Goal: Feedback & Contribution: Contribute content

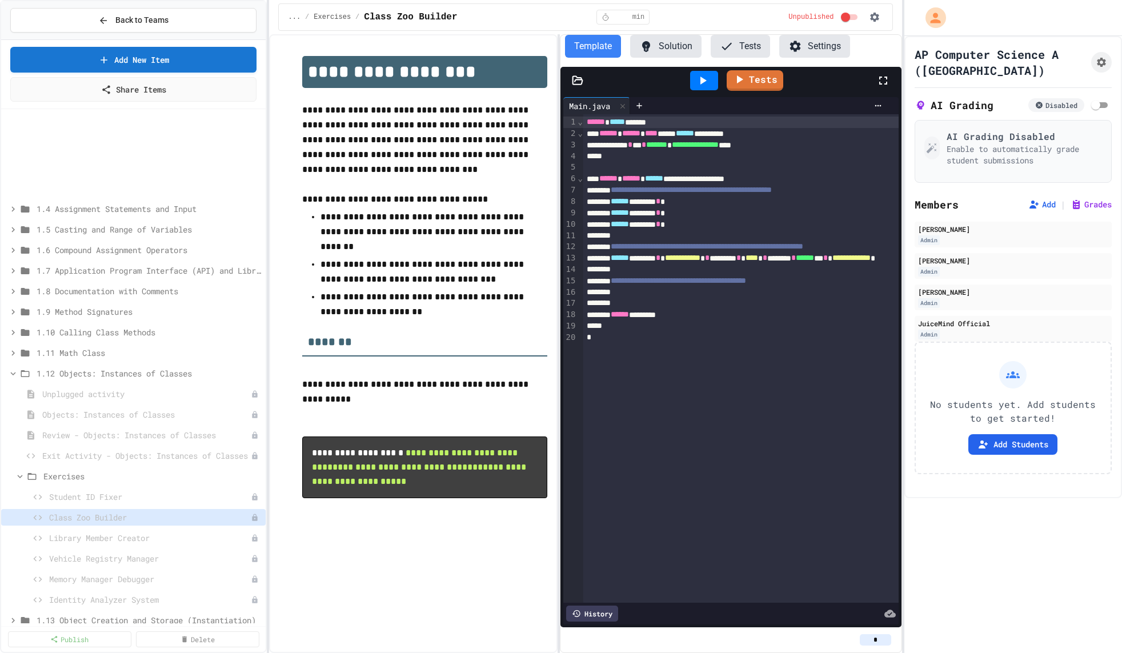
scroll to position [120, 0]
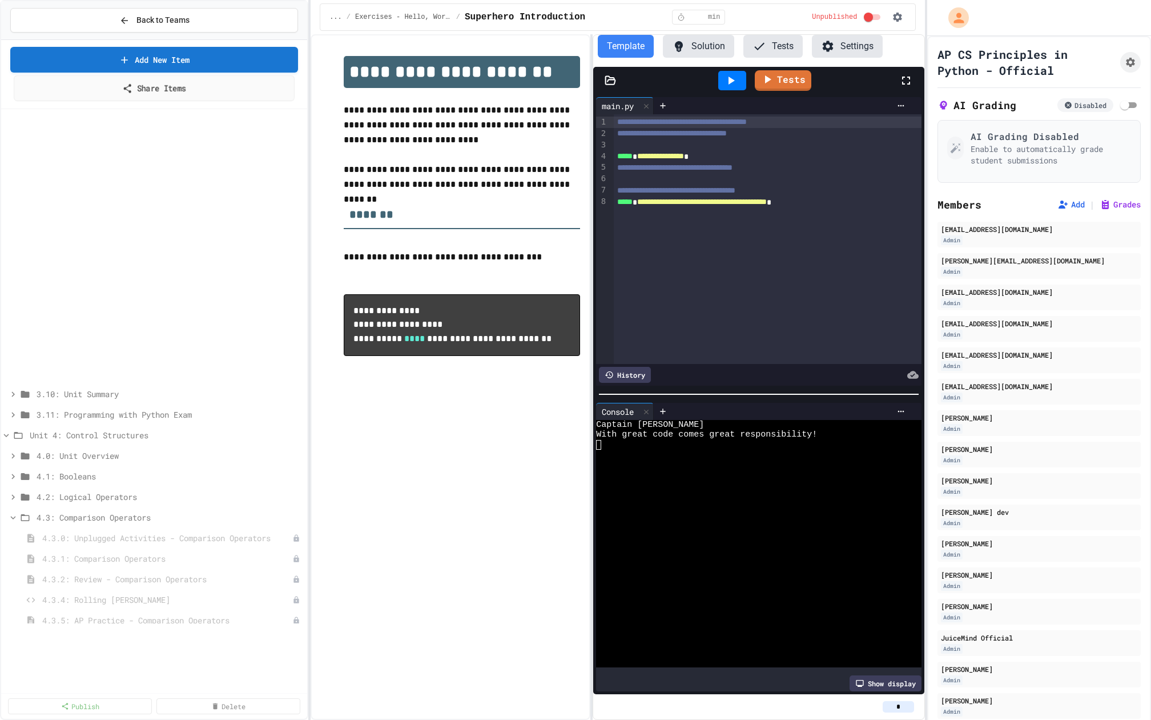
scroll to position [304, 0]
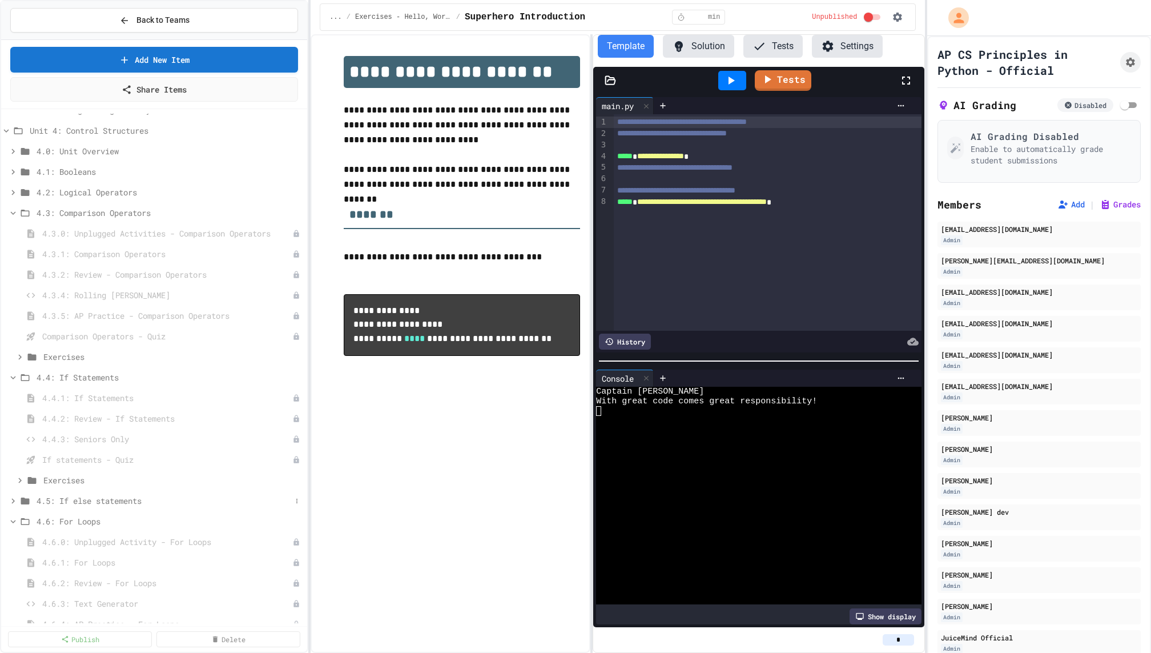
click at [90, 495] on span "4.5: If else statements" at bounding box center [164, 501] width 255 height 12
click at [87, 553] on span "4.7: Specific Ranges" at bounding box center [164, 556] width 255 height 12
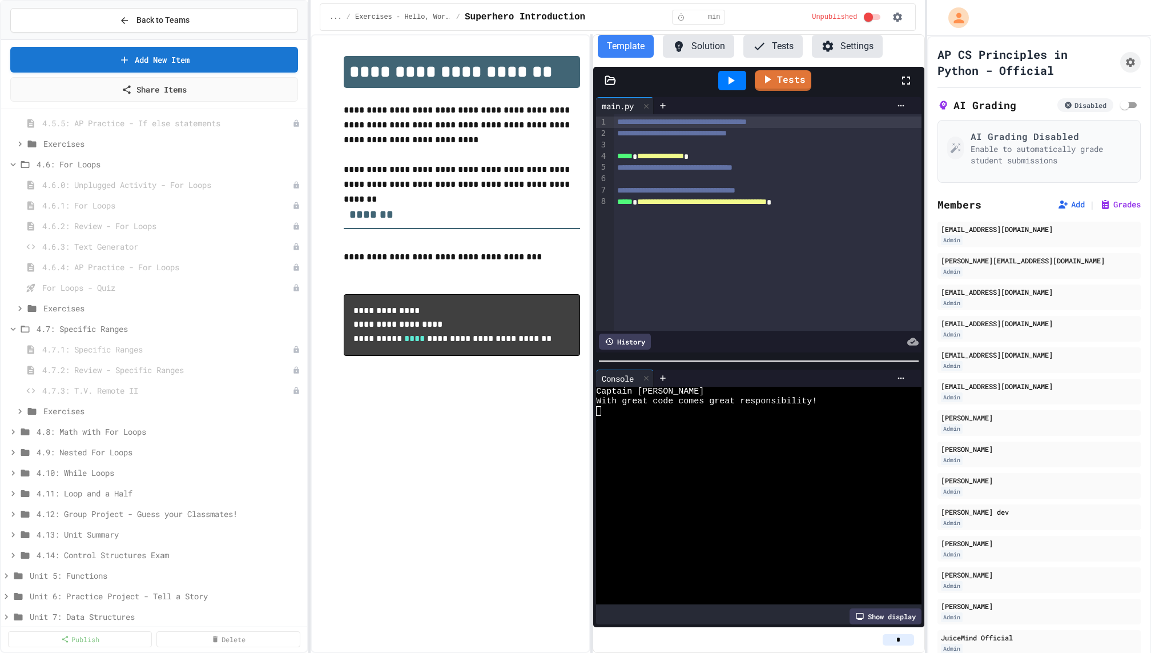
scroll to position [803, 0]
click at [86, 407] on span "4.8: Math with For Loops" at bounding box center [164, 413] width 255 height 12
click at [85, 429] on span "4.9: Nested For Loops" at bounding box center [164, 429] width 255 height 12
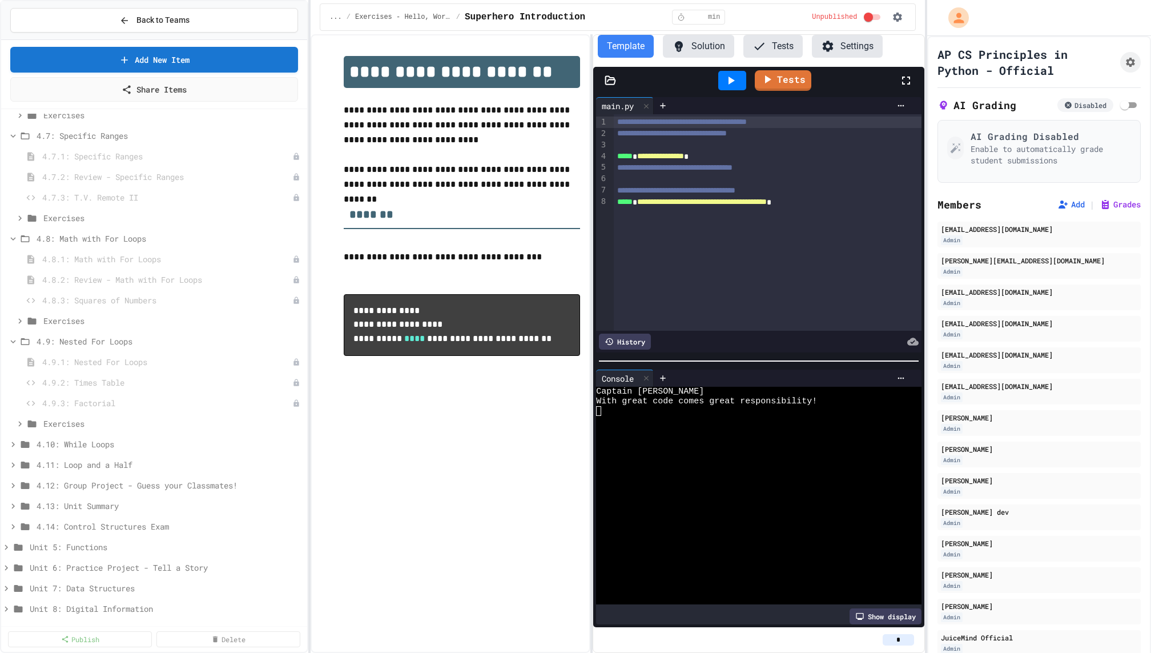
scroll to position [994, 0]
click at [81, 424] on span "4.10: While Loops" at bounding box center [164, 428] width 255 height 12
click at [81, 441] on span "4.11: Loop and a Half" at bounding box center [164, 442] width 255 height 12
click at [81, 441] on span "4.11: Loop and a Half" at bounding box center [170, 442] width 266 height 12
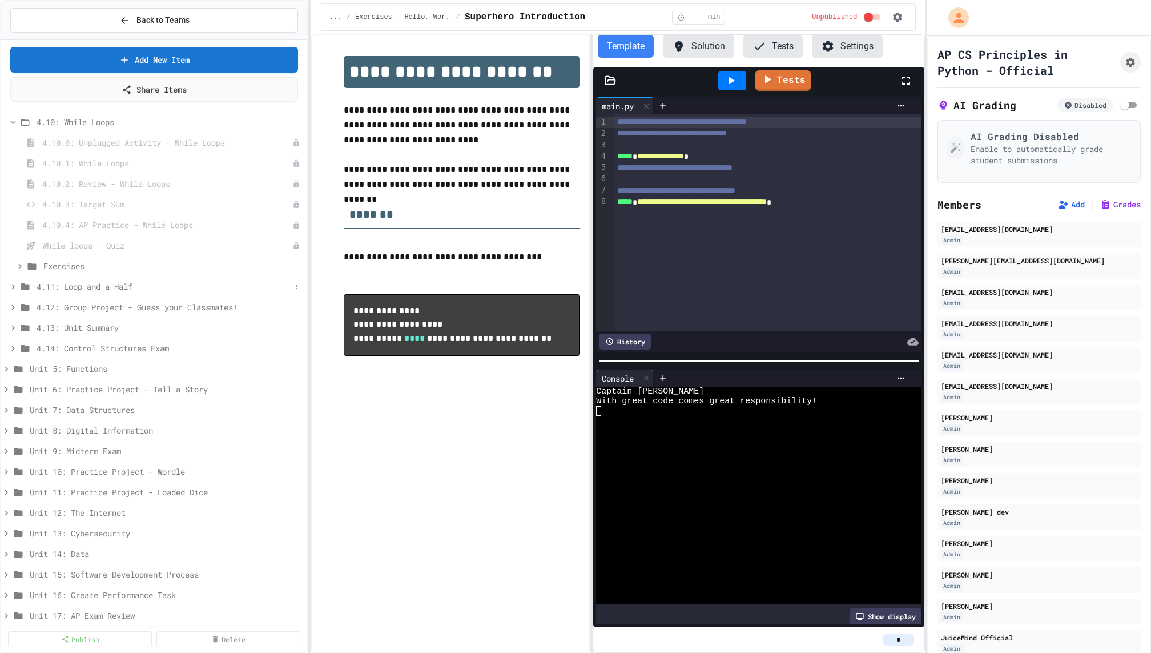
scroll to position [1303, 0]
click at [84, 364] on span "Unit 5: Functions" at bounding box center [161, 366] width 262 height 12
click at [85, 409] on span "5.1: Defining Functions" at bounding box center [164, 407] width 255 height 12
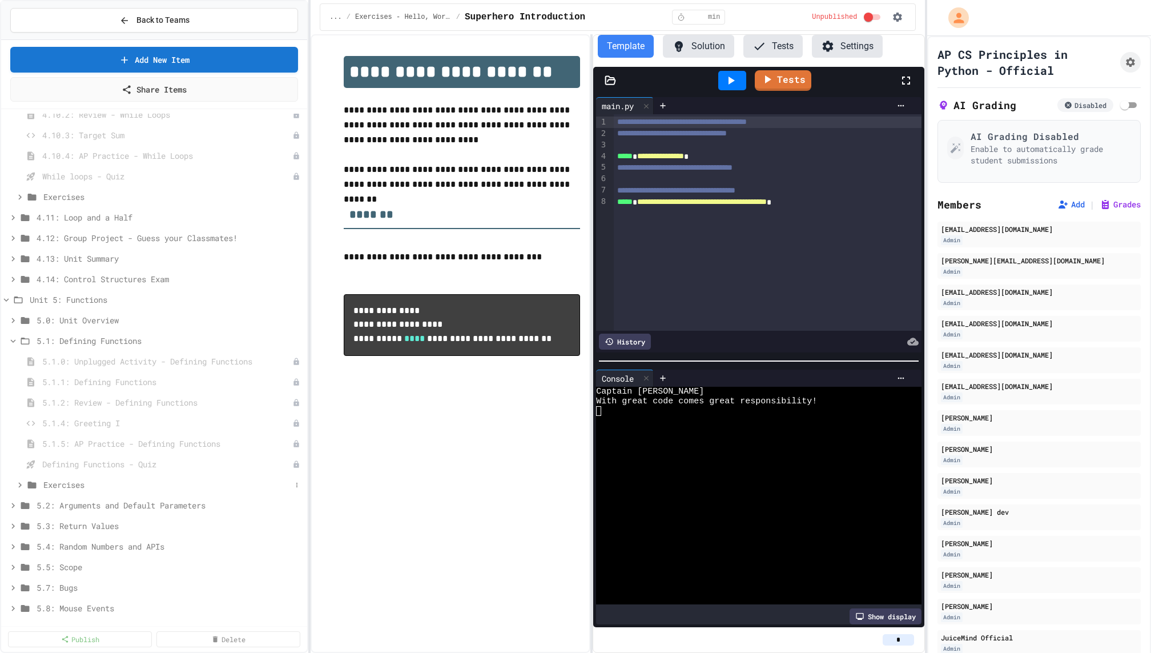
scroll to position [1446, 0]
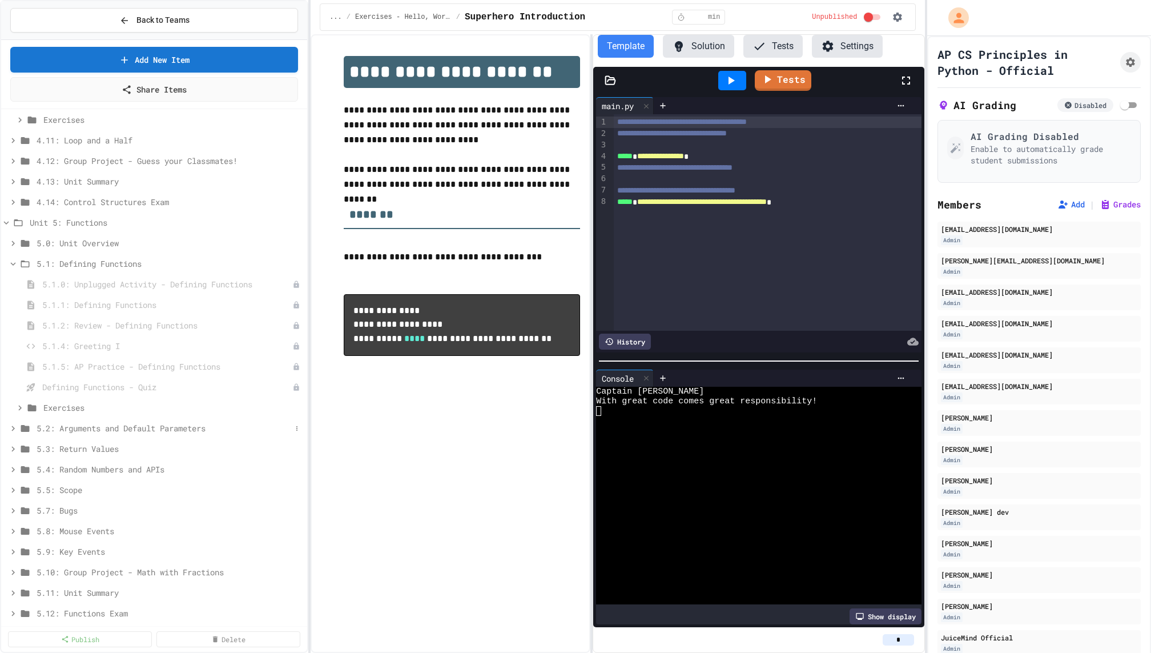
click at [81, 426] on span "5.2: Arguments and Default Parameters" at bounding box center [164, 428] width 255 height 12
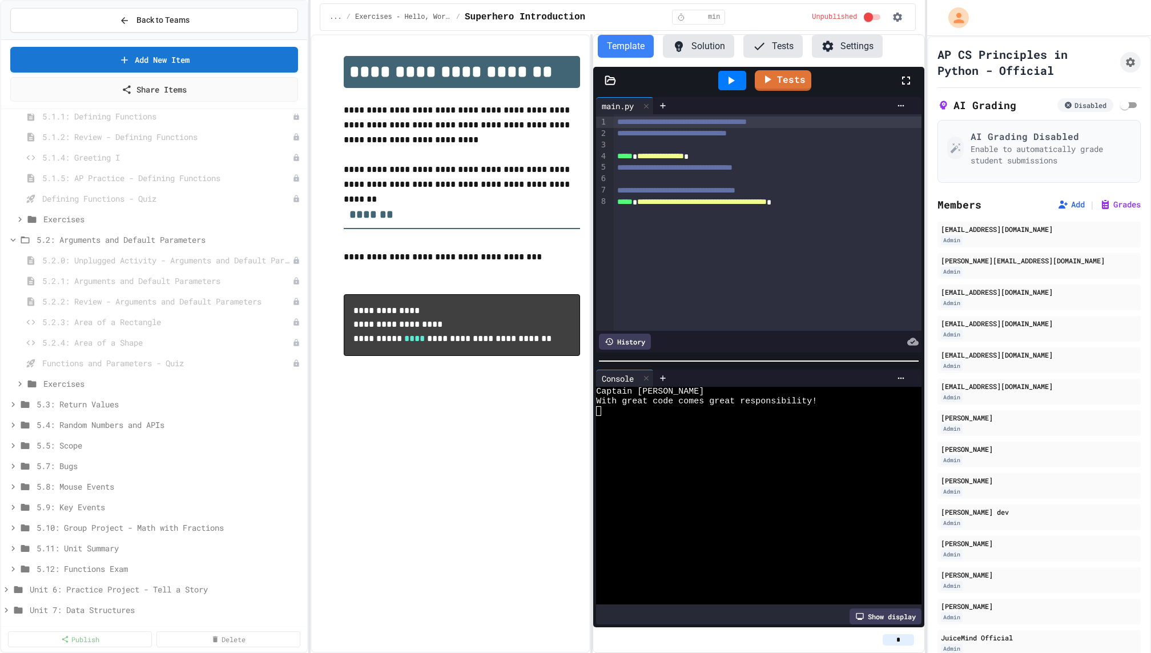
scroll to position [1638, 0]
click at [80, 396] on span "5.3: Return Values" at bounding box center [164, 401] width 255 height 12
click at [80, 397] on span "5.3: Return Values" at bounding box center [164, 401] width 255 height 12
click at [81, 416] on span "5.4: Random Numbers and APIs" at bounding box center [164, 421] width 255 height 12
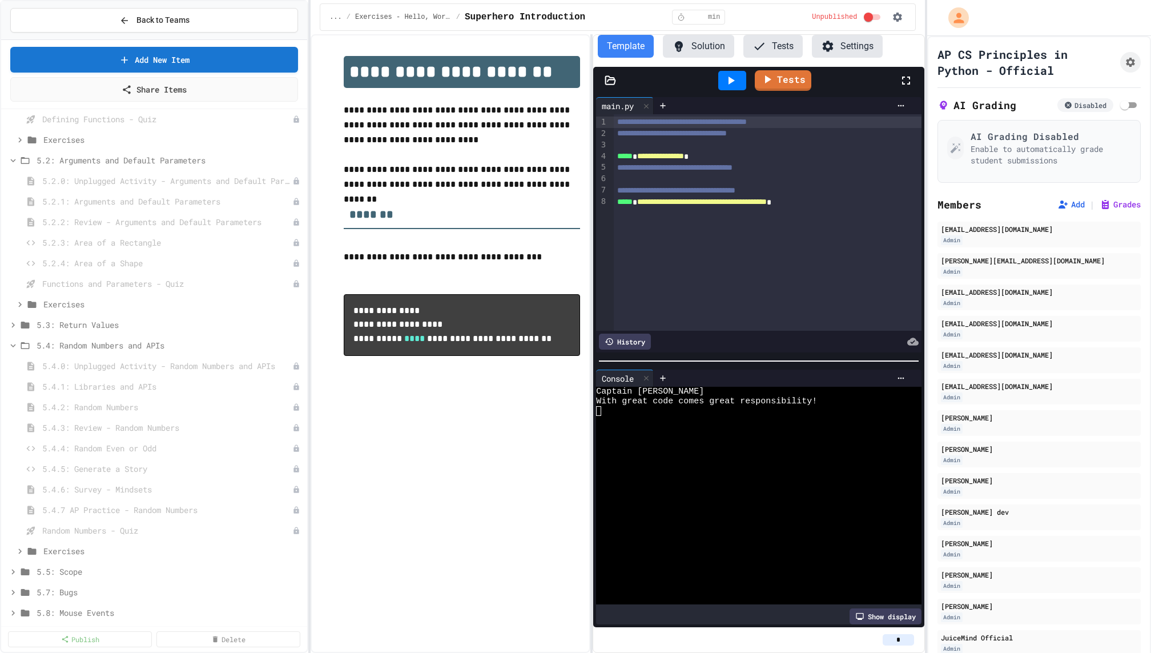
scroll to position [1716, 0]
click at [89, 347] on span "5.4: Random Numbers and APIs" at bounding box center [164, 343] width 255 height 12
click at [155, 400] on span "5.8: Mouse Events" at bounding box center [164, 405] width 255 height 12
click at [155, 400] on span "5.8: Mouse Events" at bounding box center [170, 405] width 266 height 12
click at [156, 387] on span "5.7: Bugs" at bounding box center [164, 384] width 255 height 12
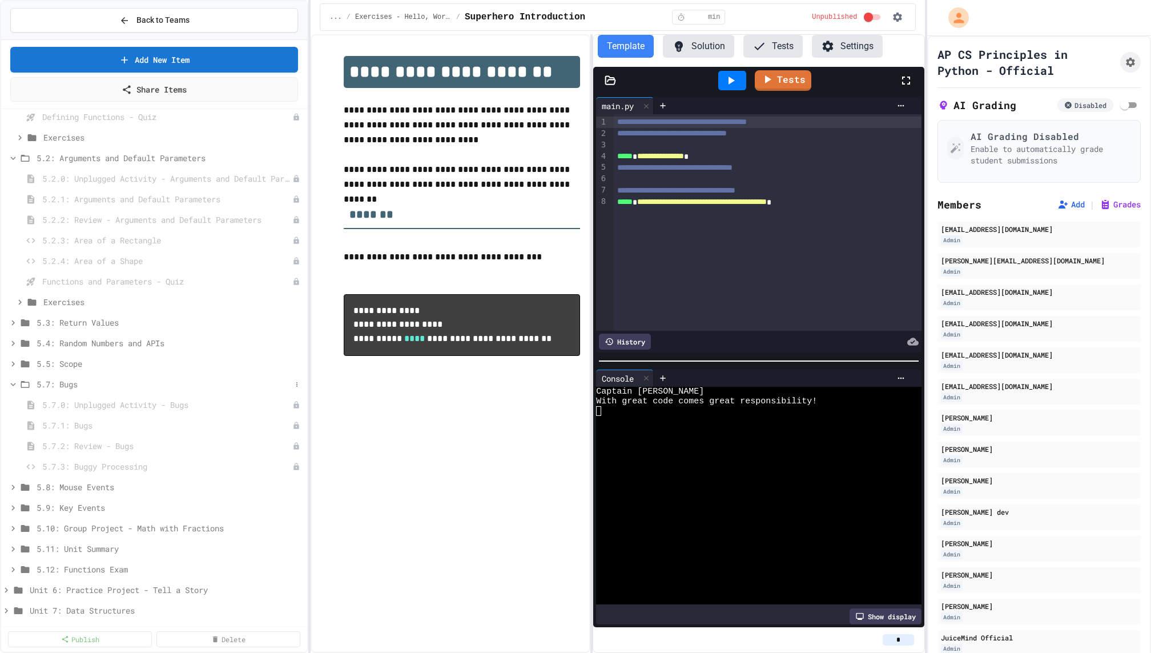
click at [156, 387] on span "5.7: Bugs" at bounding box center [164, 384] width 255 height 12
click at [150, 524] on span "Unit 7: Data Structures" at bounding box center [161, 528] width 262 height 12
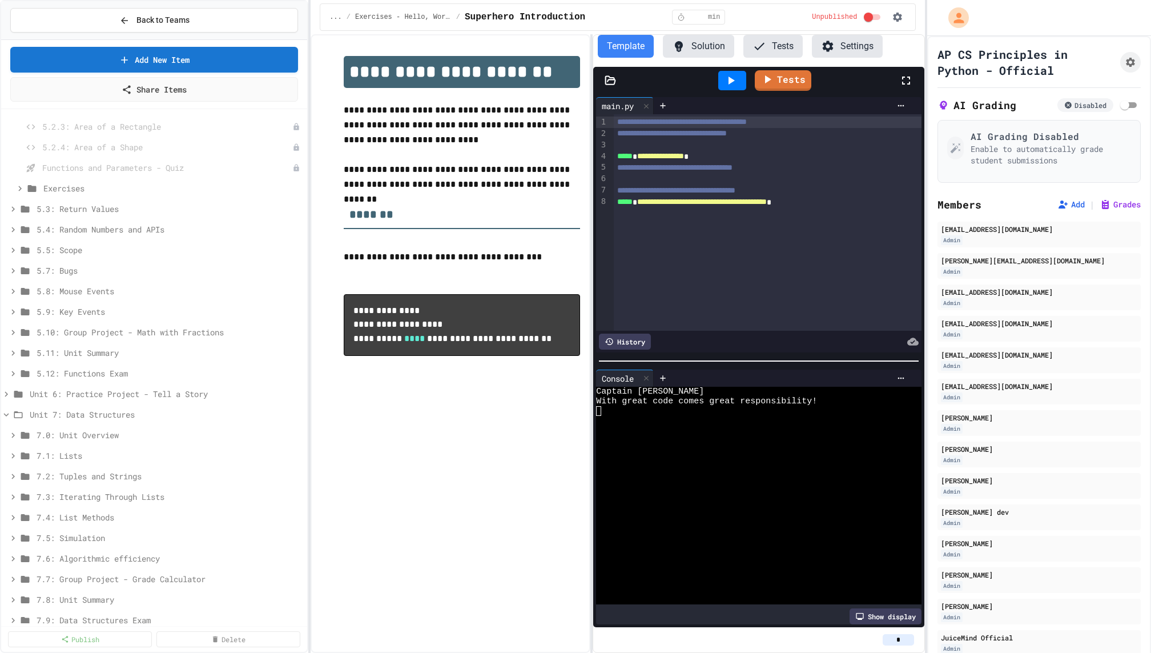
scroll to position [1855, 0]
click at [115, 426] on span "7.1: Lists" at bounding box center [164, 430] width 255 height 12
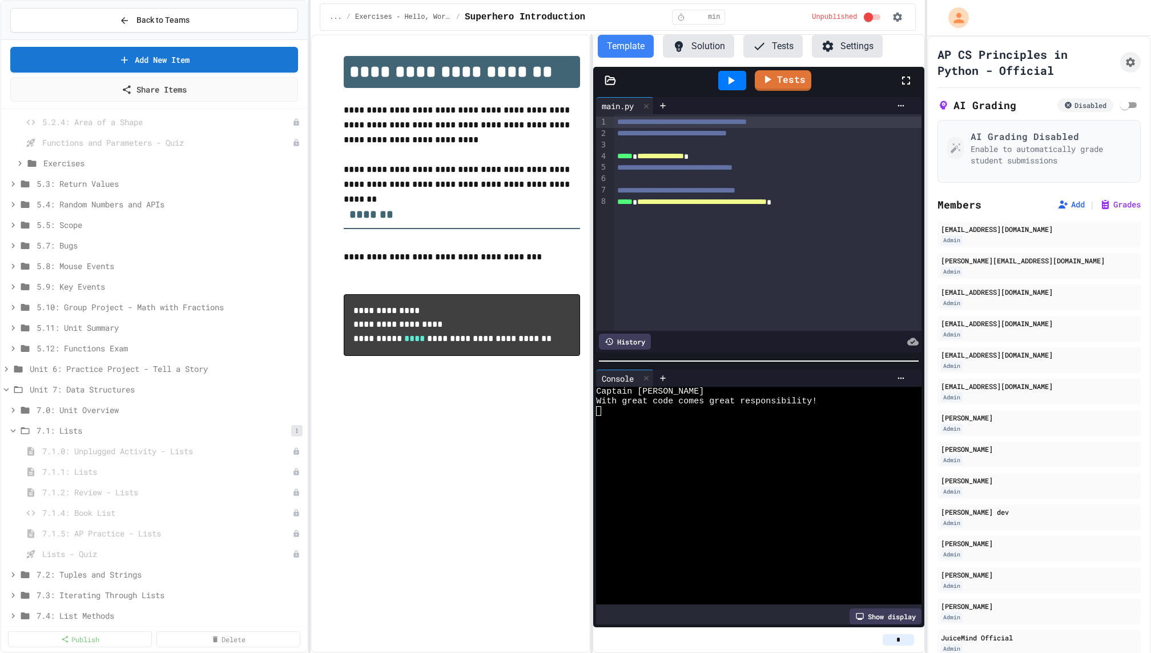
click at [297, 431] on icon at bounding box center [296, 430] width 1 height 5
click at [278, 453] on button "Add Item" at bounding box center [268, 450] width 76 height 21
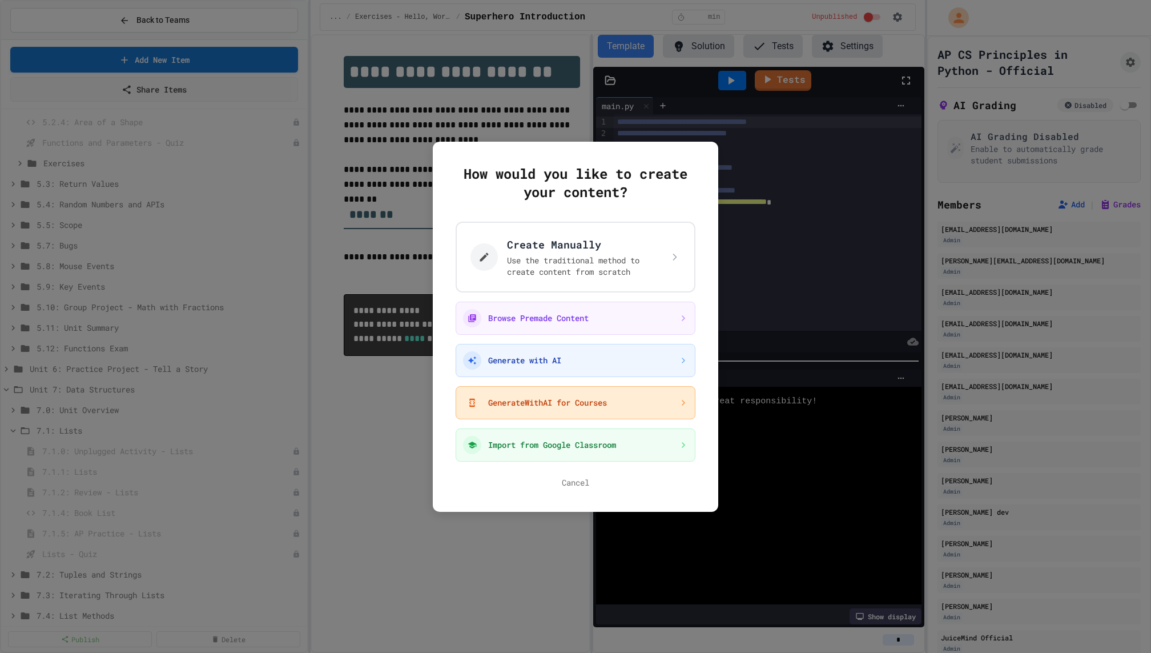
click at [518, 397] on button "GenerateWithAI for Courses" at bounding box center [576, 402] width 240 height 33
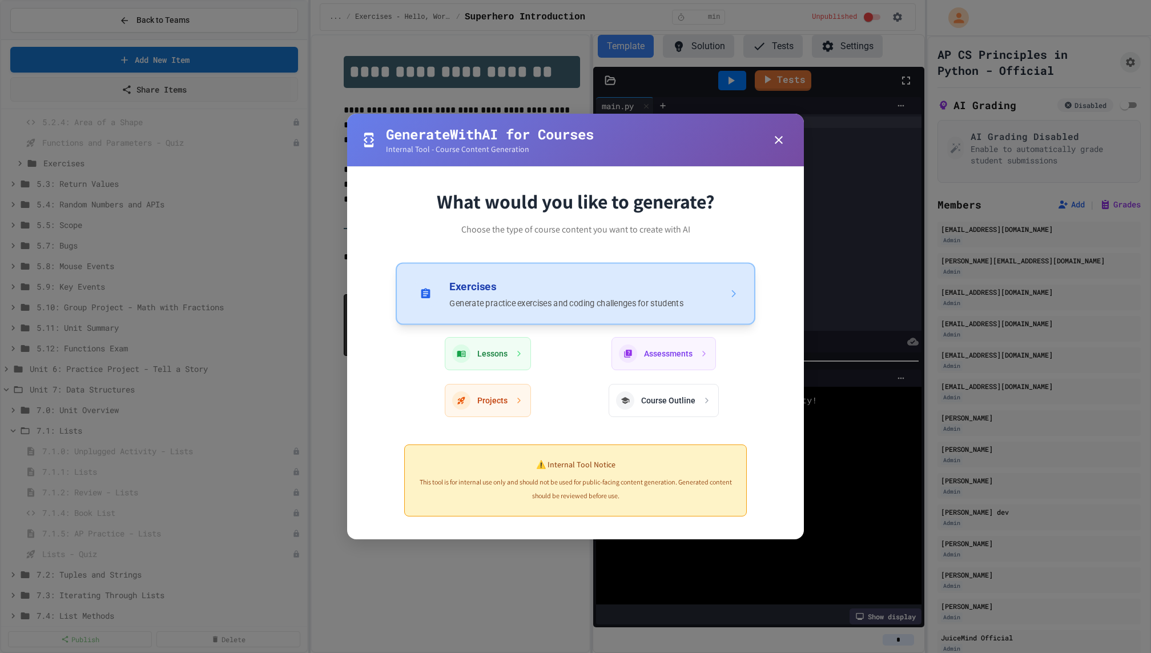
click at [553, 303] on button "Exercises Generate practice exercises and coding challenges for students" at bounding box center [576, 293] width 360 height 62
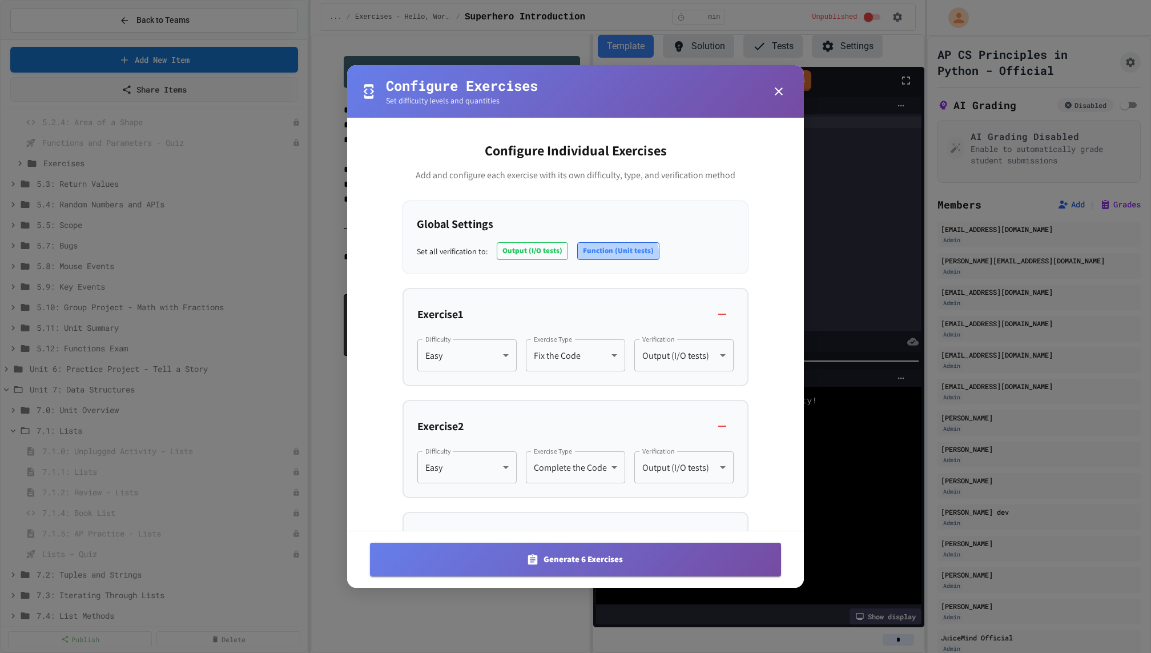
click at [602, 258] on button "Function (Unit tests)" at bounding box center [618, 251] width 82 height 18
type input "********"
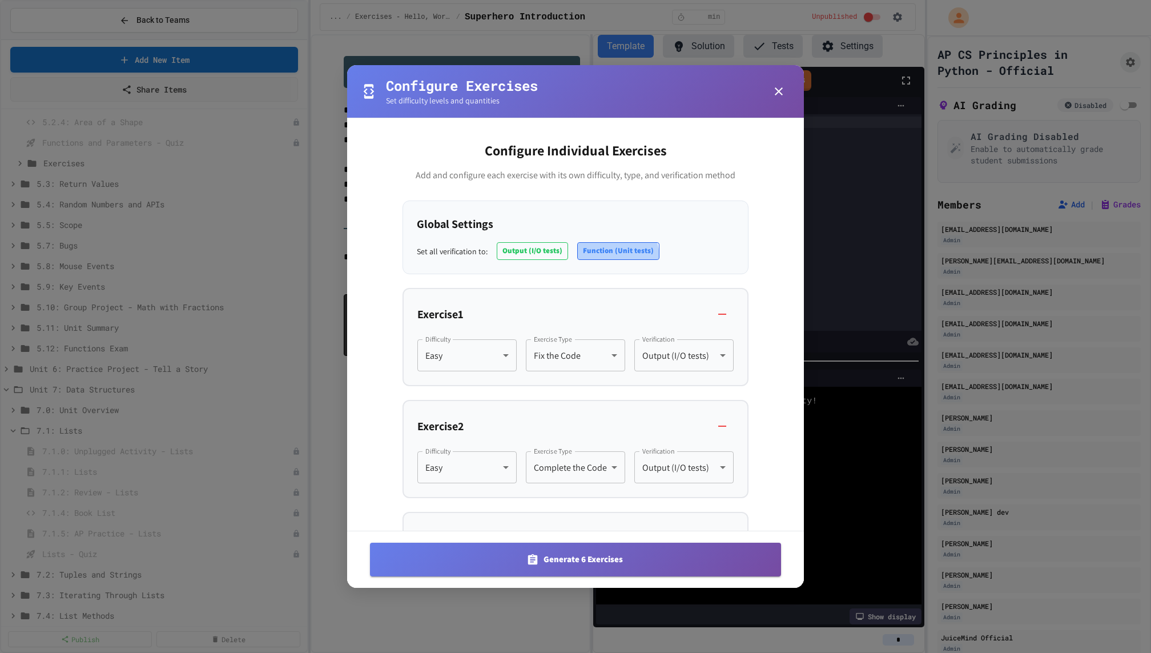
type input "********"
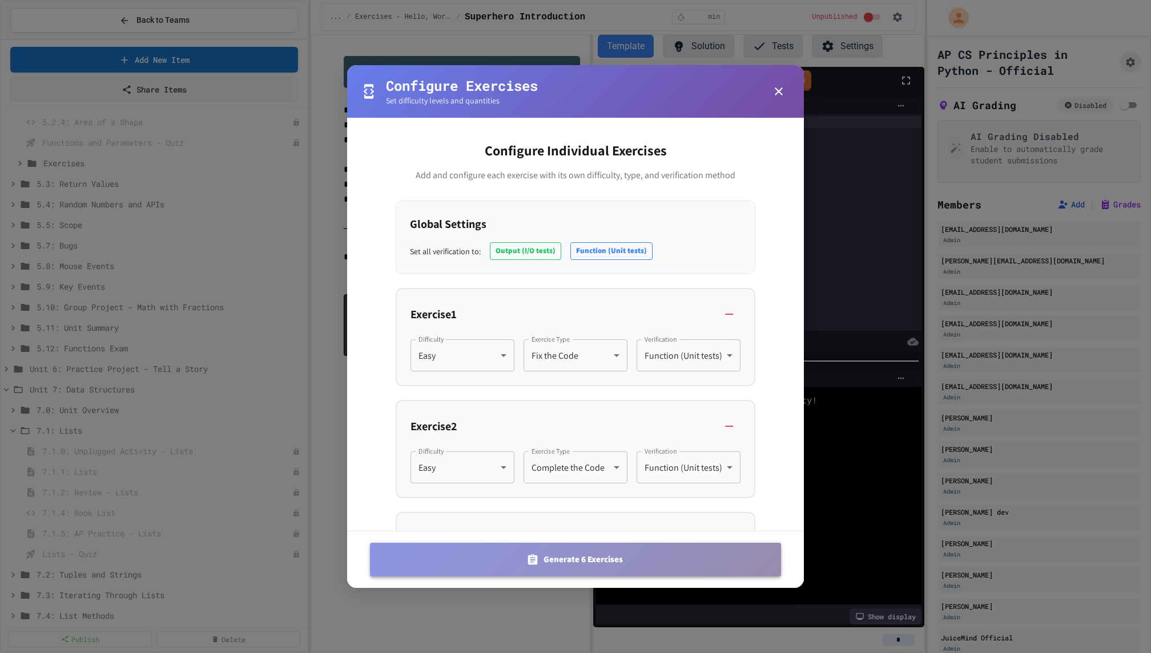
click at [546, 560] on button "Generate 6 Exercises" at bounding box center [575, 559] width 411 height 33
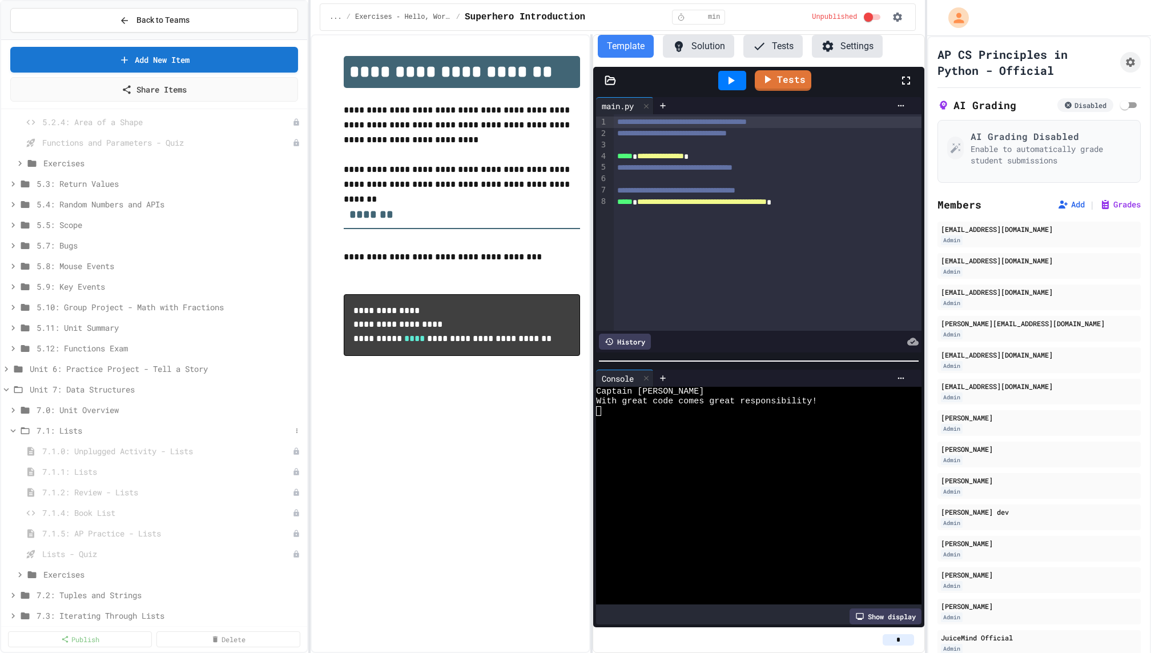
click at [126, 429] on span "7.1: Lists" at bounding box center [164, 430] width 255 height 12
click at [124, 448] on span "7.2: Tuples and Strings" at bounding box center [164, 451] width 255 height 12
click at [294, 445] on button at bounding box center [296, 450] width 11 height 11
click at [292, 467] on button "Add Item" at bounding box center [268, 471] width 76 height 21
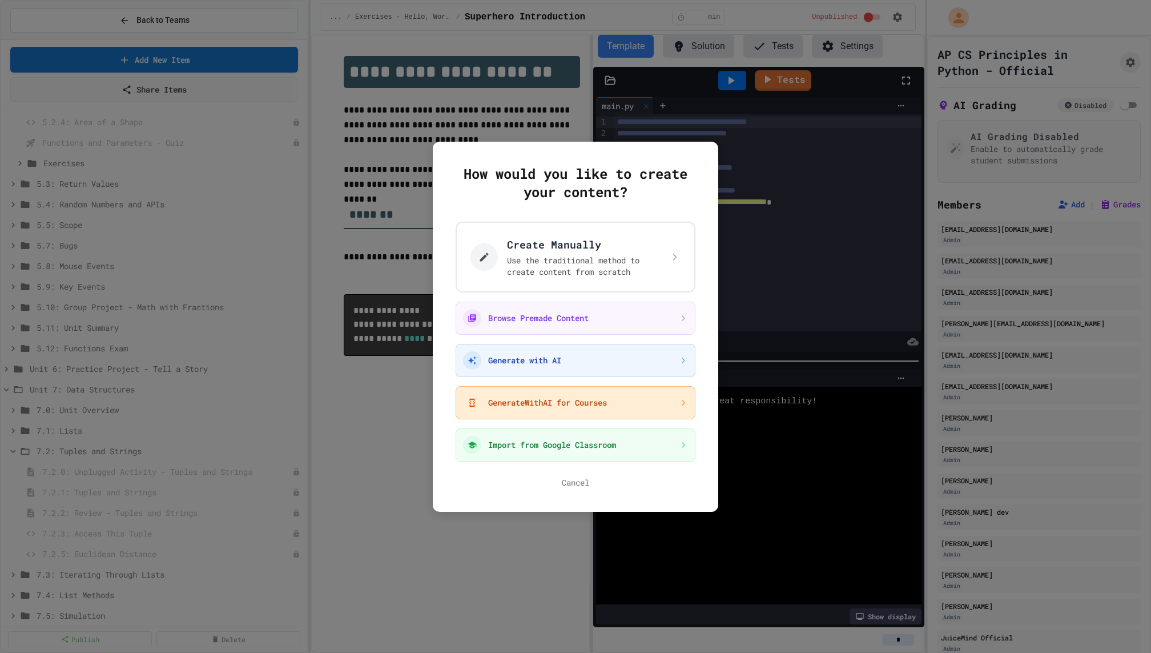
click at [530, 413] on button "GenerateWithAI for Courses" at bounding box center [576, 402] width 240 height 33
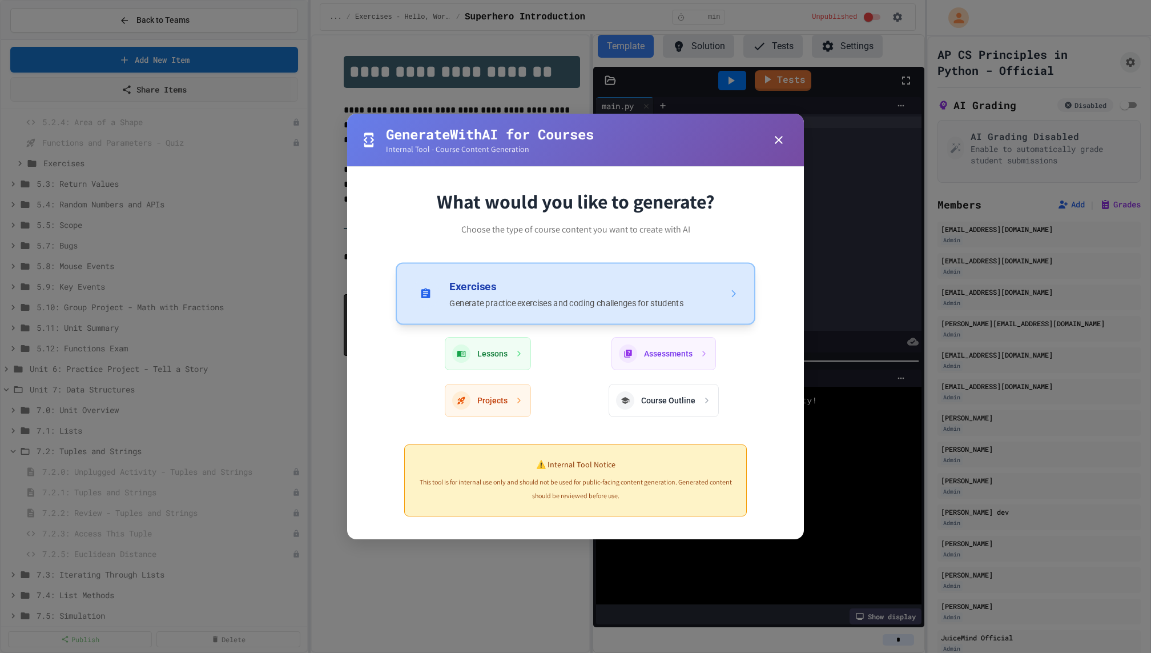
click at [532, 298] on button "Exercises Generate practice exercises and coding challenges for students" at bounding box center [576, 293] width 360 height 62
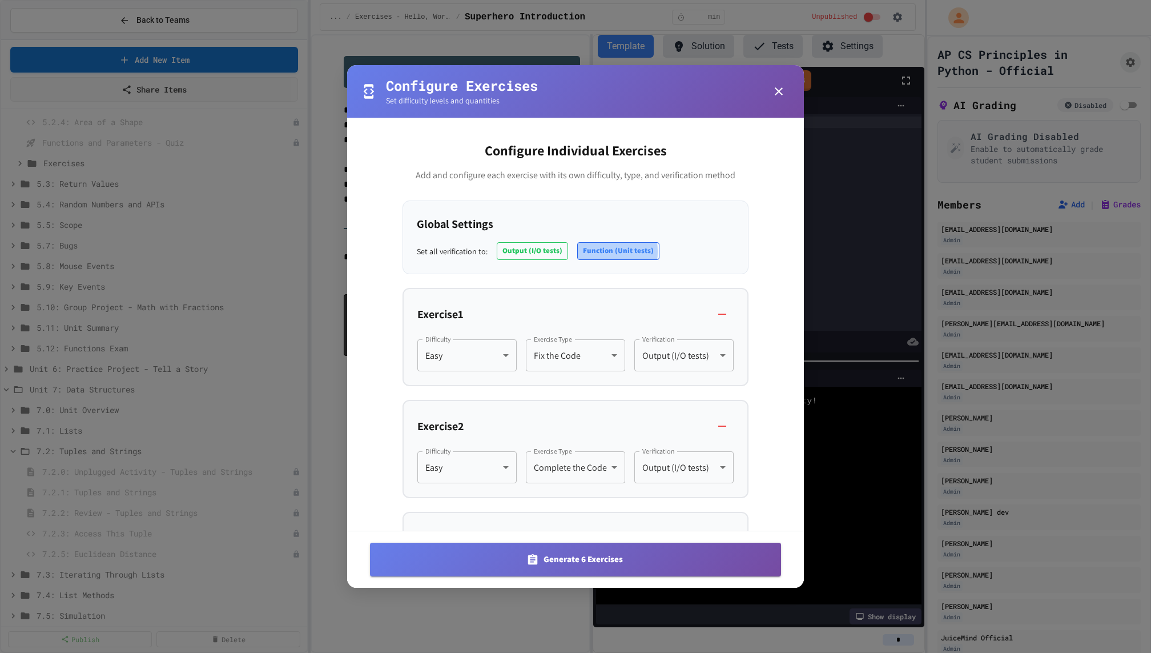
click at [604, 251] on button "Function (Unit tests)" at bounding box center [618, 251] width 82 height 18
type input "********"
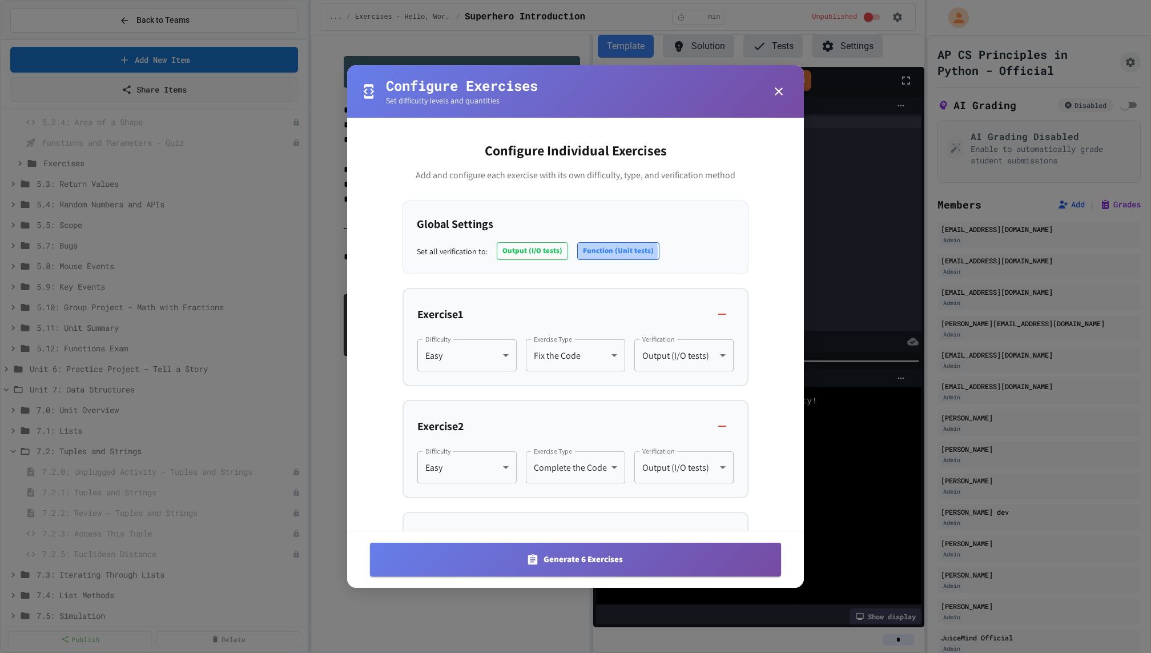
type input "********"
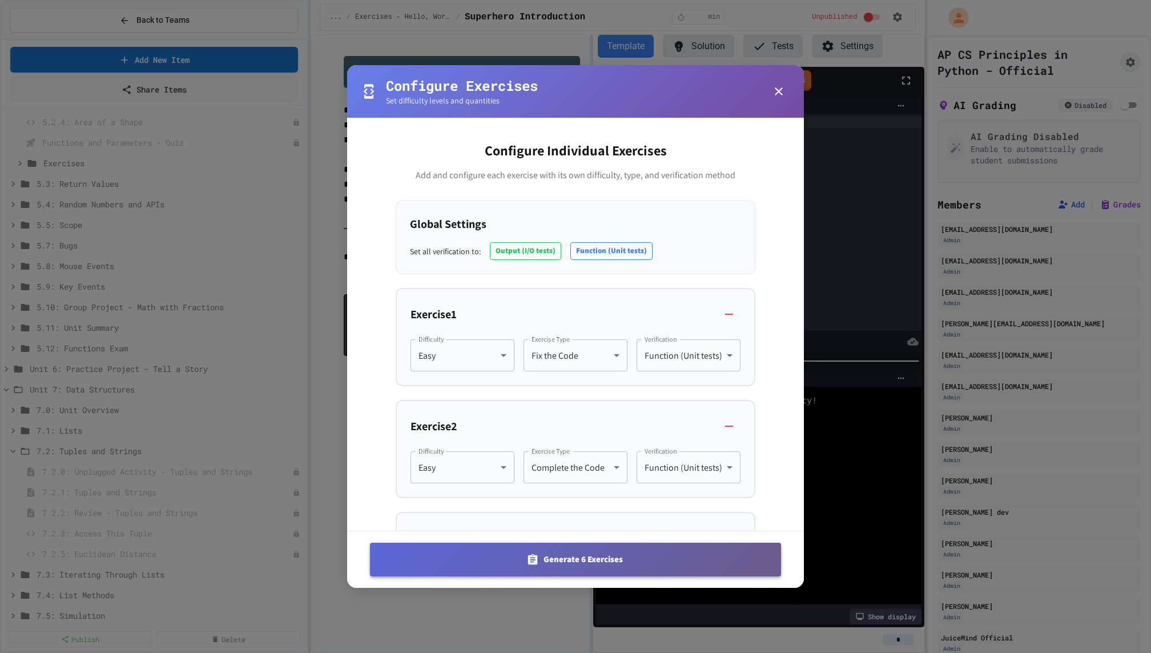
click at [592, 570] on button "Generate 6 Exercises" at bounding box center [575, 559] width 411 height 33
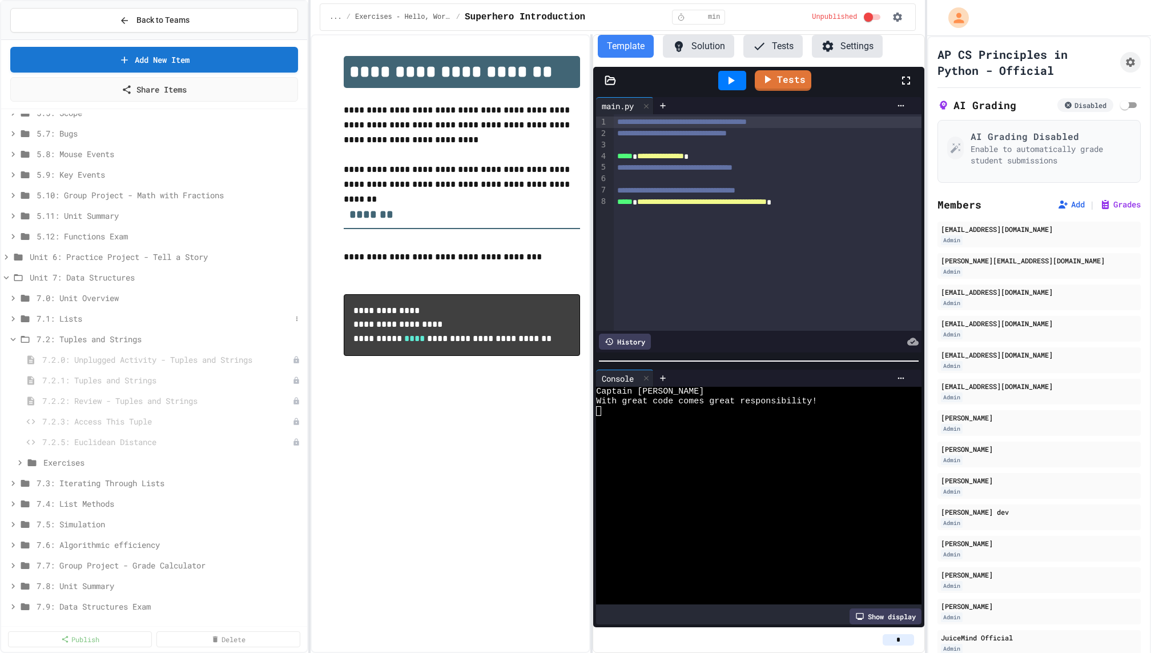
scroll to position [1985, 0]
click at [180, 461] on span "7.3: Iterating Through Lists" at bounding box center [164, 465] width 255 height 12
click at [296, 465] on icon at bounding box center [297, 464] width 7 height 7
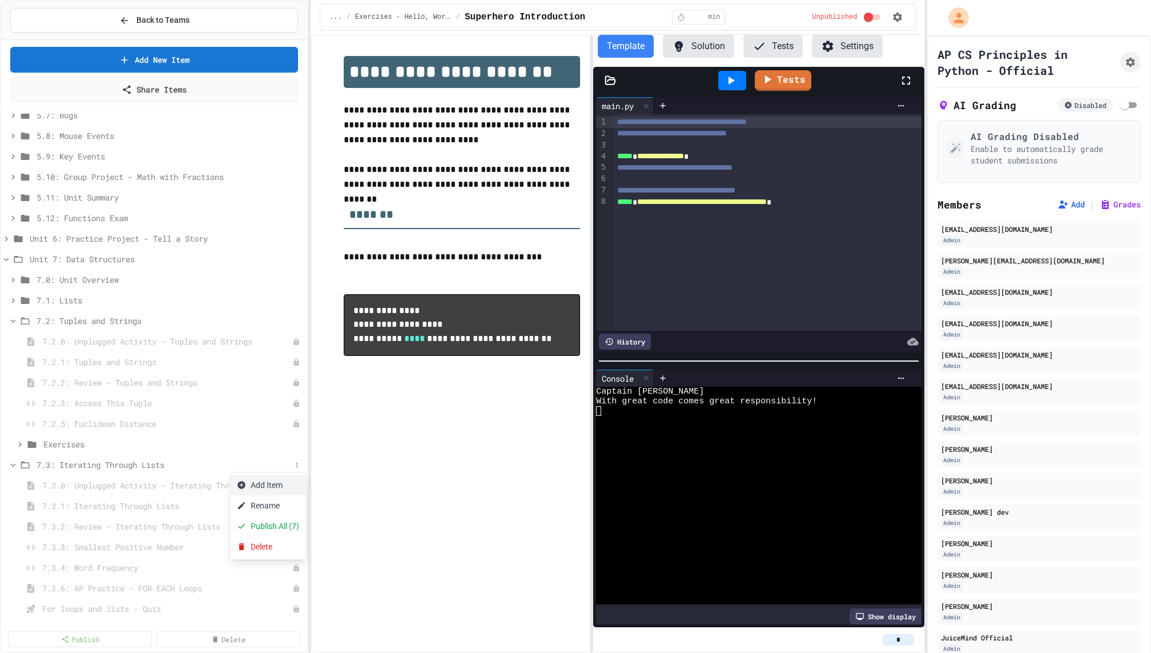
click at [292, 482] on button "Add Item" at bounding box center [268, 485] width 76 height 21
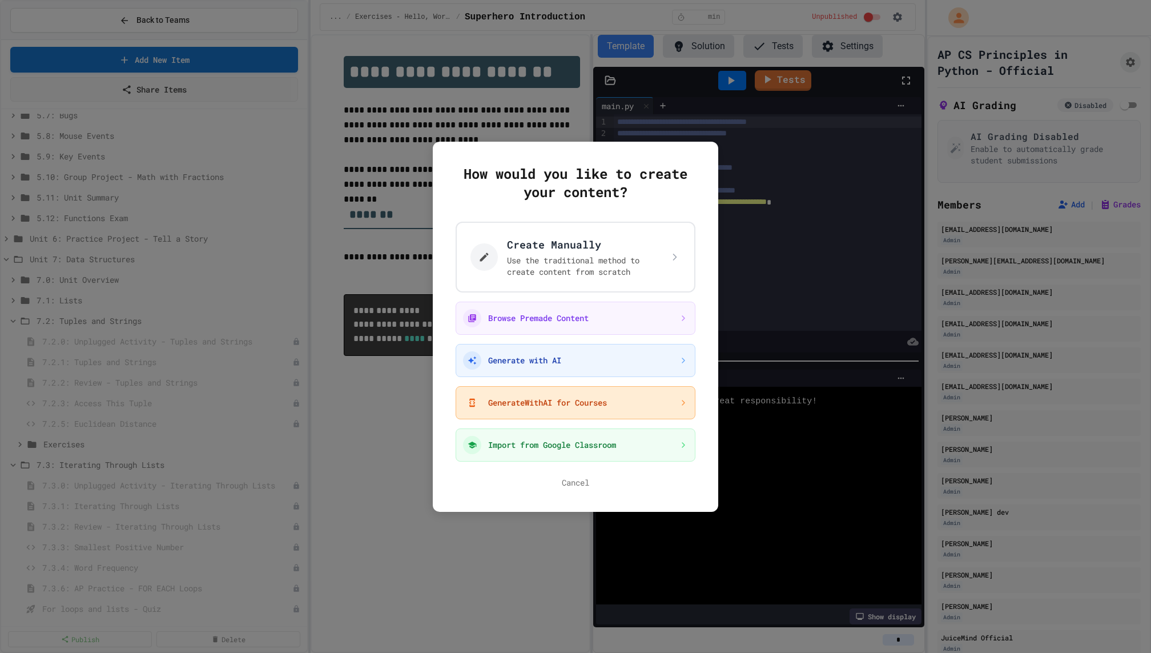
click at [555, 402] on button "GenerateWithAI for Courses" at bounding box center [576, 402] width 240 height 33
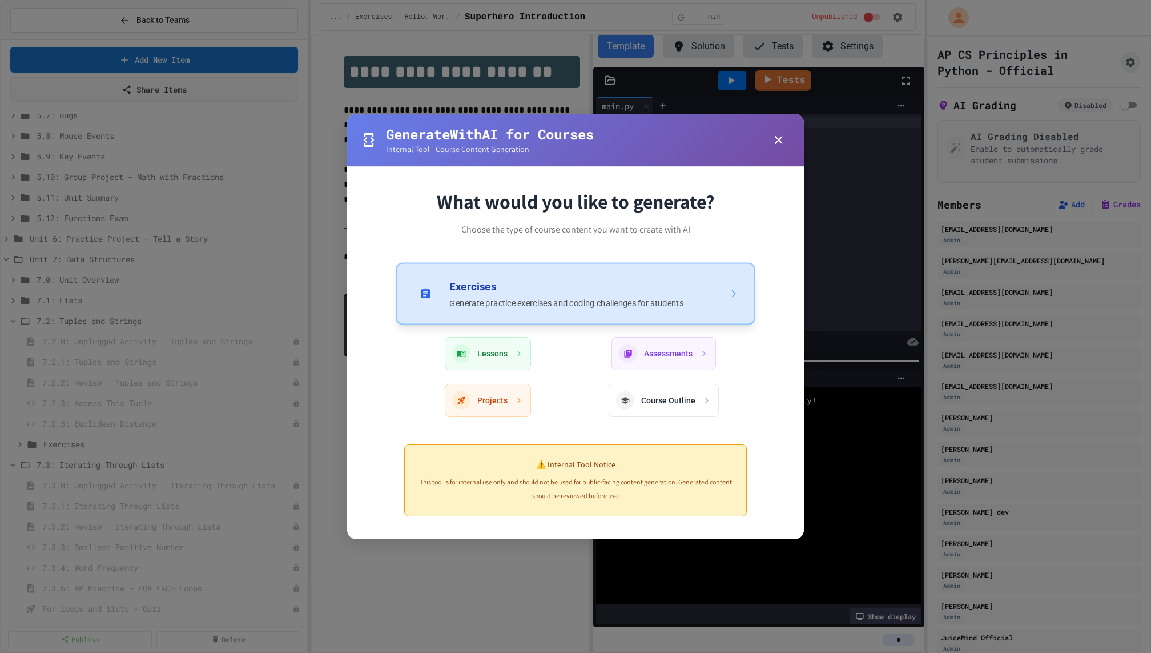
click at [559, 306] on button "Exercises Generate practice exercises and coding challenges for students" at bounding box center [576, 293] width 360 height 62
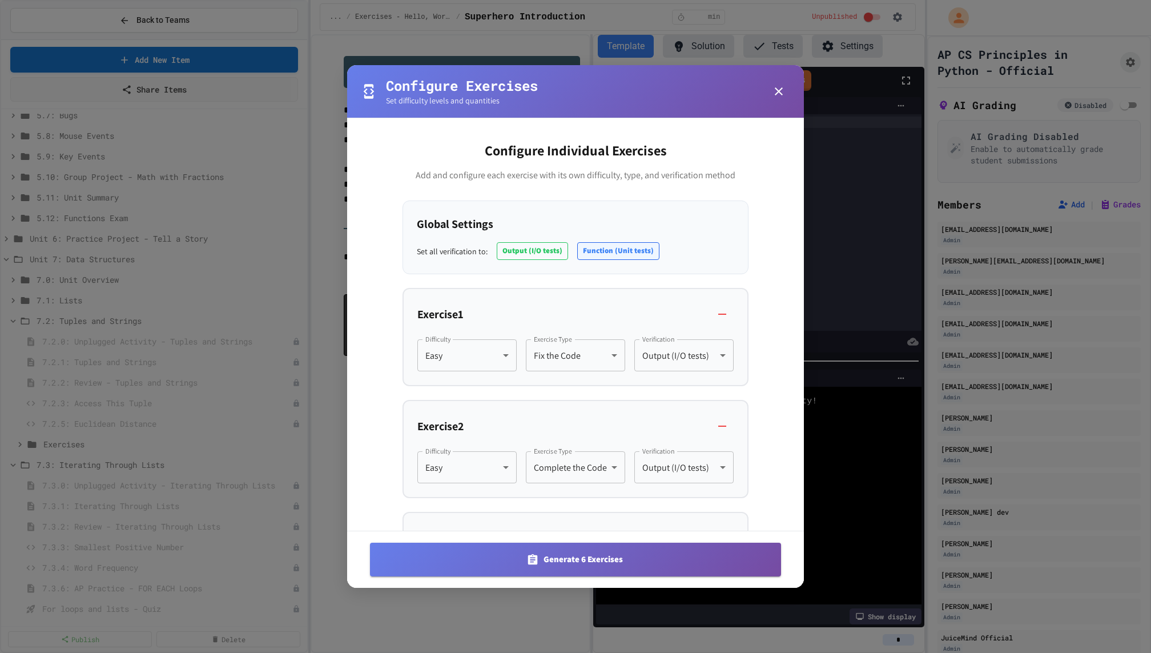
click at [611, 254] on button "Function (Unit tests)" at bounding box center [618, 251] width 82 height 18
type input "********"
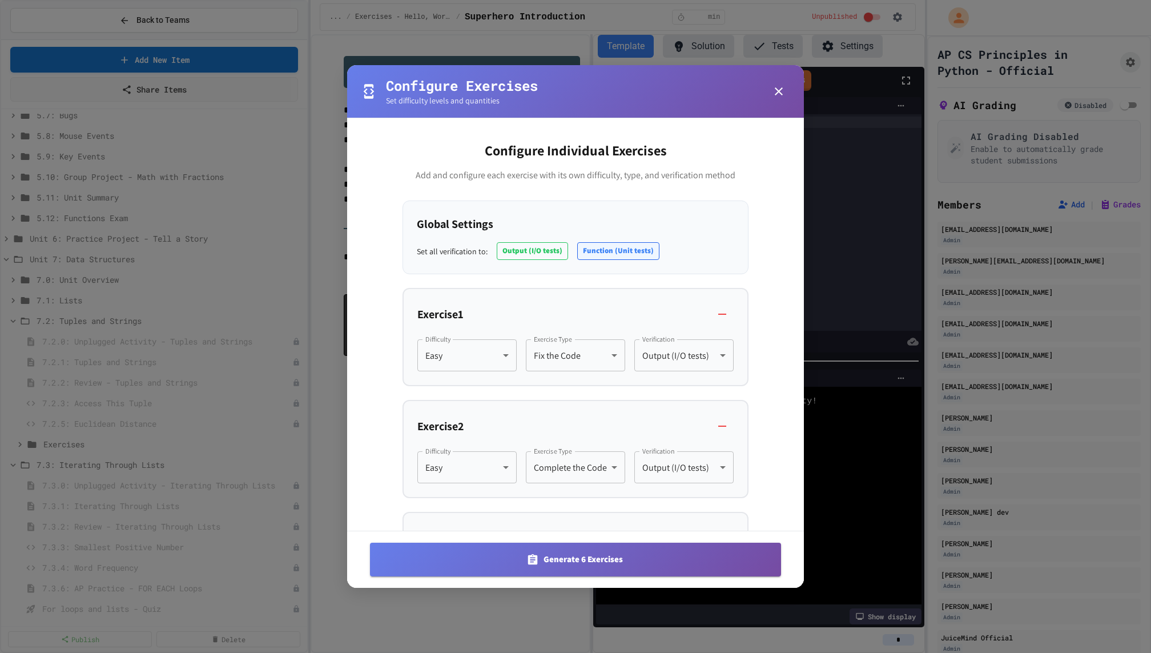
type input "********"
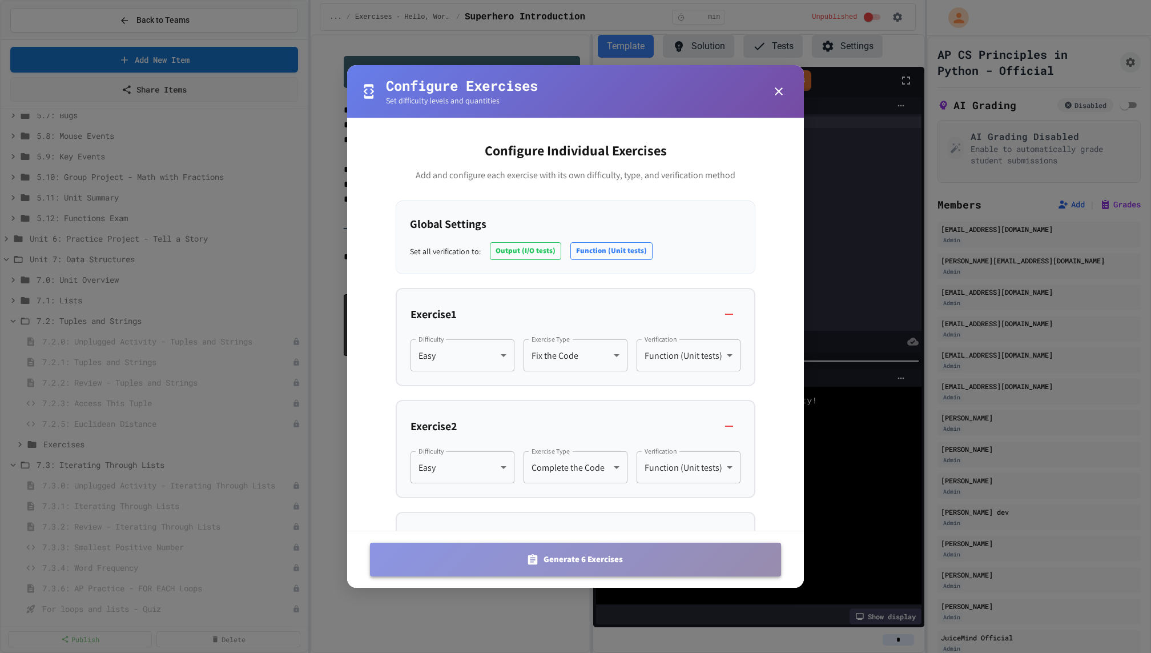
click at [592, 557] on button "Generate 6 Exercises" at bounding box center [575, 559] width 411 height 33
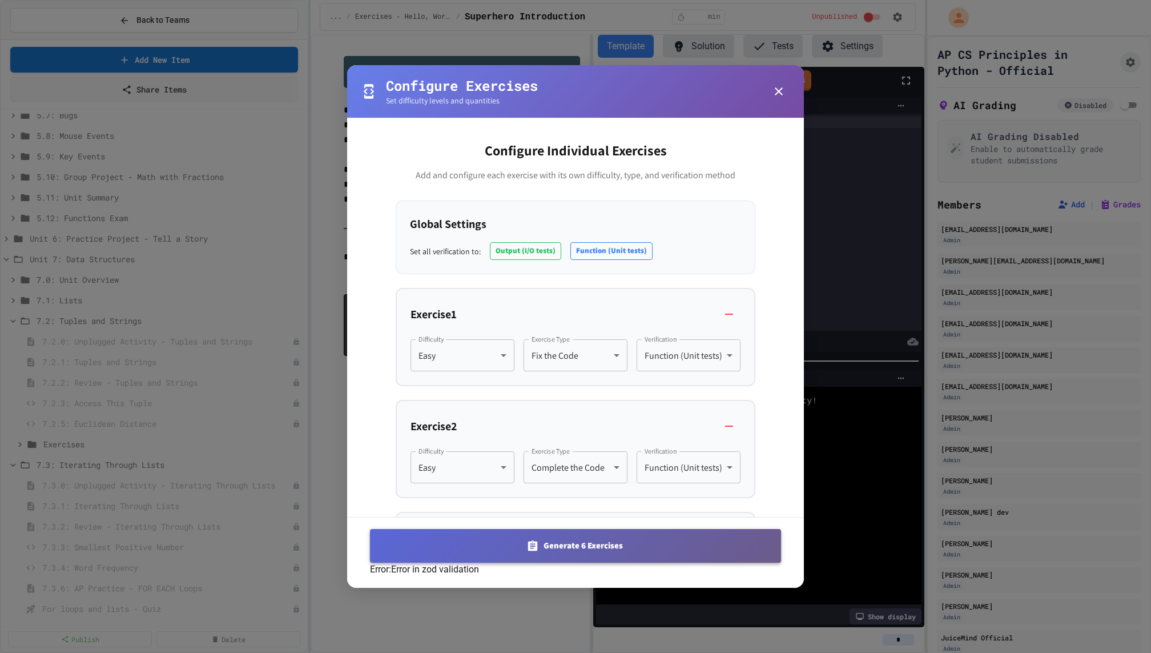
click at [673, 529] on button "Generate 6 Exercises" at bounding box center [575, 545] width 411 height 33
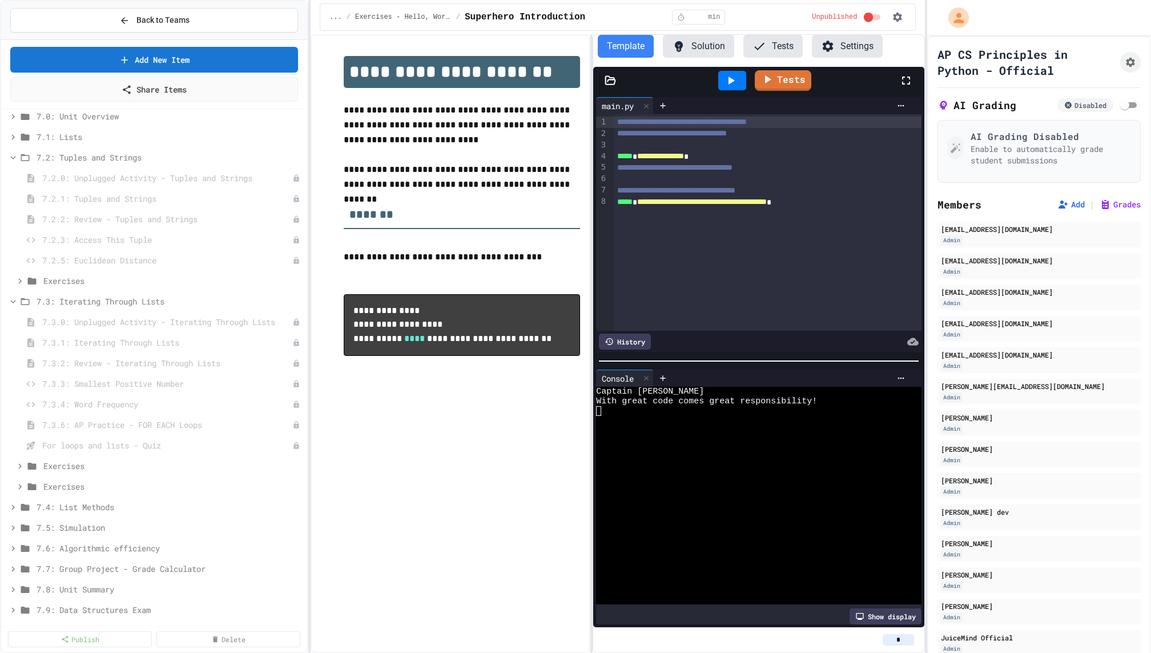
scroll to position [2161, 0]
click at [134, 491] on span "7.4: List Methods" at bounding box center [164, 494] width 255 height 12
click at [298, 381] on icon at bounding box center [297, 381] width 7 height 7
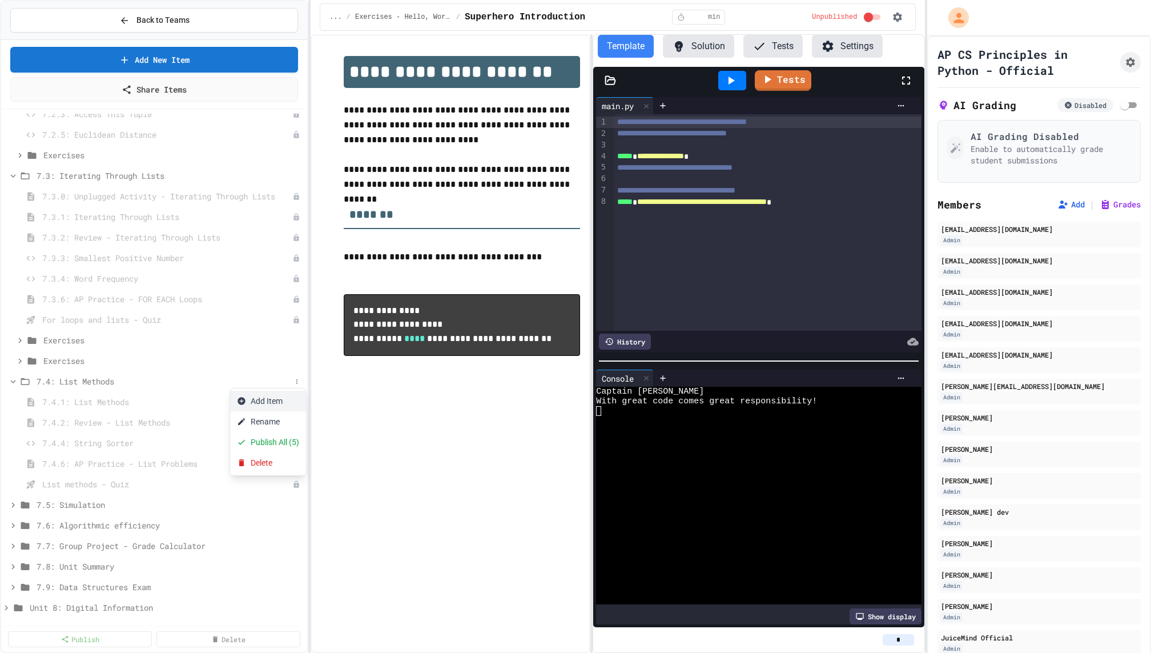
click at [283, 398] on button "Add Item" at bounding box center [268, 401] width 76 height 21
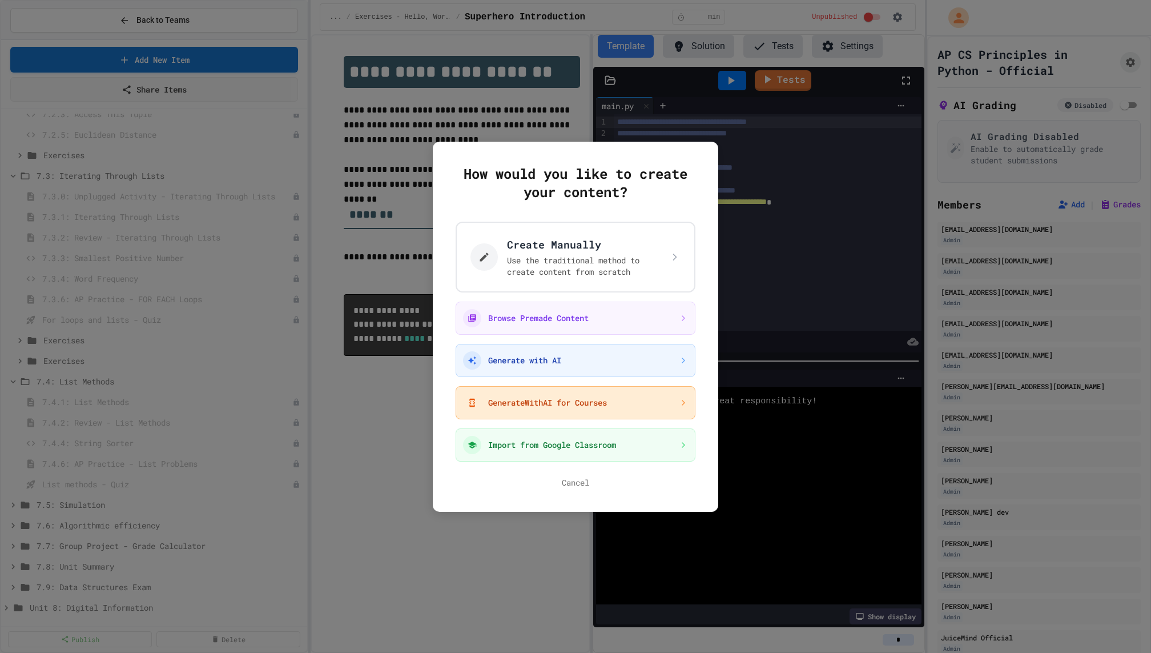
click at [577, 397] on button "GenerateWithAI for Courses" at bounding box center [576, 402] width 240 height 33
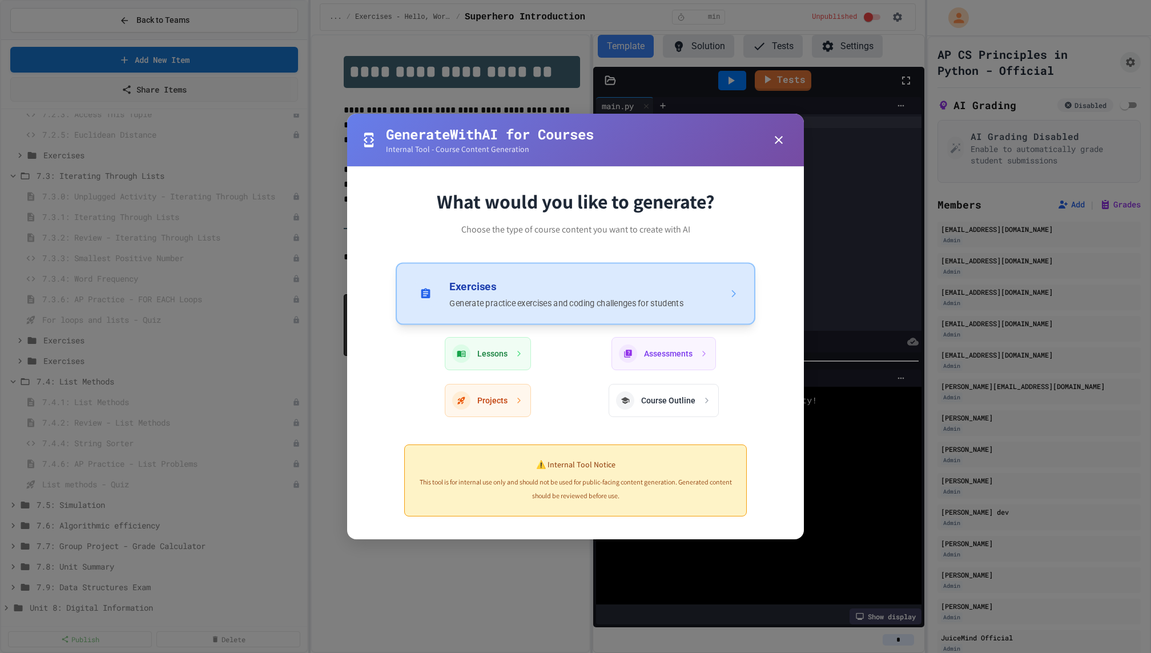
click at [548, 294] on button "Exercises Generate practice exercises and coding challenges for students" at bounding box center [576, 293] width 360 height 62
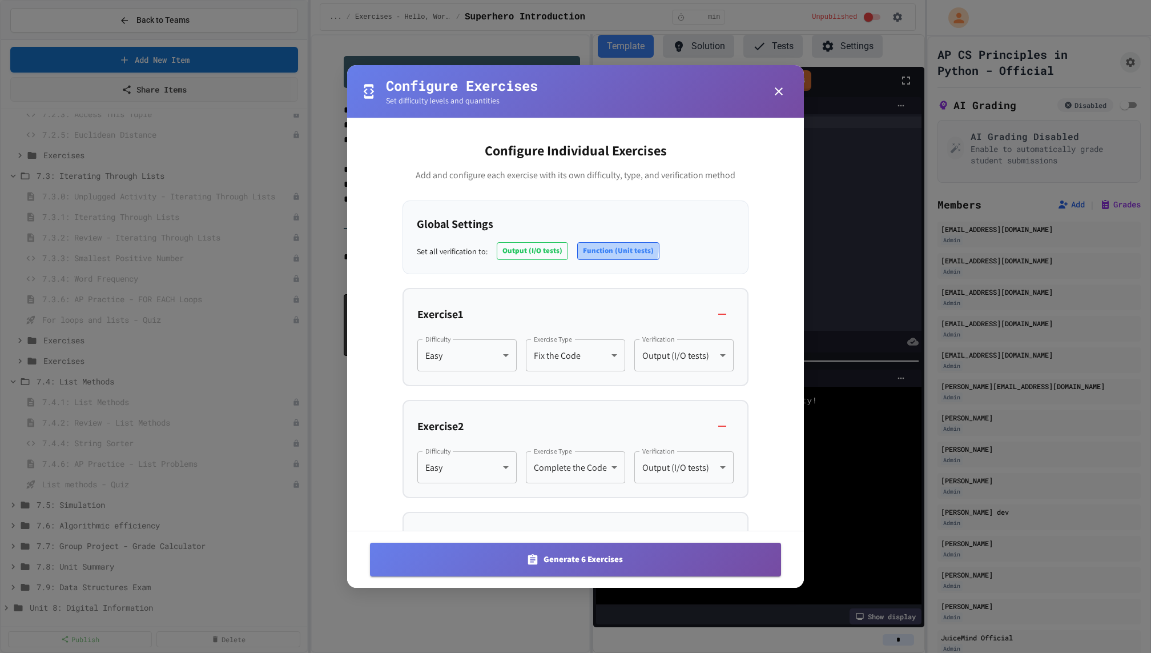
click at [603, 246] on button "Function (Unit tests)" at bounding box center [618, 251] width 82 height 18
type input "********"
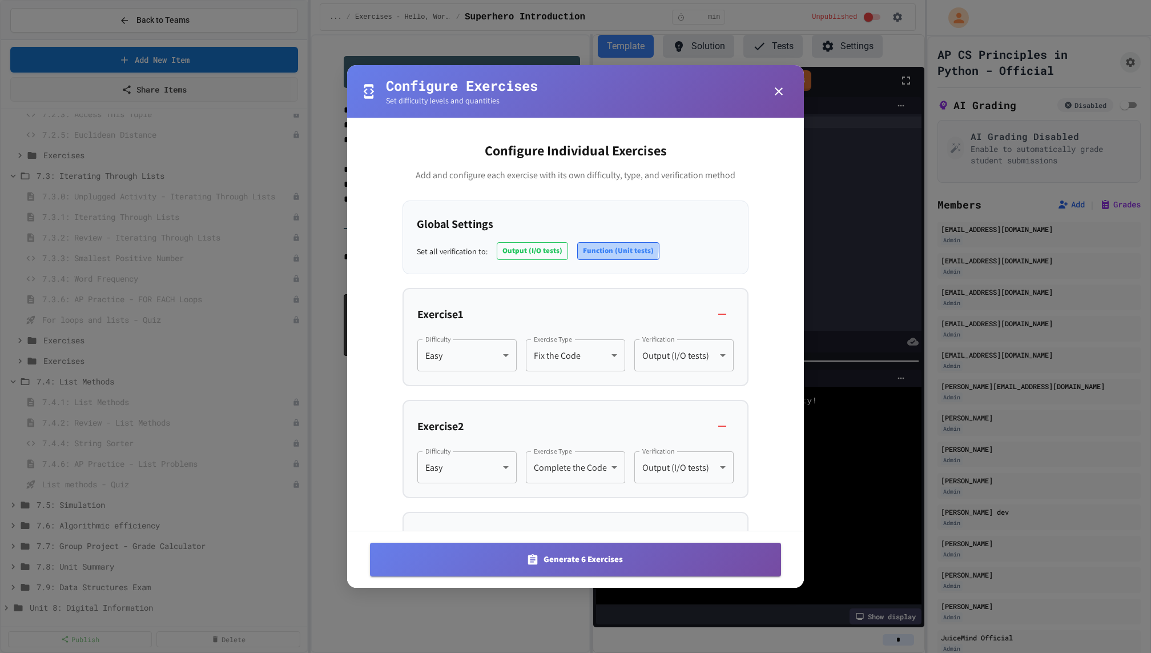
type input "********"
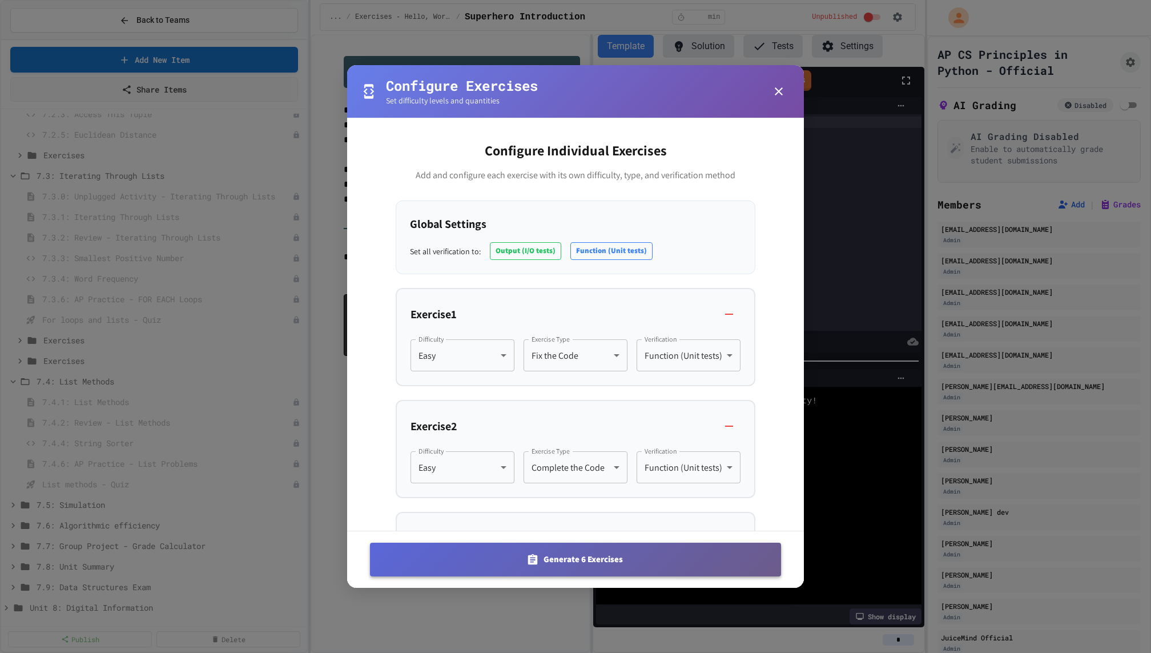
click at [588, 565] on button "Generate 6 Exercises" at bounding box center [575, 559] width 411 height 33
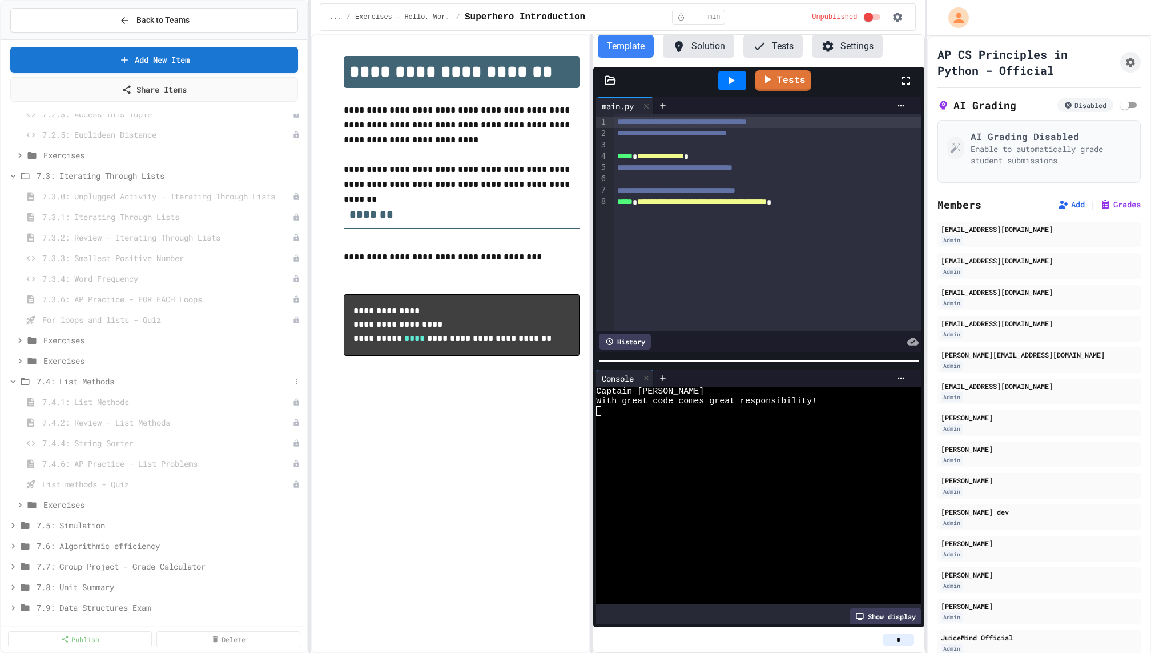
click at [162, 383] on span "7.4: List Methods" at bounding box center [164, 381] width 255 height 12
click at [167, 176] on span "7.3: Iterating Through Lists" at bounding box center [164, 176] width 255 height 12
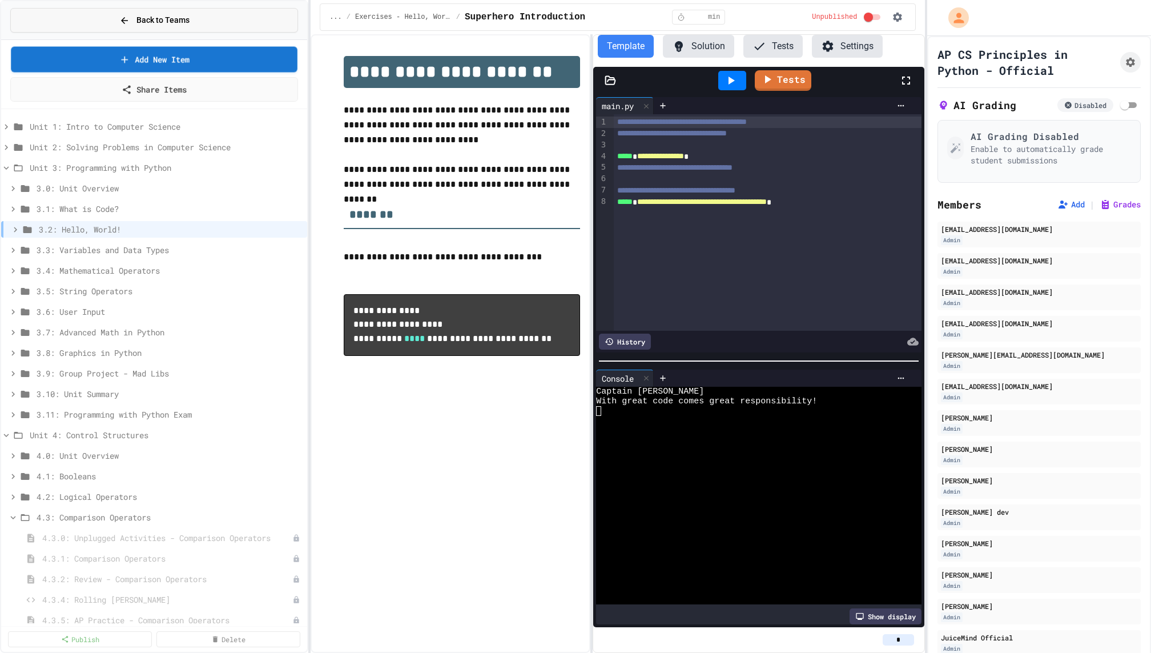
click at [187, 26] on button "Back to Teams" at bounding box center [154, 20] width 288 height 25
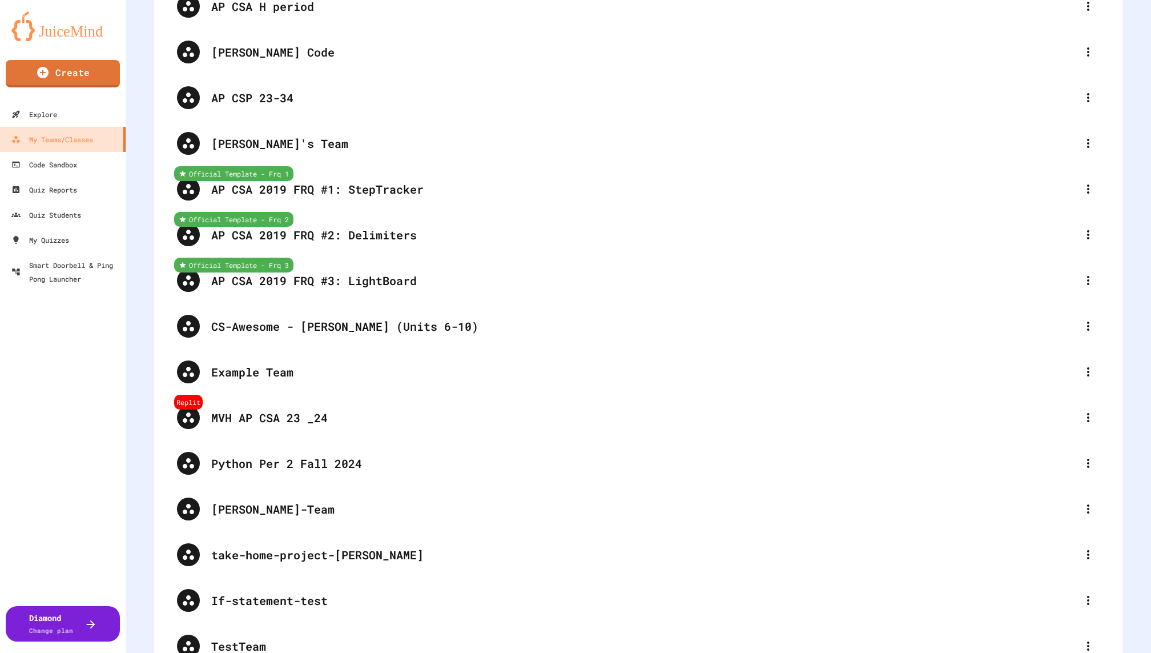
scroll to position [3995, 0]
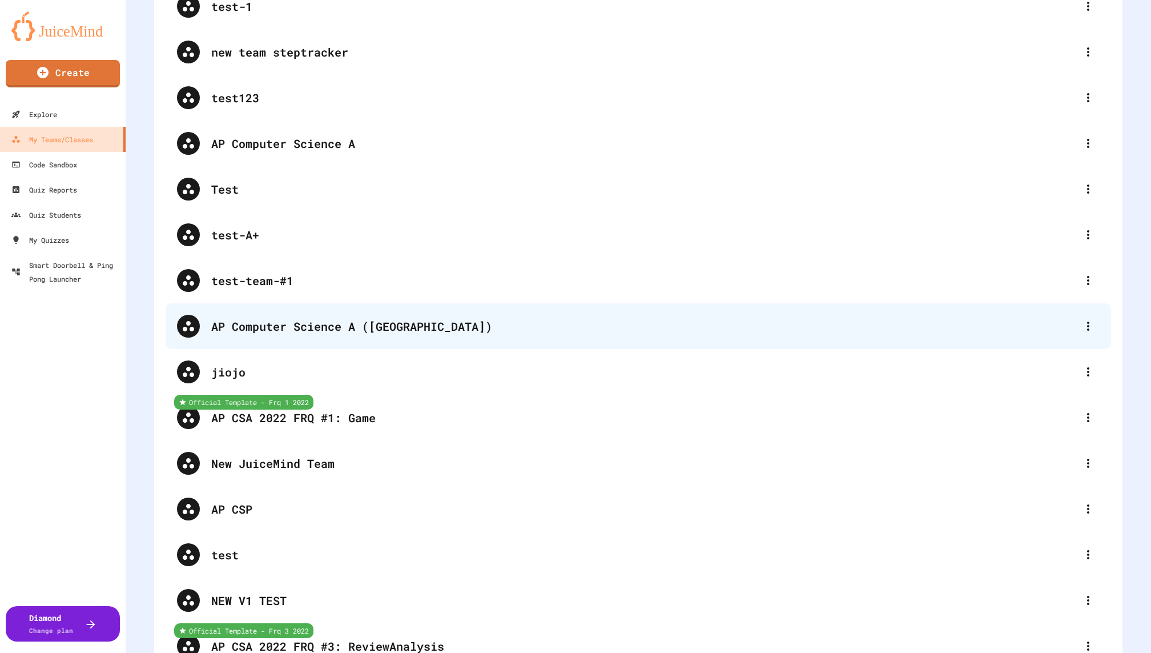
click at [424, 322] on div "AP Computer Science A (Java)" at bounding box center [644, 326] width 866 height 17
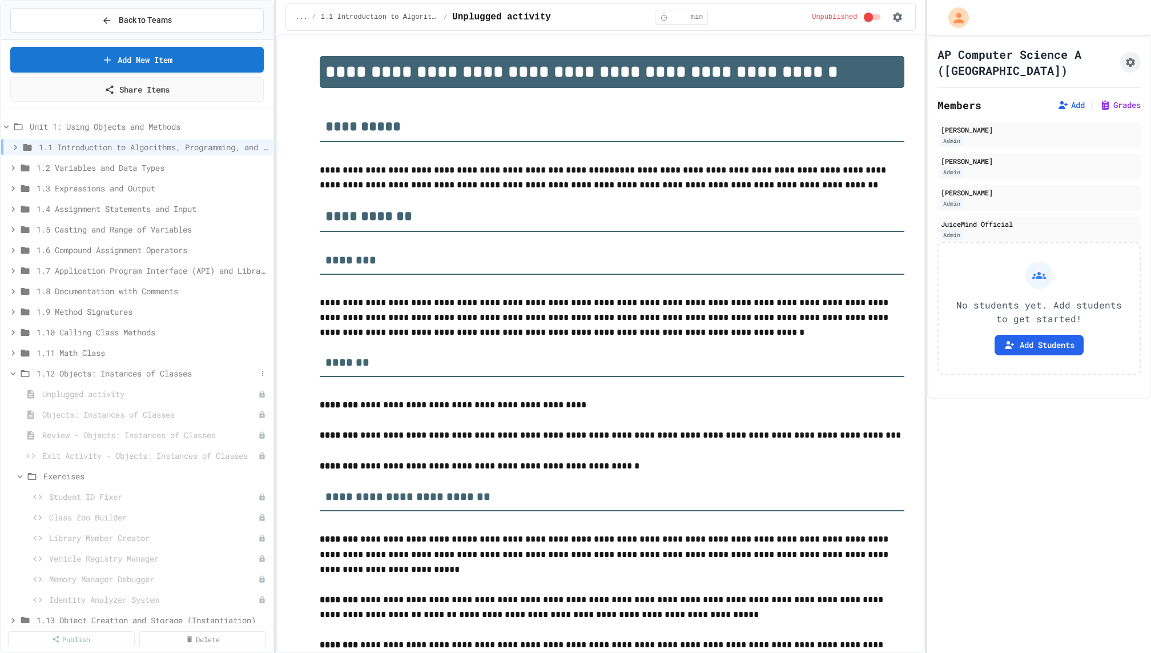
click at [167, 372] on span "1.12 Objects: Instances of Classes" at bounding box center [147, 373] width 220 height 12
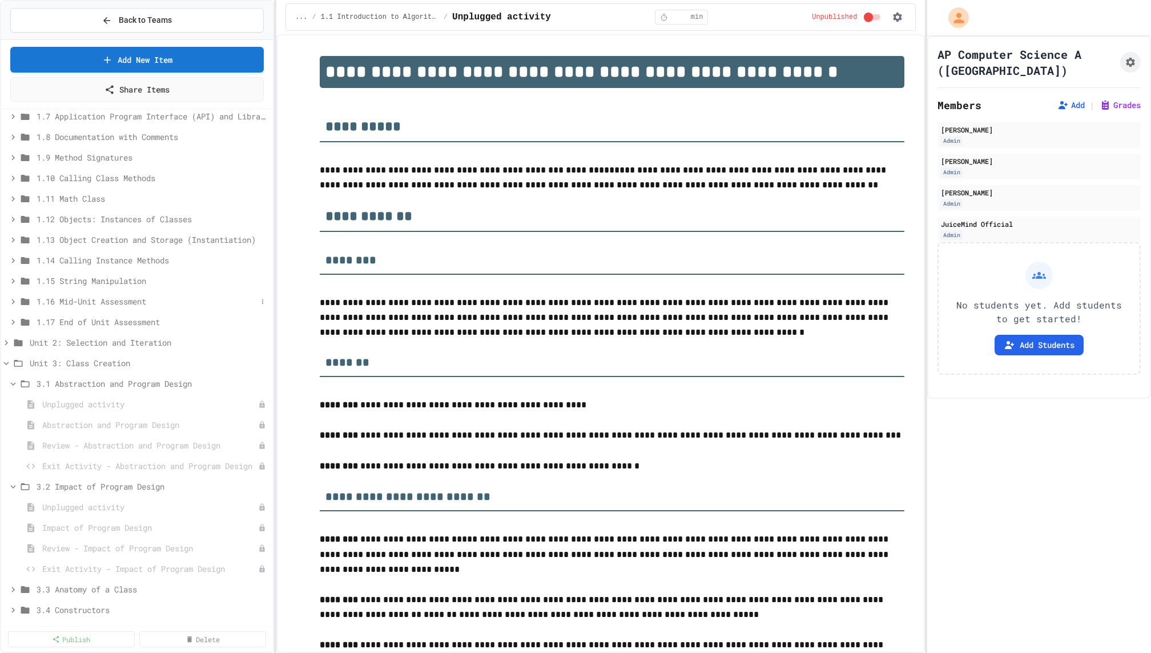
scroll to position [199, 0]
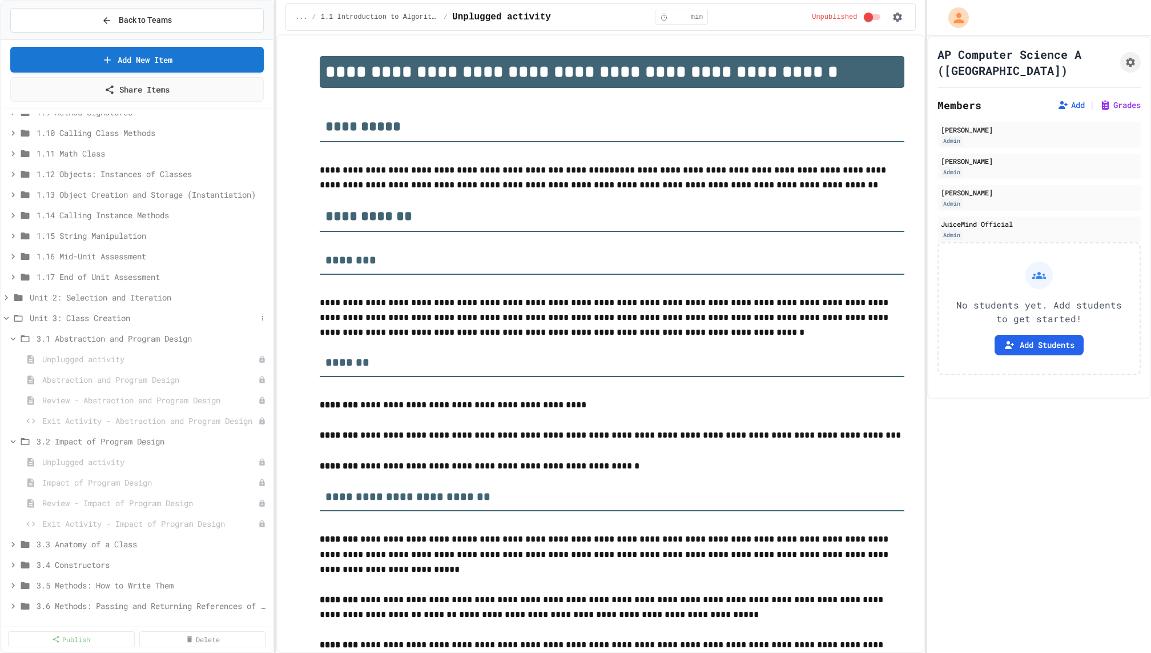
click at [139, 319] on span "Unit 3: Class Creation" at bounding box center [143, 318] width 227 height 12
click at [139, 303] on div "Unit 2: Selection and Iteration" at bounding box center [137, 297] width 272 height 17
click at [144, 320] on span "2.1 Algorithms with Selection and Repetition" at bounding box center [147, 318] width 220 height 12
click at [896, 15] on icon "button" at bounding box center [898, 17] width 9 height 9
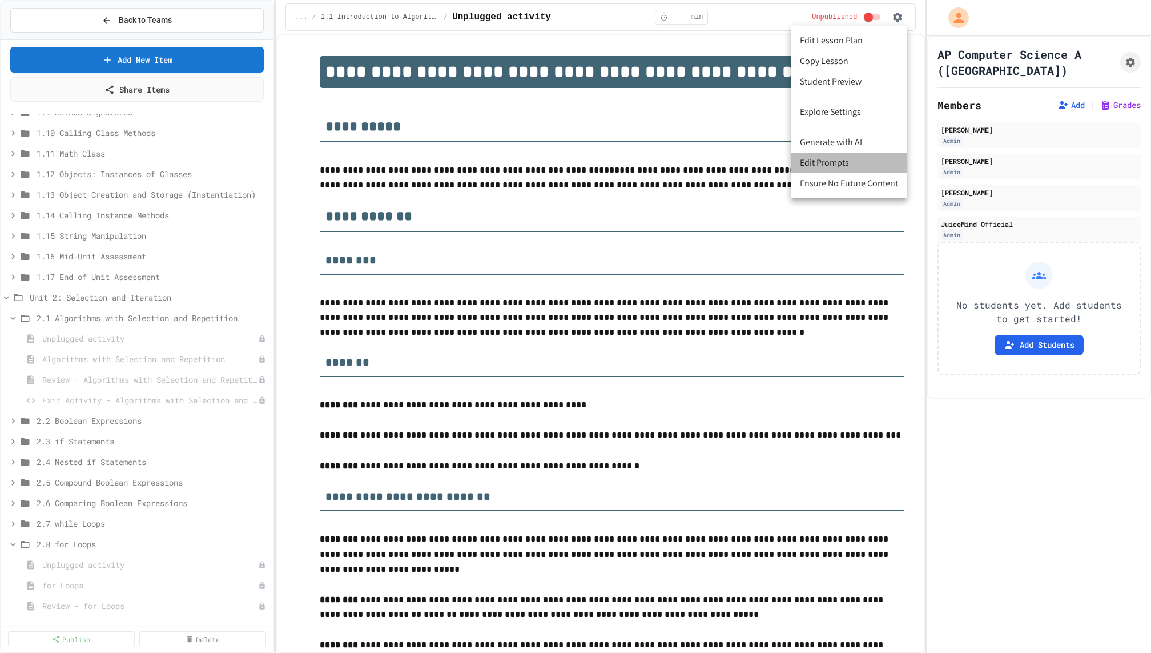
click at [850, 160] on li "Edit Prompts" at bounding box center [849, 162] width 116 height 21
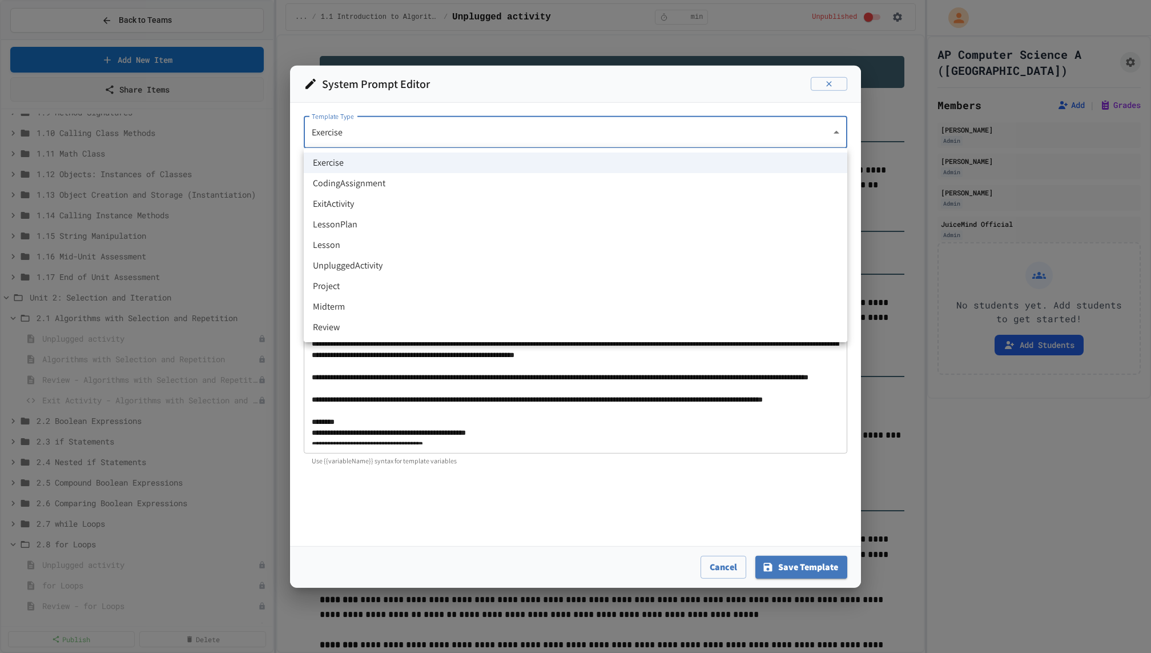
click at [758, 118] on body "We are updating our servers at 7PM EST on 3/11/2025. JuiceMind should continue …" at bounding box center [575, 326] width 1151 height 653
click at [758, 118] on div at bounding box center [575, 326] width 1151 height 653
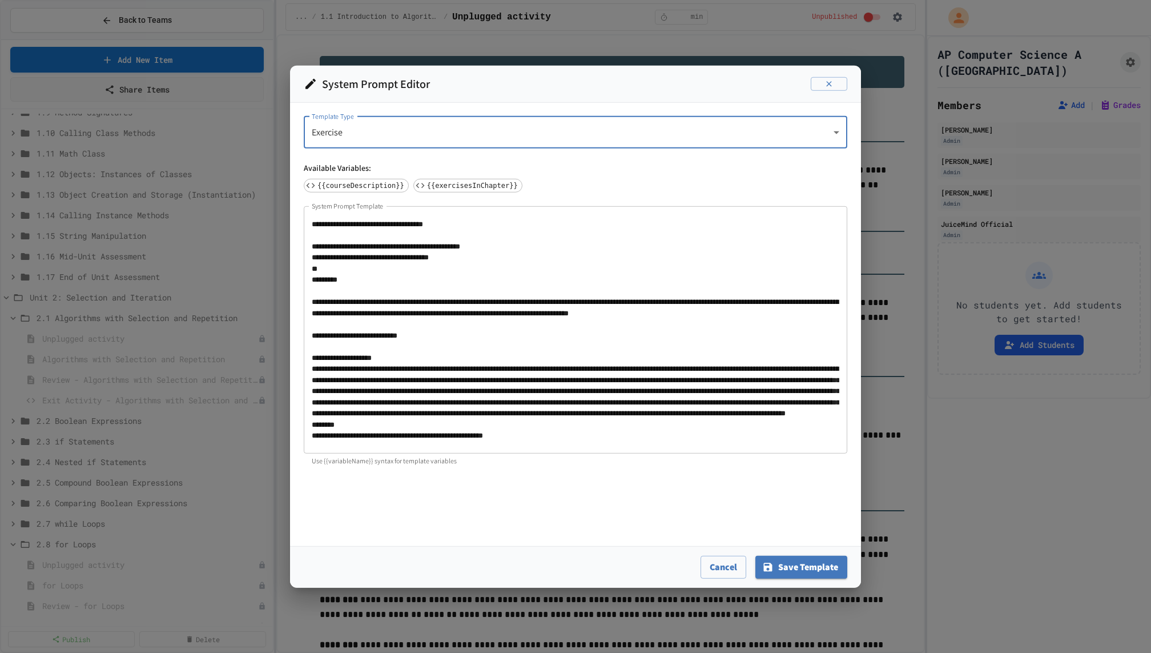
scroll to position [0, 0]
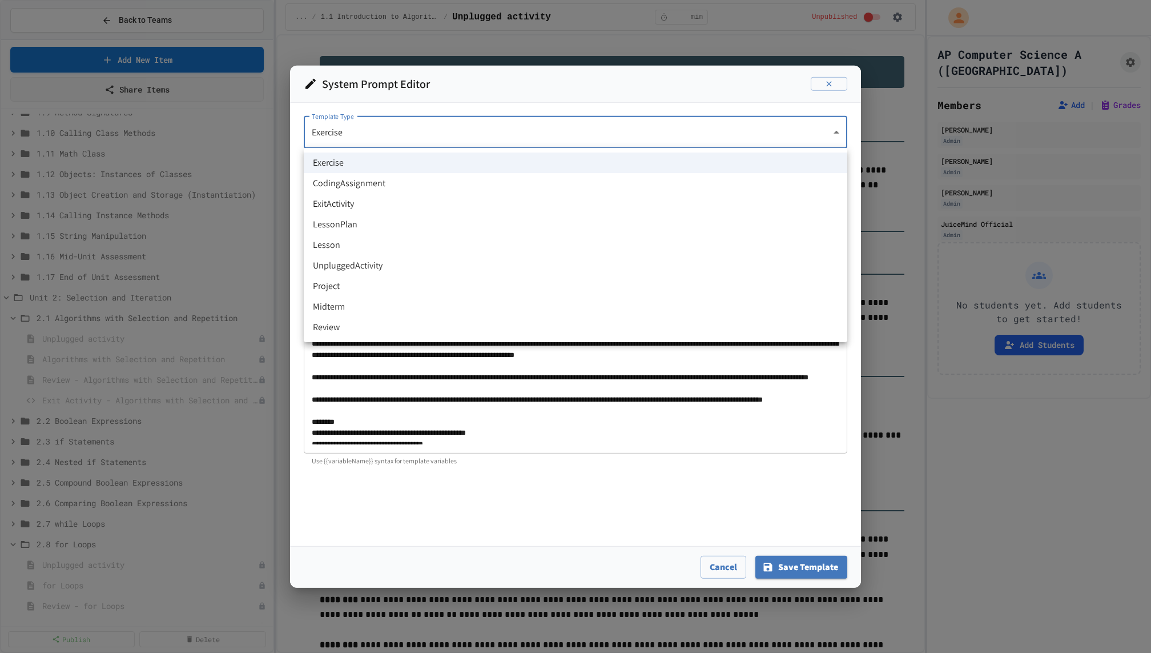
click at [658, 130] on body "We are updating our servers at 7PM EST on 3/11/2025. JuiceMind should continue …" at bounding box center [575, 326] width 1151 height 653
click at [665, 101] on div at bounding box center [575, 326] width 1151 height 653
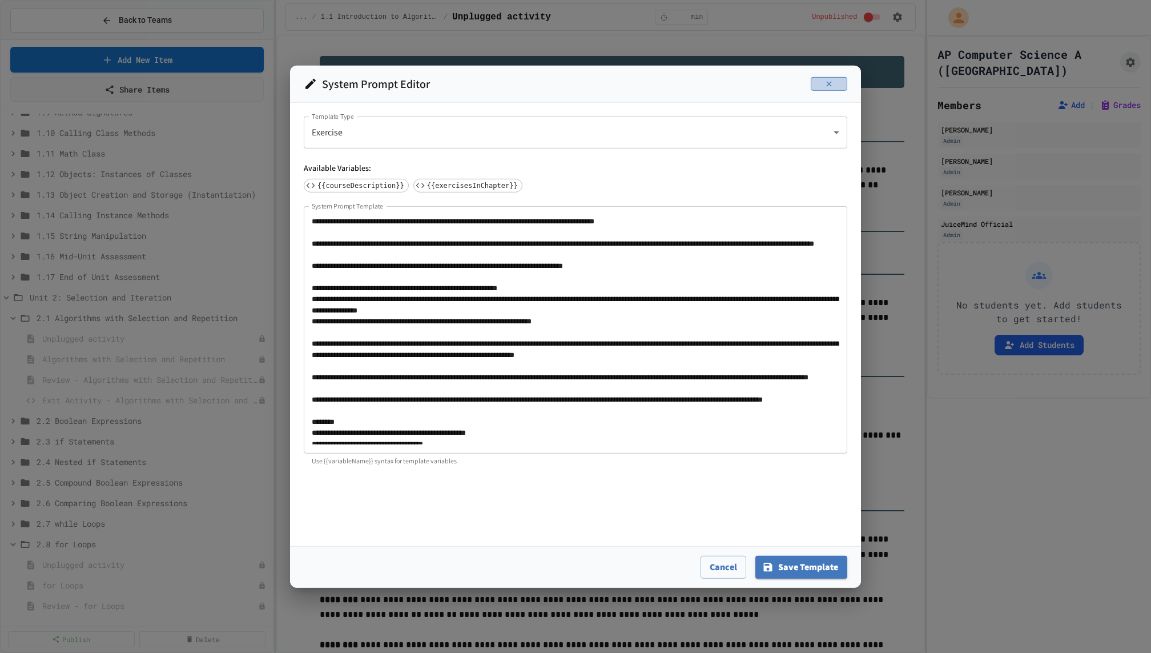
click at [823, 86] on button "button" at bounding box center [829, 84] width 37 height 14
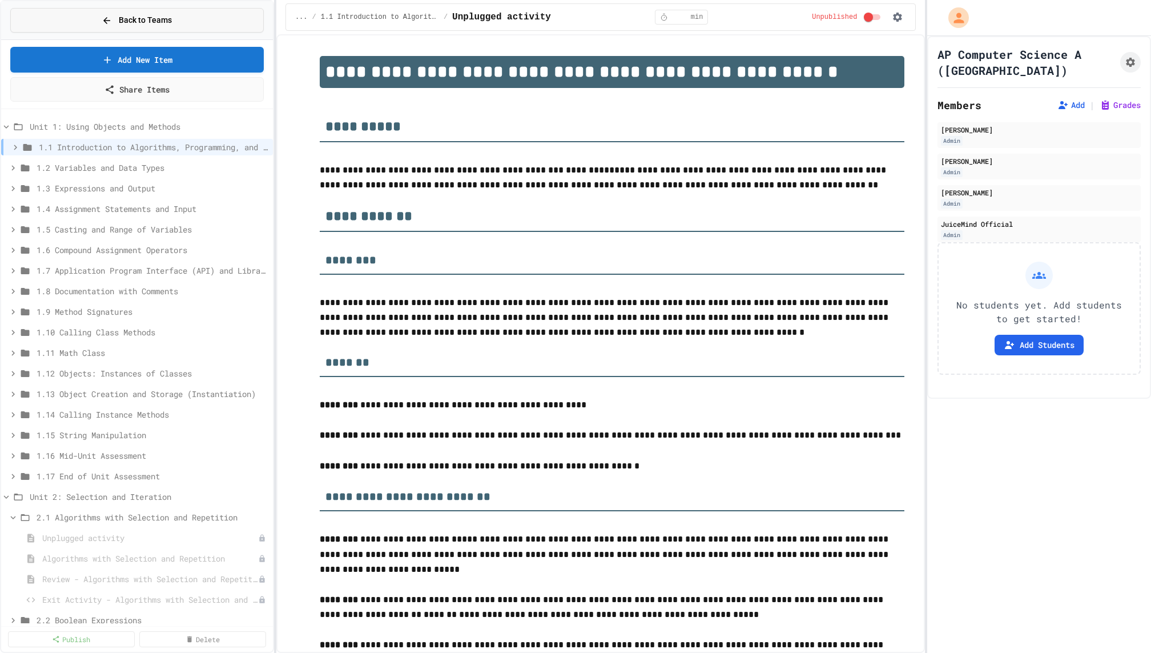
click at [193, 12] on button "Back to Teams" at bounding box center [137, 20] width 254 height 25
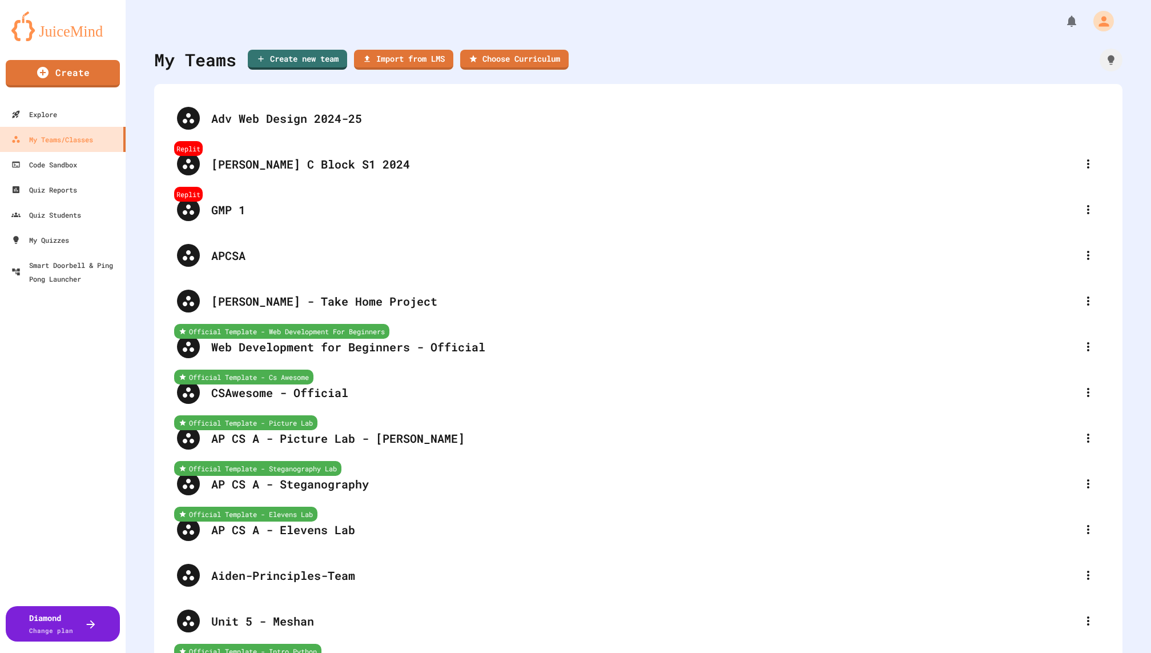
scroll to position [386, 0]
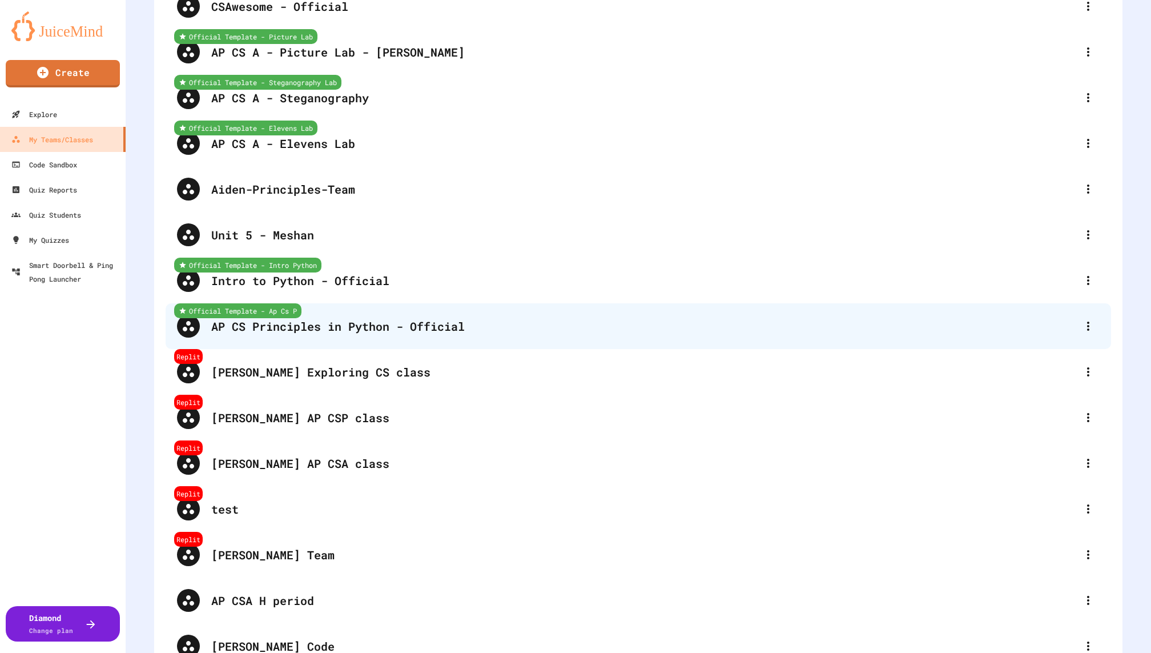
click at [349, 321] on div "AP CS Principles in Python - Official" at bounding box center [644, 326] width 866 height 17
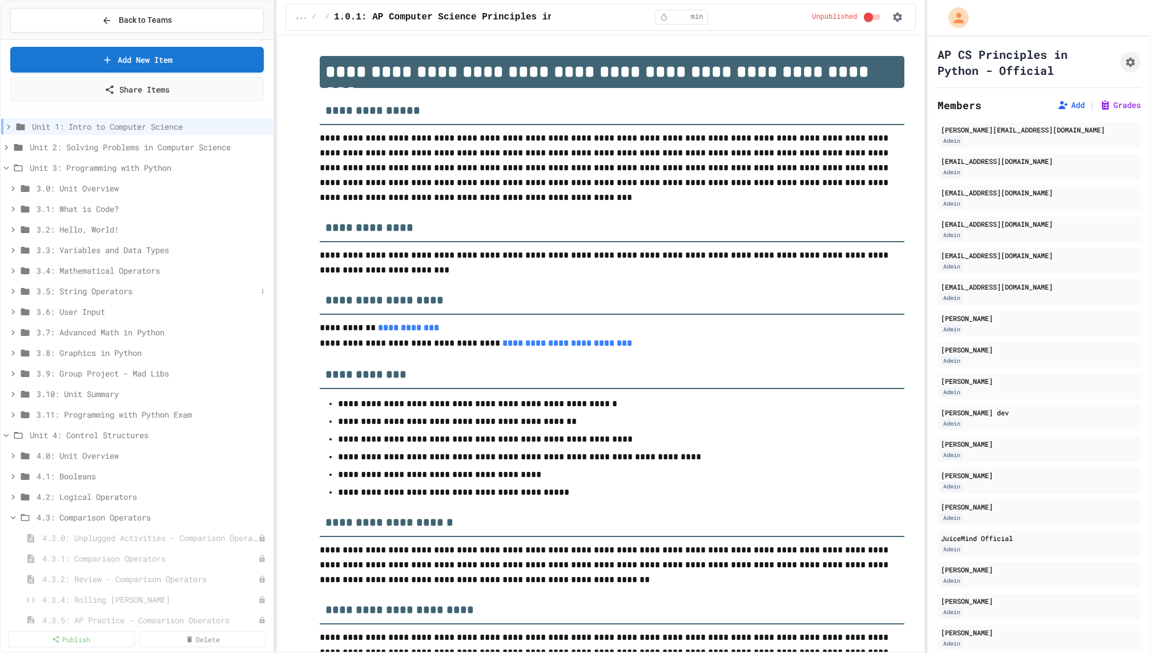
click at [113, 293] on span "3.5: String Operators" at bounding box center [147, 291] width 220 height 12
click at [132, 307] on span "3.5.0: Unplugged Activity - String Operators" at bounding box center [144, 312] width 204 height 12
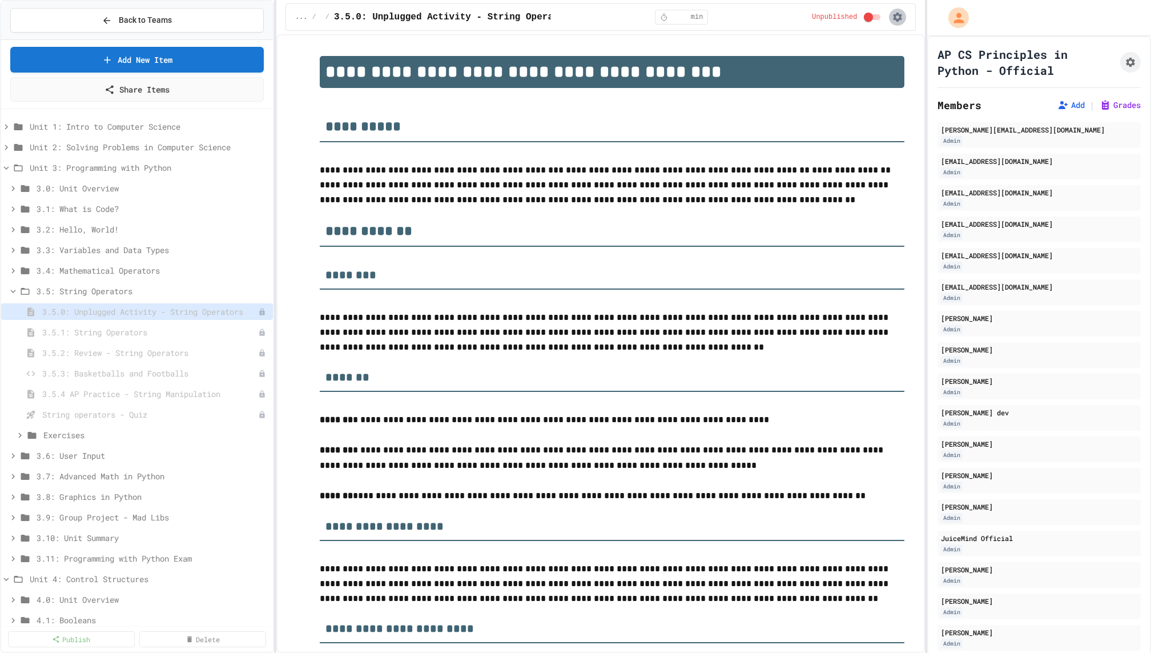
click at [902, 17] on icon "button" at bounding box center [897, 16] width 11 height 11
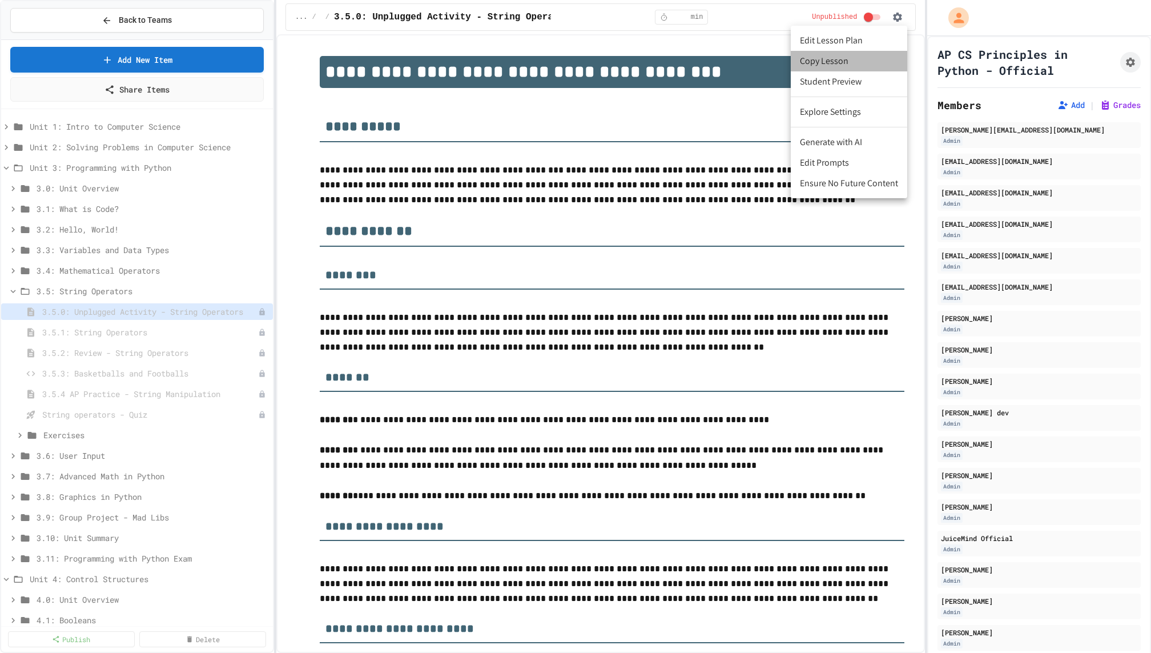
click at [820, 65] on li "Copy Lesson" at bounding box center [849, 61] width 116 height 21
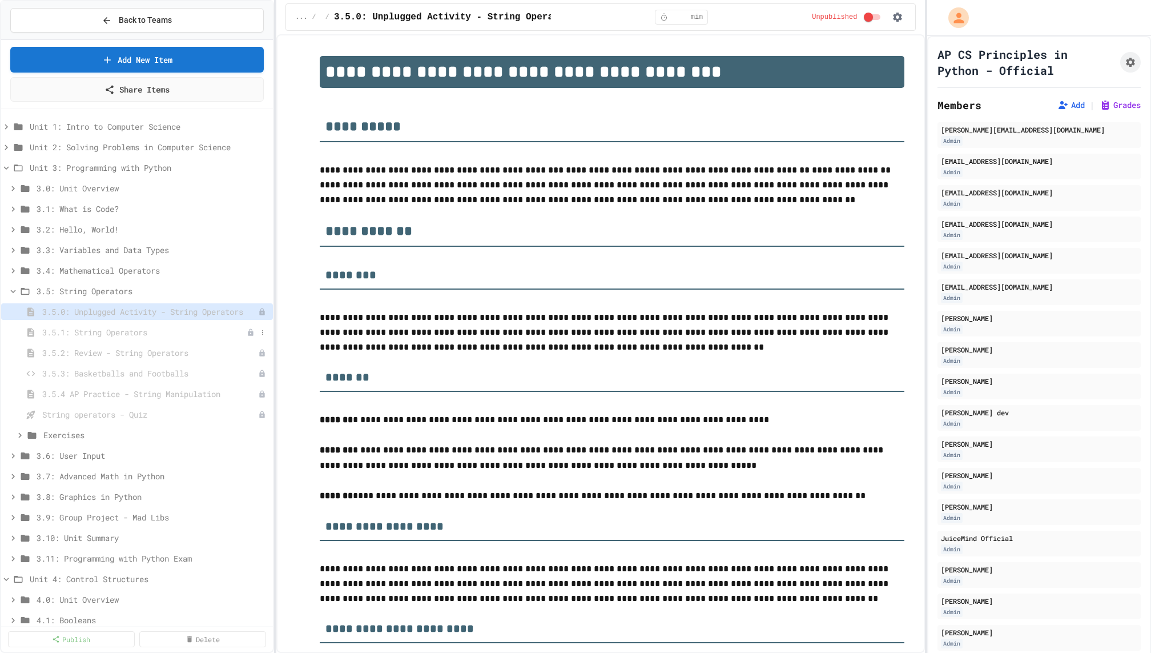
click at [176, 324] on div "3.5.1: String Operators" at bounding box center [137, 332] width 272 height 17
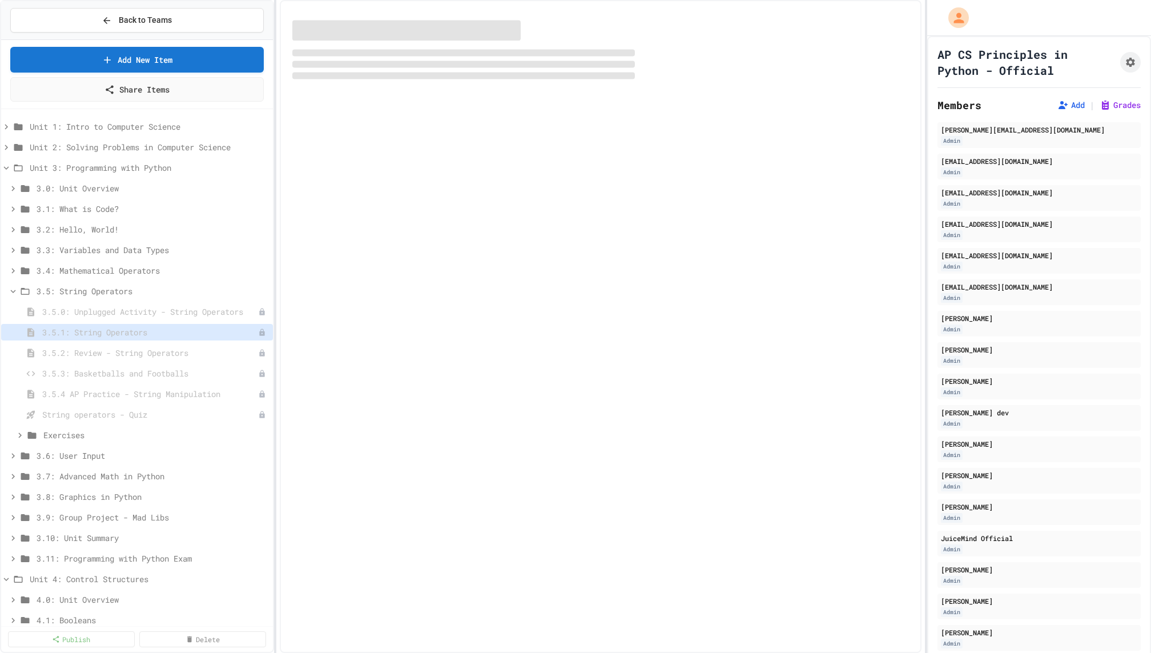
select select "***"
select select "*******"
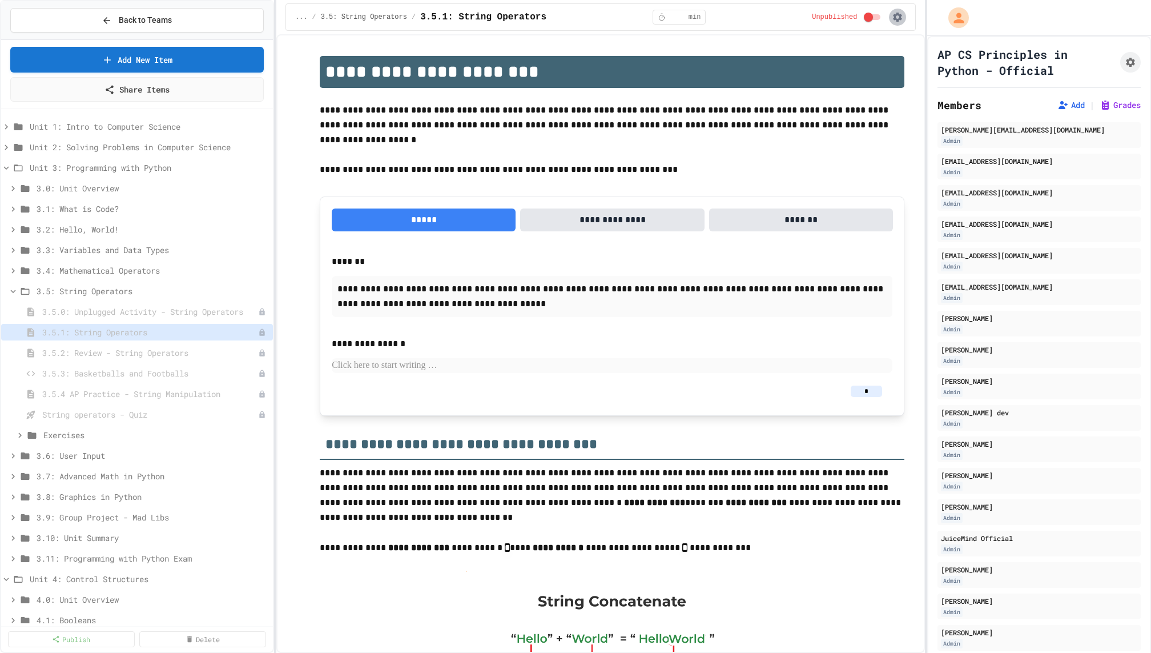
click at [898, 15] on icon "button" at bounding box center [897, 16] width 11 height 11
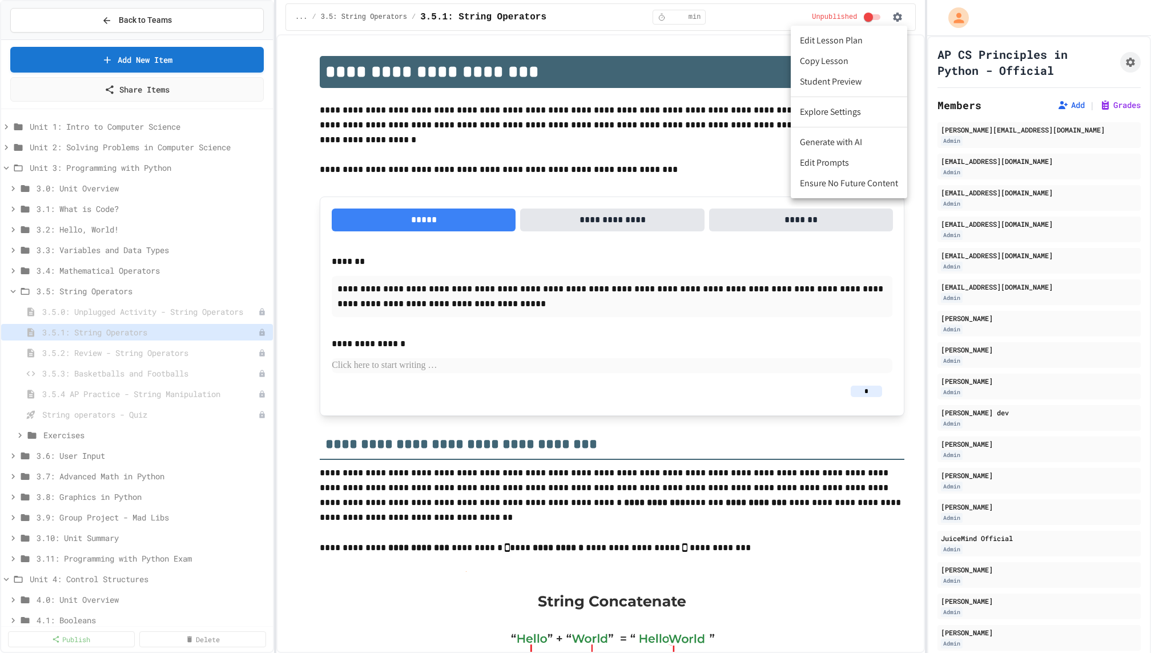
click at [874, 65] on li "Copy Lesson" at bounding box center [849, 61] width 116 height 21
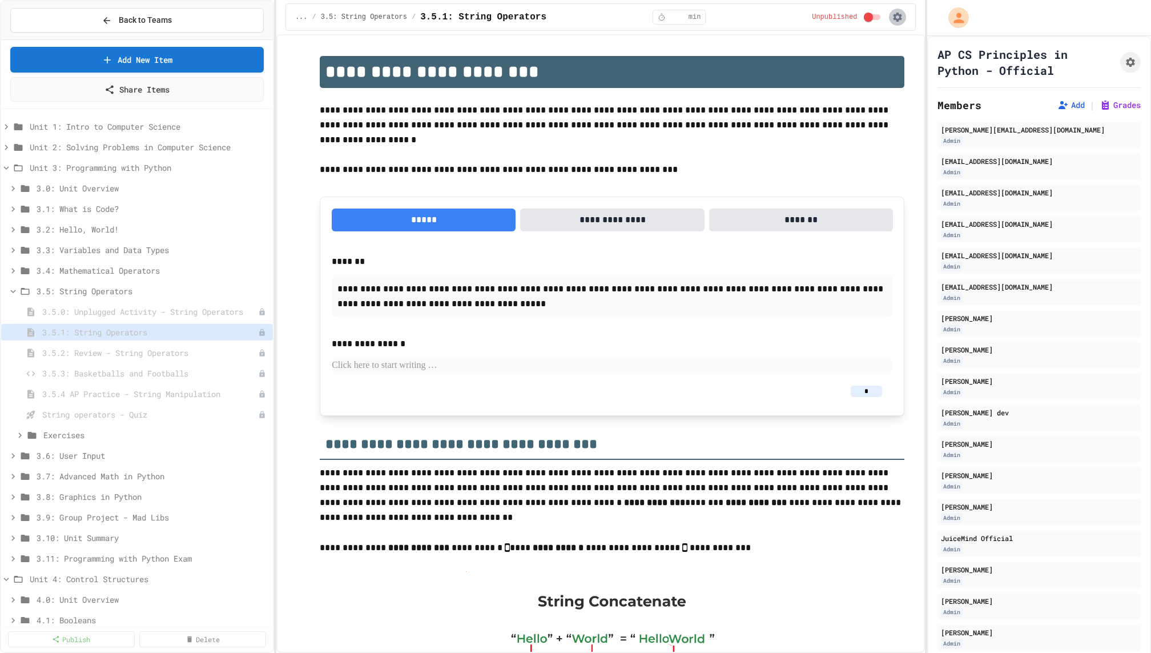
click at [897, 10] on button "button" at bounding box center [897, 17] width 17 height 17
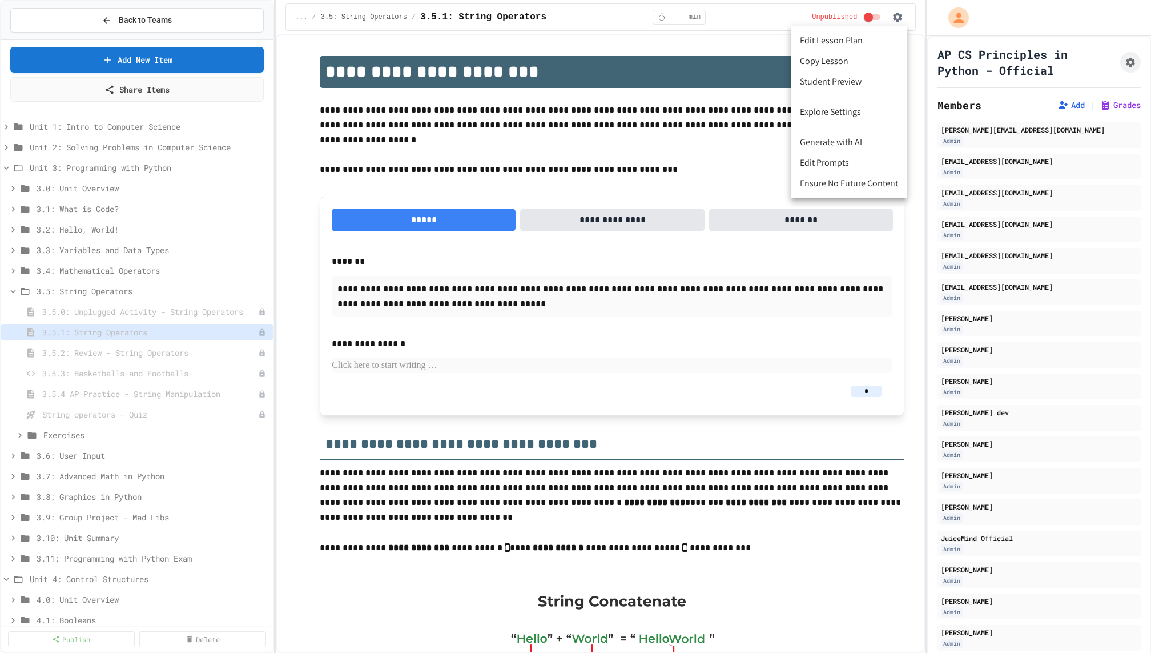
click at [849, 57] on li "Copy Lesson" at bounding box center [849, 61] width 116 height 21
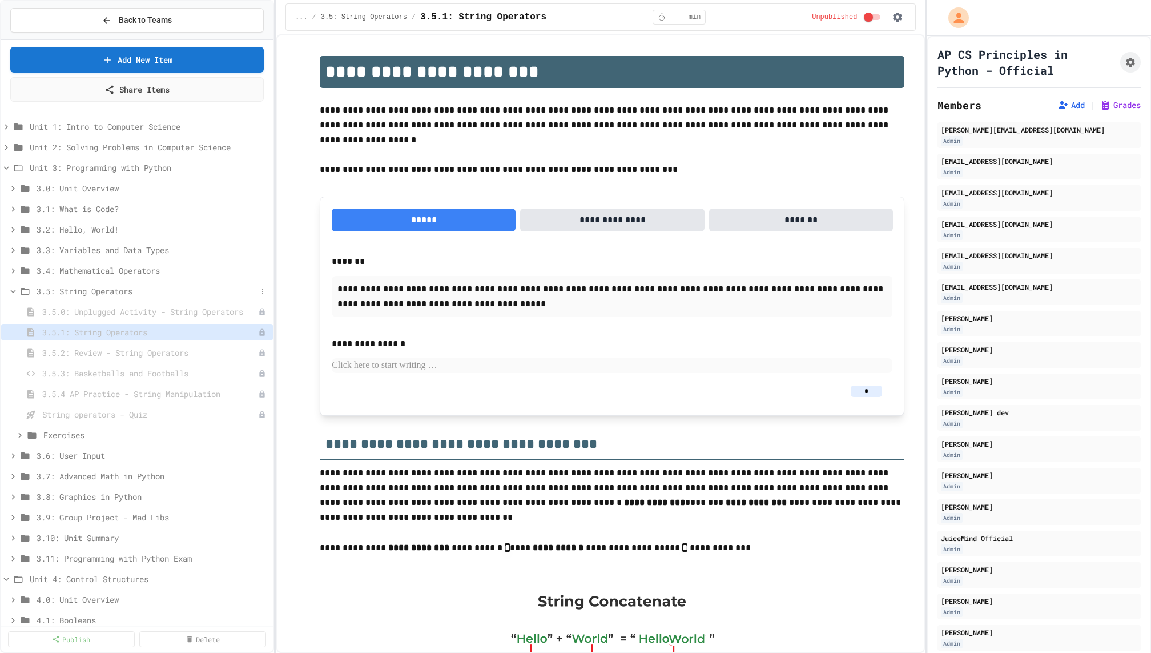
click at [147, 290] on span "3.5: String Operators" at bounding box center [147, 291] width 220 height 12
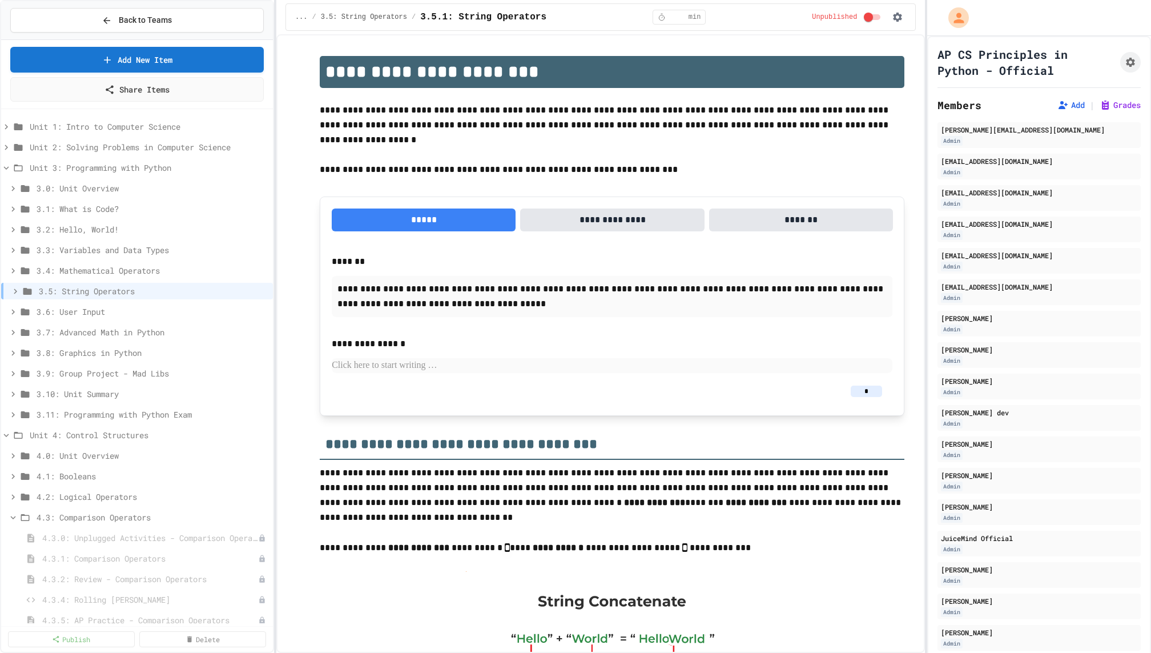
click at [148, 302] on div "3.5: String Operators" at bounding box center [137, 293] width 272 height 21
click at [148, 307] on span "3.6: User Input" at bounding box center [147, 312] width 220 height 12
click at [199, 344] on div "3.6.1: User Input" at bounding box center [137, 352] width 272 height 17
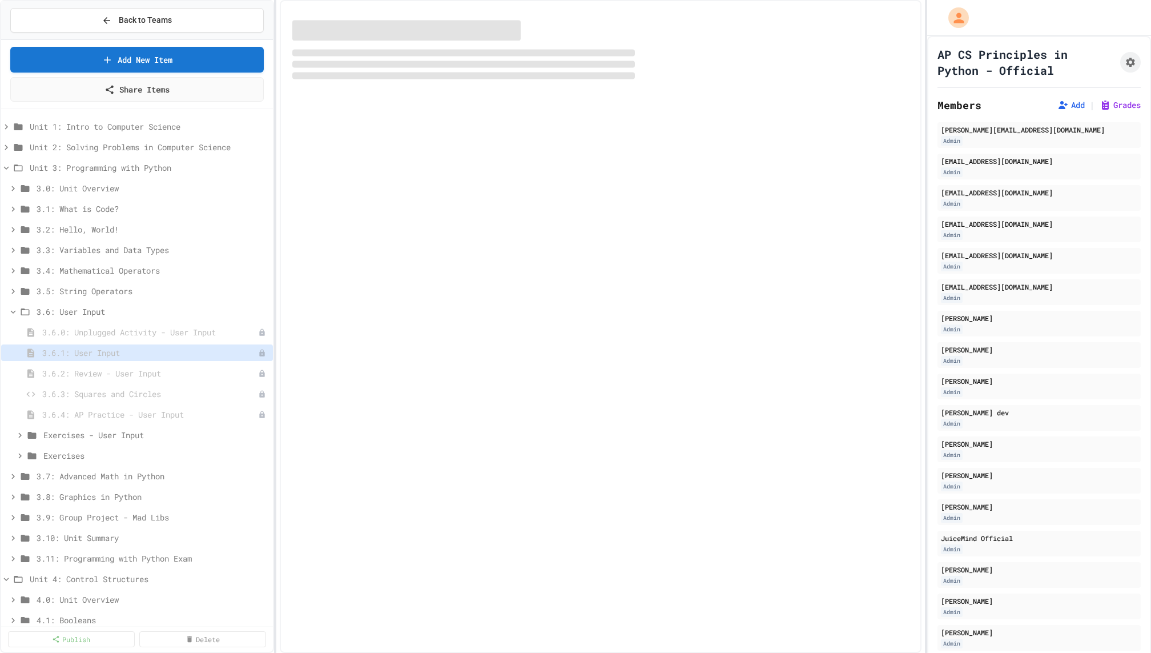
select select "***"
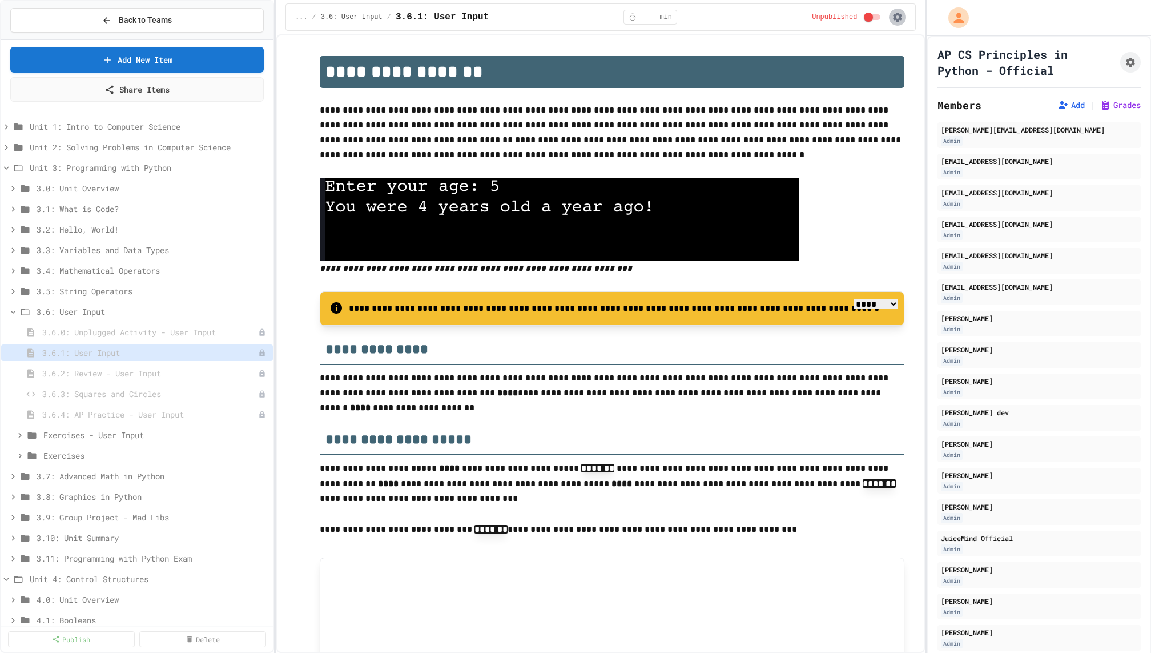
click at [897, 12] on icon "button" at bounding box center [897, 16] width 11 height 11
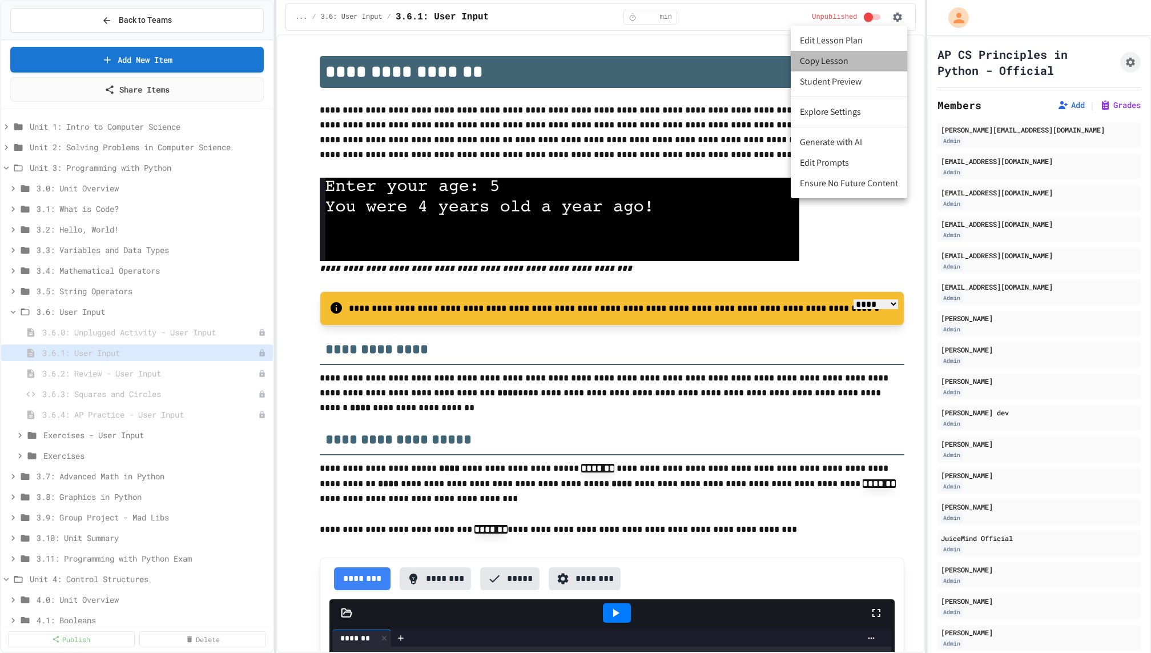
click at [848, 56] on li "Copy Lesson" at bounding box center [849, 61] width 116 height 21
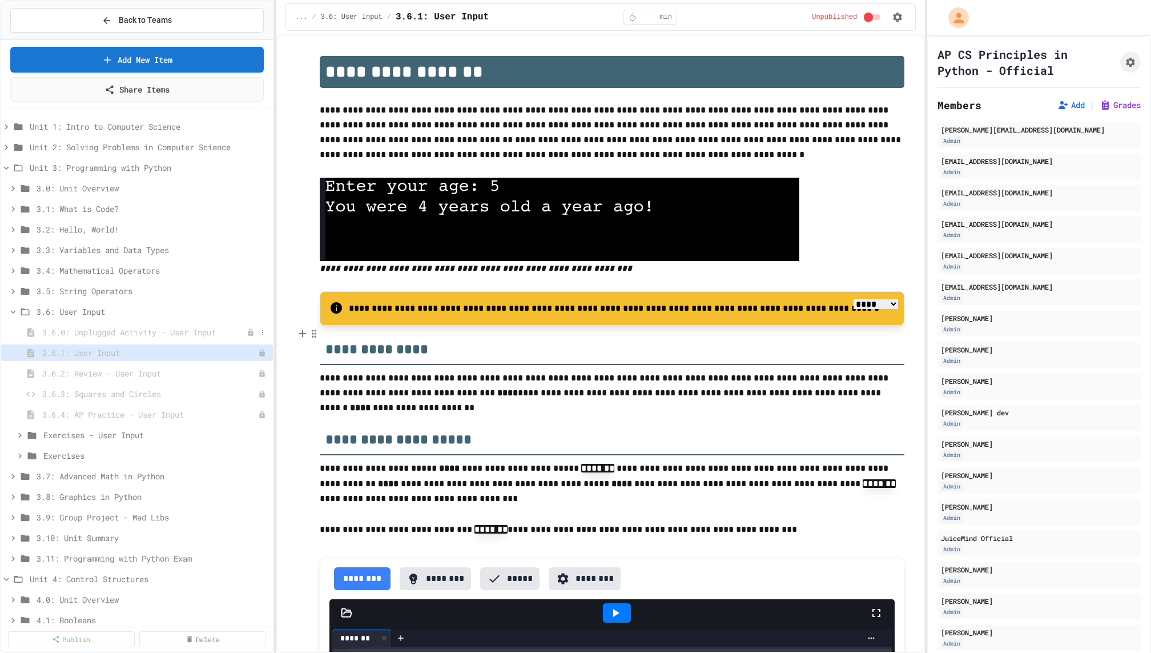
click at [179, 328] on span "3.6.0: Unplugged Activity - User Input" at bounding box center [144, 332] width 204 height 12
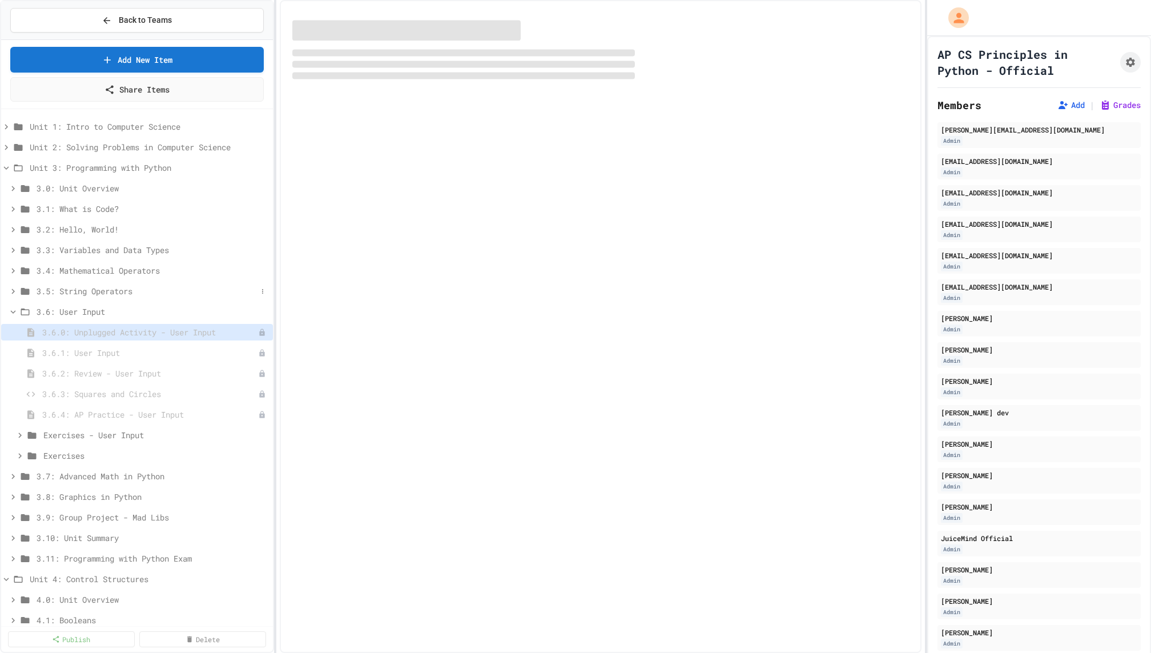
click at [168, 291] on span "3.5: String Operators" at bounding box center [147, 291] width 220 height 12
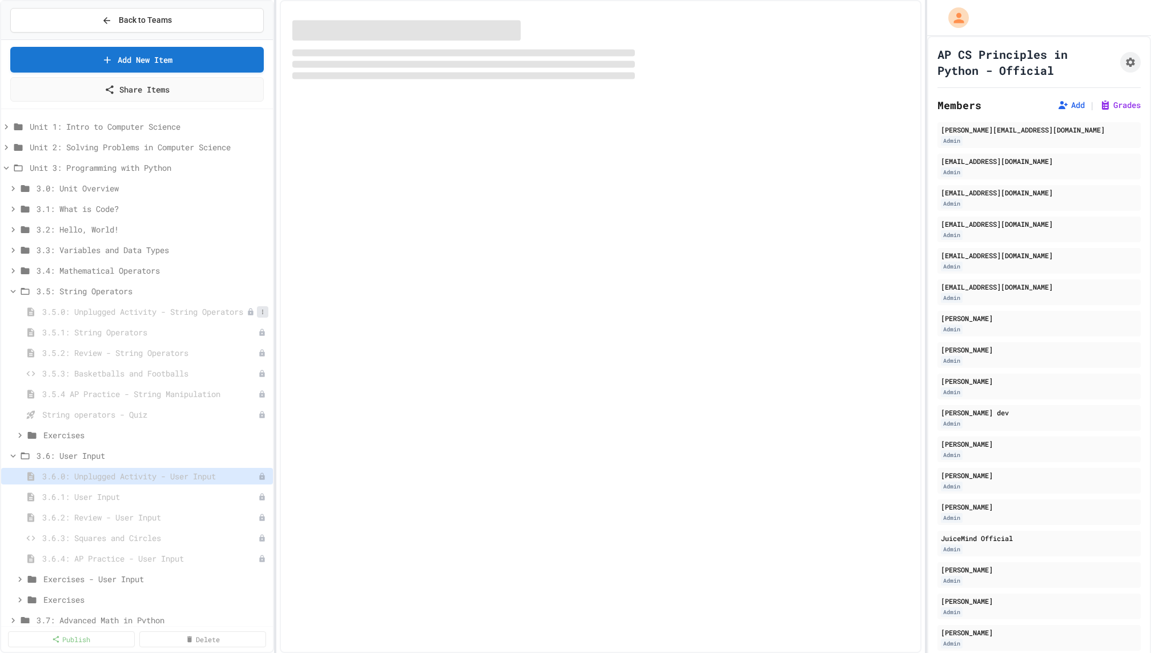
click at [262, 308] on icon at bounding box center [262, 311] width 7 height 7
click at [244, 377] on button "Delete" at bounding box center [232, 373] width 72 height 21
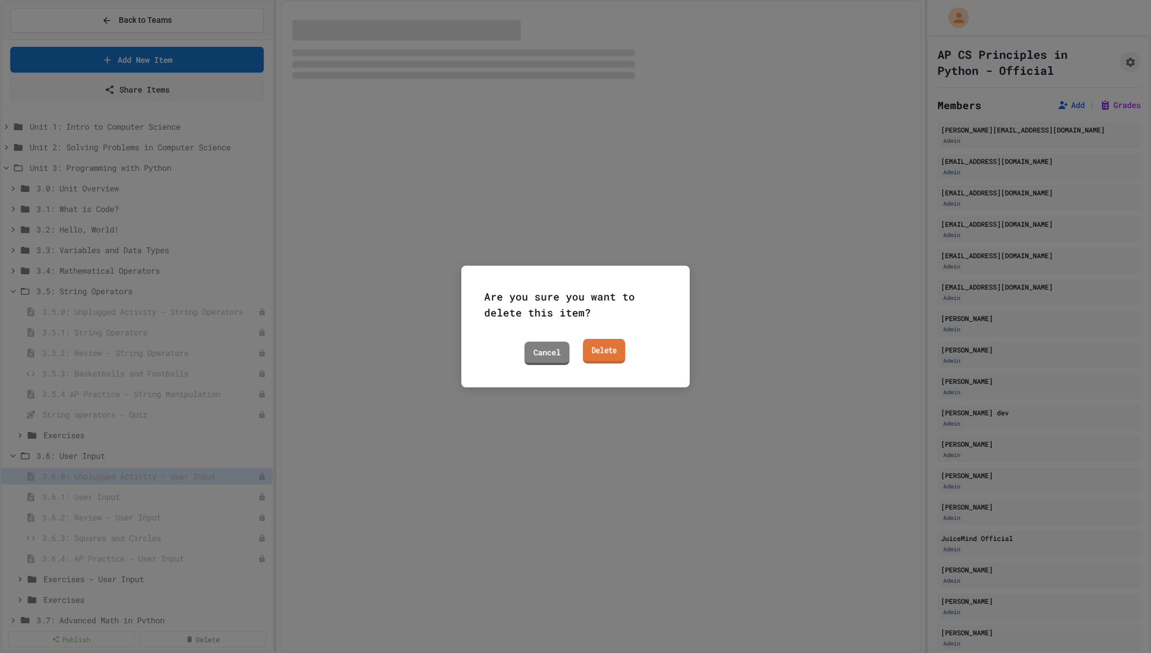
click at [592, 348] on link "Delete" at bounding box center [604, 351] width 42 height 25
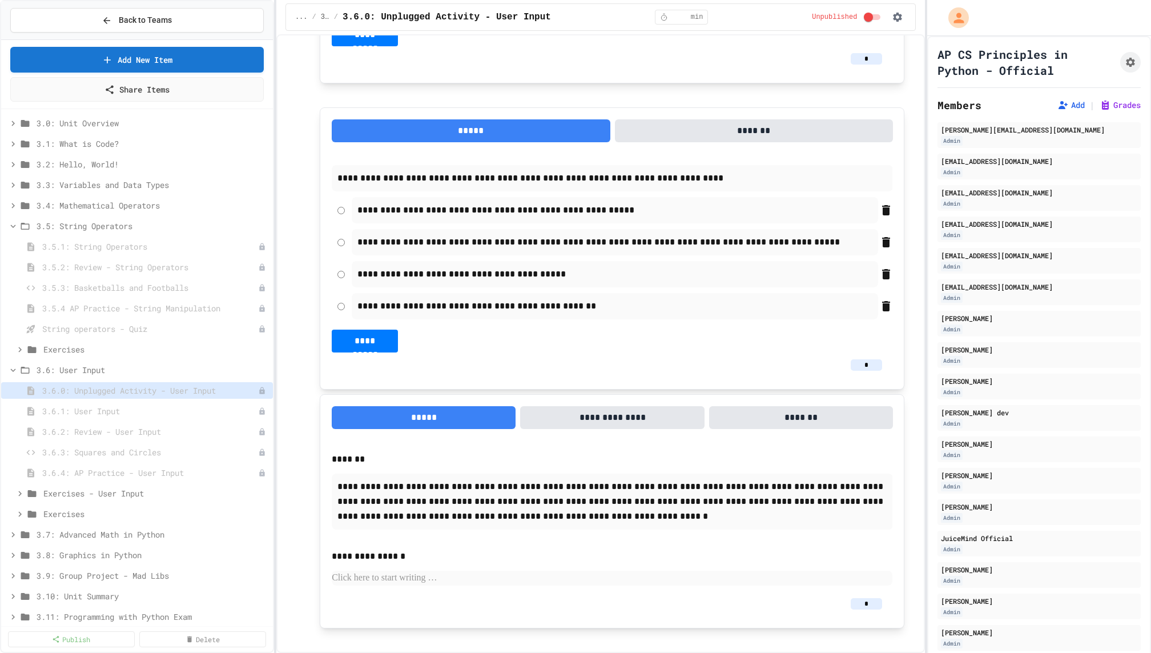
scroll to position [2550, 0]
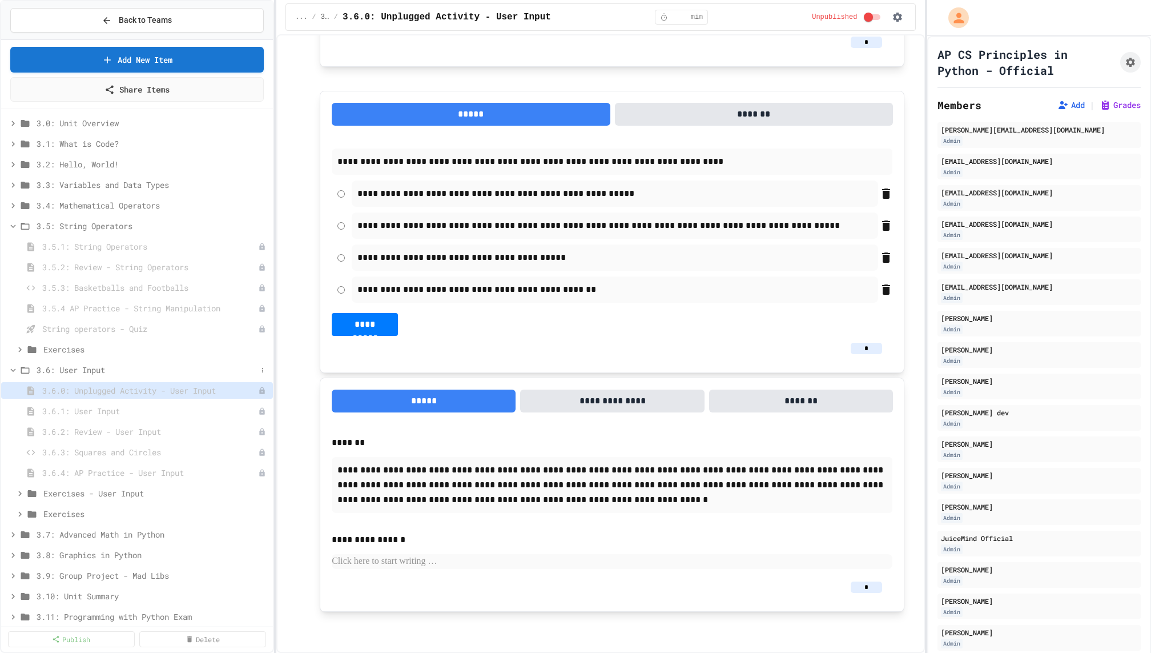
click at [130, 365] on span "3.6: User Input" at bounding box center [147, 370] width 220 height 12
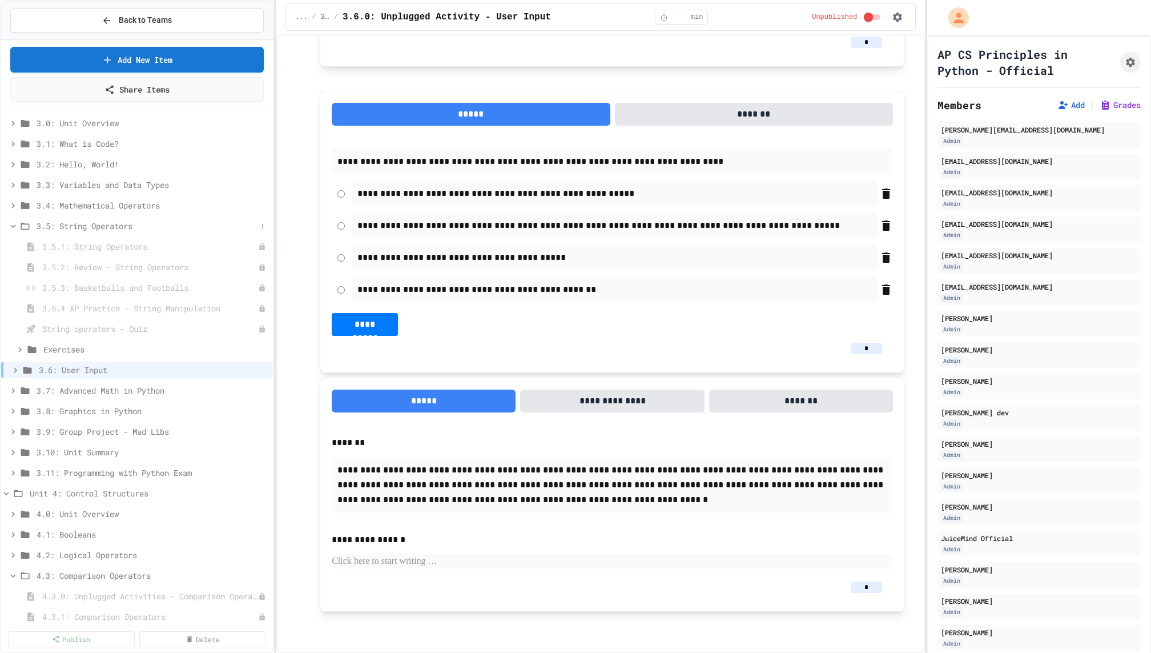
click at [125, 224] on span "3.5: String Operators" at bounding box center [147, 226] width 220 height 12
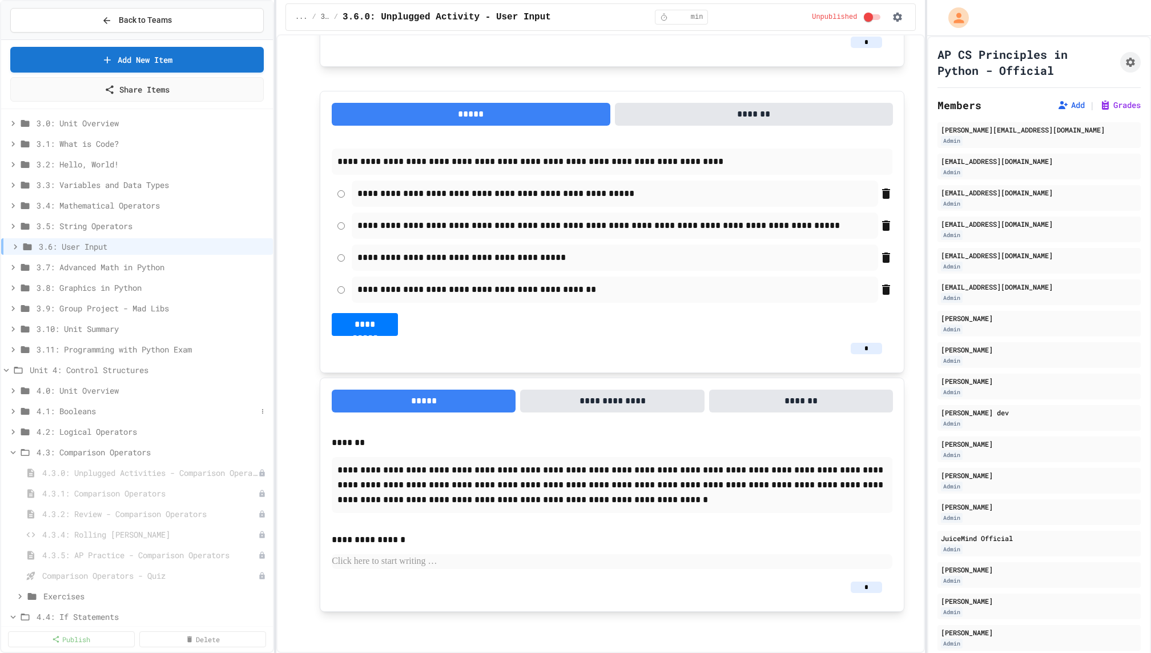
click at [143, 407] on span "4.1: Booleans" at bounding box center [147, 411] width 220 height 12
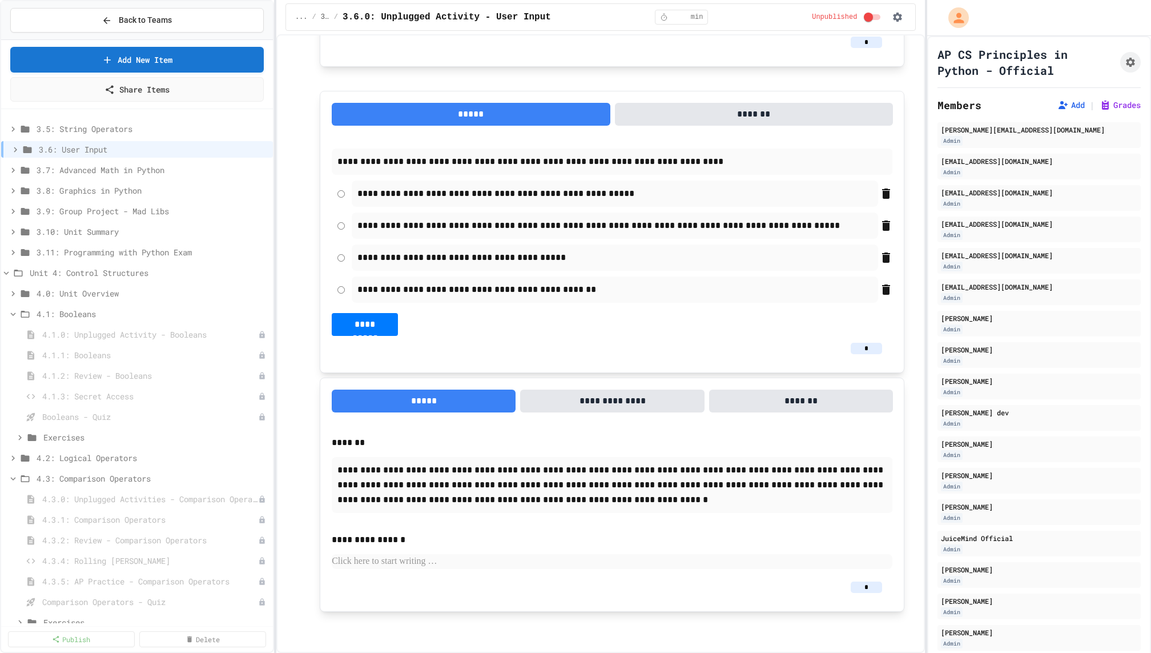
scroll to position [167, 0]
click at [160, 328] on span "4.1.0: Unplugged Activity - Booleans" at bounding box center [144, 330] width 204 height 12
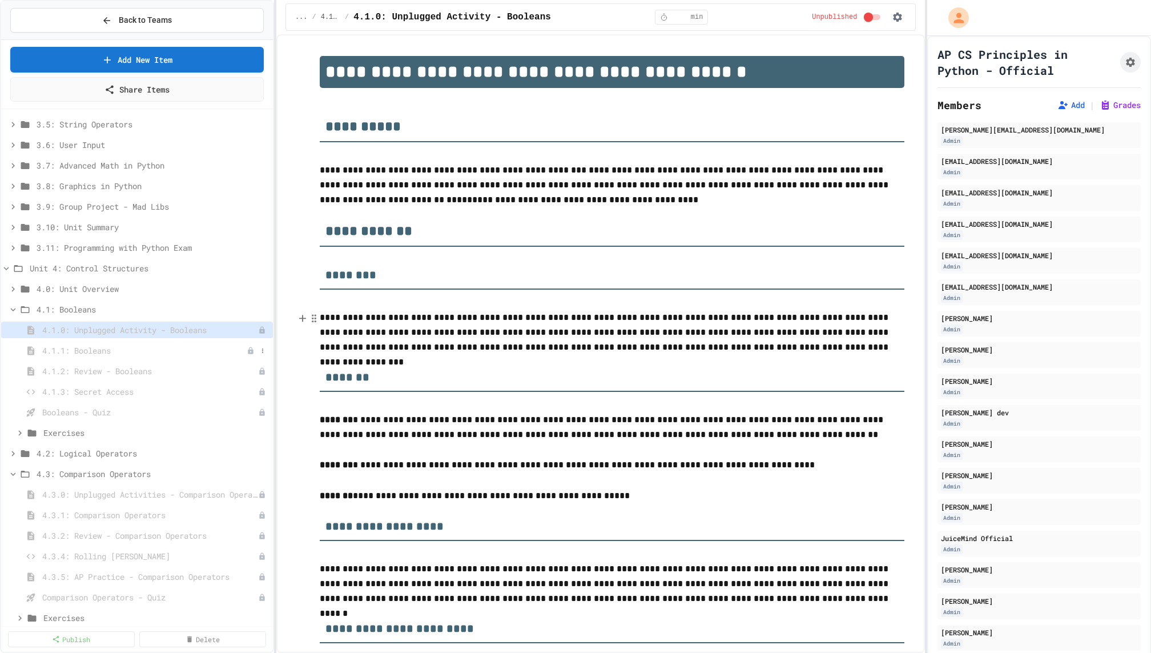
click at [159, 348] on span "4.1.1: Booleans" at bounding box center [144, 350] width 204 height 12
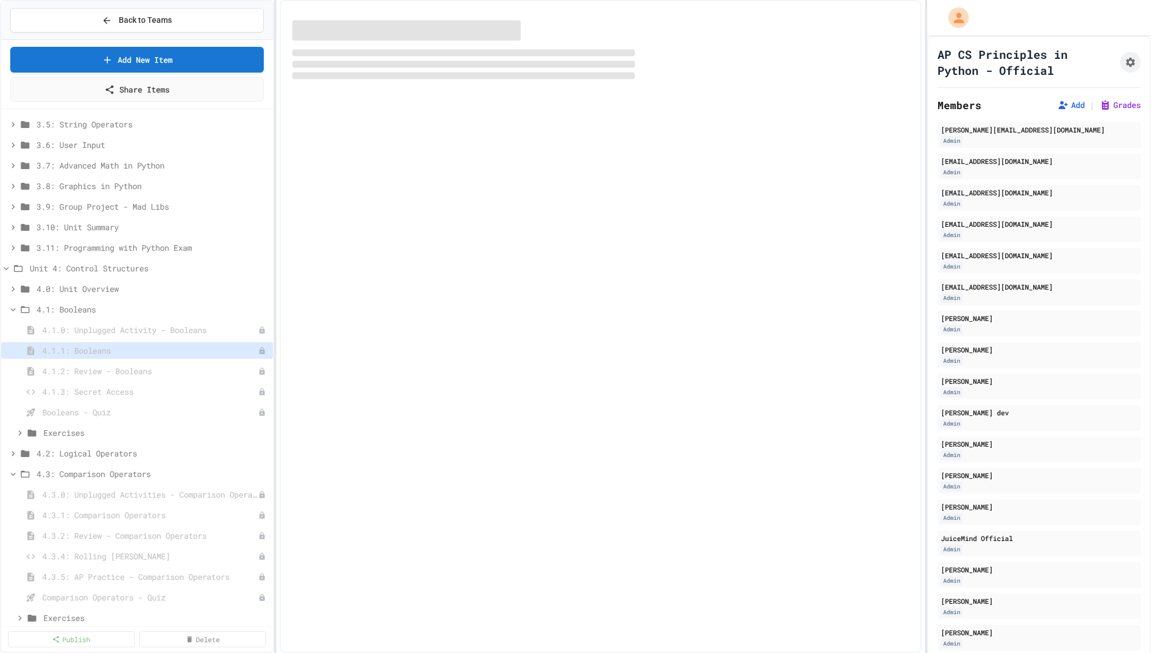
select select "***"
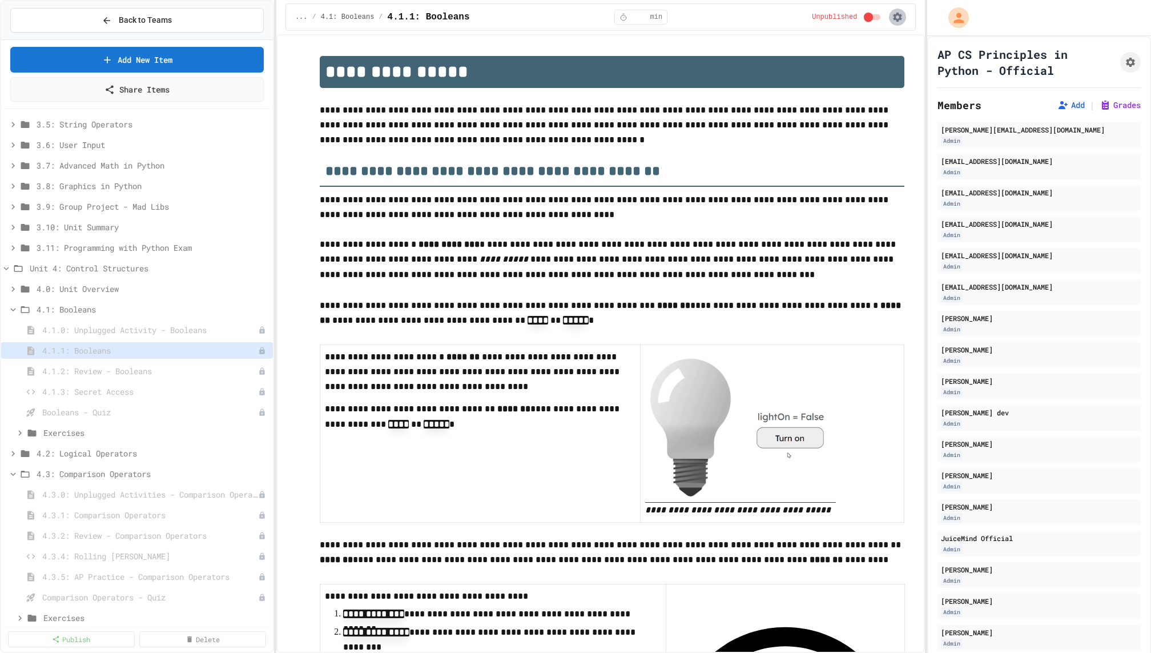
click at [898, 15] on icon "button" at bounding box center [897, 16] width 11 height 11
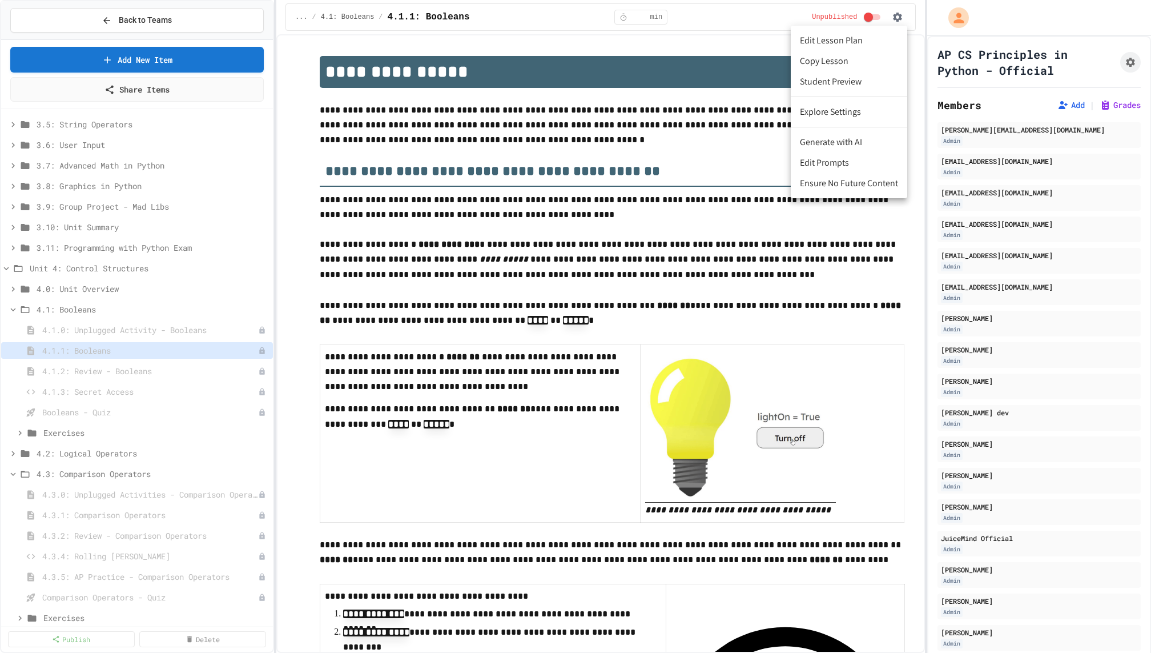
click at [852, 58] on li "Copy Lesson" at bounding box center [849, 61] width 116 height 21
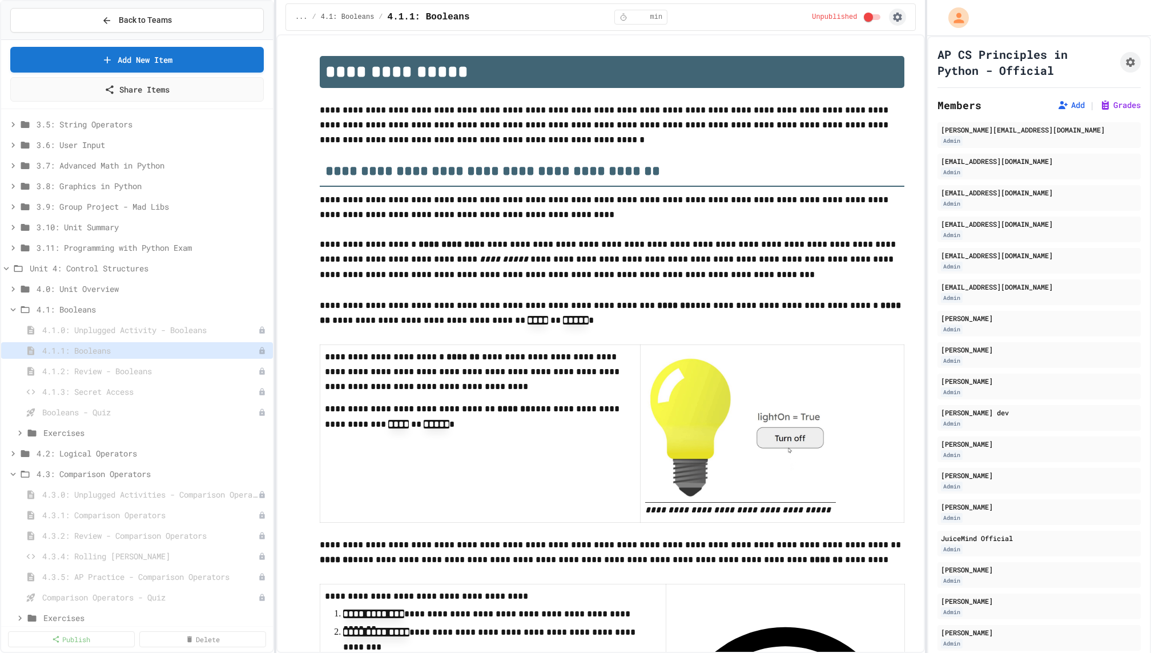
click at [895, 15] on icon "button" at bounding box center [898, 17] width 9 height 9
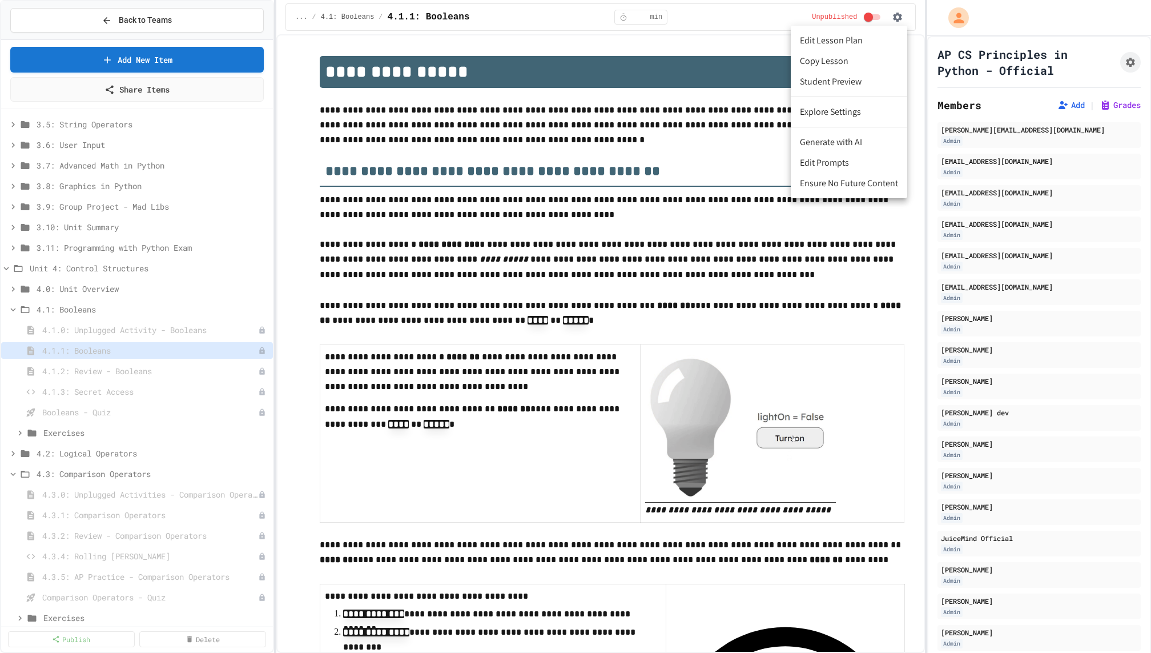
click at [868, 57] on li "Copy Lesson" at bounding box center [849, 61] width 116 height 21
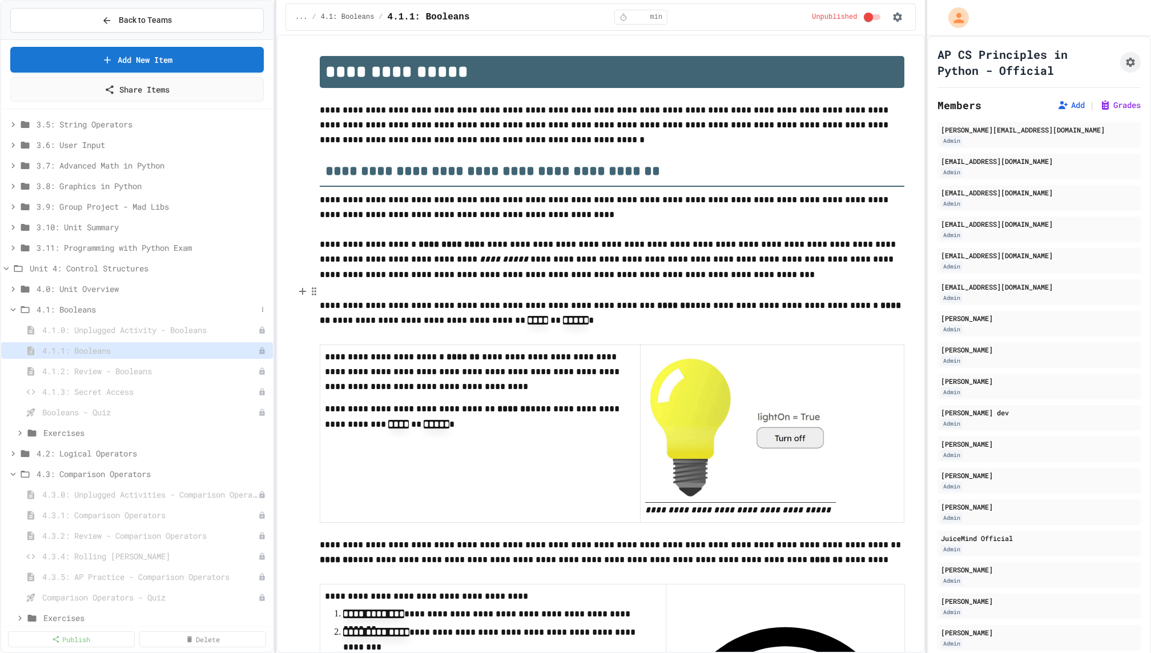
click at [151, 308] on span "4.1: Booleans" at bounding box center [147, 309] width 220 height 12
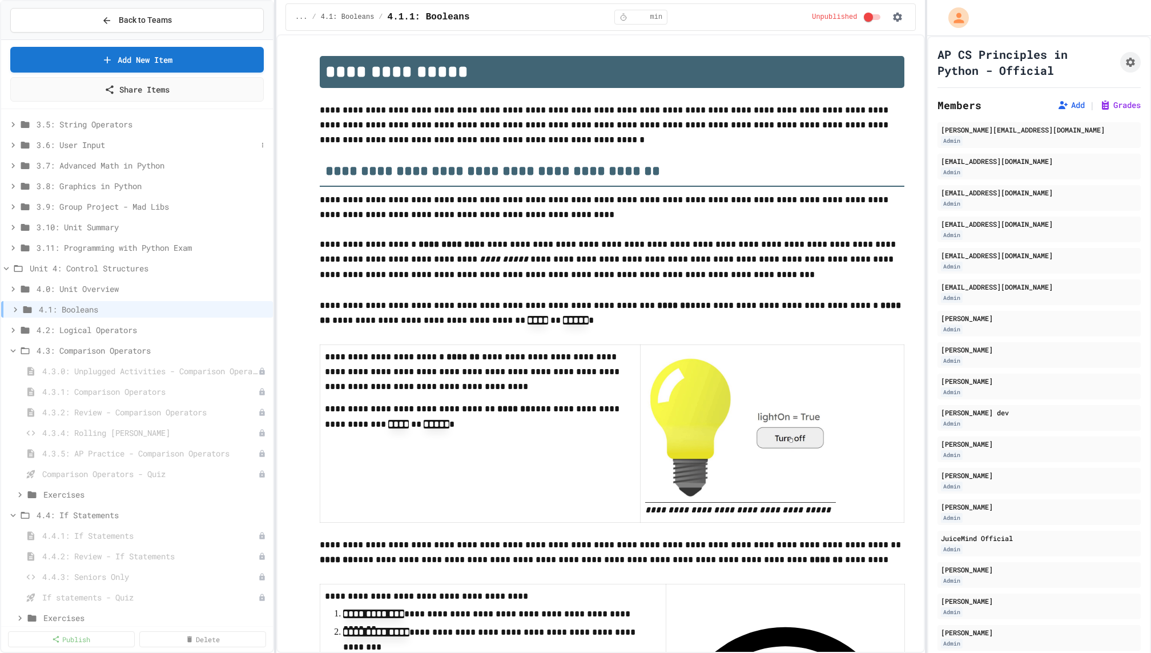
click at [151, 143] on span "3.6: User Input" at bounding box center [147, 145] width 220 height 12
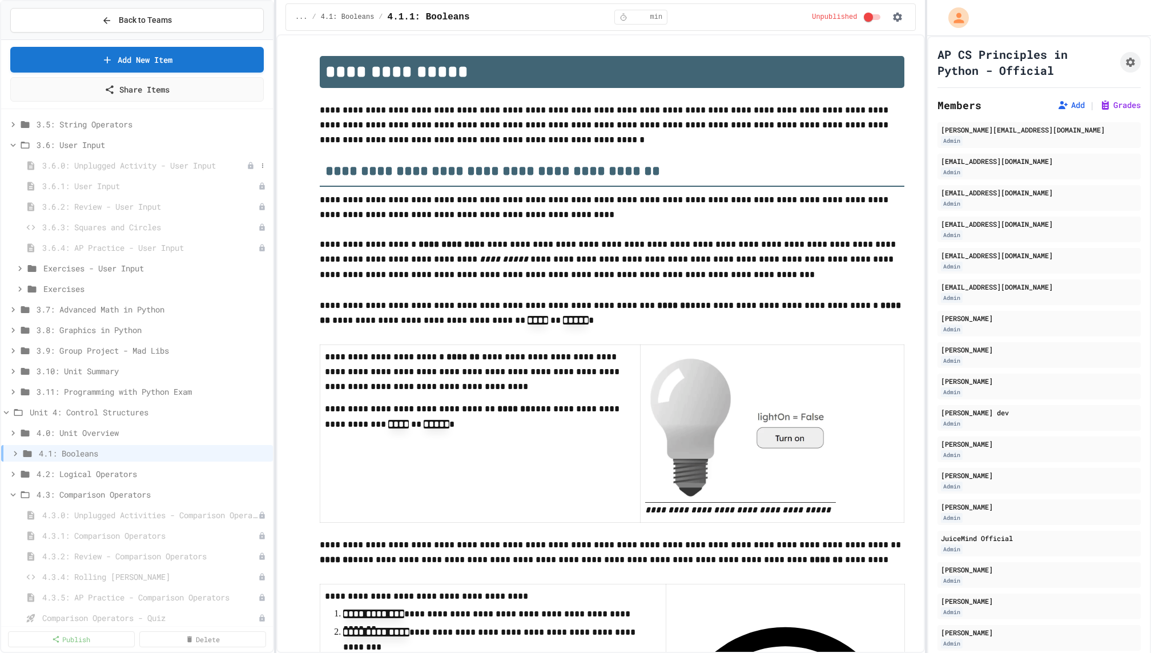
click at [151, 160] on span "3.6.0: Unplugged Activity - User Input" at bounding box center [144, 165] width 204 height 12
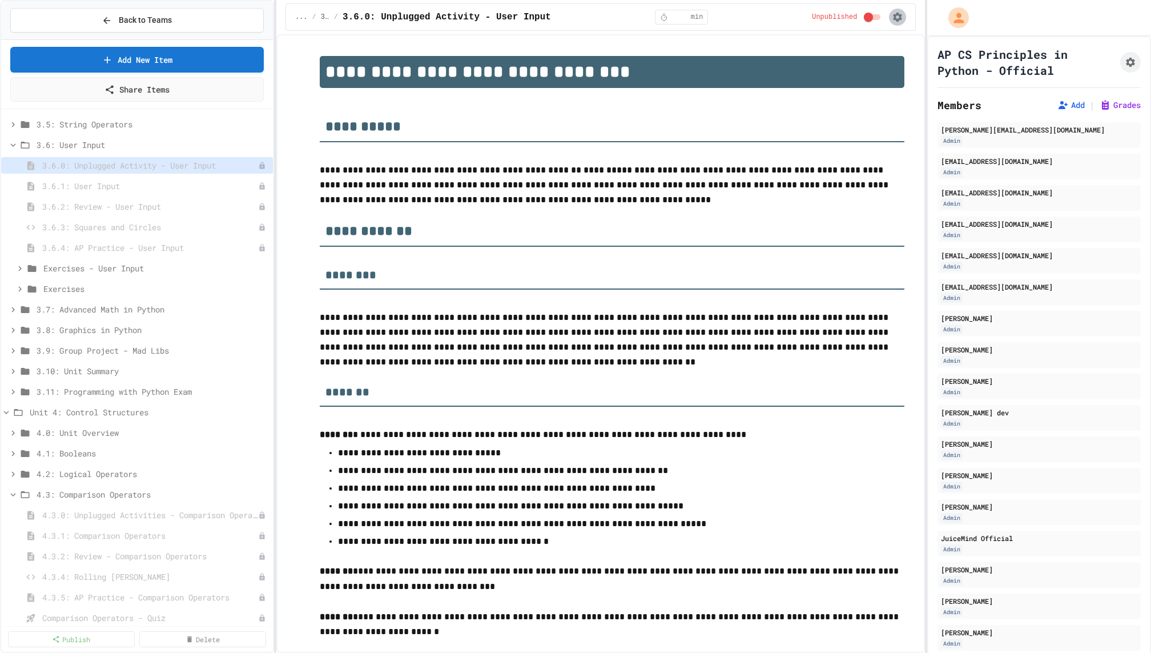
click at [899, 17] on icon "button" at bounding box center [897, 16] width 11 height 11
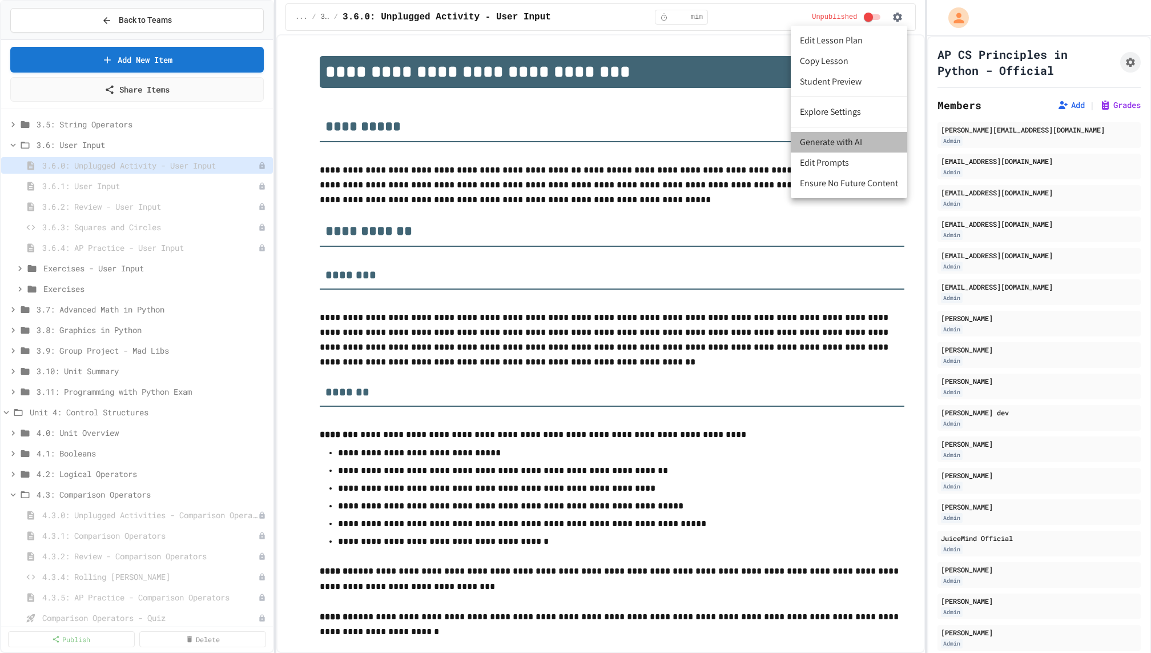
click at [853, 146] on li "Generate with AI" at bounding box center [849, 142] width 116 height 21
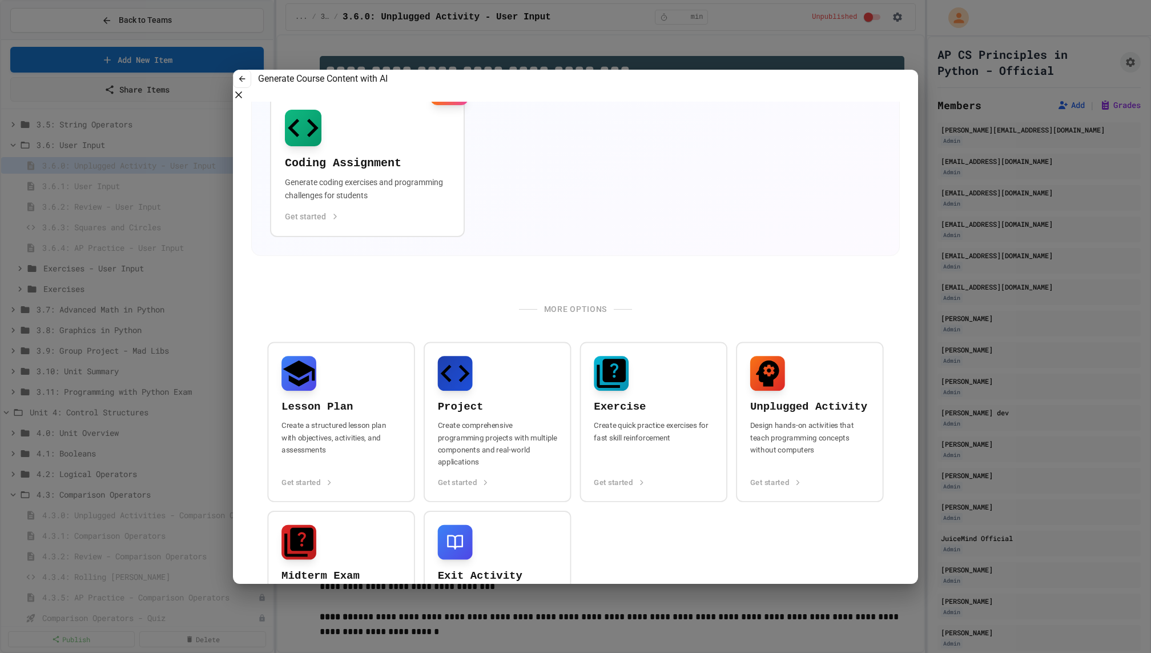
scroll to position [406, 0]
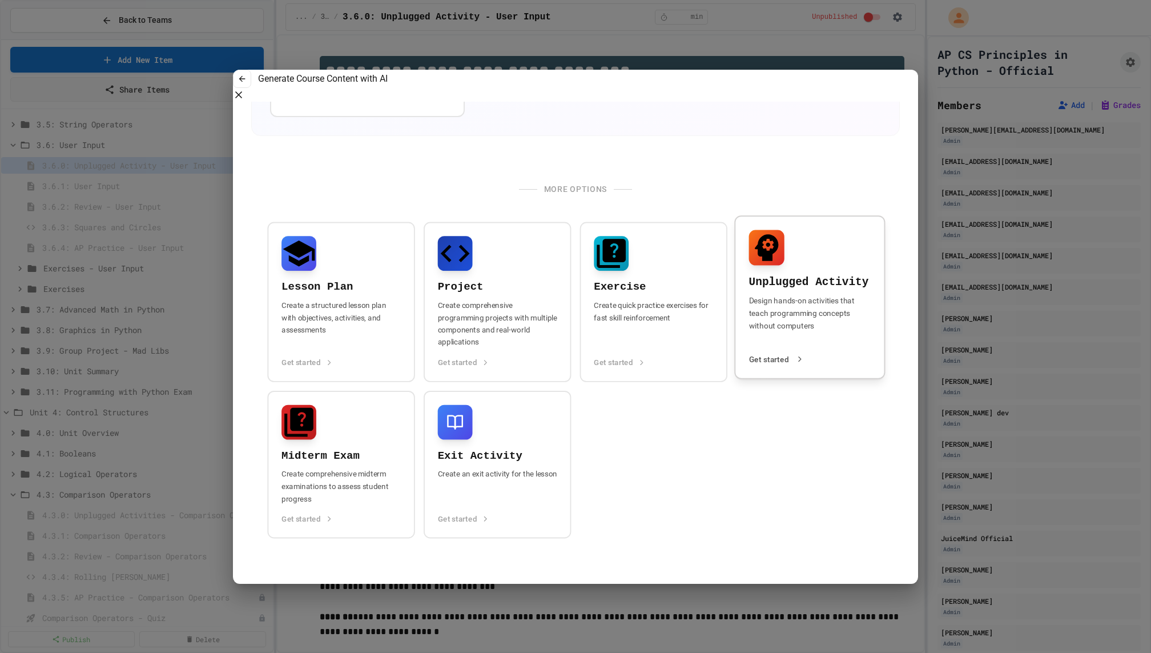
click at [783, 339] on p "Design hands-on activities that teach programming concepts without computers" at bounding box center [810, 319] width 122 height 50
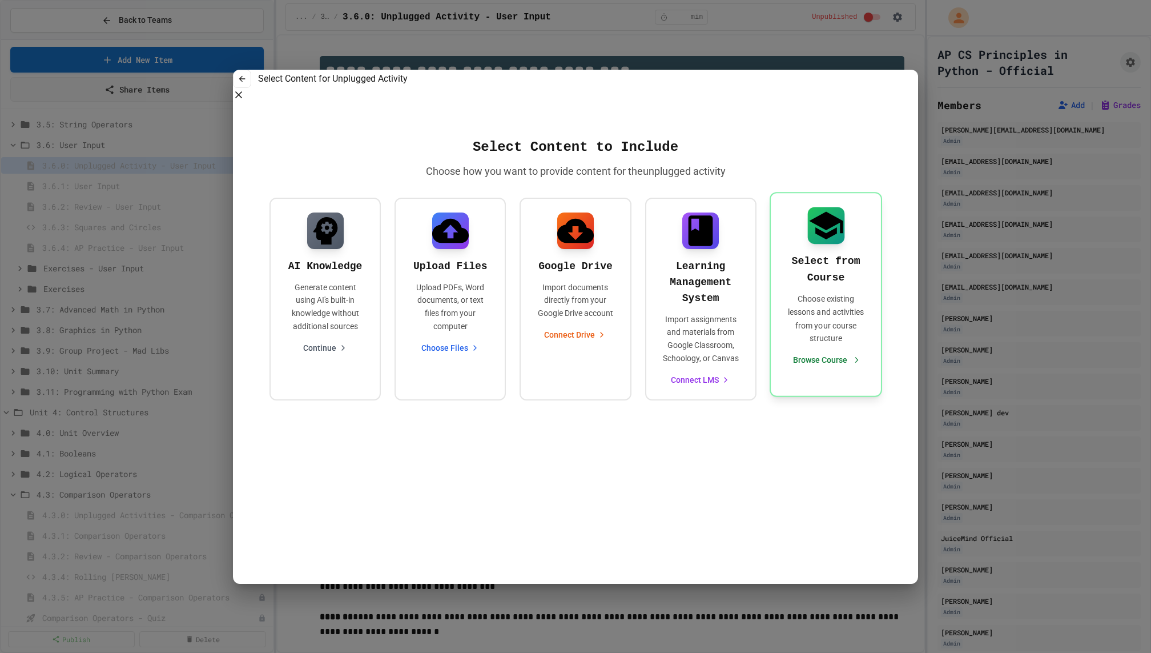
click at [782, 338] on div "Select from Course Choose existing lessons and activities from your course stru…" at bounding box center [826, 294] width 113 height 204
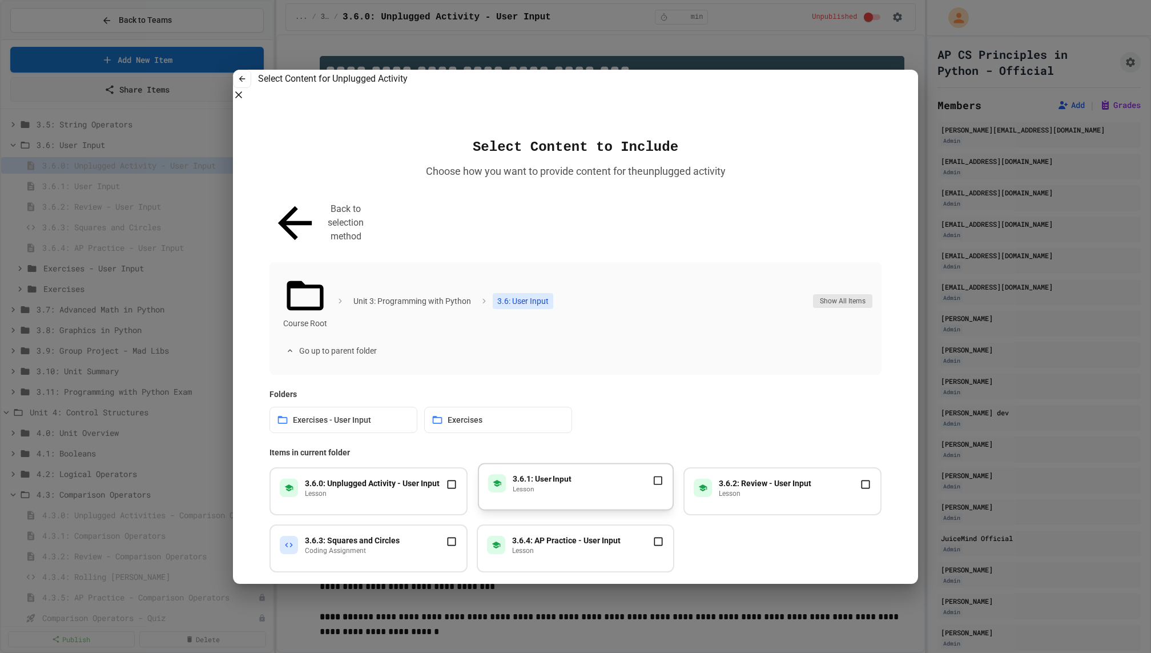
click at [588, 473] on div "3.6.1: User Input lesson" at bounding box center [575, 483] width 175 height 21
click at [579, 611] on button "Continue with 1 item" at bounding box center [576, 624] width 118 height 27
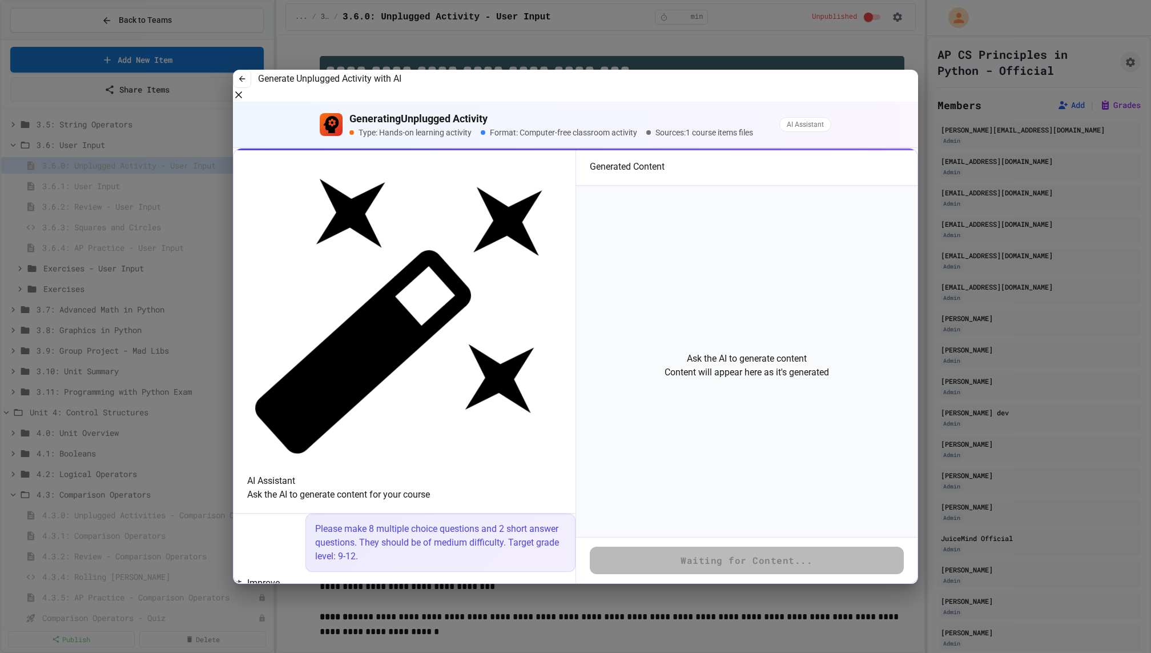
click at [280, 576] on button "Improve" at bounding box center [257, 583] width 46 height 14
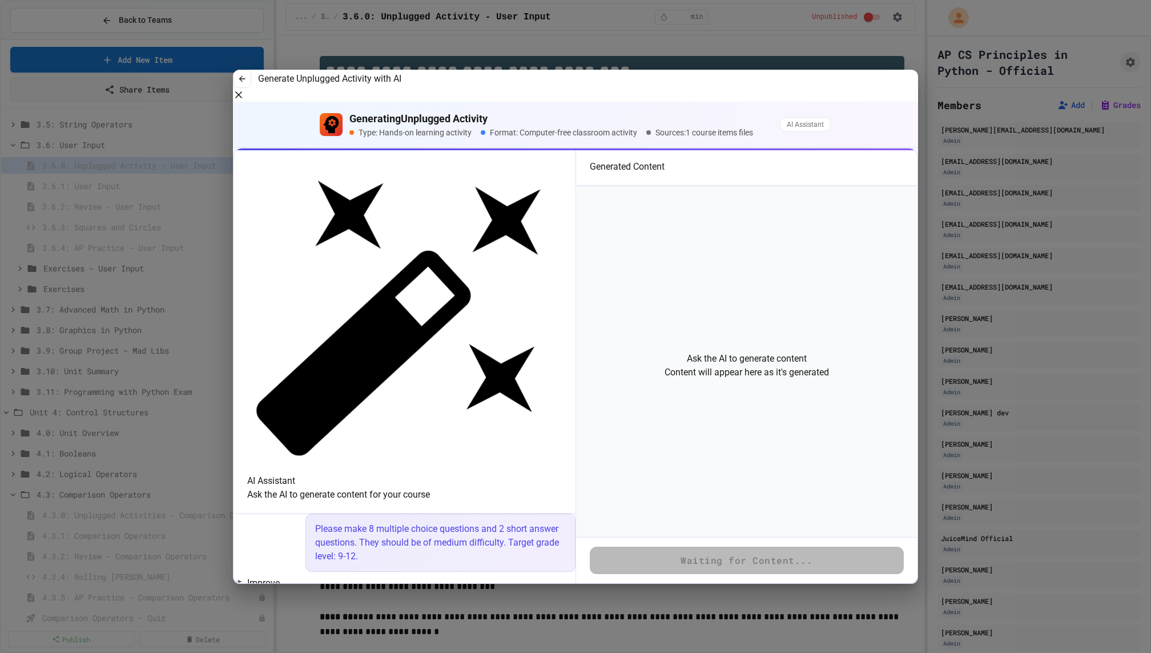
drag, startPoint x: 372, startPoint y: 533, endPoint x: 527, endPoint y: 532, distance: 154.2
click at [527, 642] on textarea "To enrich screen reader interactions, please activate Accessibility in Grammarl…" at bounding box center [387, 661] width 280 height 39
drag, startPoint x: 403, startPoint y: 533, endPoint x: 418, endPoint y: 581, distance: 50.2
click at [418, 590] on div "3.6.1: User Input * ​" at bounding box center [405, 647] width 342 height 114
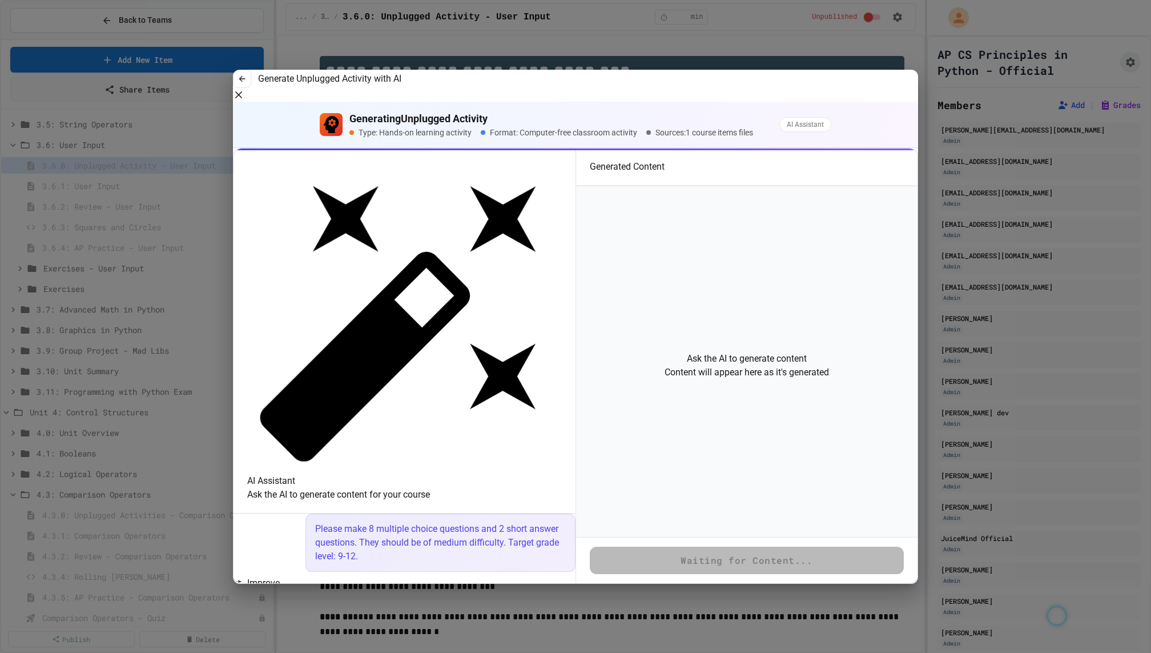
type textarea "**********"
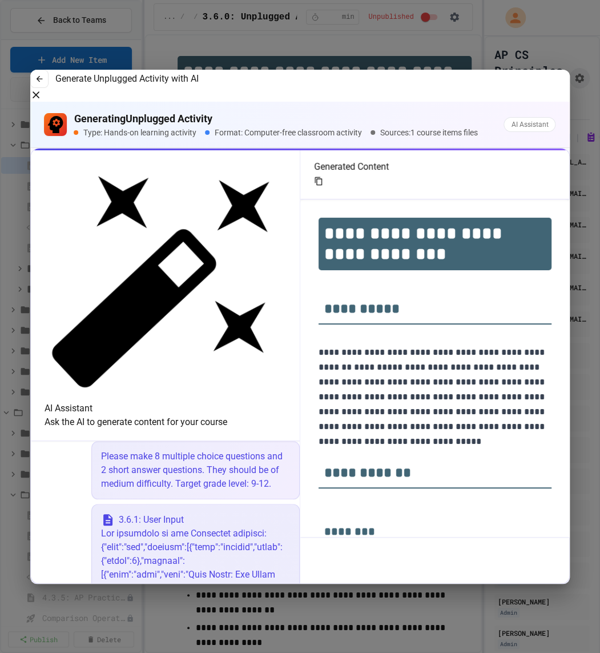
scroll to position [6935, 0]
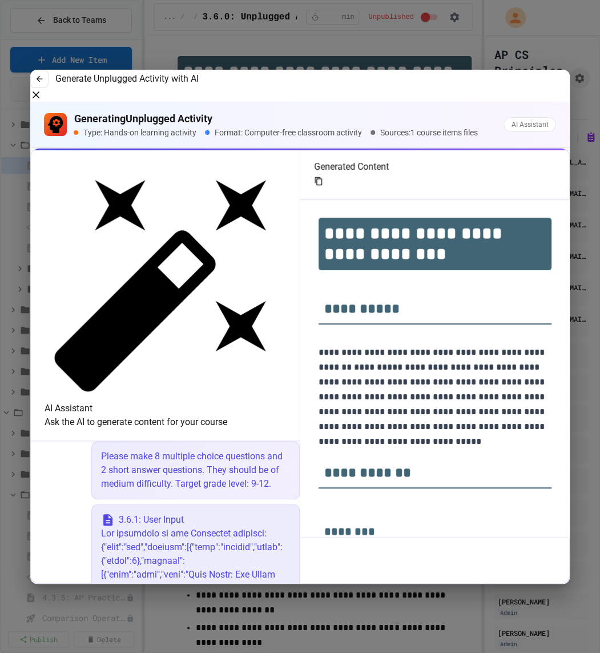
drag, startPoint x: 237, startPoint y: 408, endPoint x: 86, endPoint y: 373, distance: 154.9
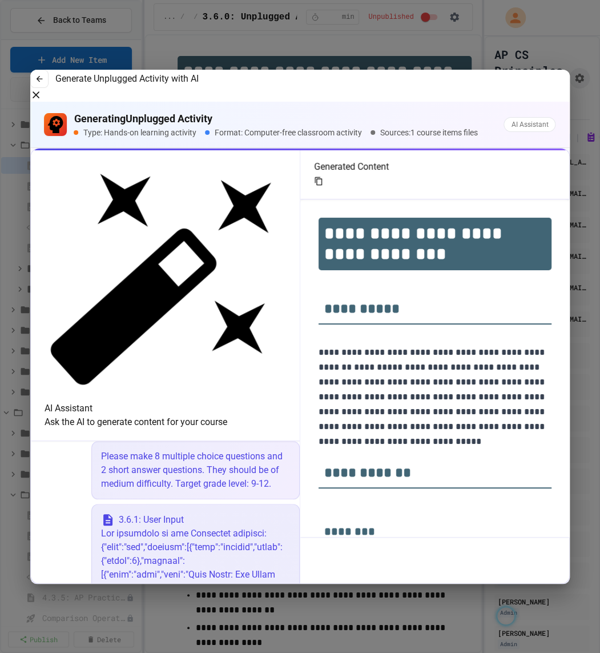
copy p "Can you please improve the unplugged activity to make it more clear for how the…"
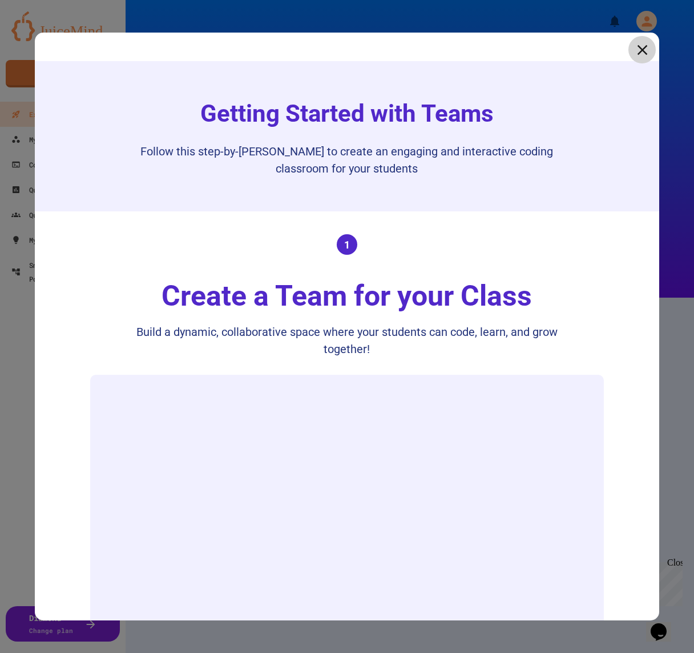
click at [634, 51] on link at bounding box center [642, 49] width 27 height 27
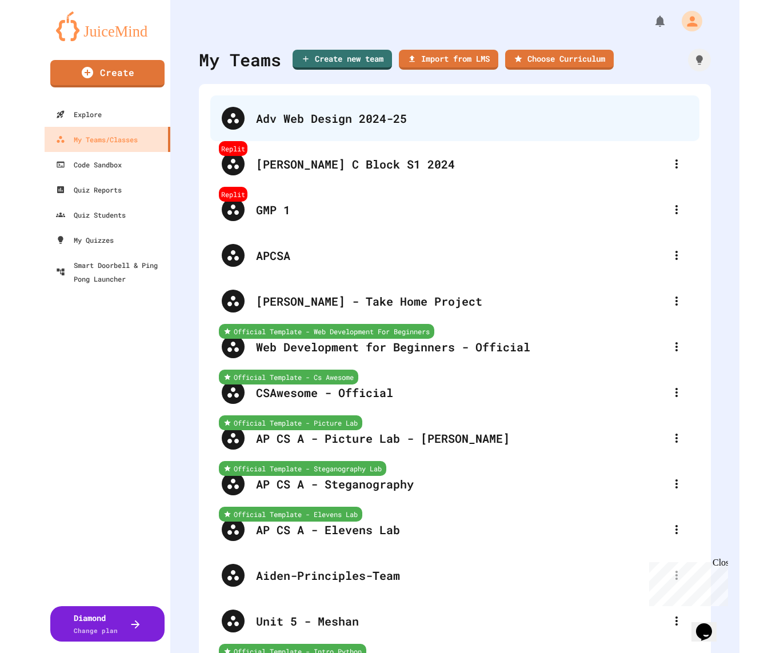
scroll to position [386, 0]
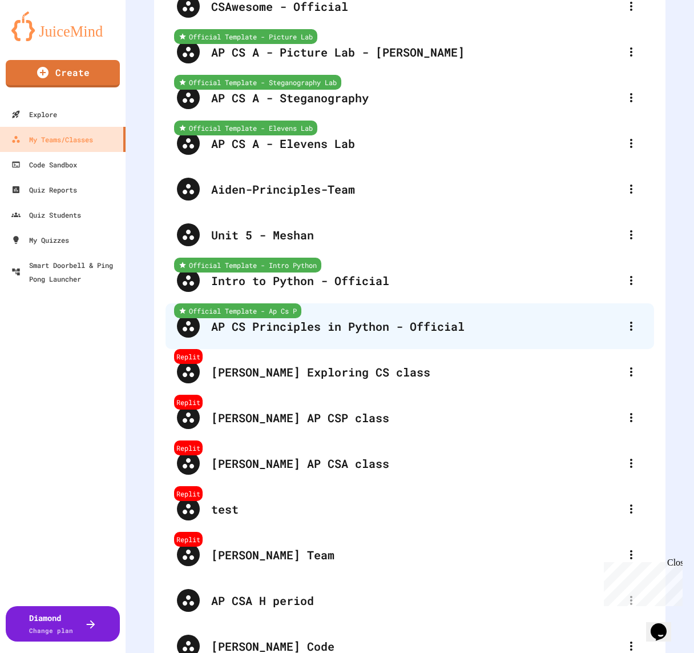
click at [353, 323] on div "AP CS Principles in Python - Official" at bounding box center [415, 326] width 409 height 17
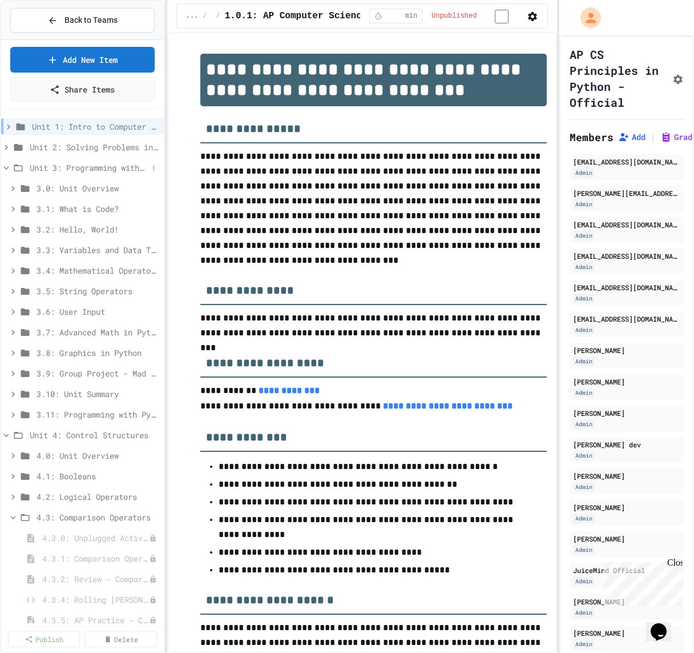
click at [102, 162] on span "Unit 3: Programming with Python" at bounding box center [89, 168] width 118 height 12
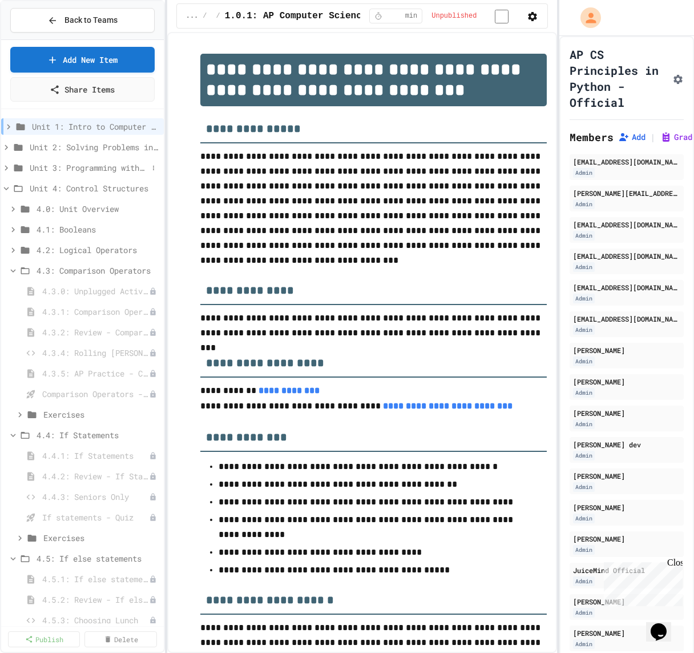
click at [86, 171] on span "Unit 3: Programming with Python" at bounding box center [89, 168] width 118 height 12
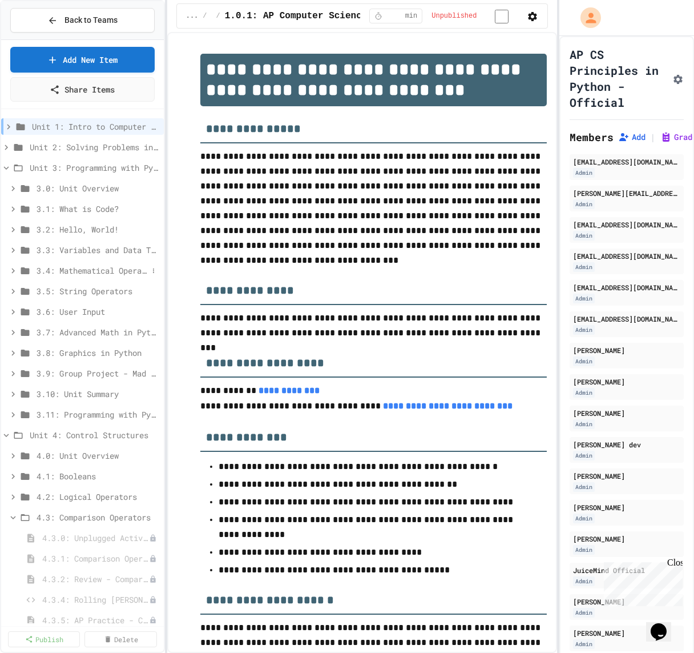
click at [89, 268] on span "3.4: Mathematical Operators" at bounding box center [92, 270] width 111 height 12
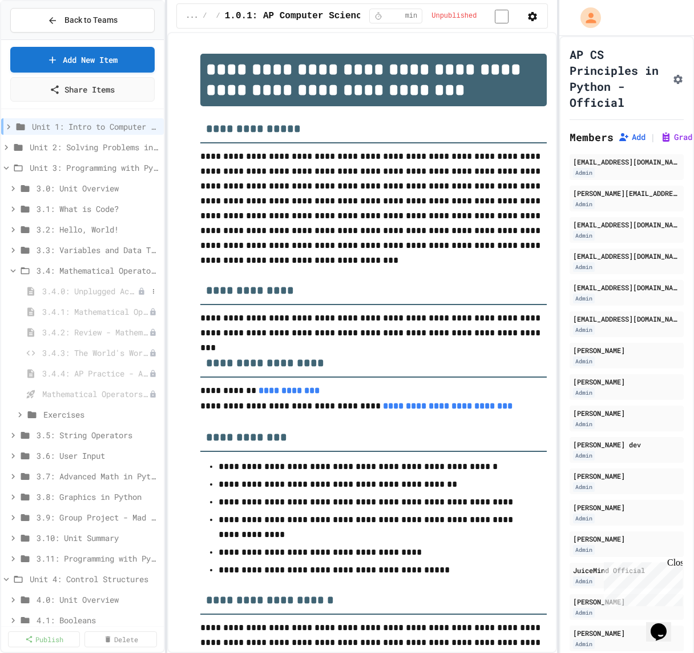
click at [95, 294] on span "3.4.0: Unplugged Activity - Mathematical Operators" at bounding box center [89, 291] width 95 height 12
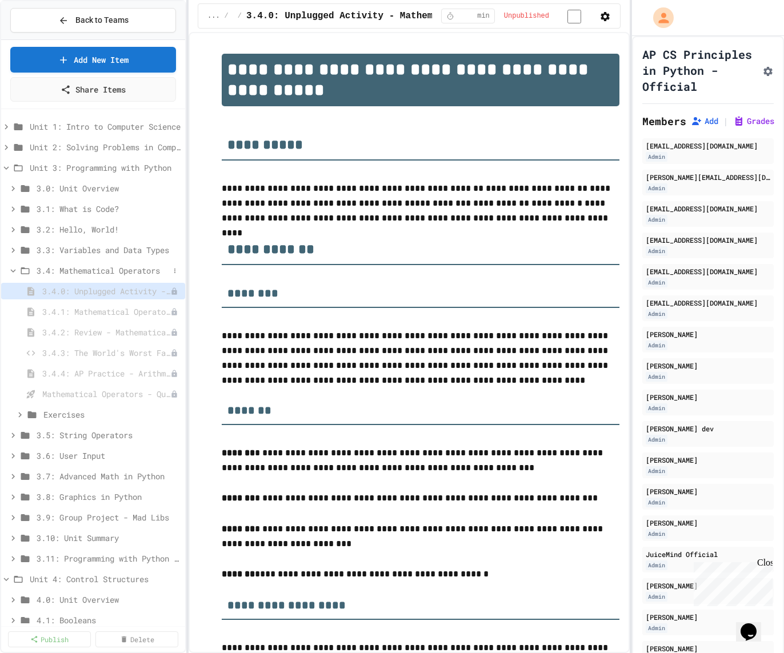
click at [75, 267] on span "3.4: Mathematical Operators" at bounding box center [103, 270] width 132 height 12
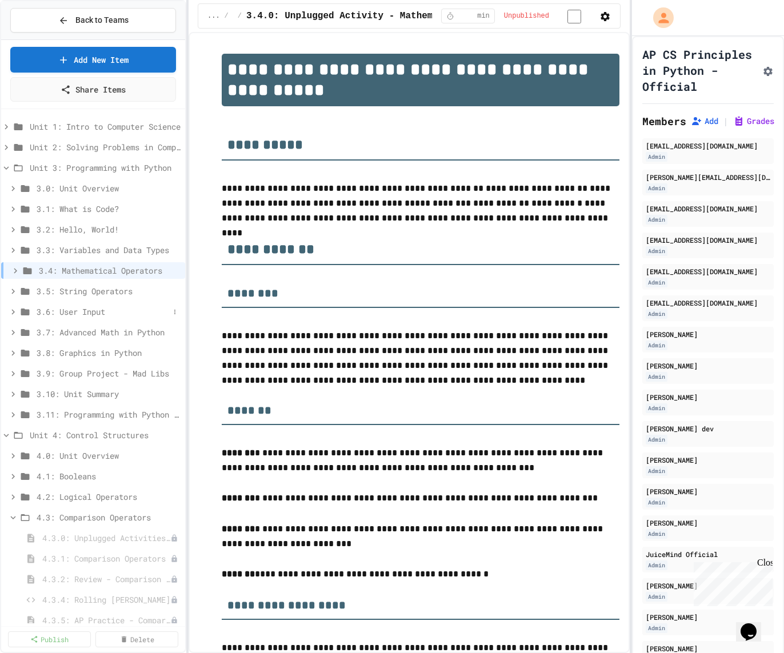
click at [68, 313] on span "3.6: User Input" at bounding box center [103, 312] width 132 height 12
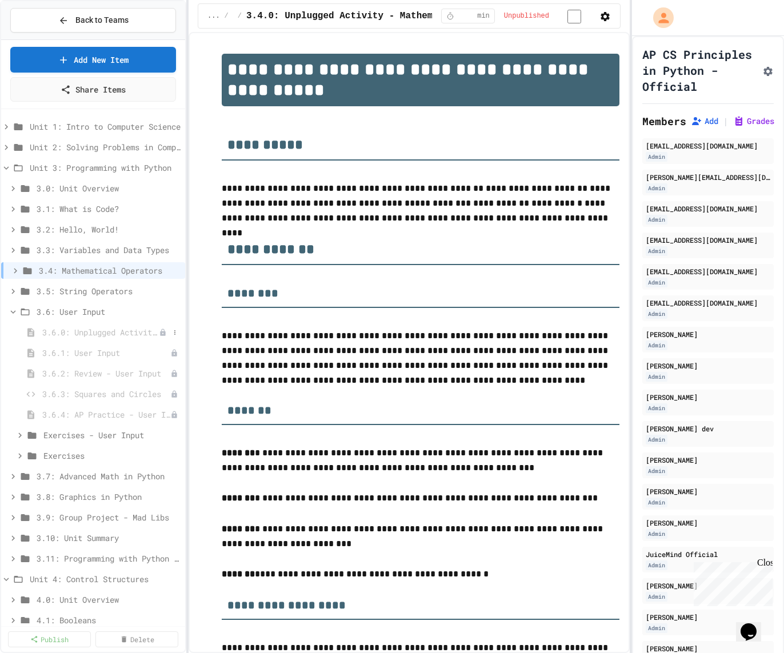
click at [75, 327] on span "3.6.0: Unplugged Activity - User Input" at bounding box center [100, 332] width 116 height 12
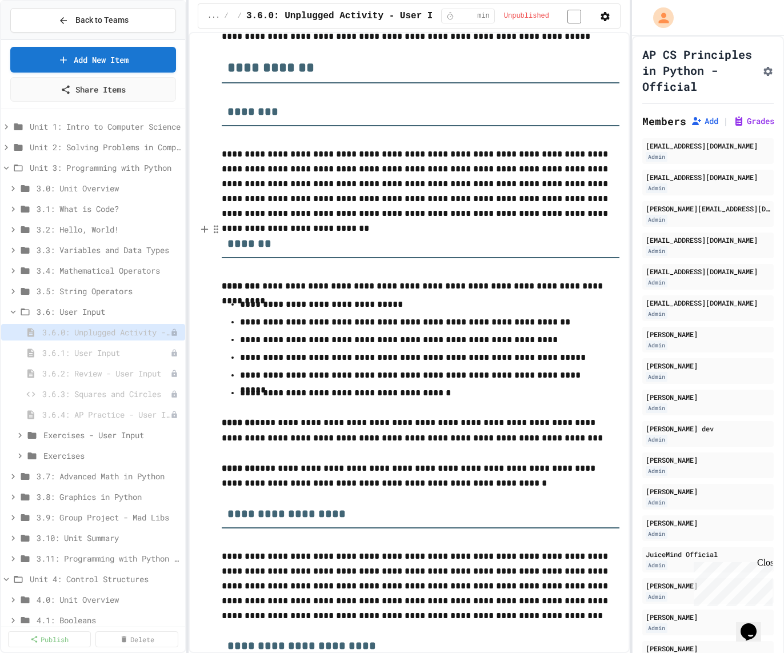
scroll to position [177, 0]
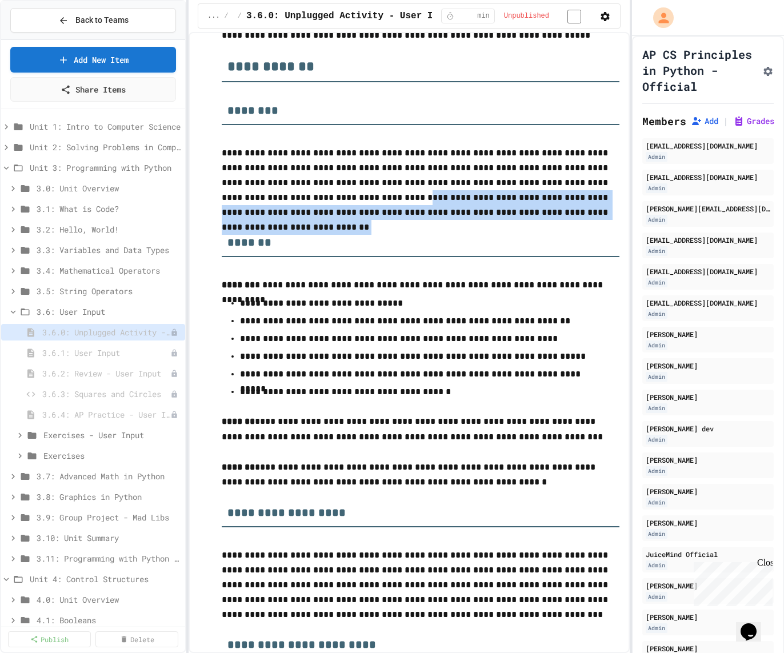
drag, startPoint x: 315, startPoint y: 195, endPoint x: 327, endPoint y: 226, distance: 33.3
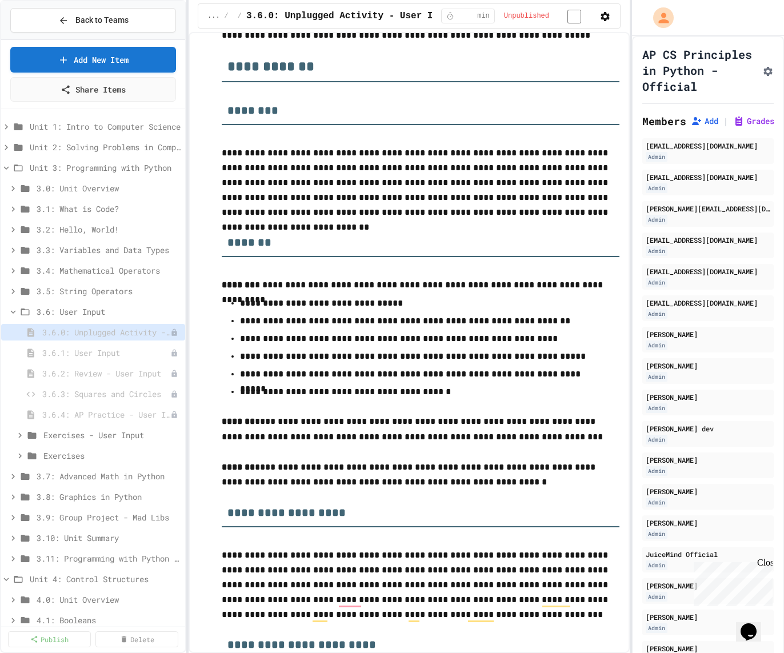
click at [343, 283] on p "**********" at bounding box center [420, 285] width 397 height 15
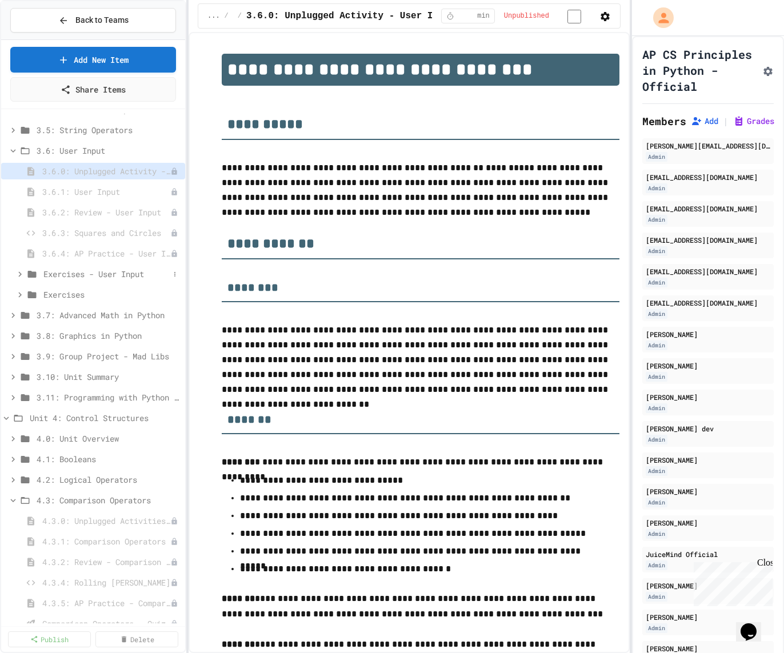
scroll to position [163, 0]
click at [101, 519] on span "4.3.0: Unplugged Activities - Comparison Operators" at bounding box center [100, 518] width 116 height 12
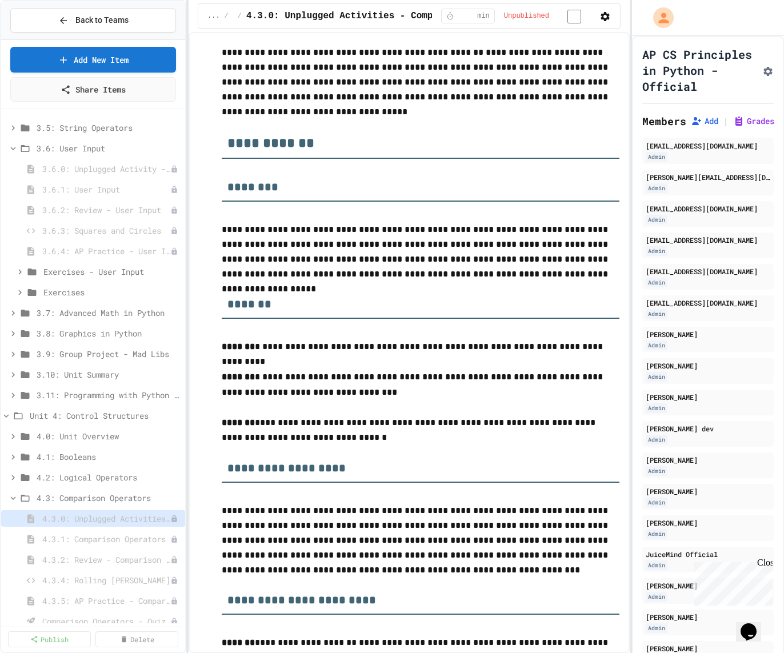
scroll to position [150, 0]
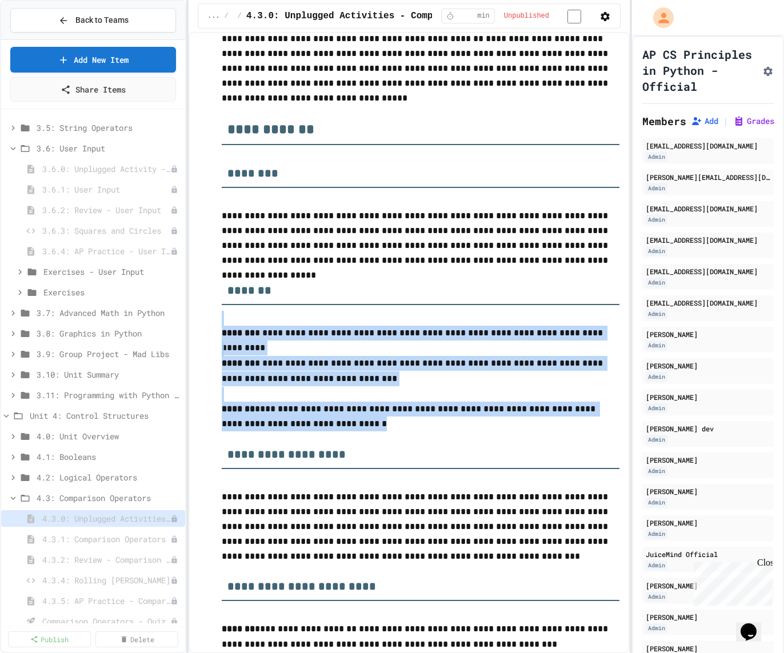
drag, startPoint x: 345, startPoint y: 422, endPoint x: 288, endPoint y: 311, distance: 124.6
click at [230, 317] on p "To enrich screen reader interactions, please activate Accessibility in Grammarl…" at bounding box center [420, 318] width 397 height 15
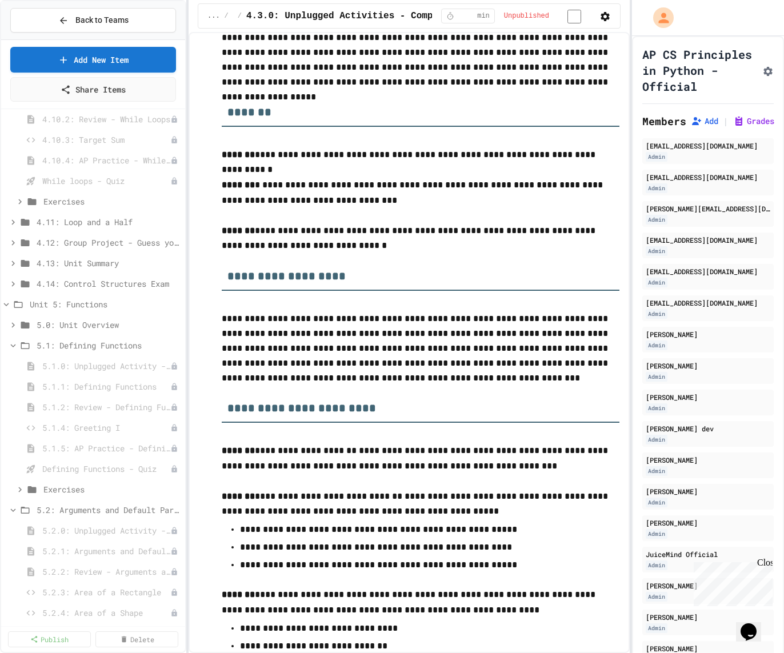
scroll to position [1524, 0]
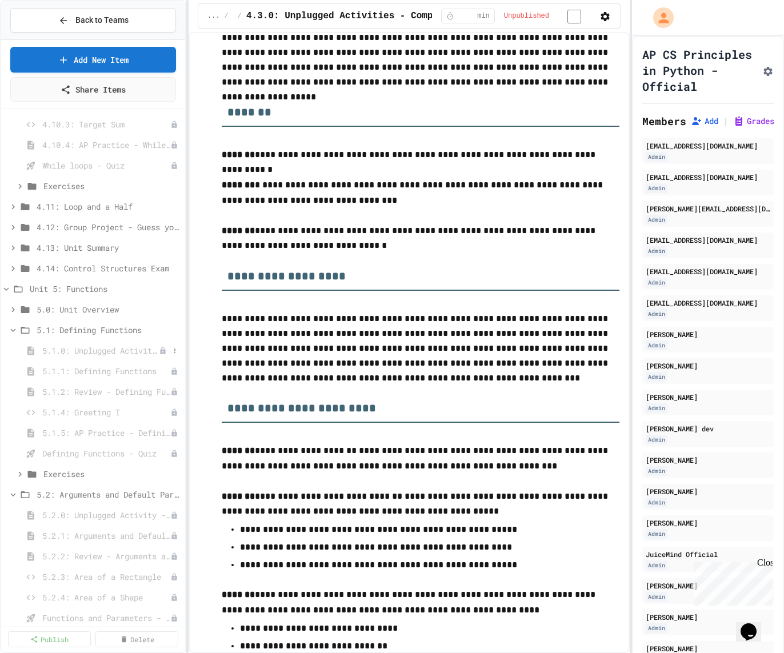
click at [110, 351] on span "5.1.0: Unplugged Activity - Defining Functions" at bounding box center [100, 350] width 116 height 12
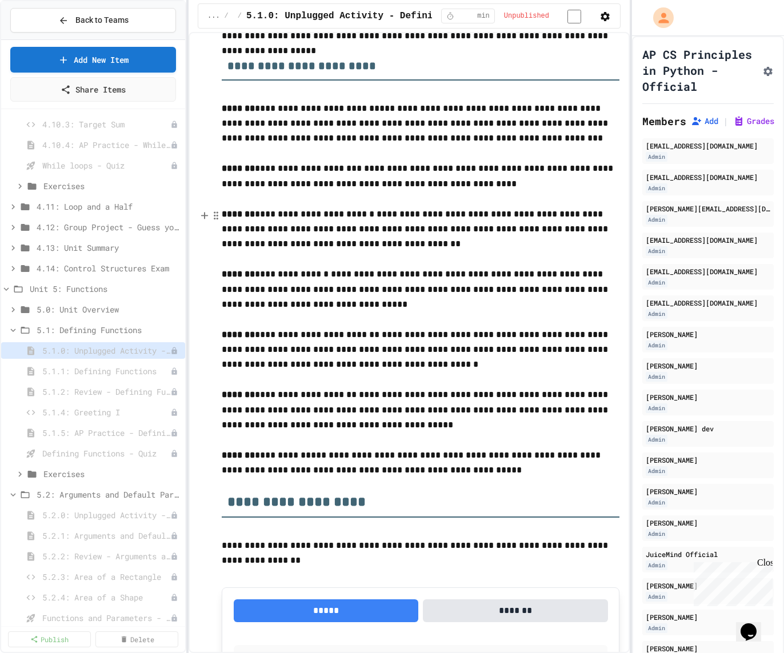
scroll to position [857, 0]
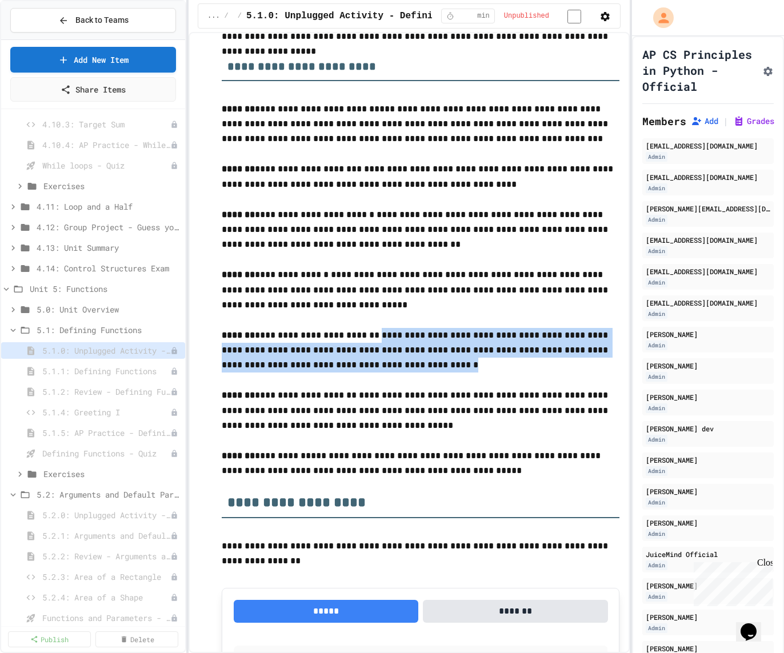
drag, startPoint x: 365, startPoint y: 339, endPoint x: 413, endPoint y: 371, distance: 57.7
click at [413, 371] on p "**********" at bounding box center [420, 350] width 397 height 45
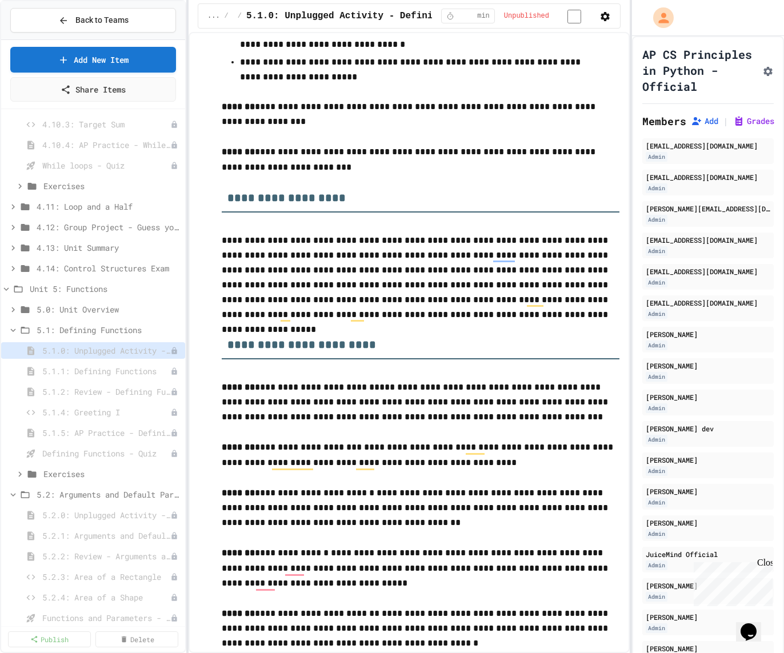
scroll to position [581, 0]
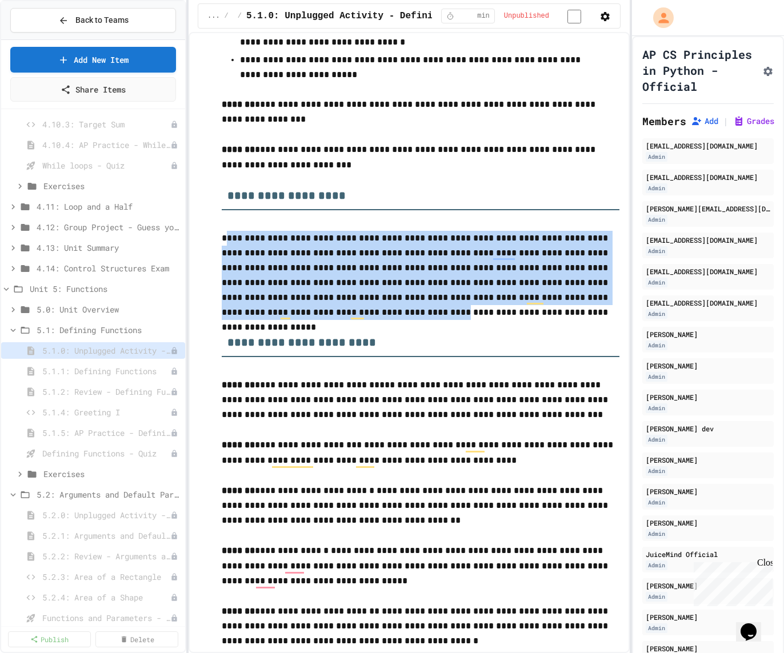
drag, startPoint x: 224, startPoint y: 240, endPoint x: 279, endPoint y: 322, distance: 98.4
click at [279, 320] on p "**********" at bounding box center [420, 275] width 397 height 89
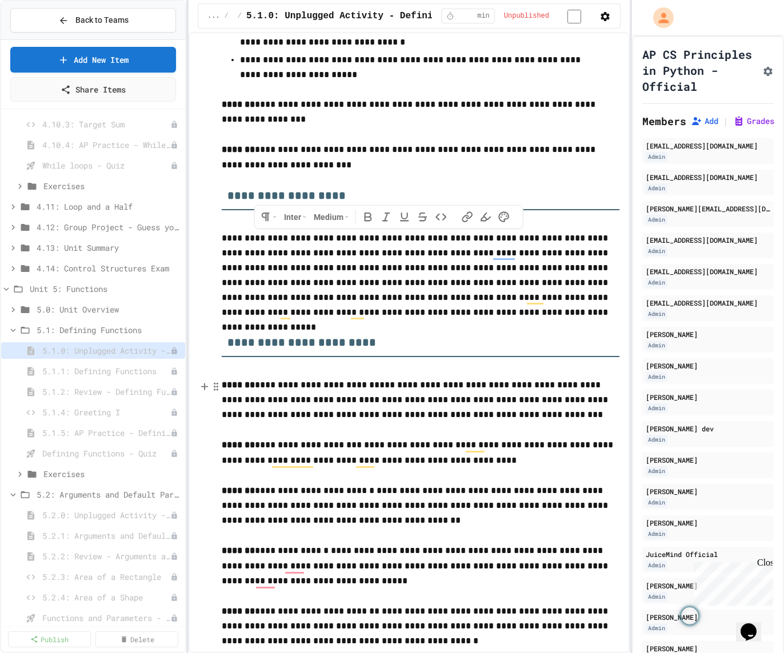
click at [288, 423] on p "**********" at bounding box center [420, 399] width 397 height 45
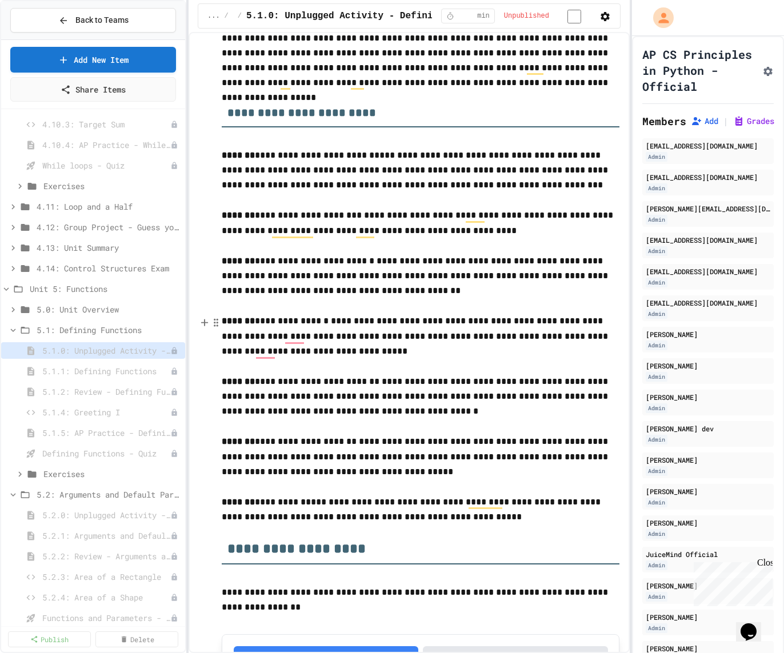
scroll to position [815, 0]
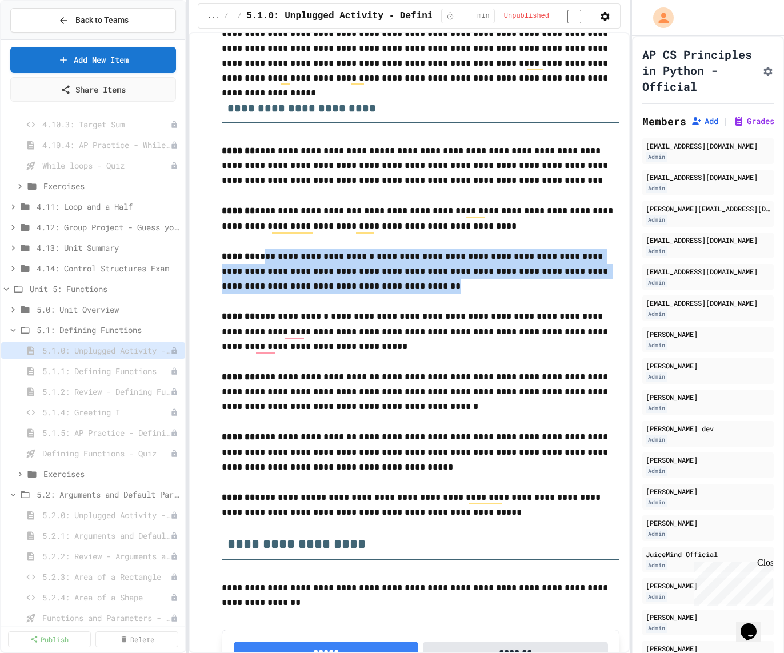
drag, startPoint x: 263, startPoint y: 260, endPoint x: 373, endPoint y: 284, distance: 112.4
click at [373, 284] on p "**********" at bounding box center [420, 271] width 397 height 45
click at [338, 281] on p "**********" at bounding box center [420, 271] width 397 height 45
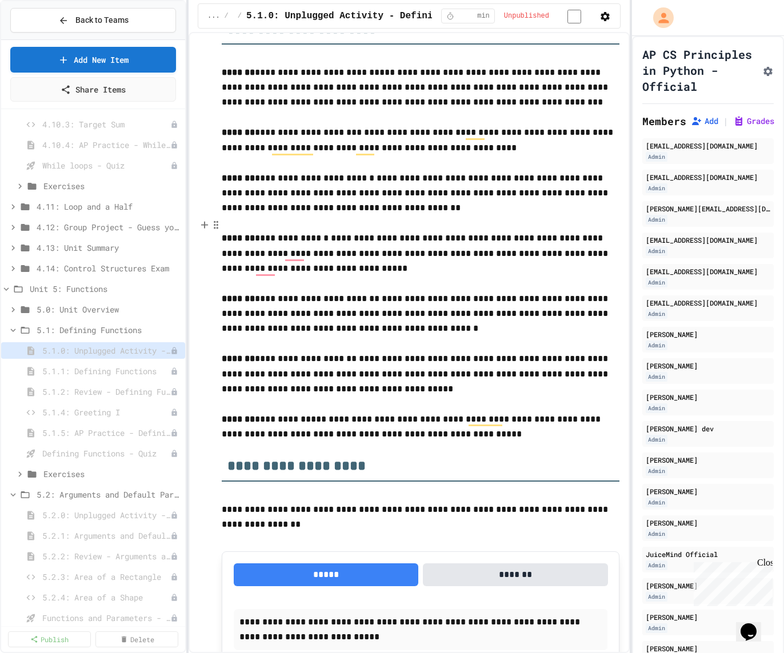
scroll to position [895, 0]
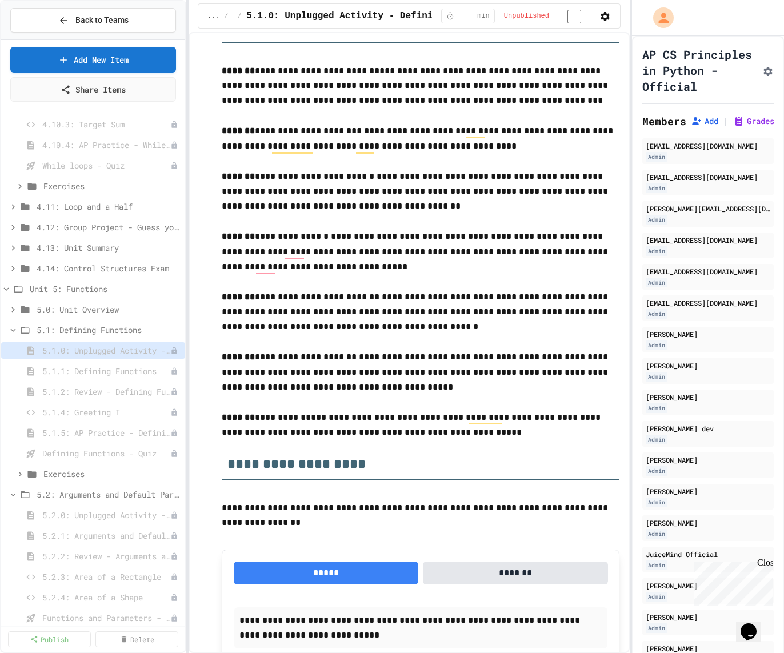
click at [357, 239] on p "**********" at bounding box center [420, 251] width 397 height 45
click at [363, 252] on p "**********" at bounding box center [420, 251] width 397 height 45
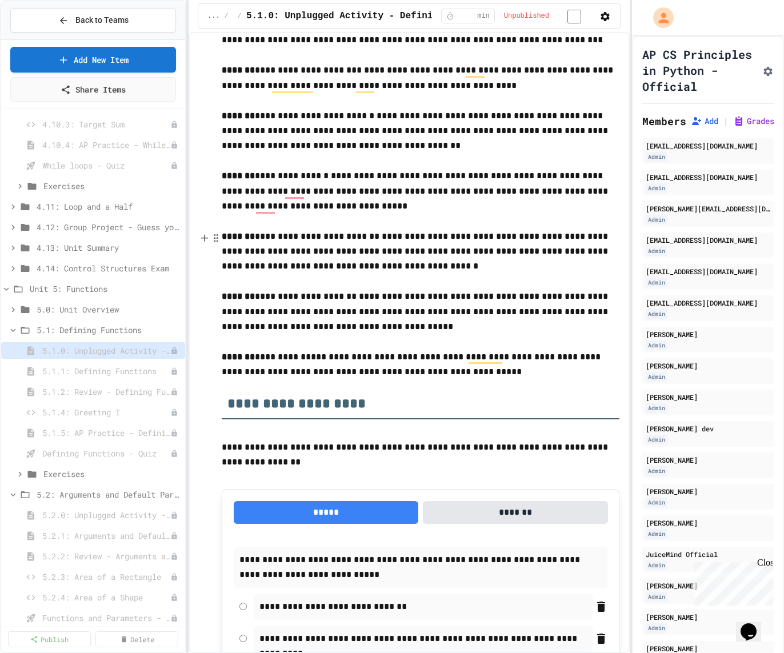
scroll to position [962, 0]
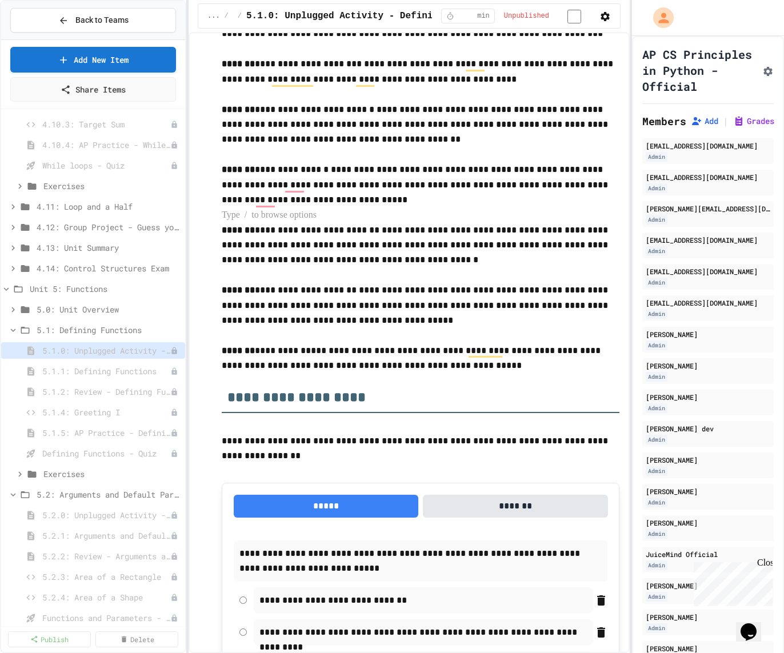
click at [306, 212] on p "To enrich screen reader interactions, please activate Accessibility in Grammarl…" at bounding box center [420, 215] width 397 height 15
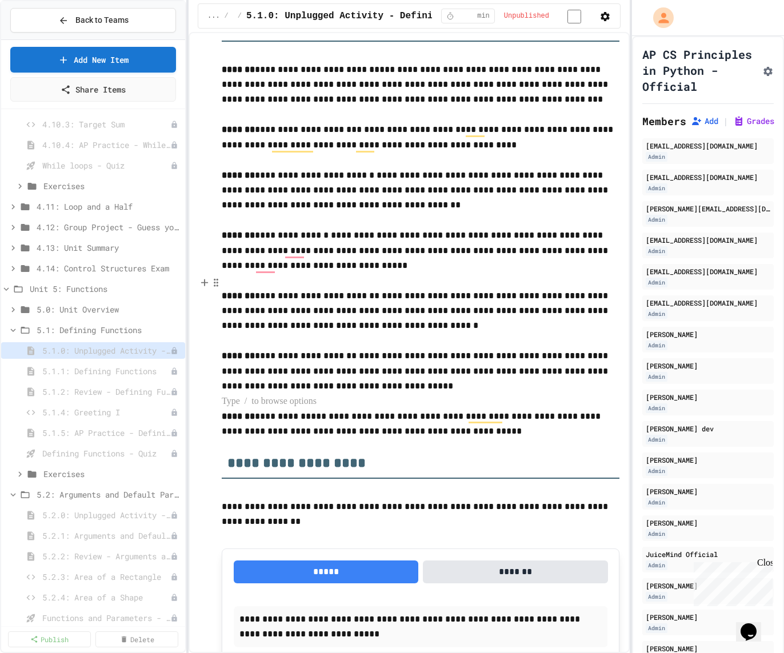
scroll to position [900, 0]
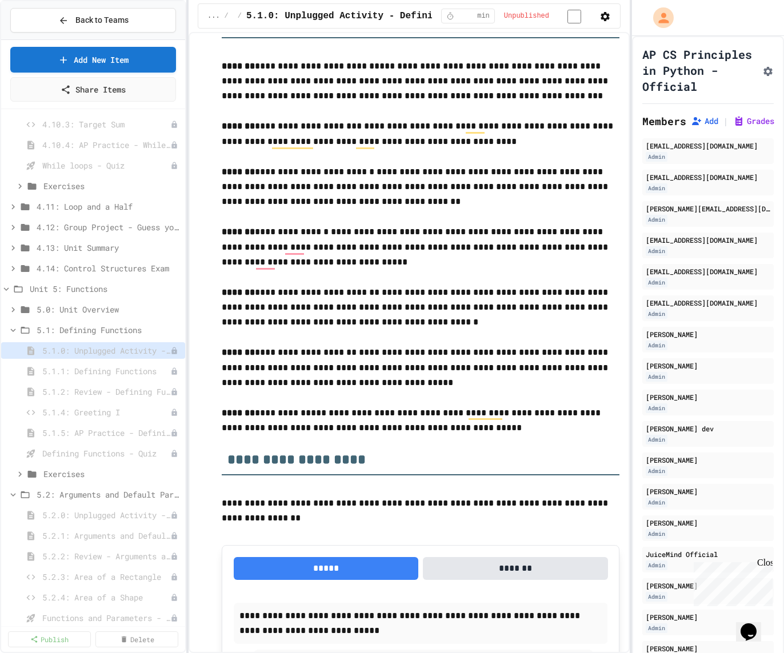
click at [349, 368] on p "**********" at bounding box center [420, 367] width 397 height 45
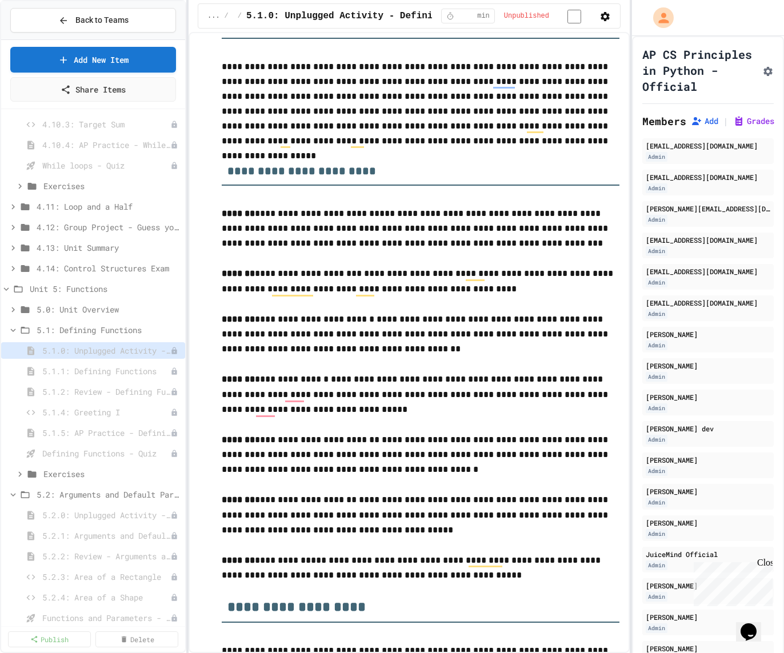
scroll to position [770, 0]
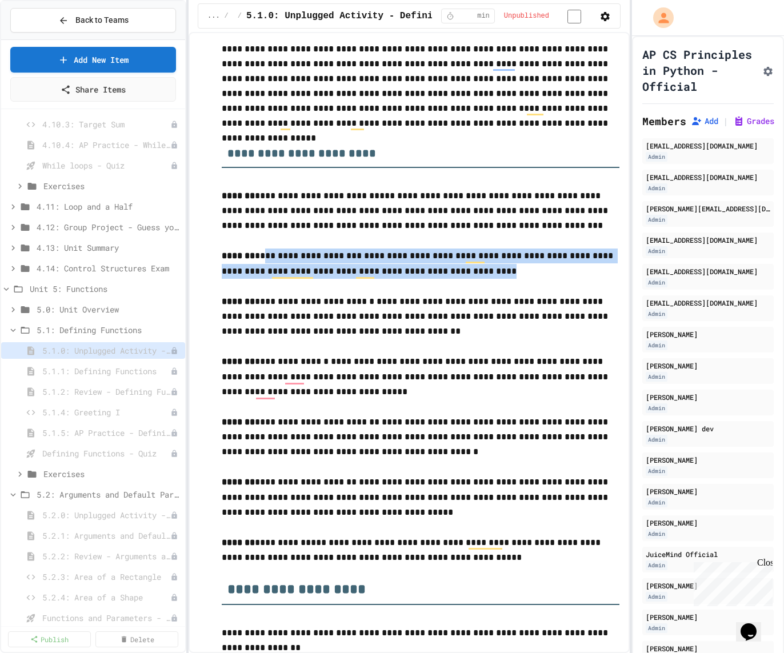
drag, startPoint x: 473, startPoint y: 277, endPoint x: 262, endPoint y: 262, distance: 211.8
click at [262, 262] on p "**********" at bounding box center [420, 263] width 397 height 30
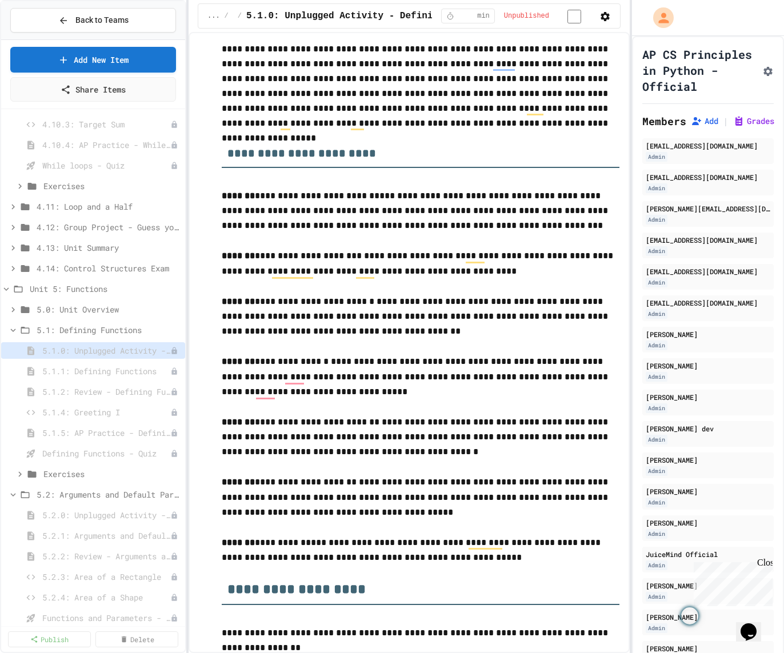
click at [303, 315] on p "**********" at bounding box center [420, 316] width 397 height 45
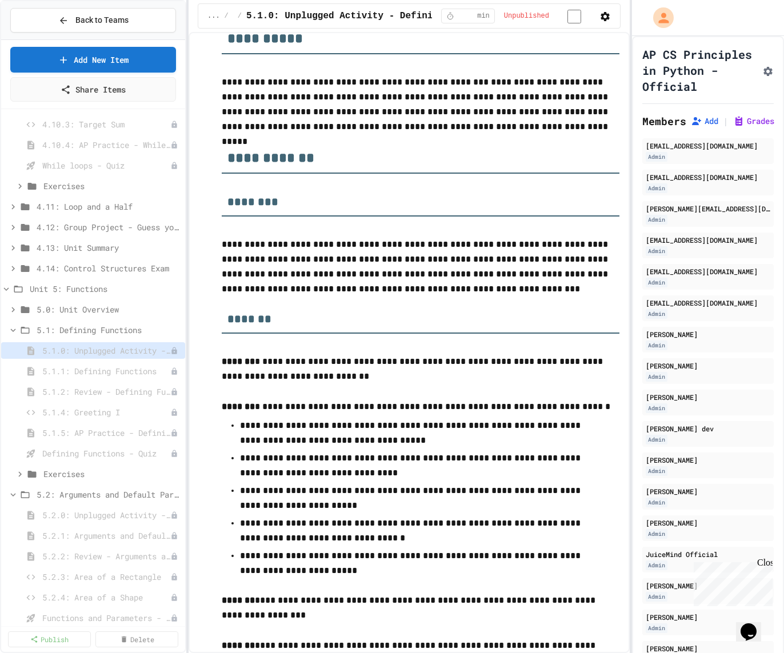
scroll to position [74, 0]
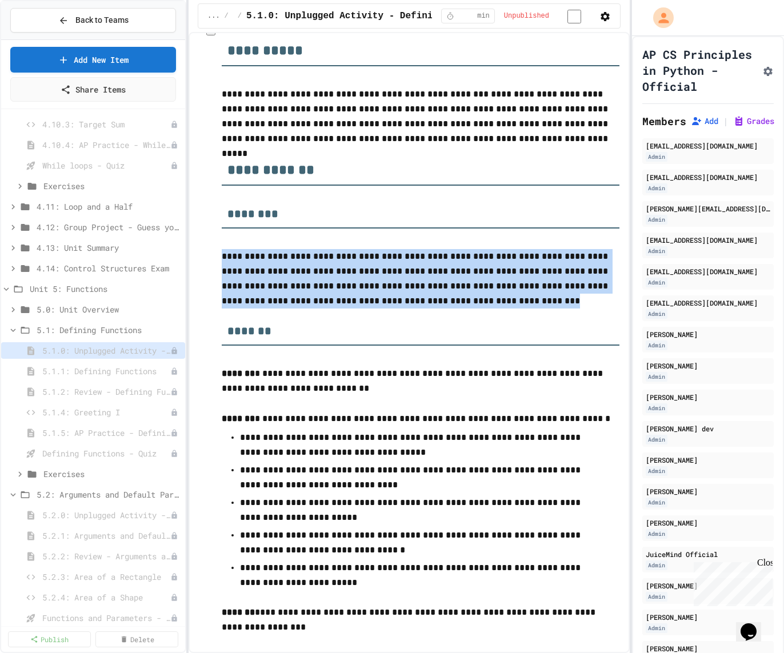
drag, startPoint x: 484, startPoint y: 301, endPoint x: 218, endPoint y: 258, distance: 269.5
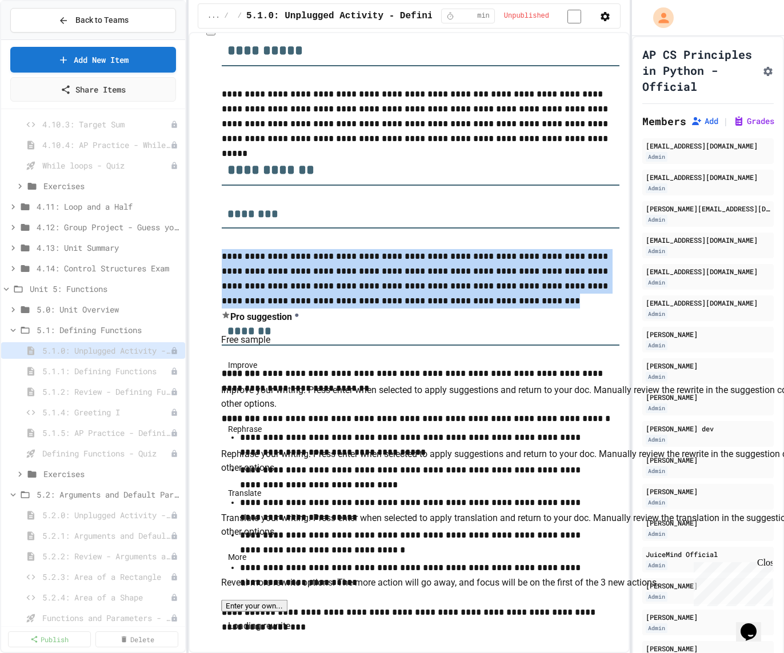
click at [260, 257] on p "**********" at bounding box center [420, 278] width 397 height 59
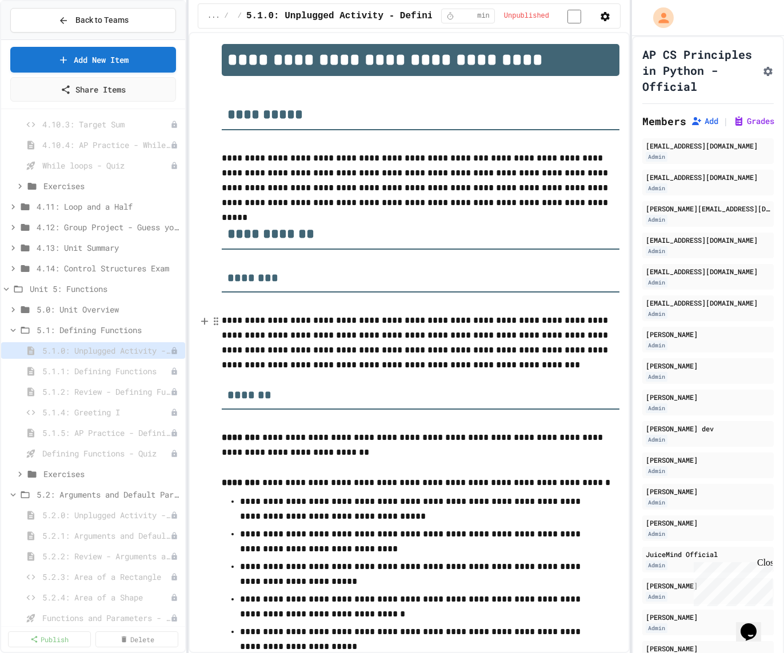
scroll to position [0, 0]
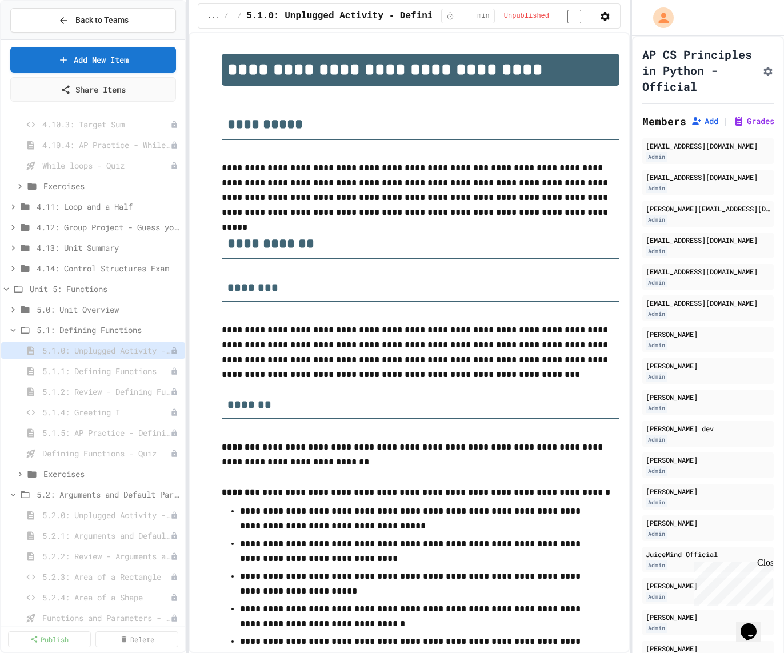
click at [605, 17] on icon "button" at bounding box center [604, 16] width 9 height 9
click at [403, 652] on div at bounding box center [392, 654] width 784 height 0
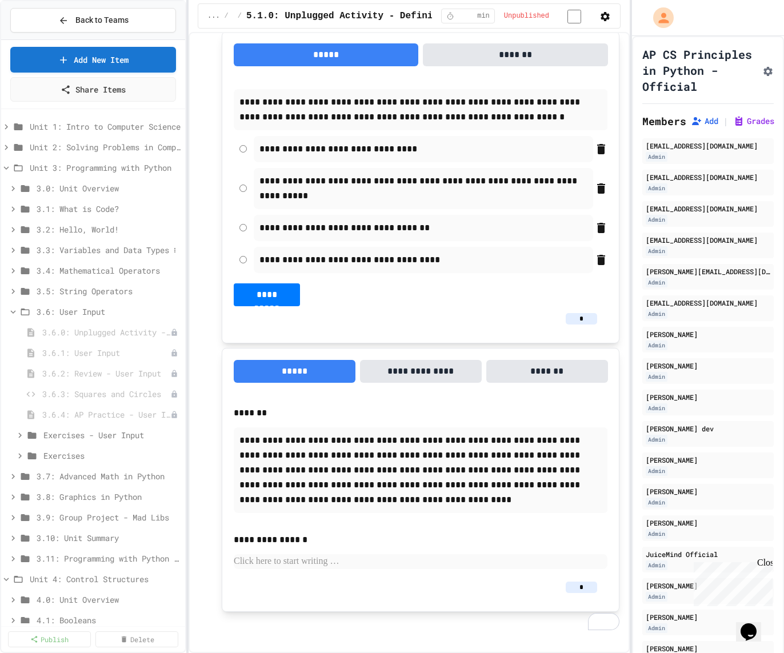
click at [98, 252] on span "3.3: Variables and Data Types" at bounding box center [103, 250] width 132 height 12
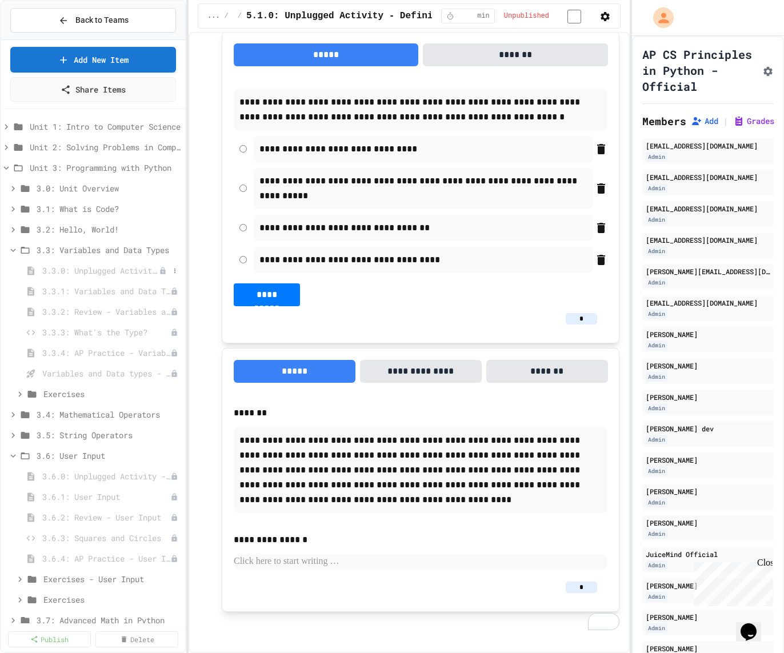
click at [104, 267] on span "3.3.0: Unplugged Activity - Variables and Data" at bounding box center [100, 270] width 116 height 12
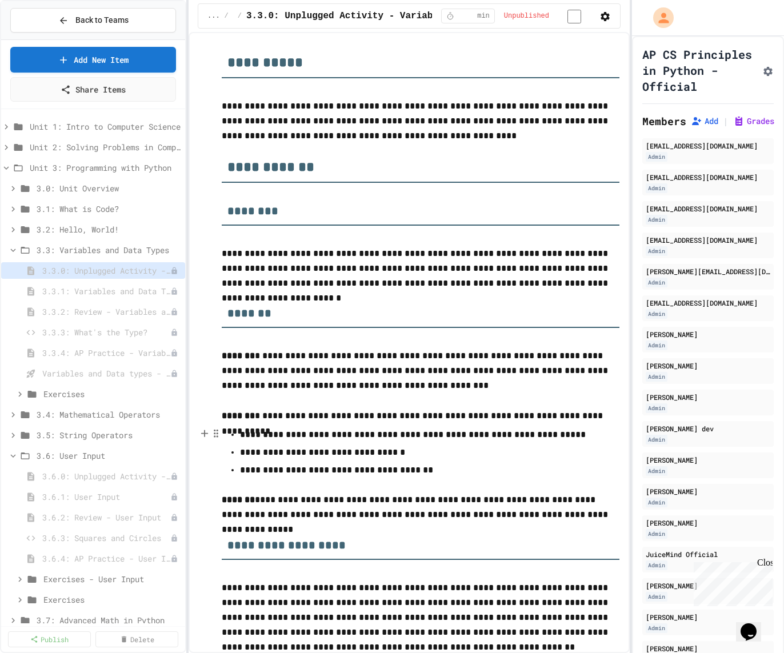
scroll to position [90, 0]
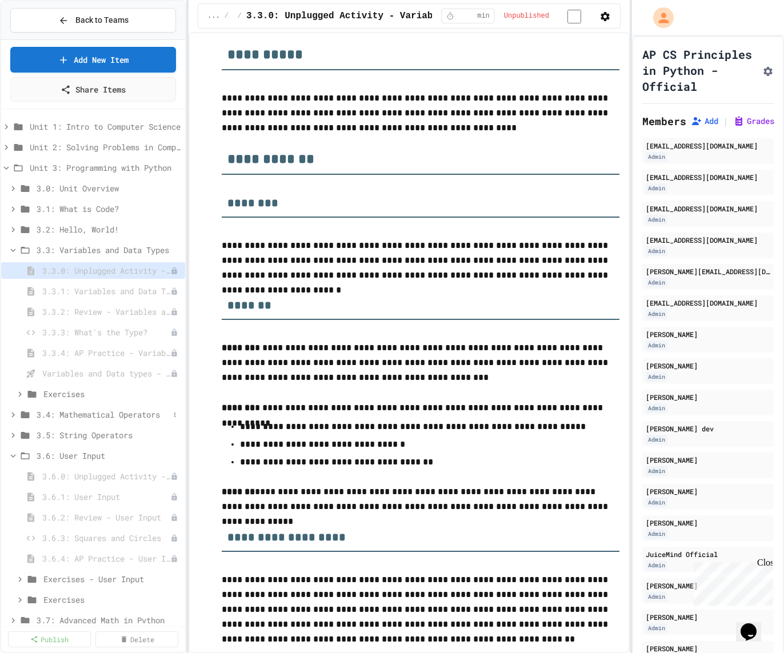
click at [125, 415] on span "3.4: Mathematical Operators" at bounding box center [103, 414] width 132 height 12
click at [123, 435] on span "3.4.0: Unplugged Activity - Mathematical Operators" at bounding box center [100, 435] width 116 height 12
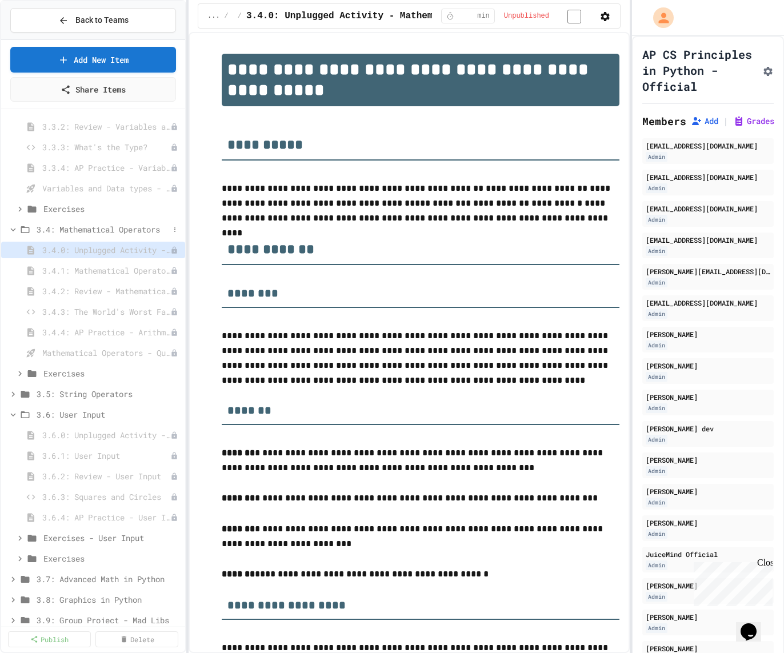
scroll to position [200, 0]
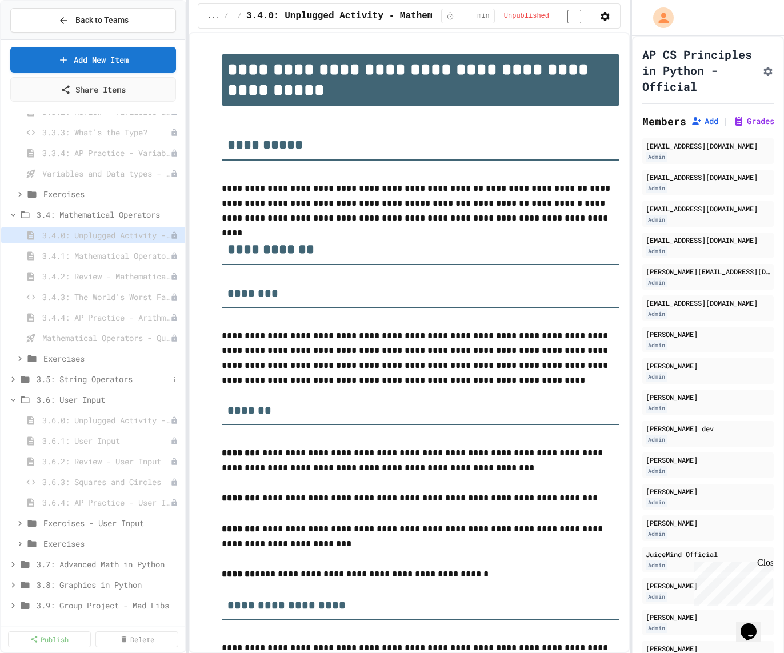
click at [106, 376] on span "3.5: String Operators" at bounding box center [103, 379] width 132 height 12
click at [111, 397] on span "3.5.0: Unplugged Activity - String Operators" at bounding box center [100, 399] width 116 height 12
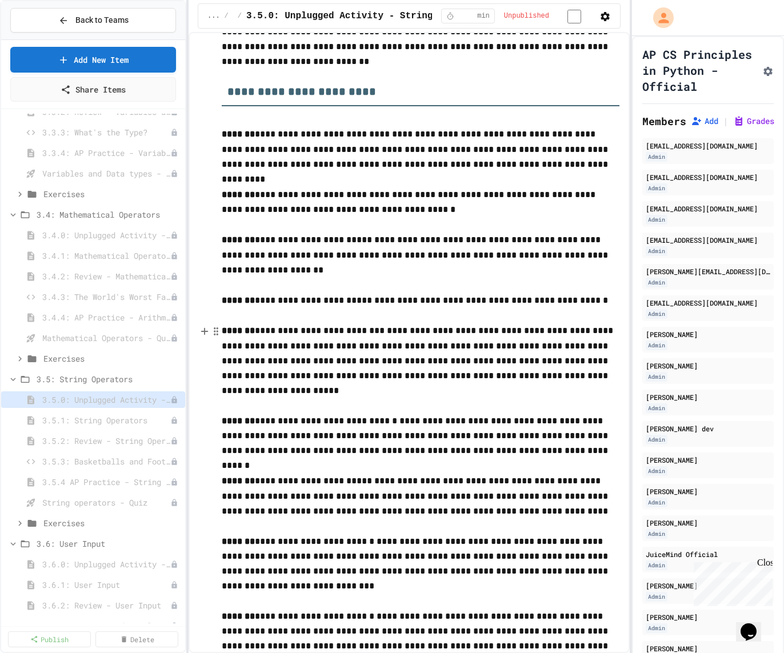
scroll to position [640, 0]
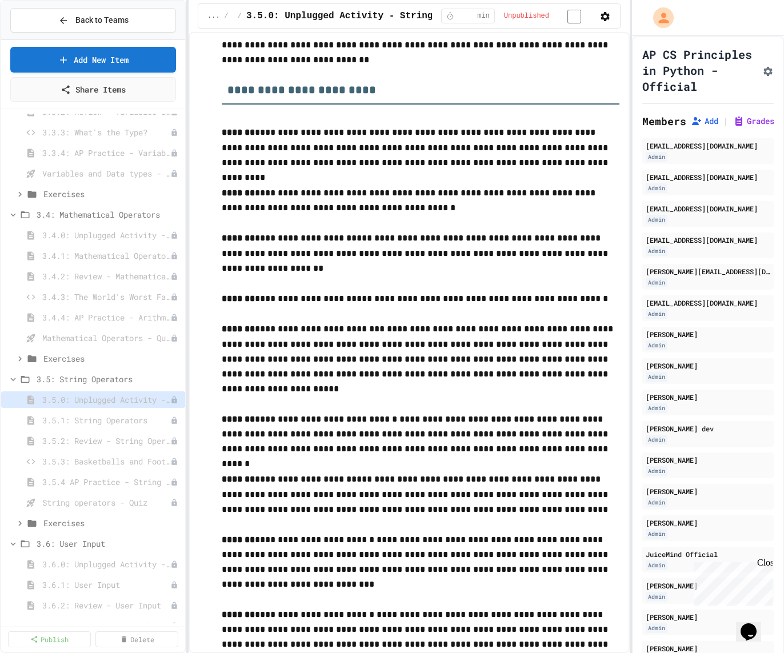
click at [412, 210] on p "**********" at bounding box center [420, 201] width 397 height 30
click at [455, 314] on p "To enrich screen reader interactions, please activate Accessibility in Grammarl…" at bounding box center [420, 314] width 397 height 15
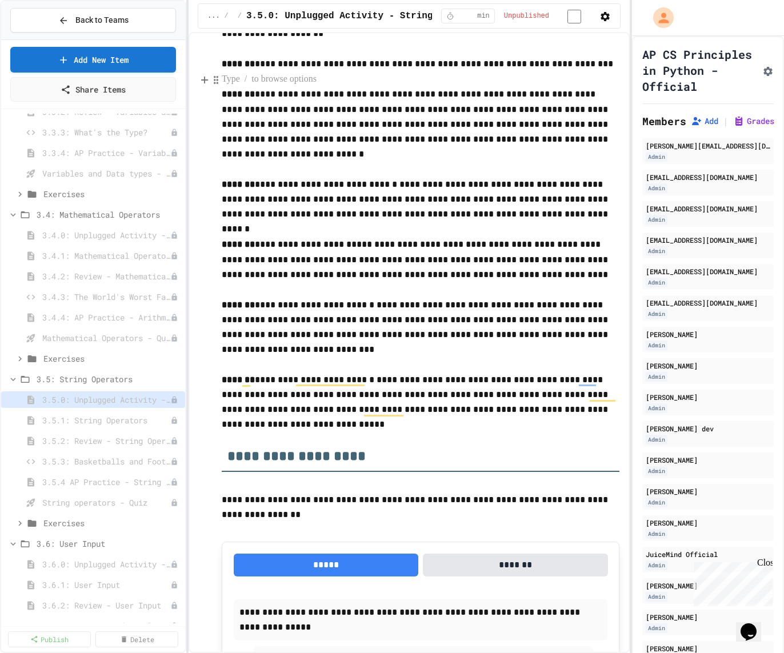
scroll to position [883, 0]
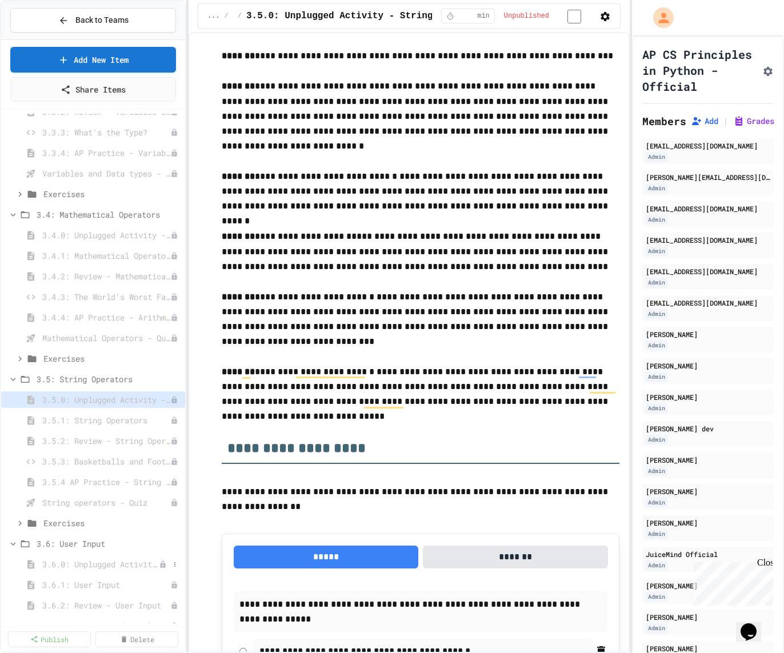
click at [108, 565] on span "3.6.0: Unplugged Activity - User Input" at bounding box center [100, 564] width 116 height 12
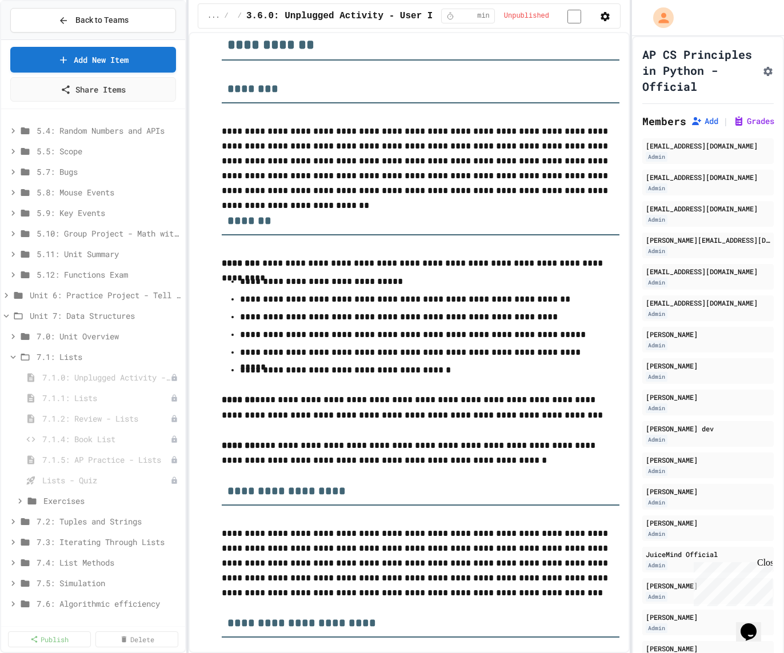
scroll to position [2510, 0]
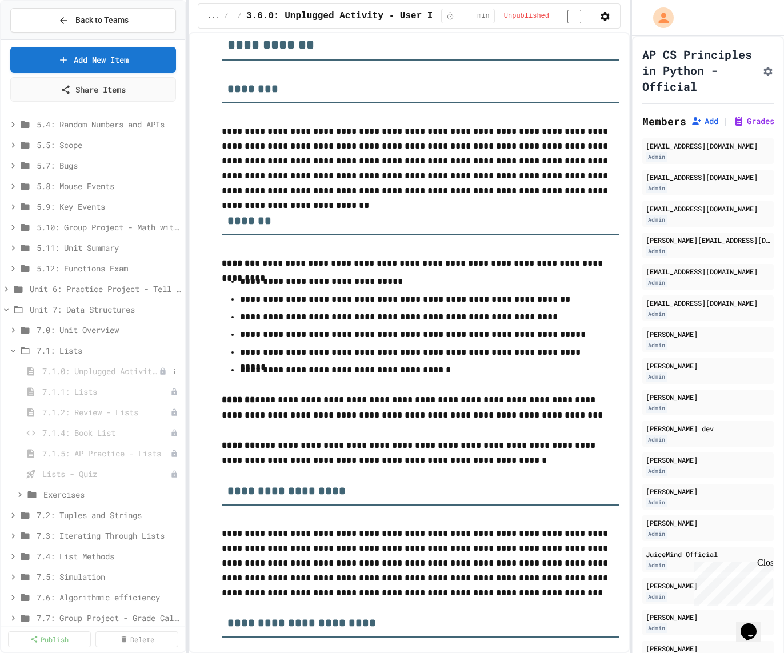
click at [95, 372] on span "7.1.0: Unplugged Activity - Lists" at bounding box center [100, 371] width 116 height 12
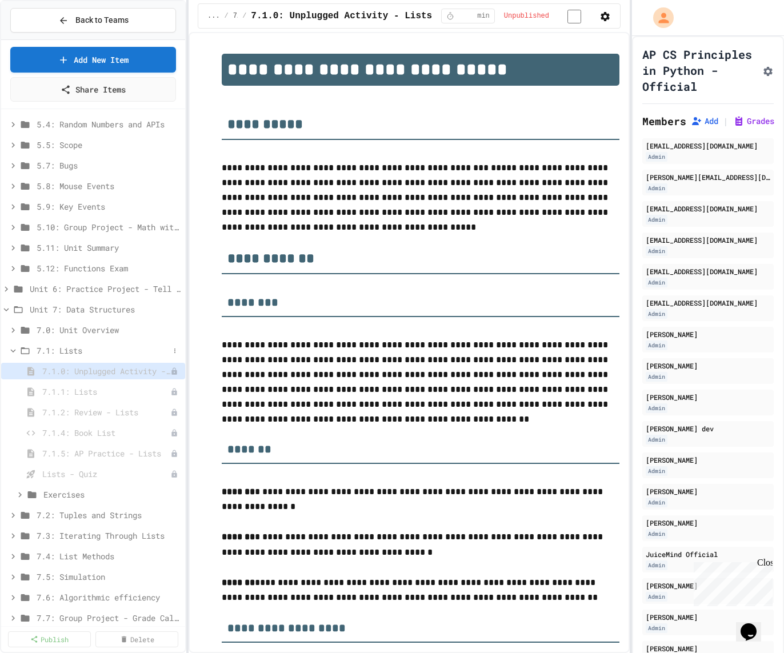
click at [95, 346] on span "7.1: Lists" at bounding box center [103, 350] width 132 height 12
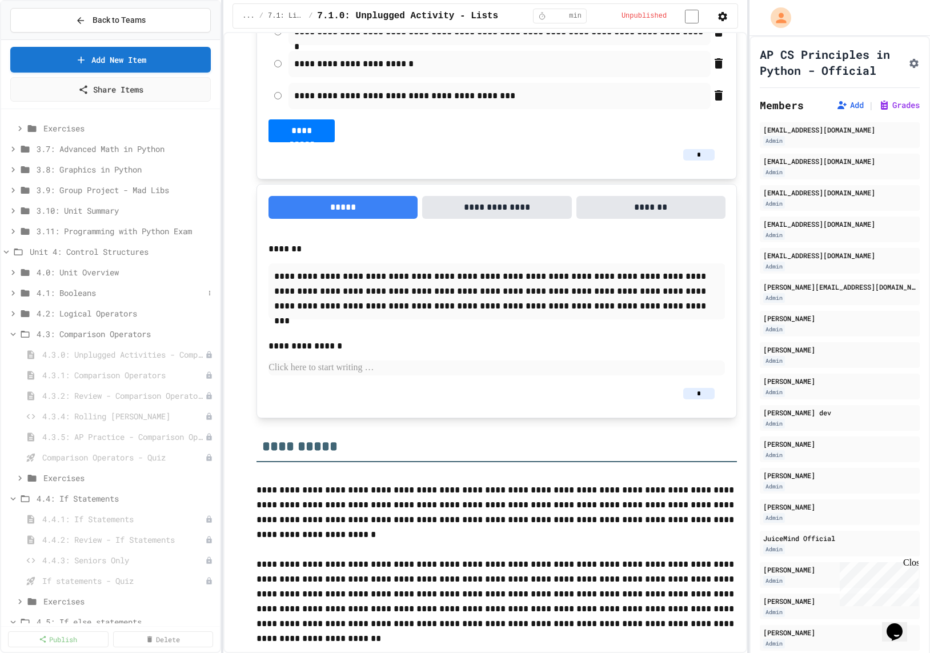
scroll to position [740, 0]
click at [97, 288] on span "4.1: Booleans" at bounding box center [120, 291] width 167 height 12
click at [93, 309] on span "4.1.0: Unplugged Activity - Booleans" at bounding box center [117, 312] width 151 height 12
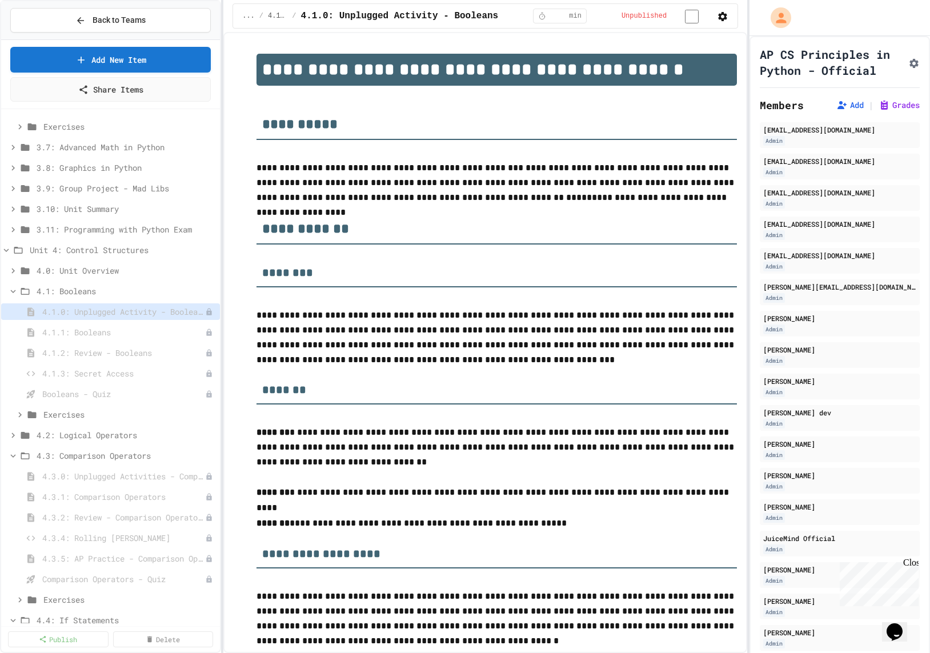
click at [694, 15] on icon "button" at bounding box center [722, 16] width 9 height 9
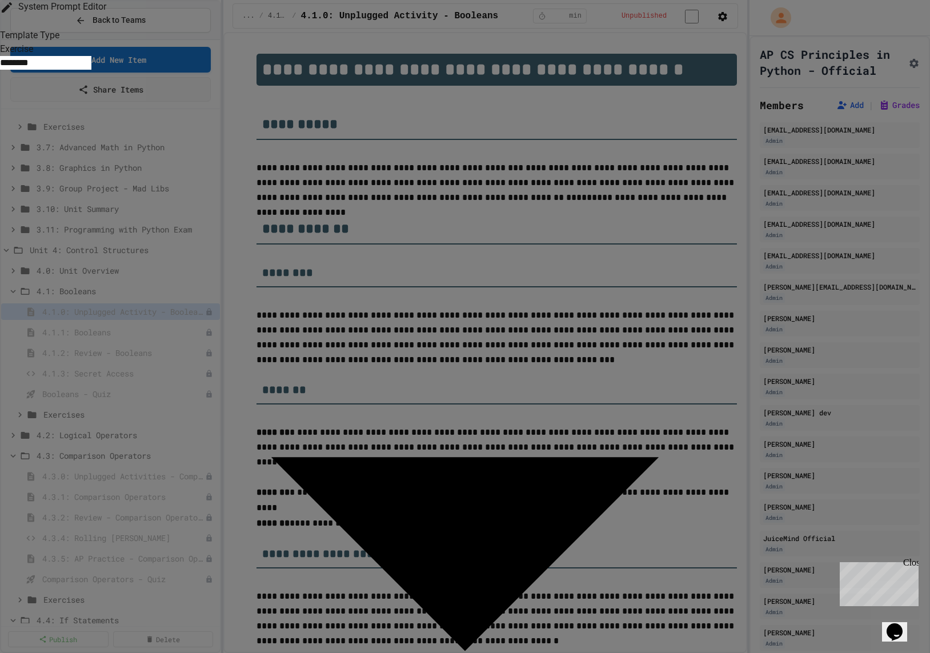
click at [0, 22] on button "button" at bounding box center [0, 22] width 0 height 0
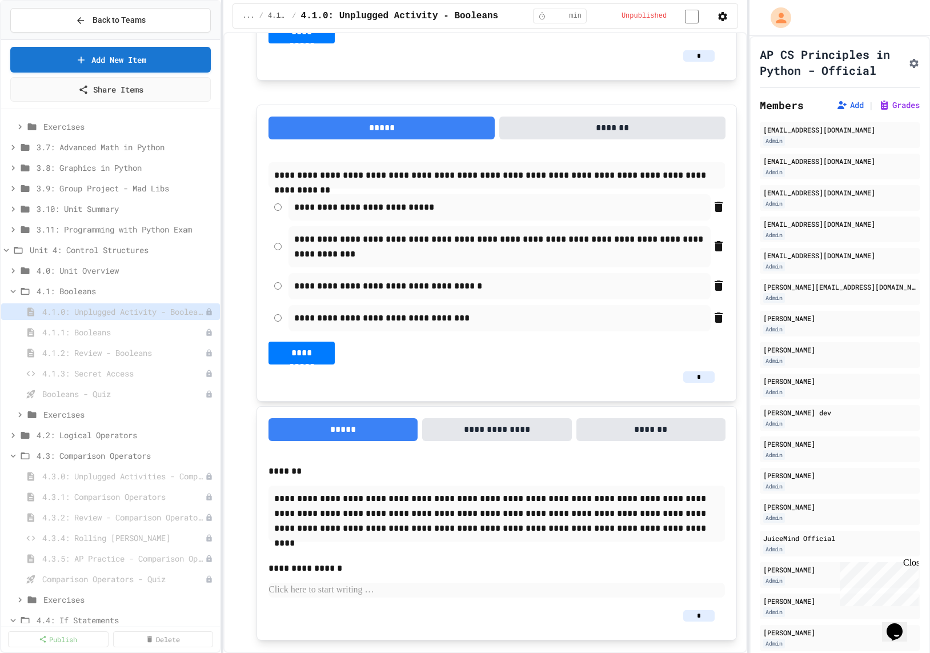
scroll to position [2258, 0]
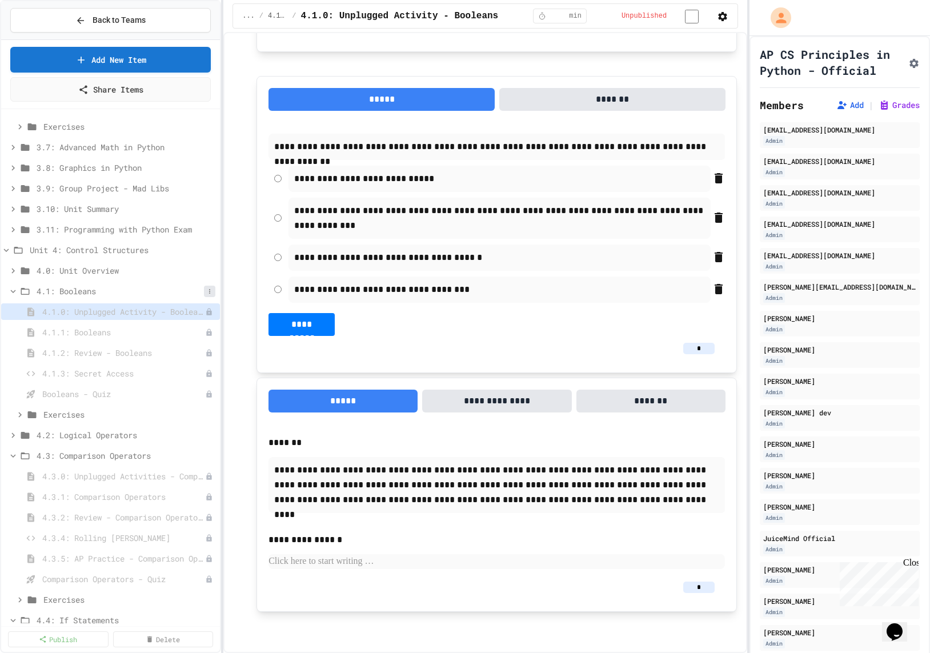
click at [215, 289] on button at bounding box center [209, 291] width 11 height 11
click at [203, 317] on button "Add Item" at bounding box center [183, 311] width 81 height 21
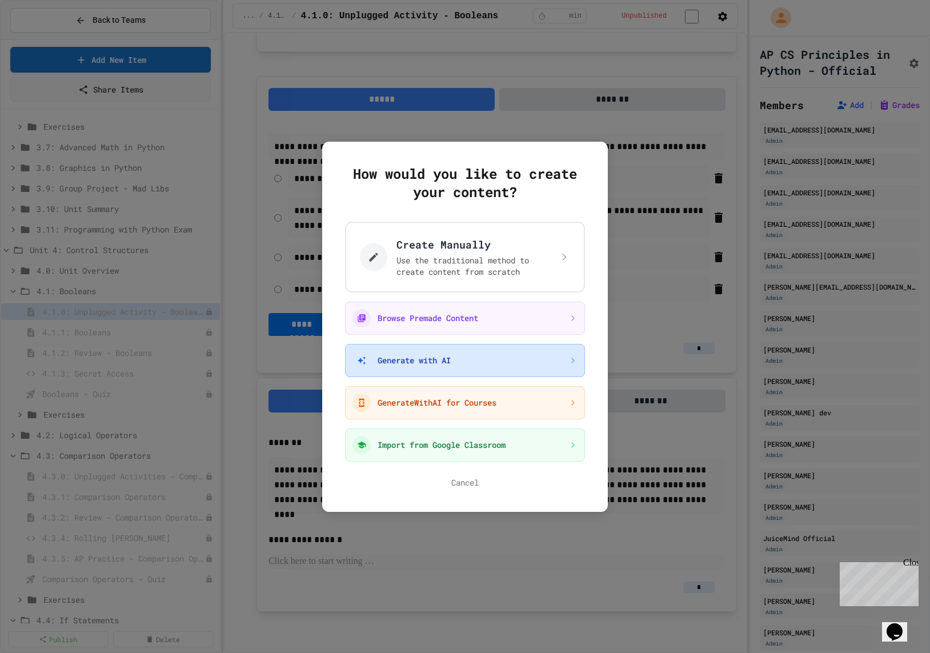
click at [503, 356] on button "Generate with AI" at bounding box center [465, 360] width 240 height 33
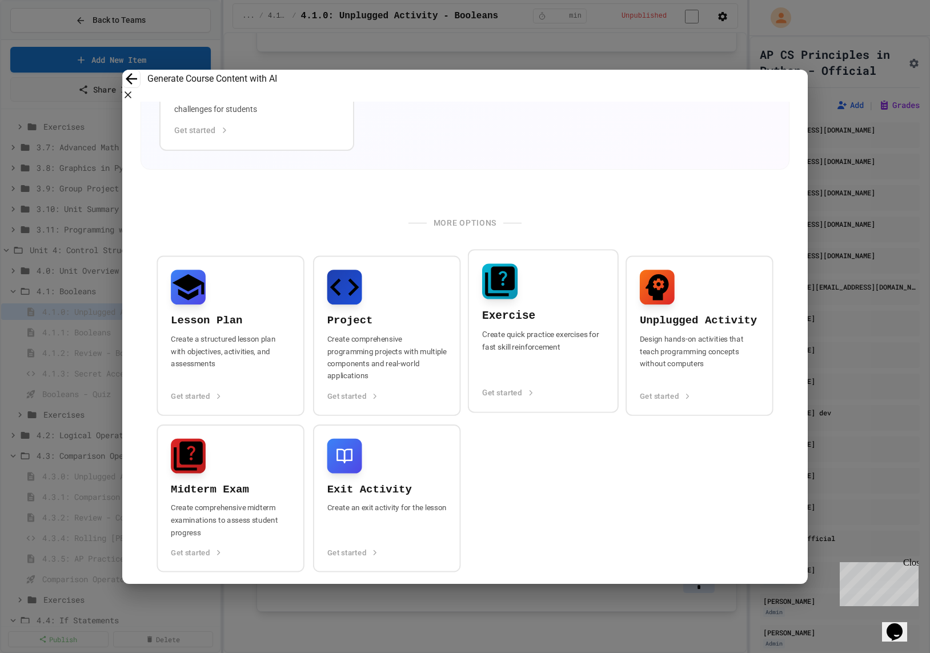
scroll to position [385, 0]
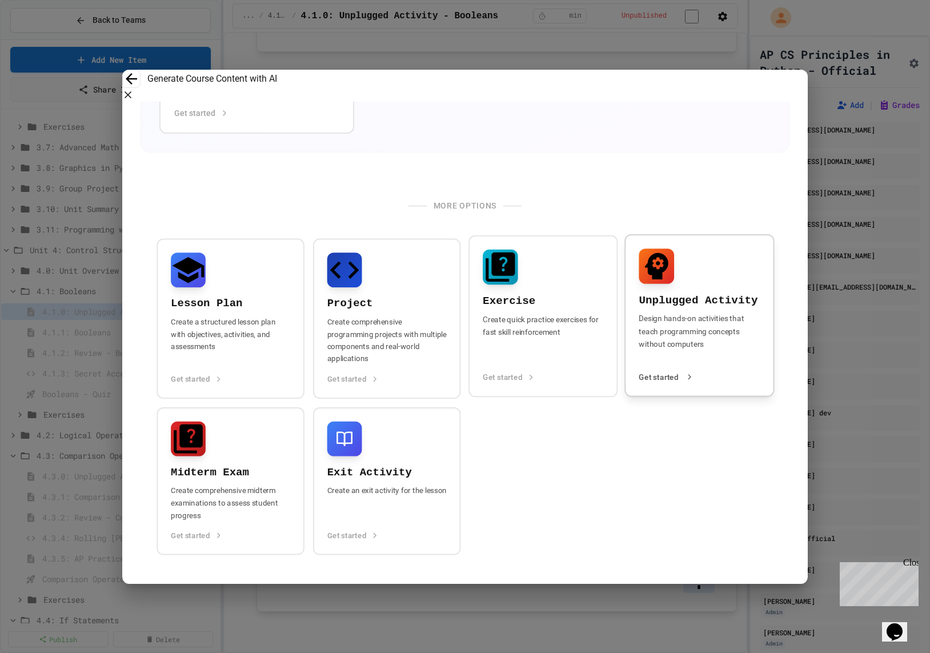
click at [694, 338] on p "Design hands-on activities that teach programming concepts without computers" at bounding box center [698, 337] width 121 height 50
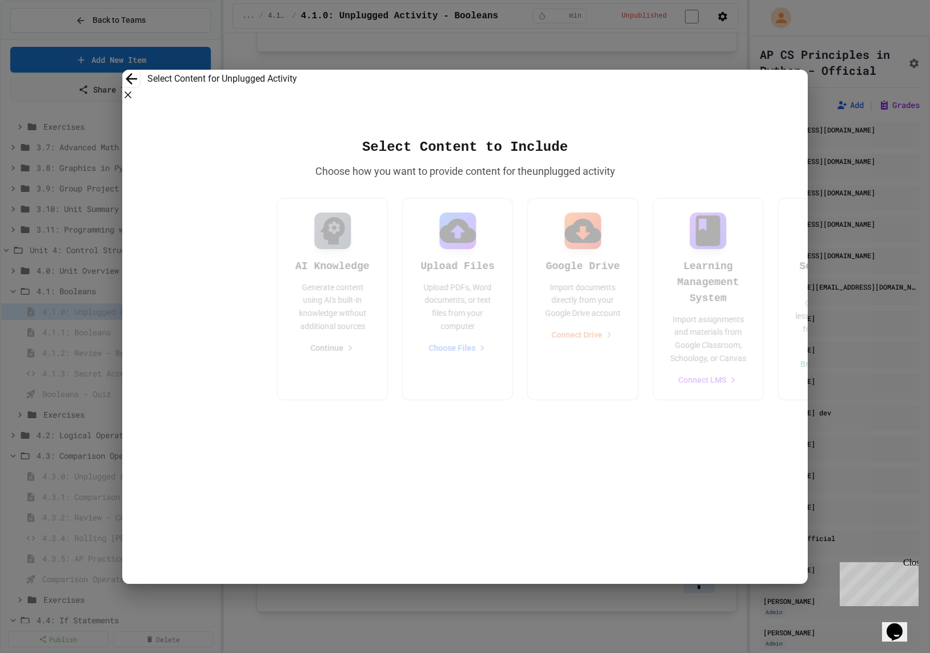
scroll to position [0, 0]
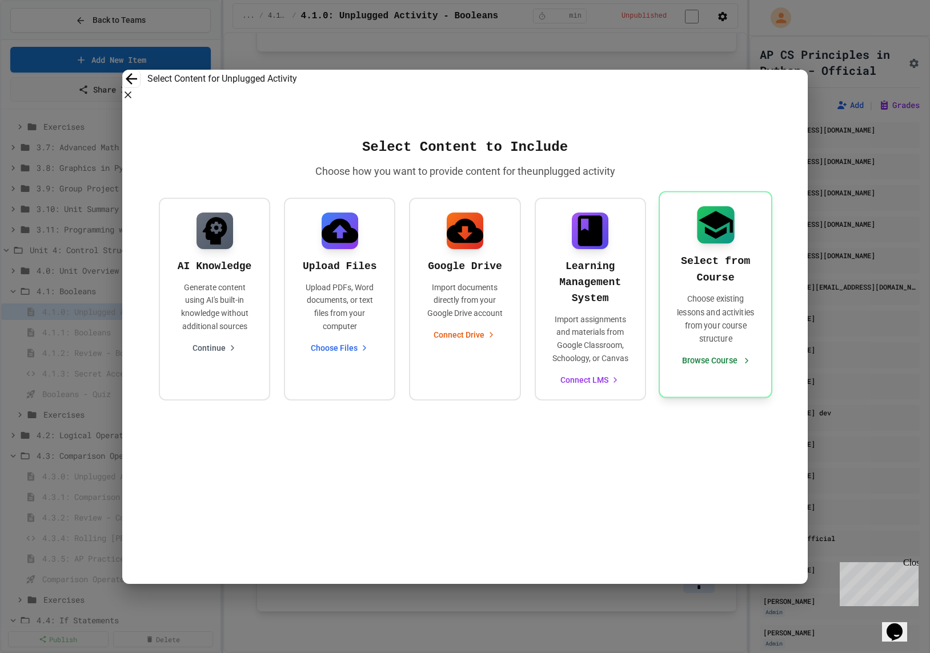
click at [694, 338] on p "Choose existing lessons and activities from your course structure" at bounding box center [714, 318] width 83 height 53
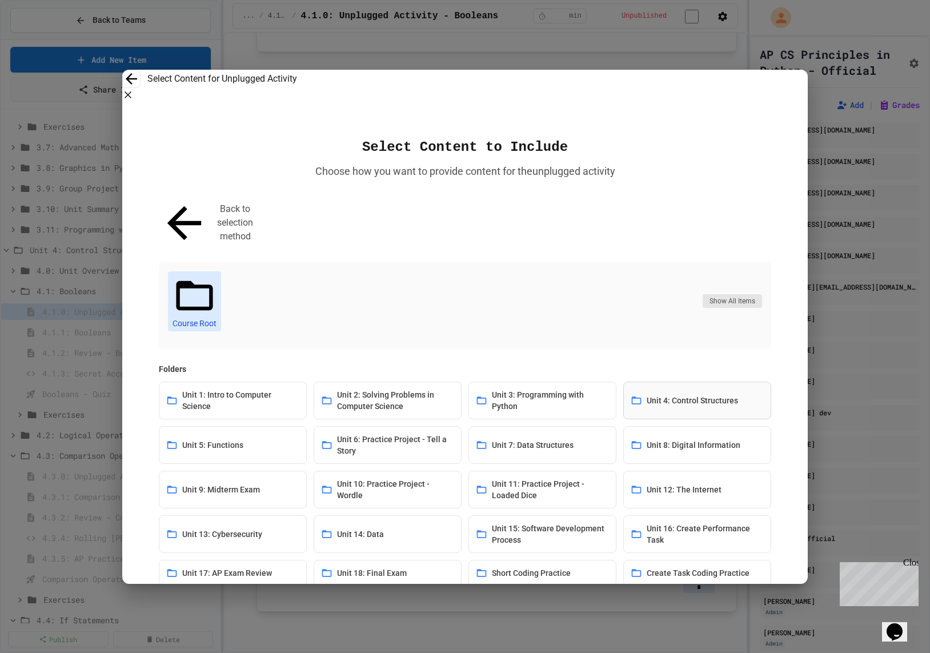
click at [674, 395] on span "Unit 4: Control Structures" at bounding box center [691, 400] width 91 height 11
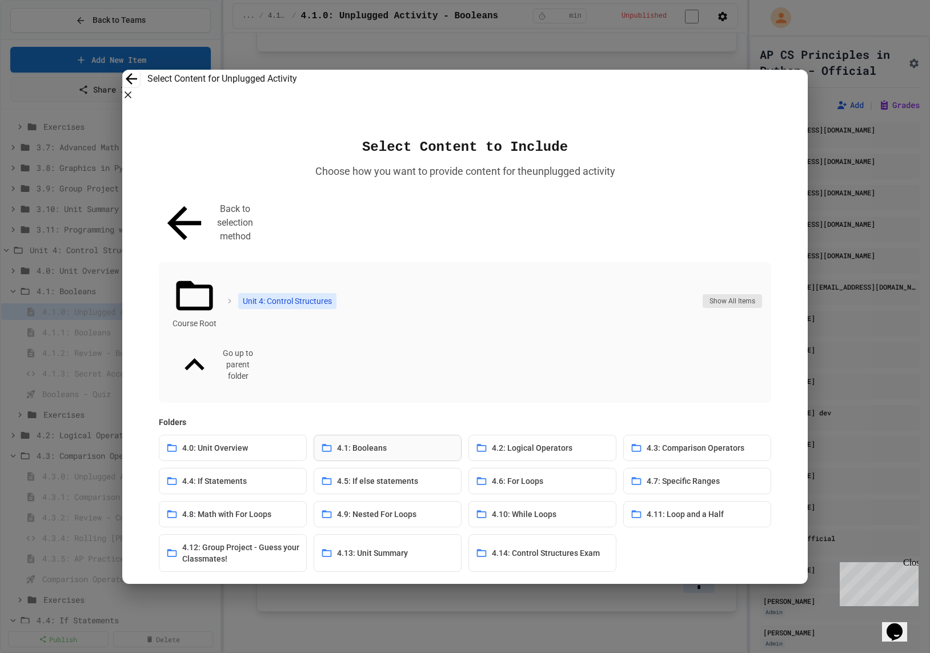
click at [392, 435] on button "4.1: Booleans" at bounding box center [388, 448] width 148 height 26
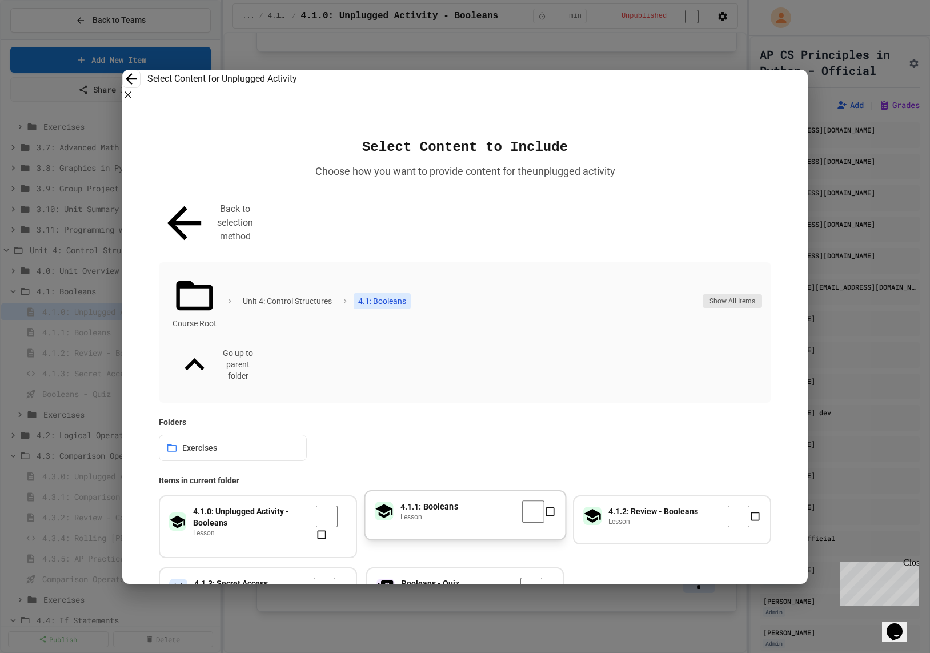
click at [473, 501] on div "4.1.1: Booleans lesson" at bounding box center [465, 512] width 181 height 22
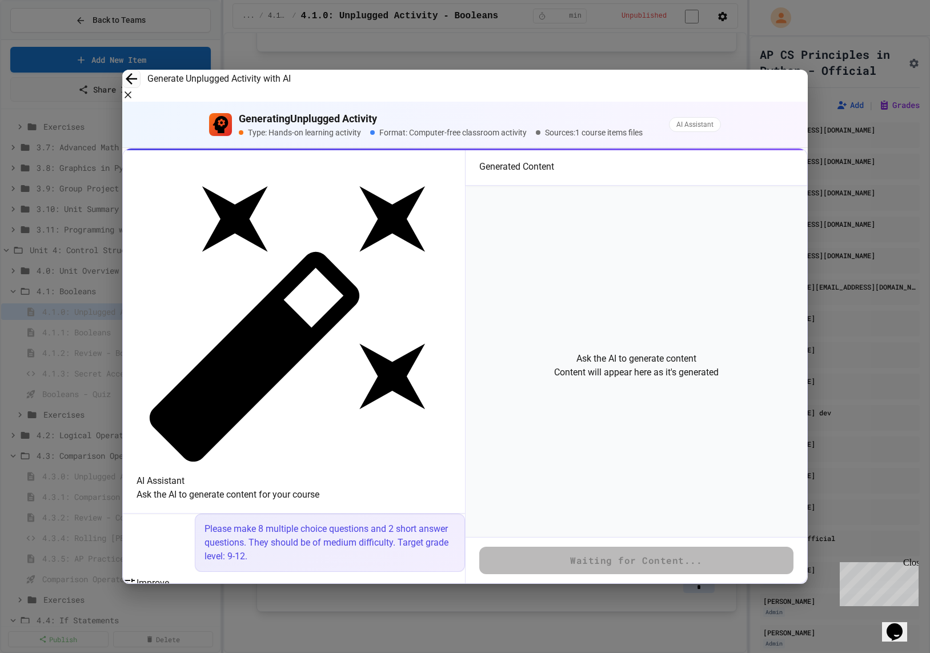
click at [137, 85] on icon at bounding box center [131, 78] width 11 height 11
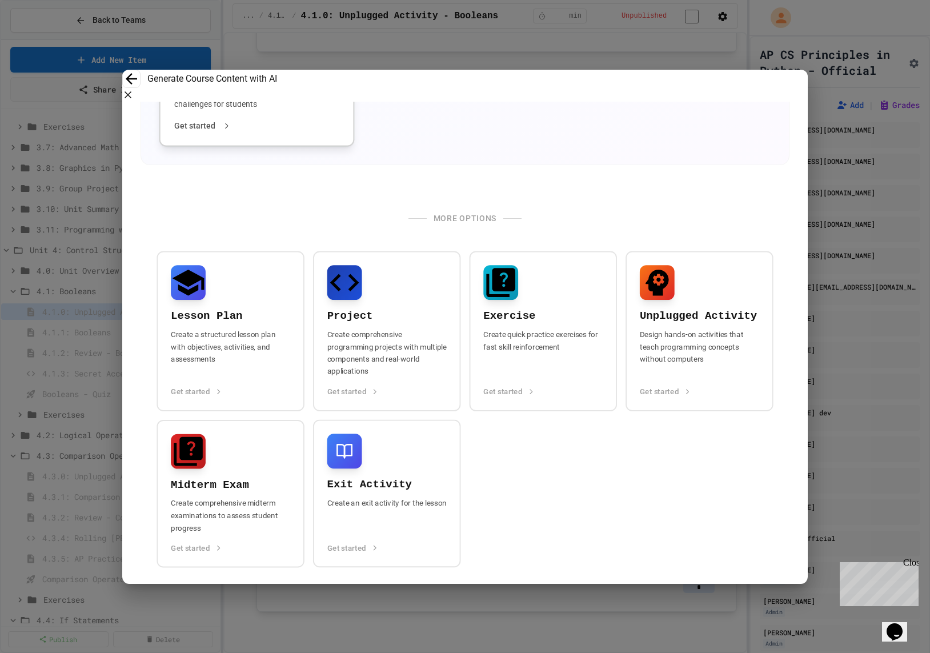
scroll to position [396, 0]
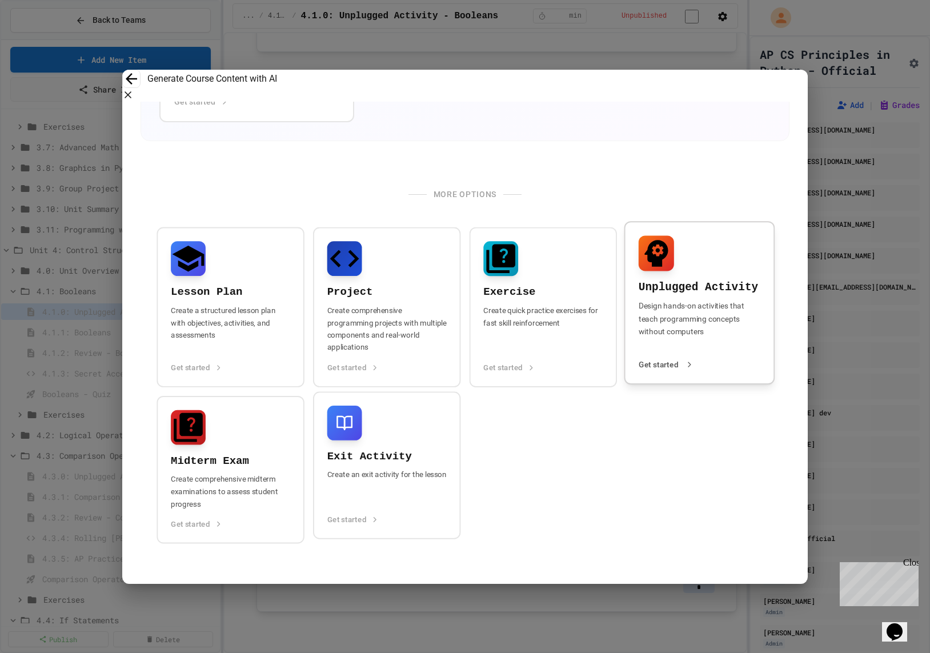
click at [694, 305] on p "Design hands-on activities that teach programming concepts without computers" at bounding box center [699, 325] width 122 height 50
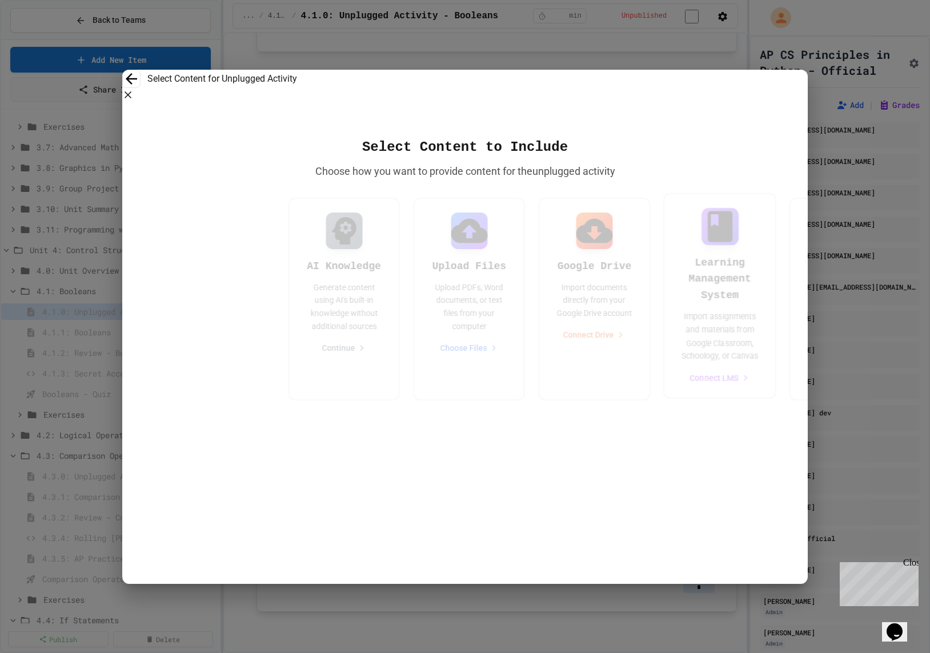
scroll to position [0, 0]
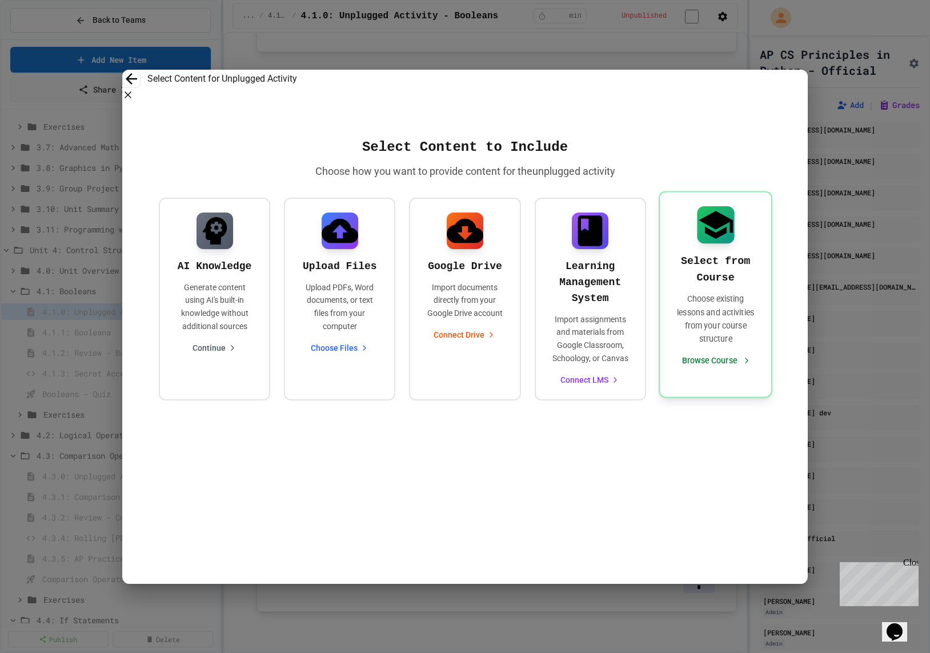
click at [694, 291] on div "Select from Course Choose existing lessons and activities from your course stru…" at bounding box center [714, 286] width 83 height 160
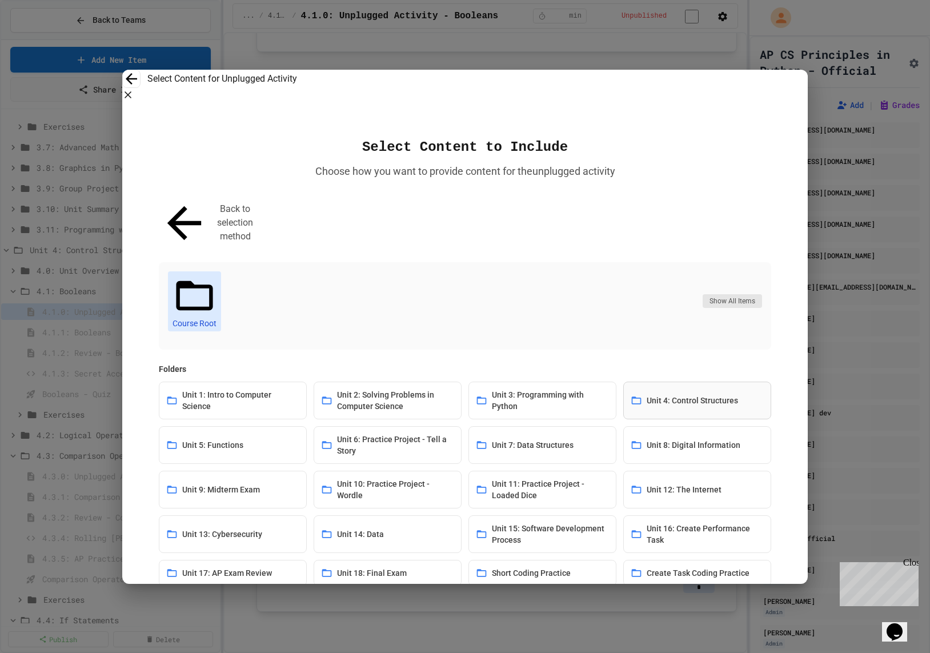
click at [646, 381] on button "Unit 4: Control Structures" at bounding box center [697, 400] width 148 height 38
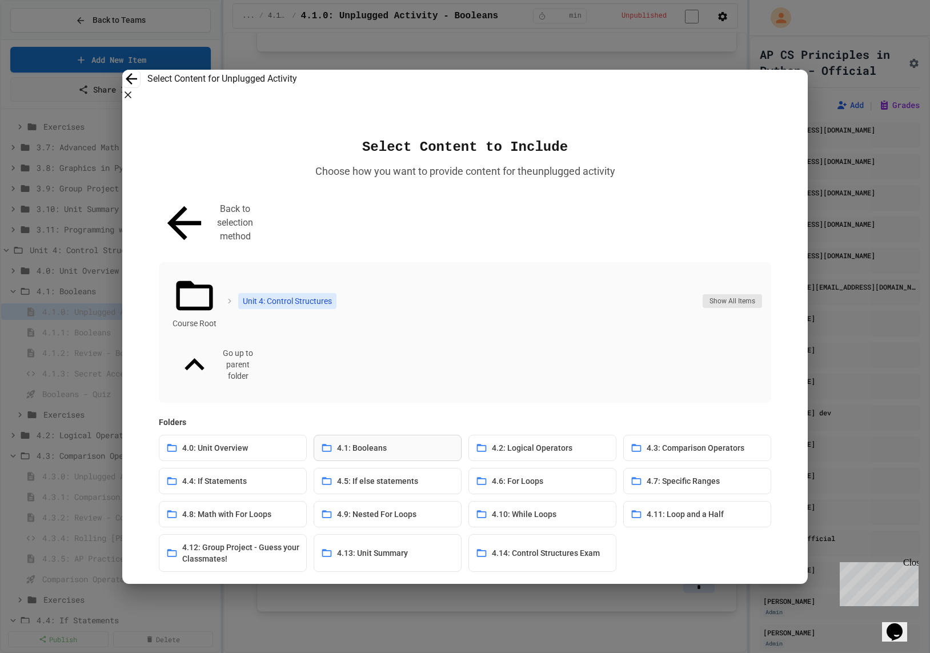
click at [439, 435] on button "4.1: Booleans" at bounding box center [388, 448] width 148 height 26
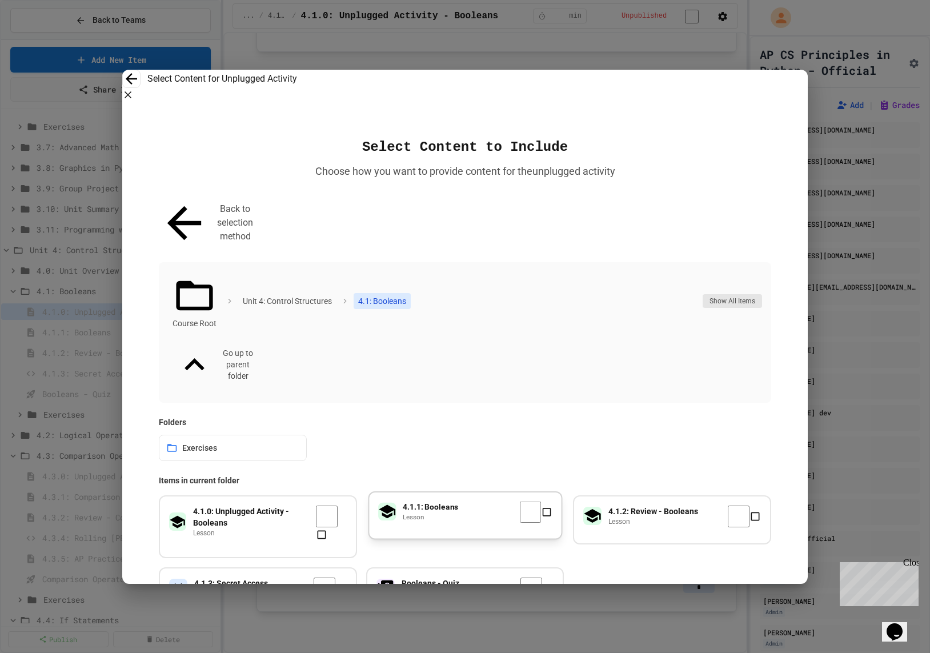
click at [417, 513] on p "lesson" at bounding box center [430, 517] width 55 height 9
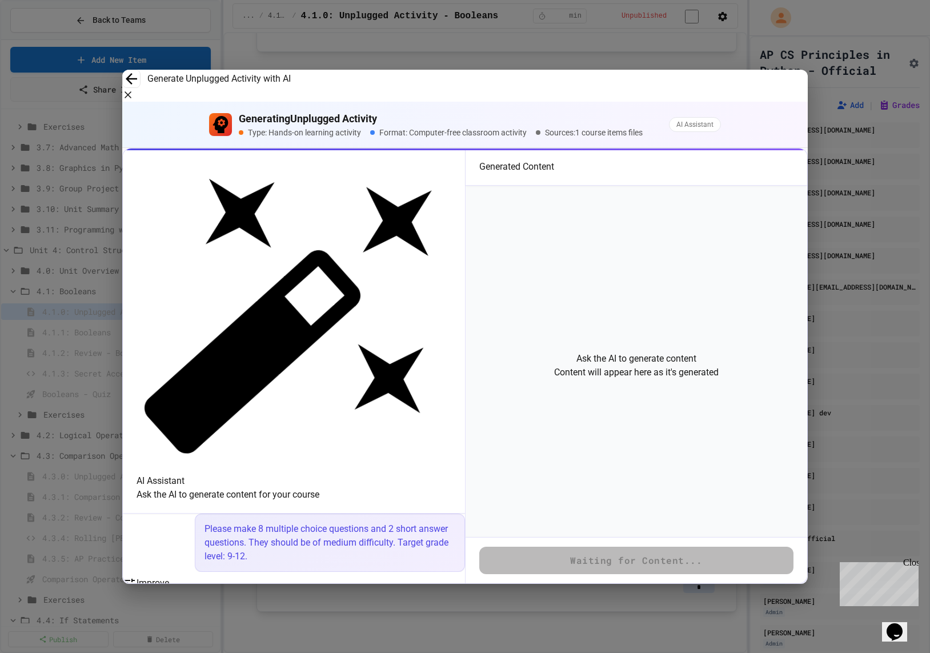
click at [169, 576] on button "Improve" at bounding box center [146, 583] width 46 height 14
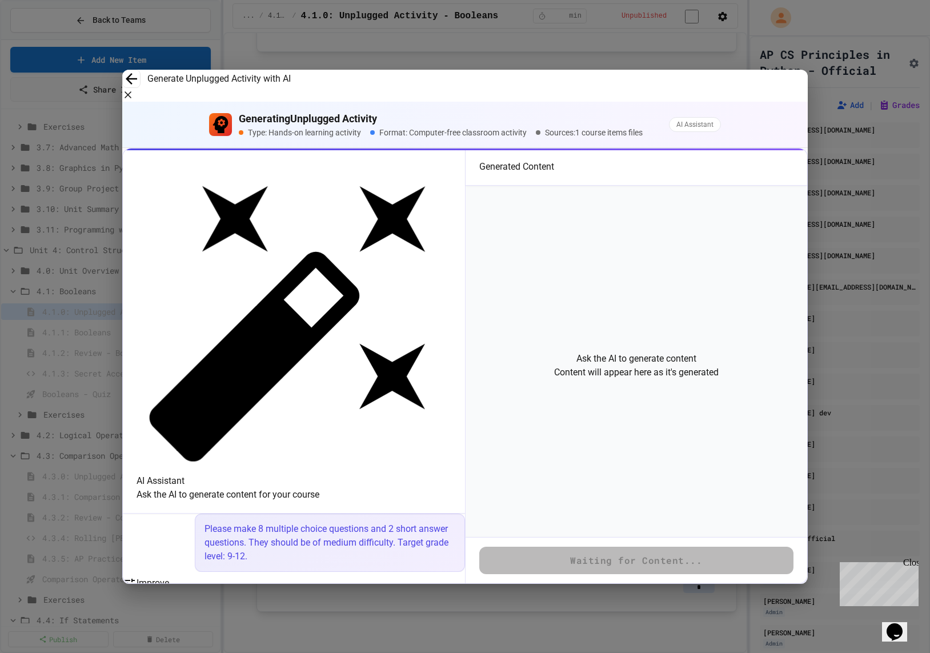
click at [134, 89] on icon "button" at bounding box center [127, 94] width 11 height 11
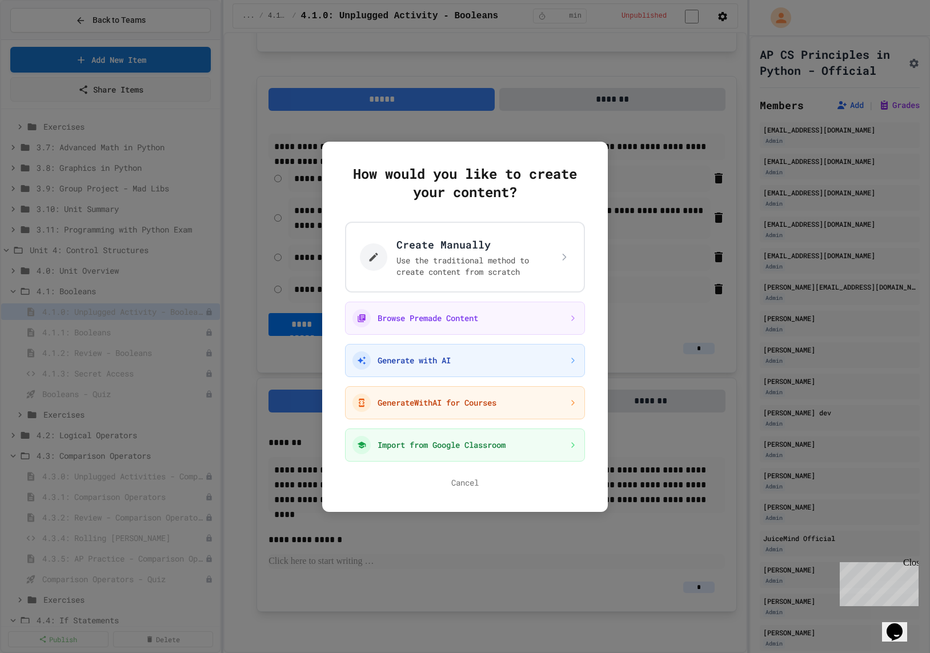
click at [637, 138] on div at bounding box center [465, 326] width 930 height 653
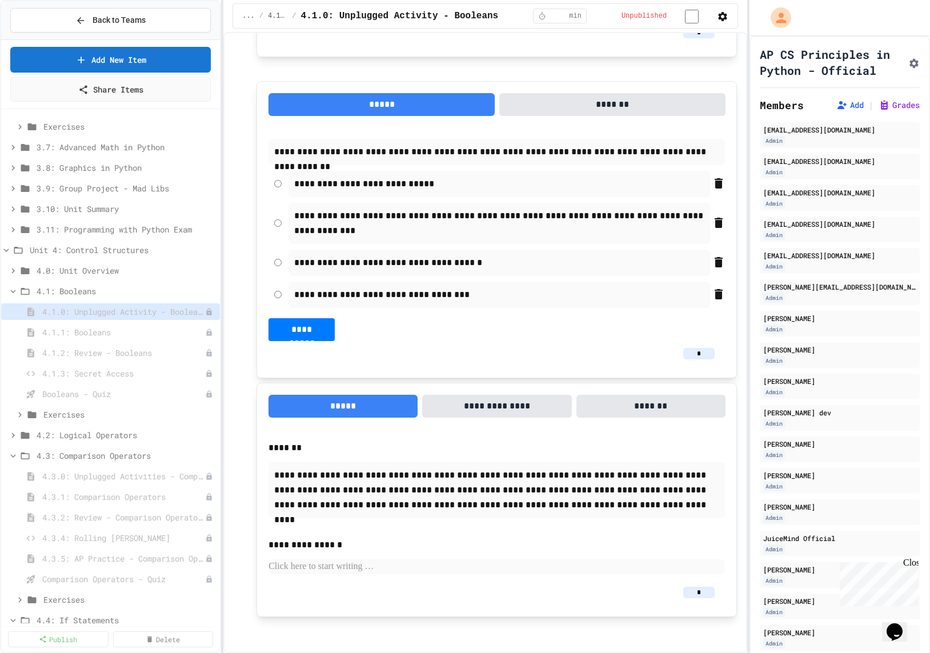
scroll to position [2258, 0]
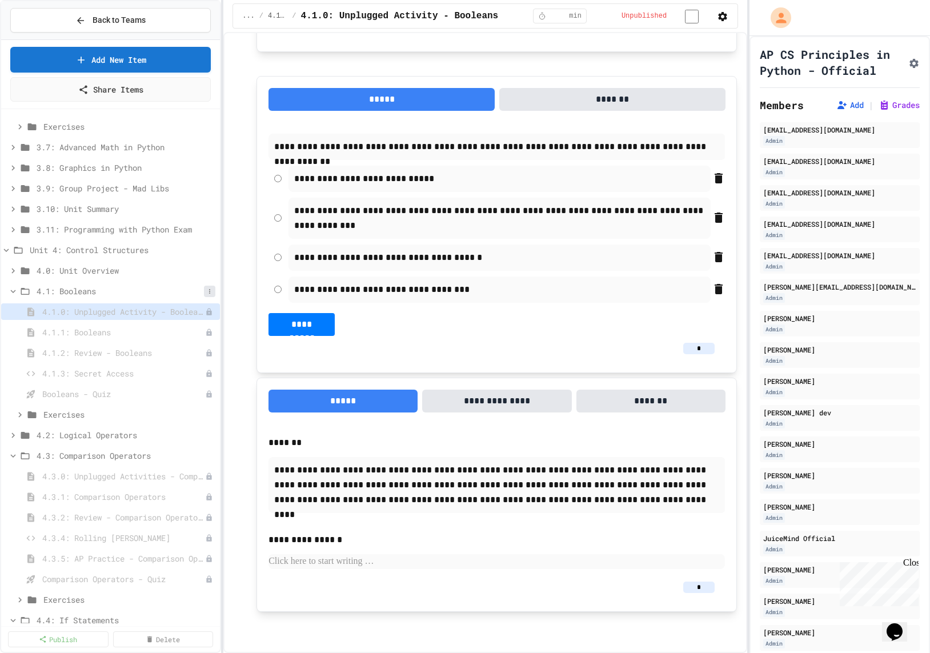
click at [211, 293] on icon at bounding box center [209, 291] width 7 height 7
click at [216, 311] on button "Add Item" at bounding box center [183, 311] width 81 height 21
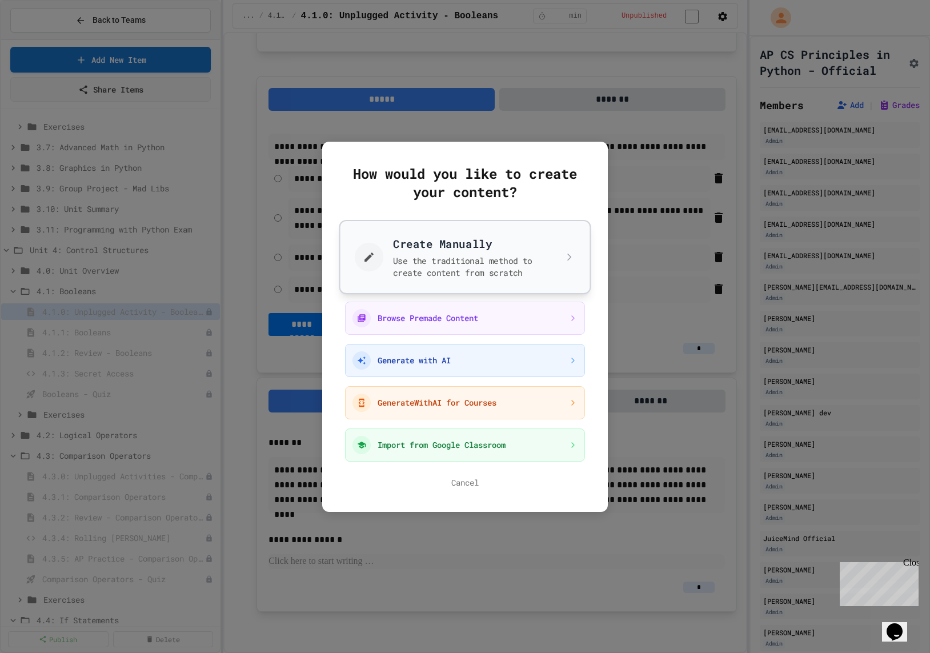
click at [462, 272] on button "Create Manually Use the traditional method to create content from scratch" at bounding box center [465, 256] width 252 height 74
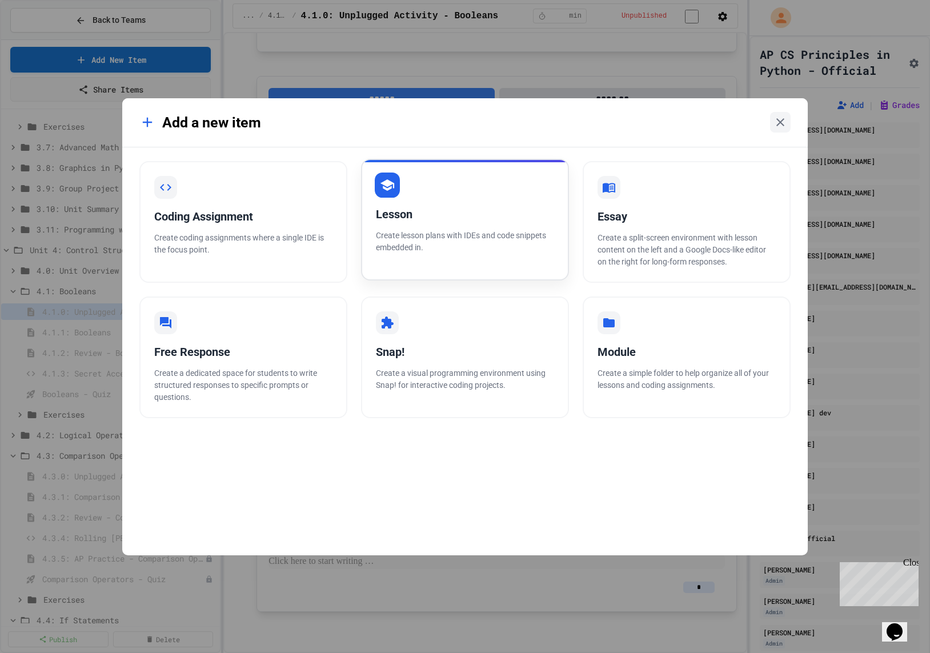
click at [488, 256] on div "Lesson Create lesson plans with IDEs and code snippets embedded in." at bounding box center [465, 220] width 208 height 122
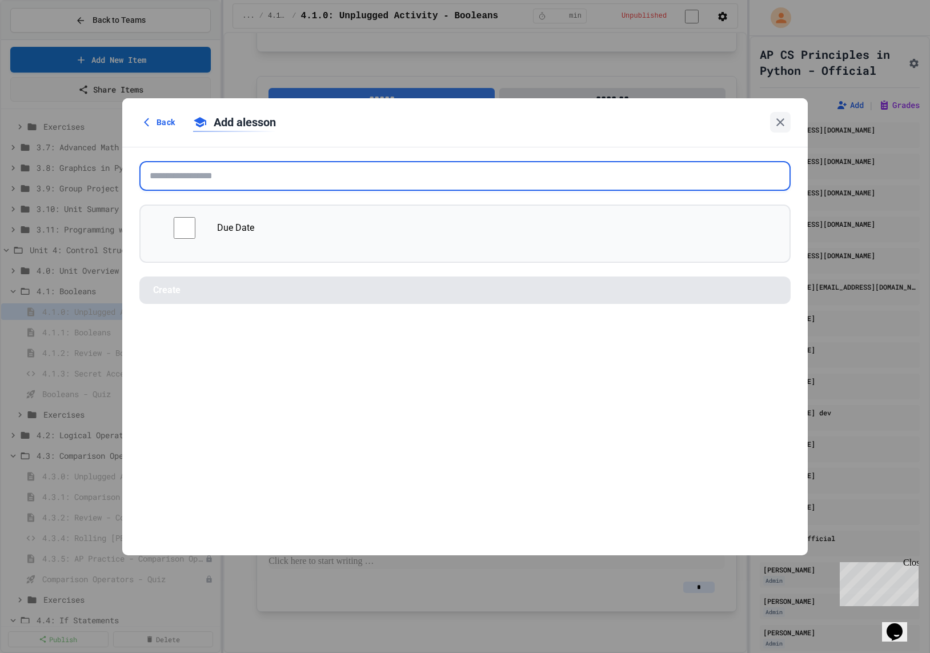
click at [378, 182] on input "text" at bounding box center [464, 176] width 651 height 30
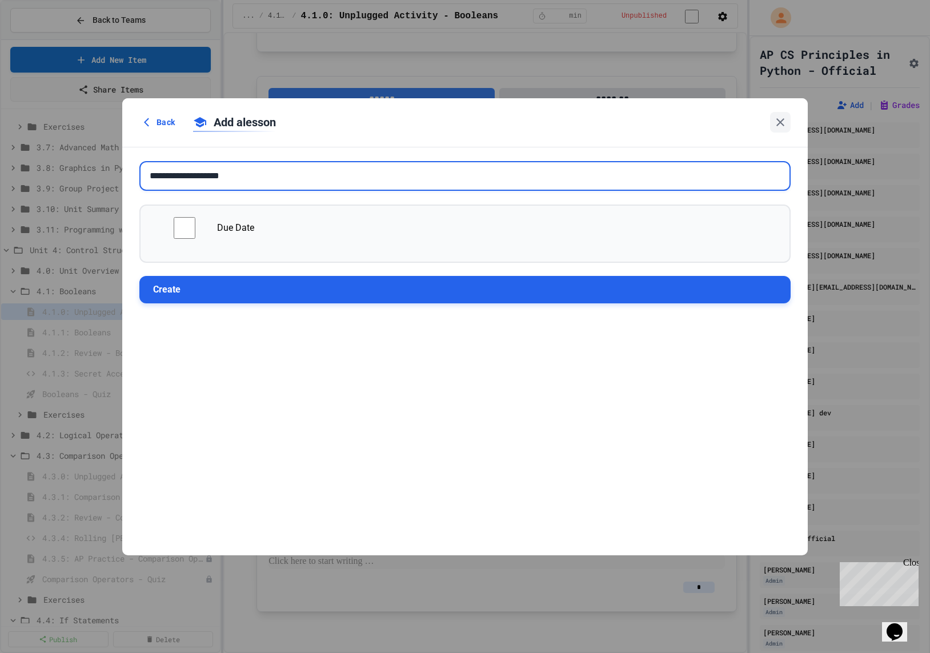
type input "**********"
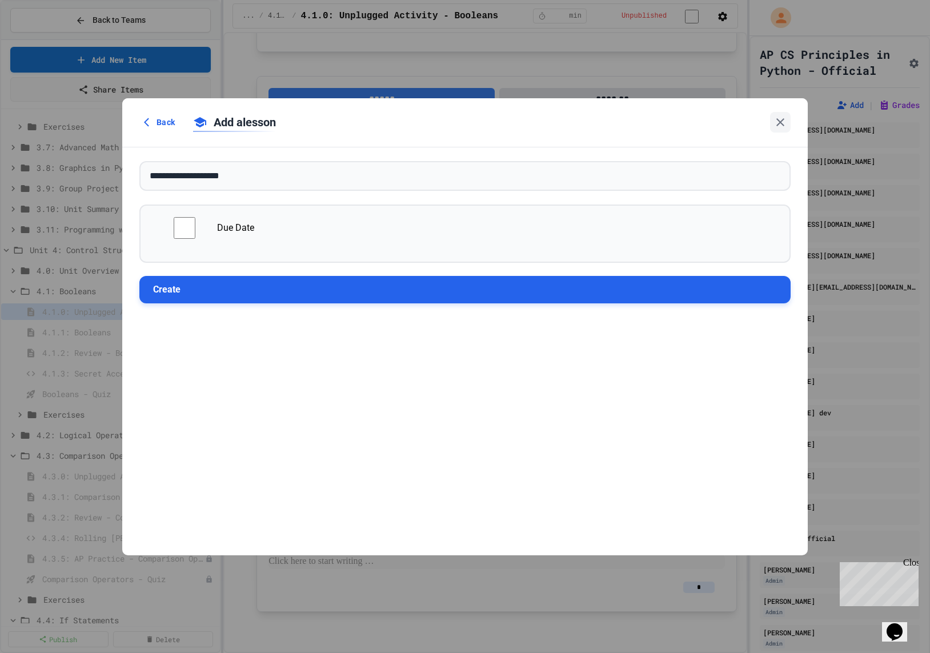
click at [314, 282] on button "Create" at bounding box center [464, 289] width 651 height 27
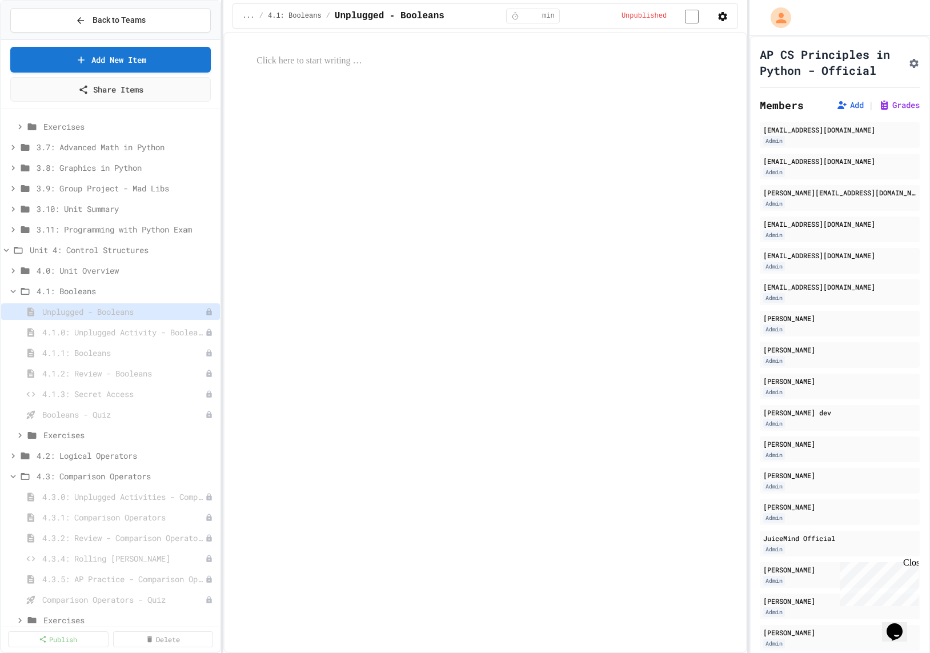
click at [694, 13] on icon "button" at bounding box center [722, 16] width 11 height 11
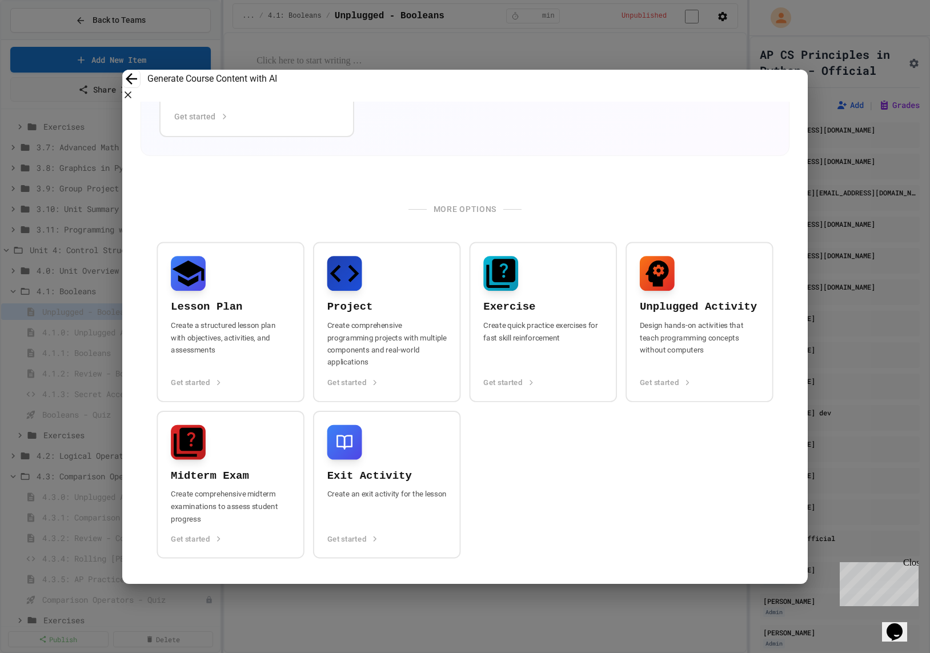
scroll to position [401, 0]
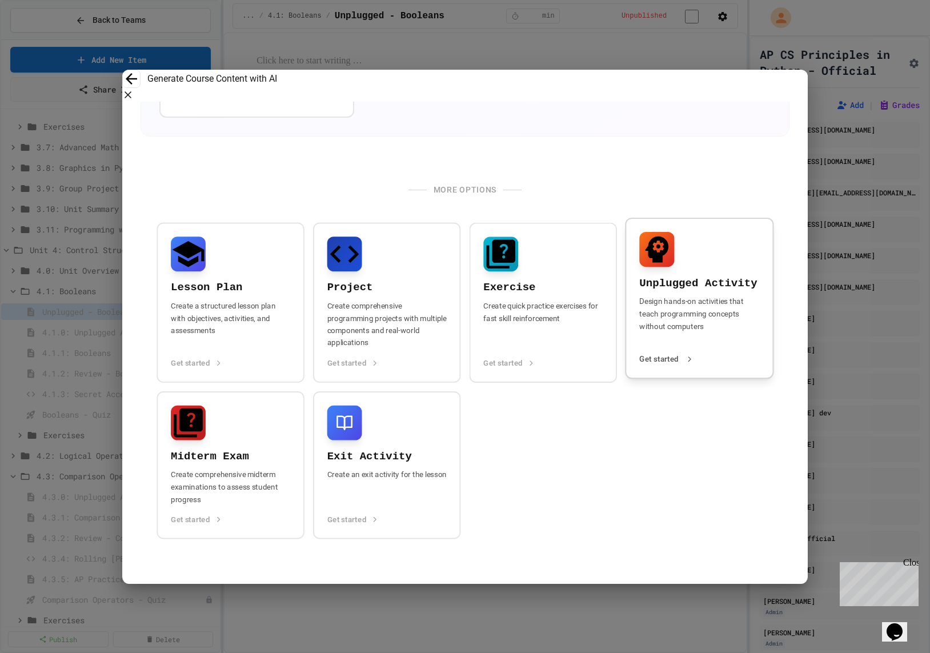
click at [645, 332] on p "Design hands-on activities that teach programming concepts without computers" at bounding box center [699, 320] width 120 height 50
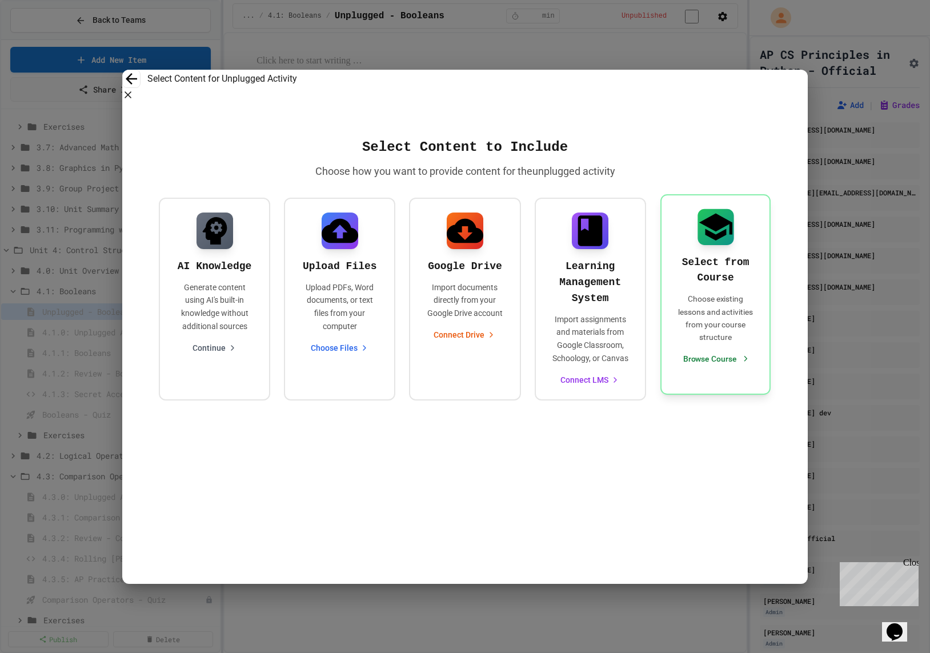
click at [692, 316] on p "Choose existing lessons and activities from your course structure" at bounding box center [715, 317] width 81 height 51
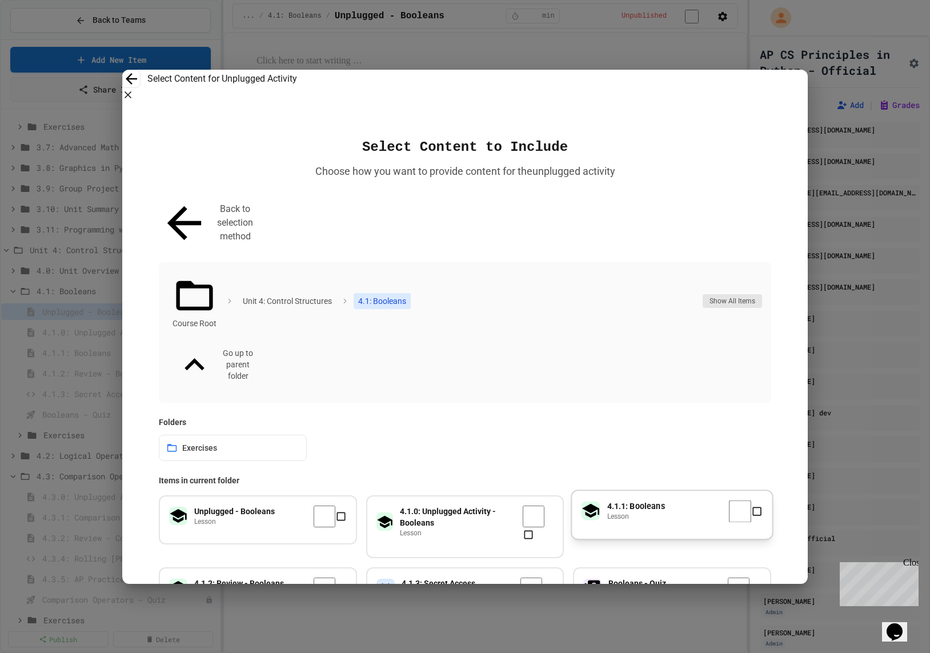
click at [646, 490] on div "4.1.1: Booleans lesson" at bounding box center [672, 515] width 202 height 50
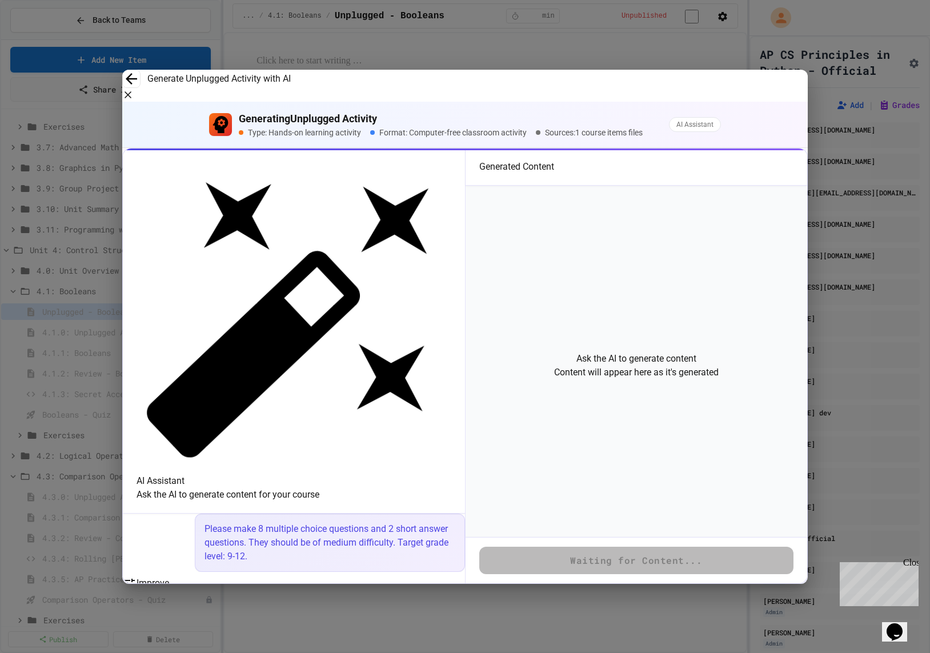
click at [318, 642] on div "* ​" at bounding box center [293, 663] width 315 height 42
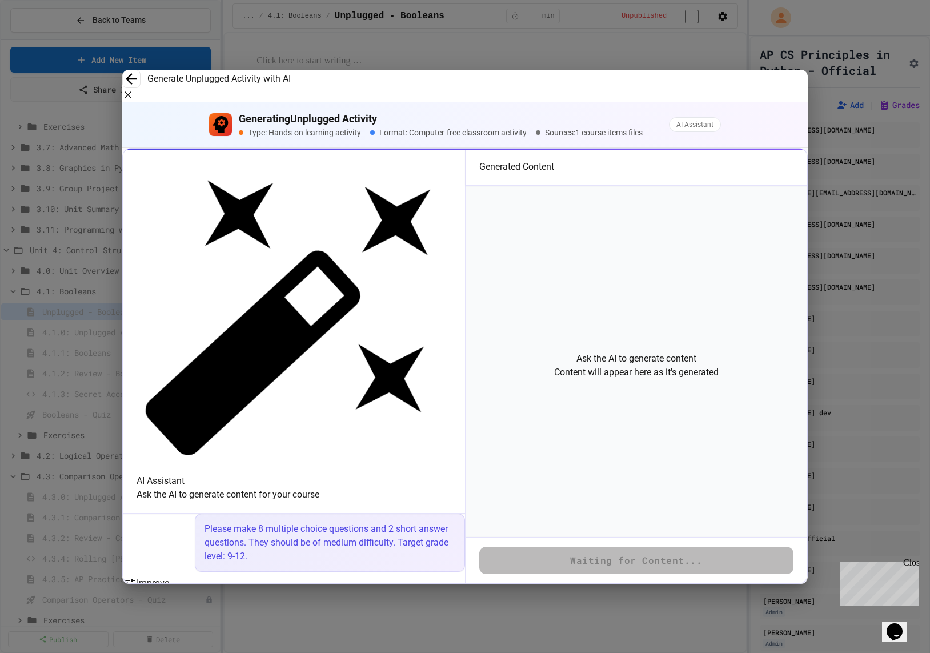
paste textarea "**********"
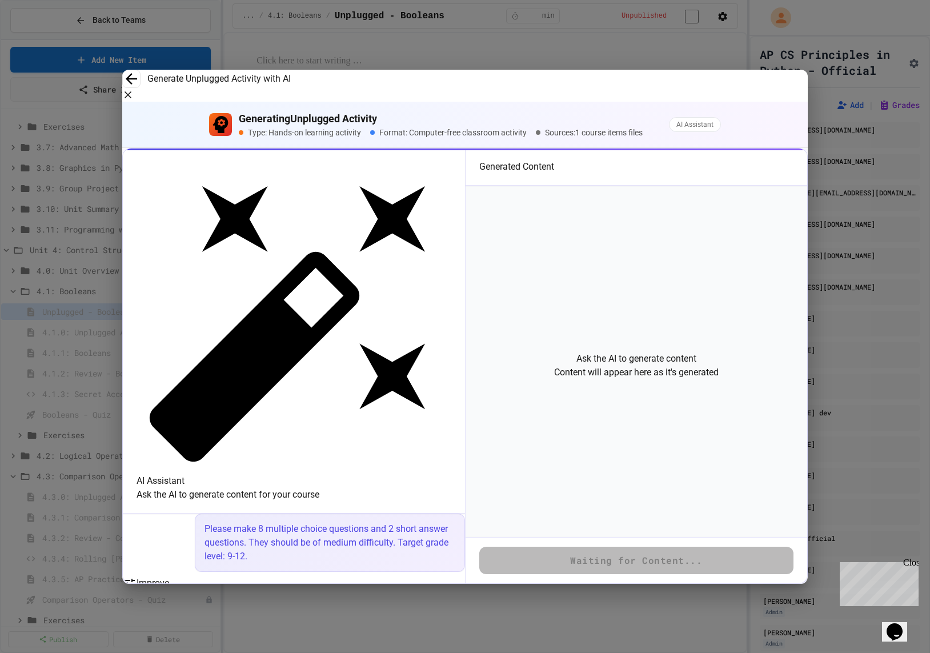
type textarea "**********"
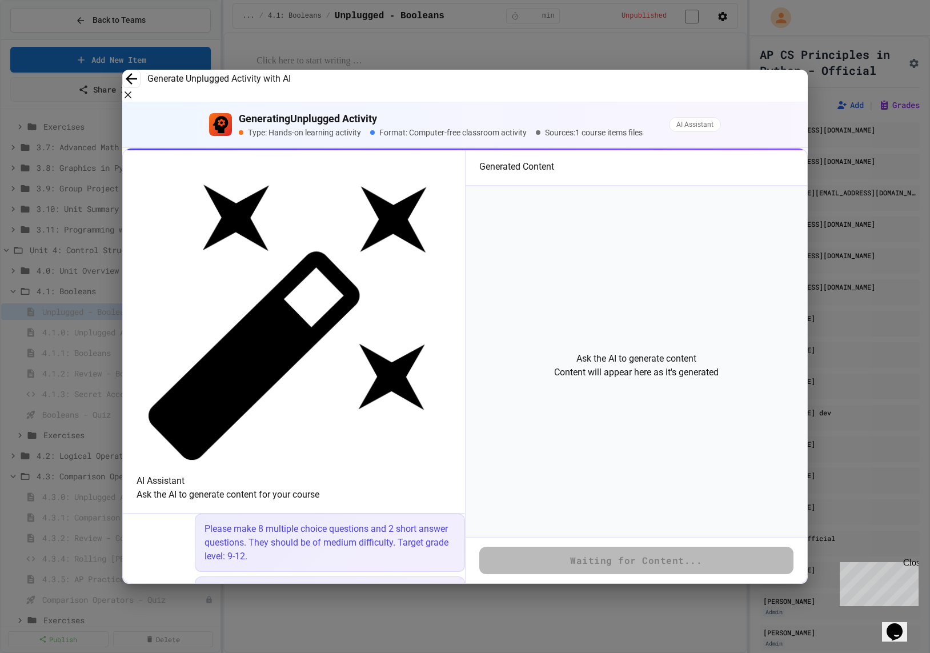
scroll to position [0, 0]
click at [291, 599] on p "Teacher distributes the 2-state objects to various members of the class. The te…" at bounding box center [329, 640] width 251 height 82
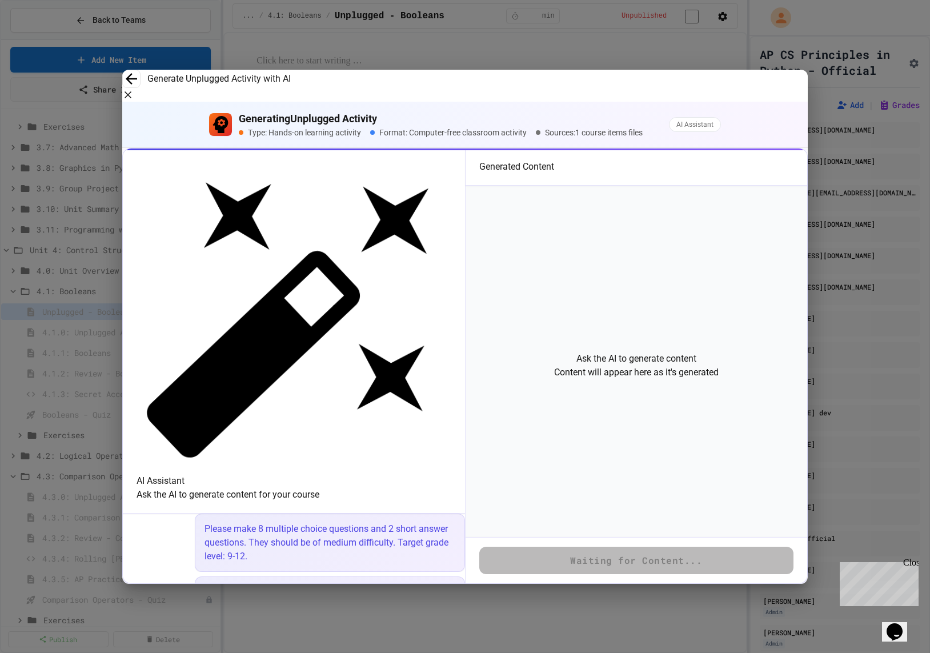
click at [134, 92] on icon "button" at bounding box center [127, 94] width 11 height 11
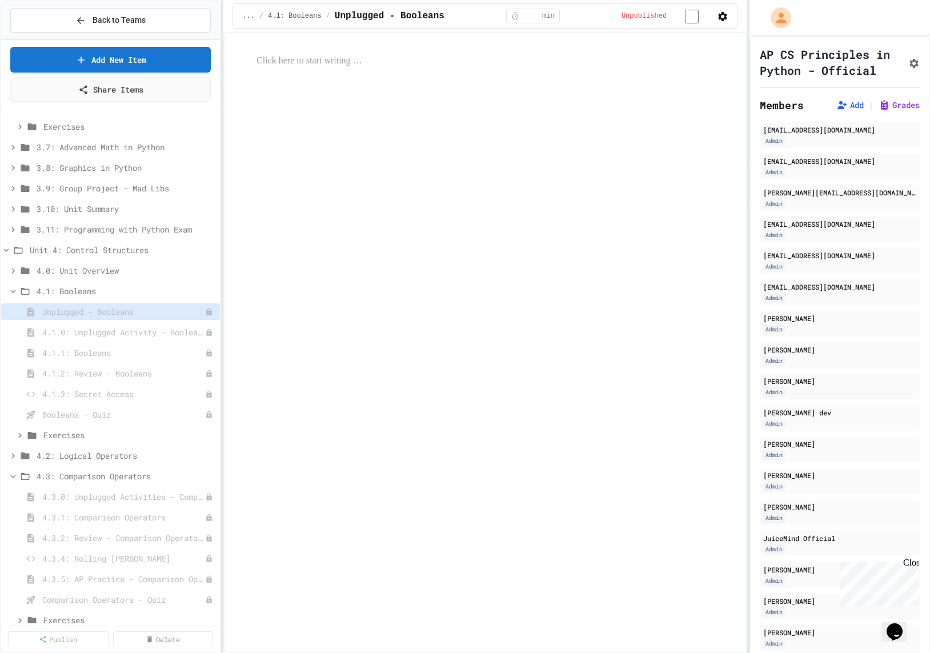
click at [694, 13] on button "button" at bounding box center [722, 16] width 11 height 14
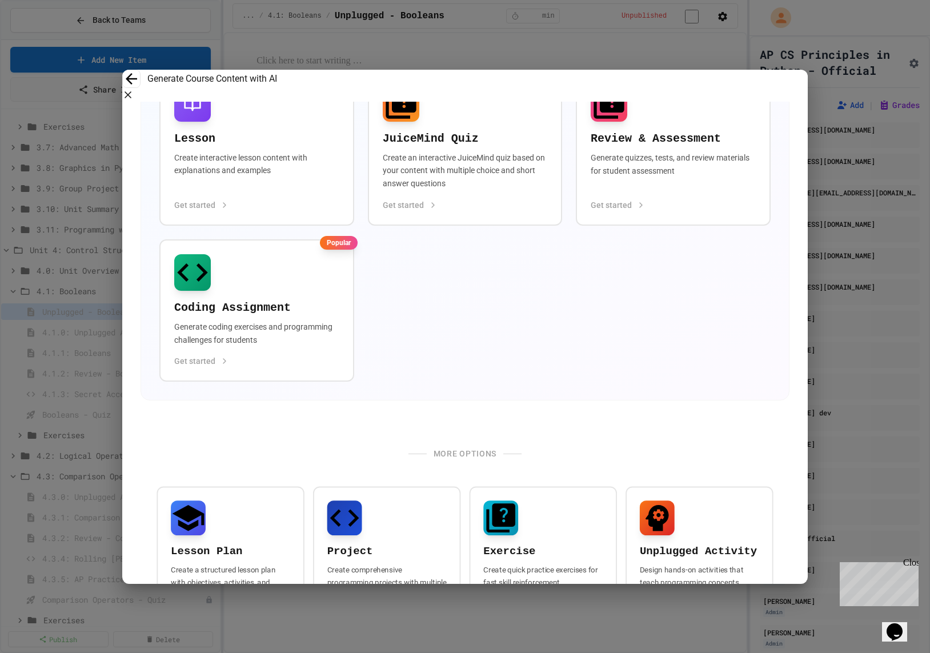
scroll to position [343, 0]
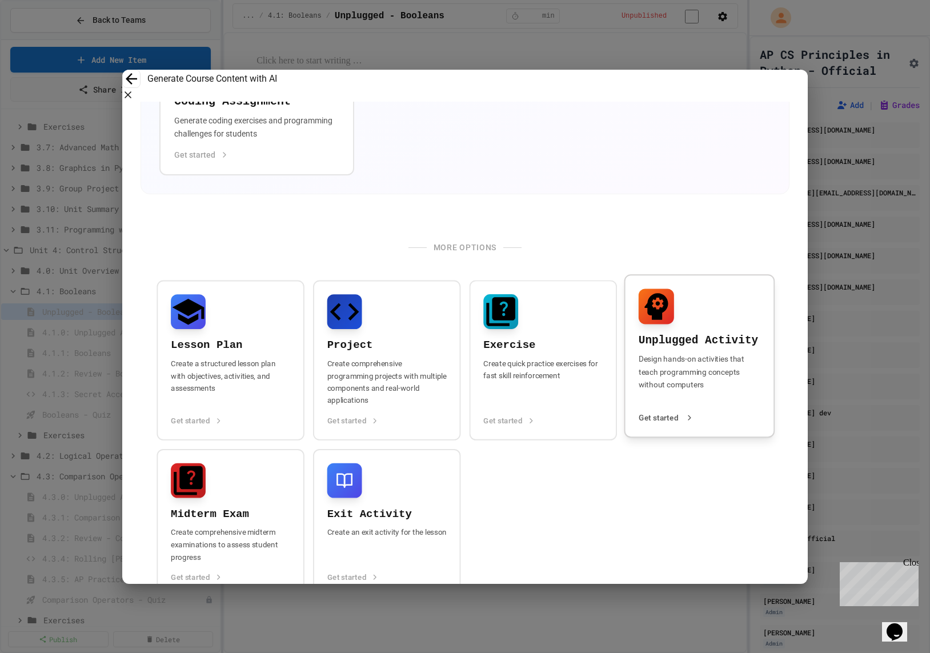
click at [656, 343] on h4 "Unplugged Activity" at bounding box center [699, 340] width 122 height 15
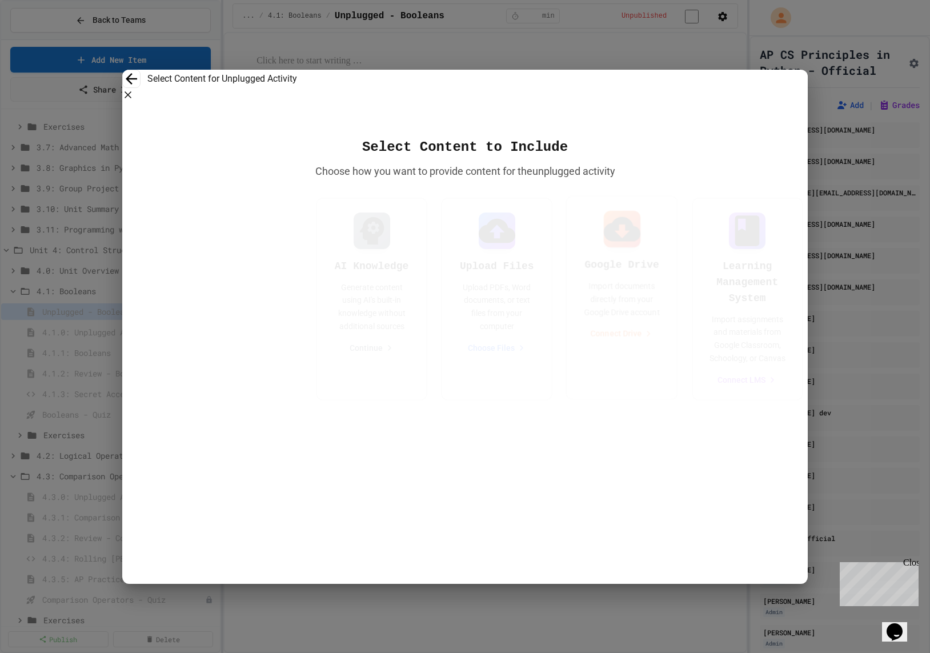
scroll to position [0, 0]
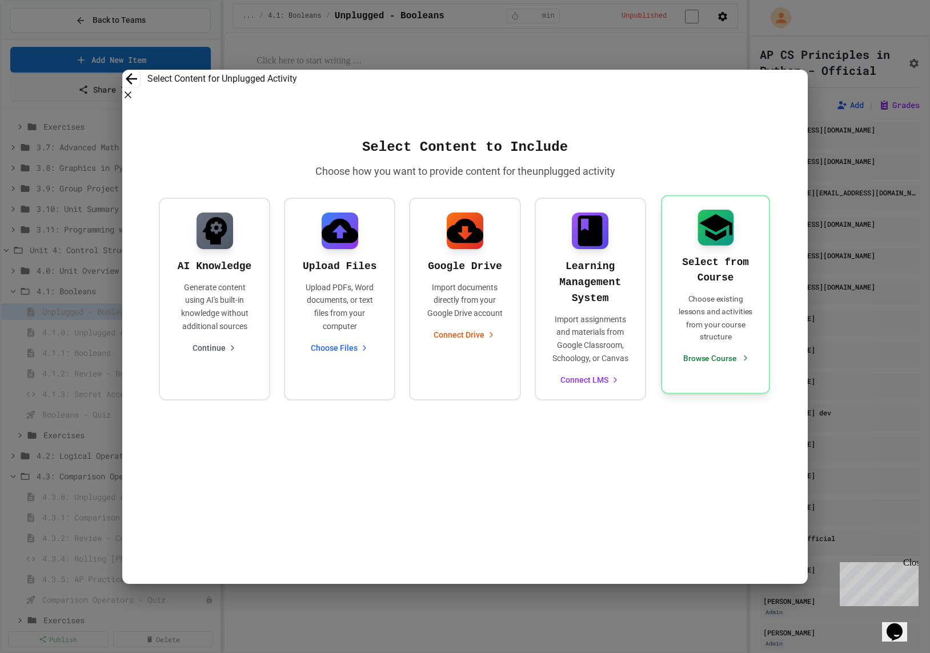
click at [685, 309] on p "Choose existing lessons and activities from your course structure" at bounding box center [715, 317] width 80 height 51
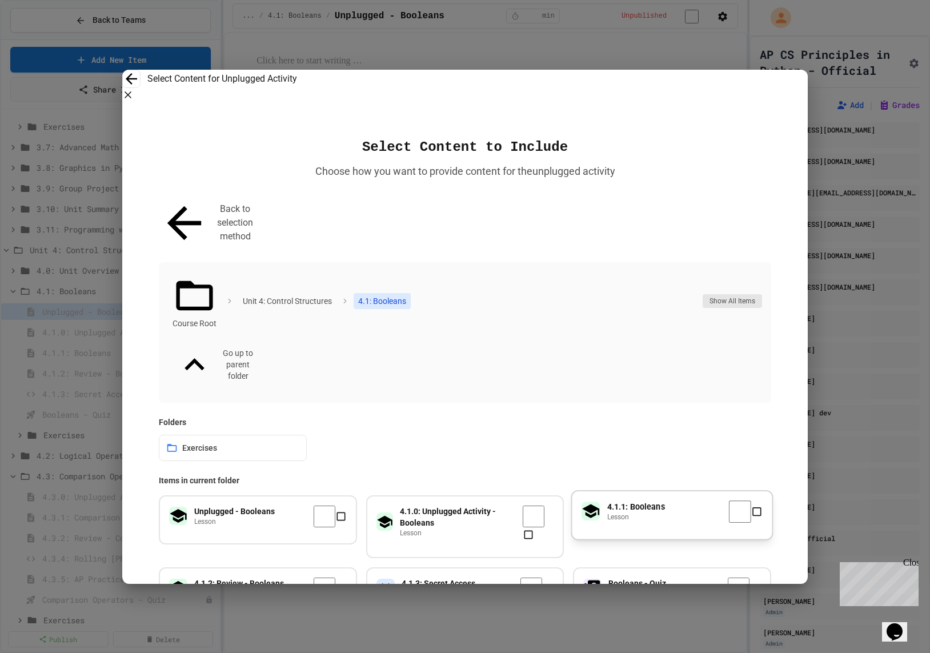
click at [633, 490] on div "4.1.1: Booleans lesson" at bounding box center [672, 515] width 202 height 50
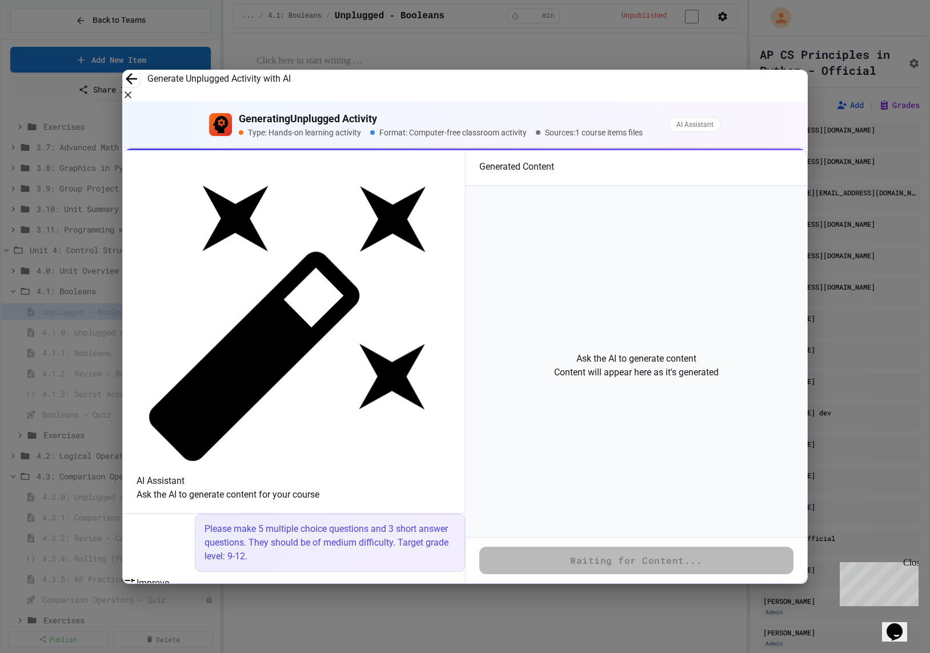
click at [228, 643] on textarea at bounding box center [181, 649] width 91 height 13
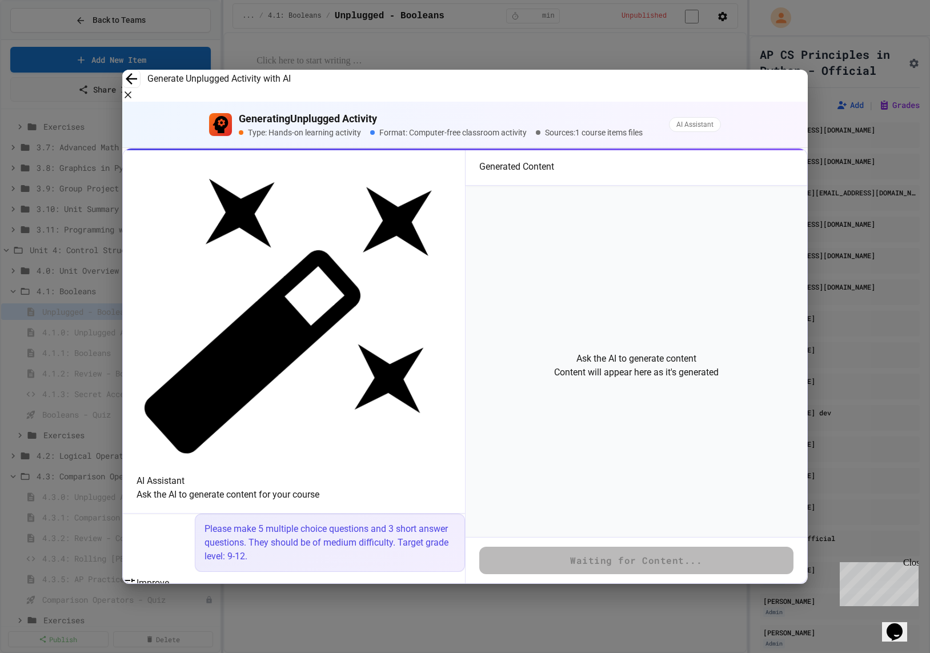
paste textarea "**********"
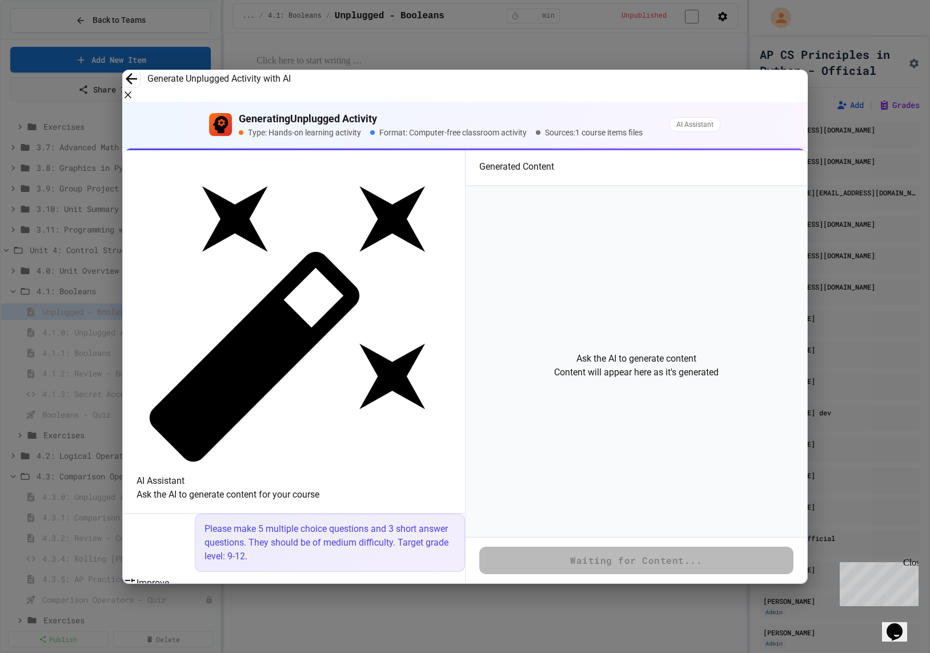
type textarea "**********"
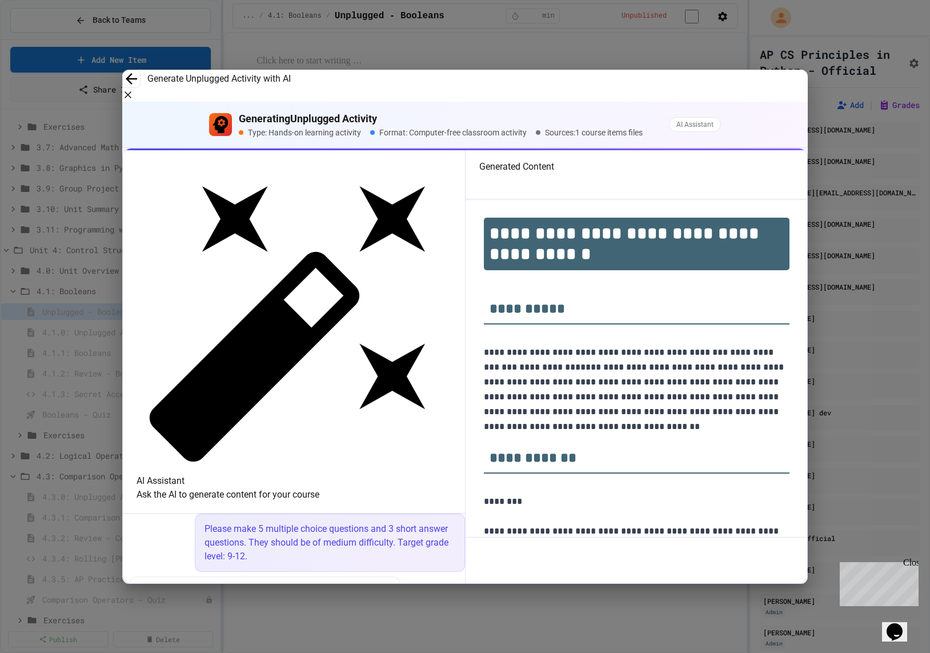
click at [694, 98] on div "Generate Unplugged Activity with AI" at bounding box center [464, 86] width 685 height 32
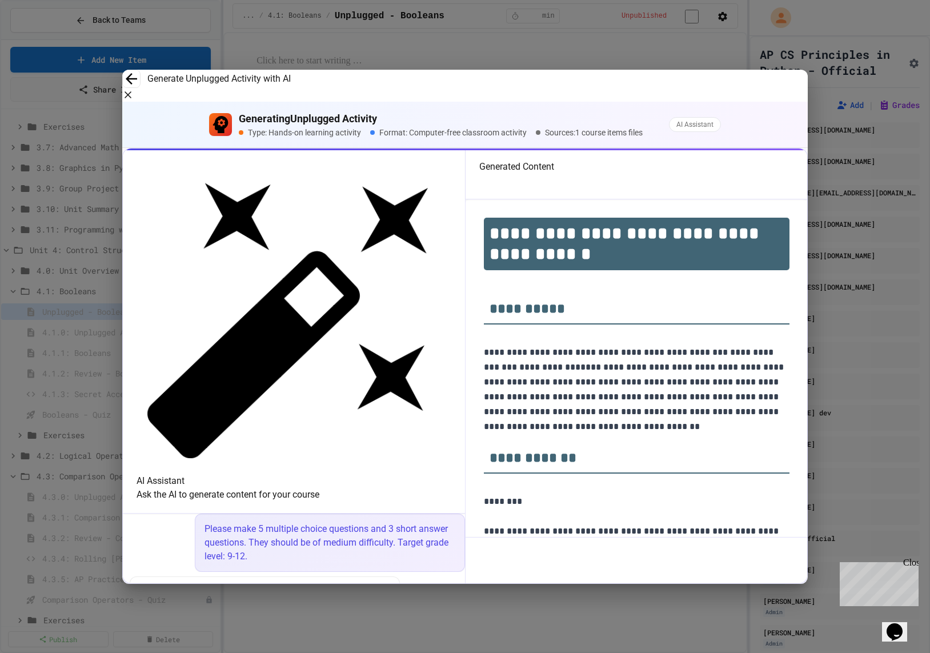
click at [134, 94] on button "button" at bounding box center [127, 94] width 11 height 11
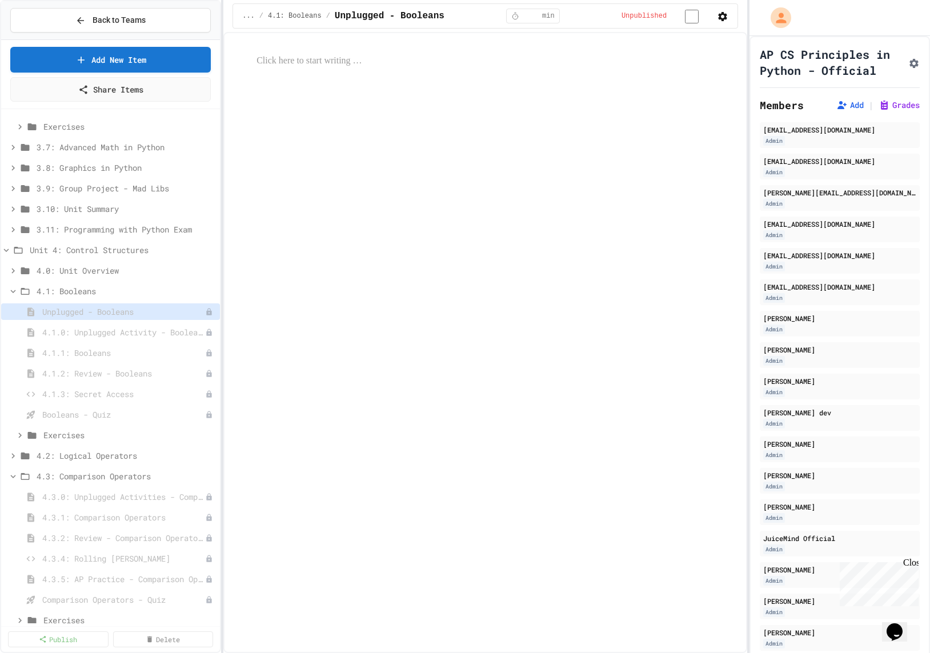
click at [694, 15] on div "... / 4.1: Booleans / Unplugged - Booleans * min Unpublished" at bounding box center [484, 15] width 505 height 25
click at [694, 18] on icon "button" at bounding box center [722, 16] width 11 height 11
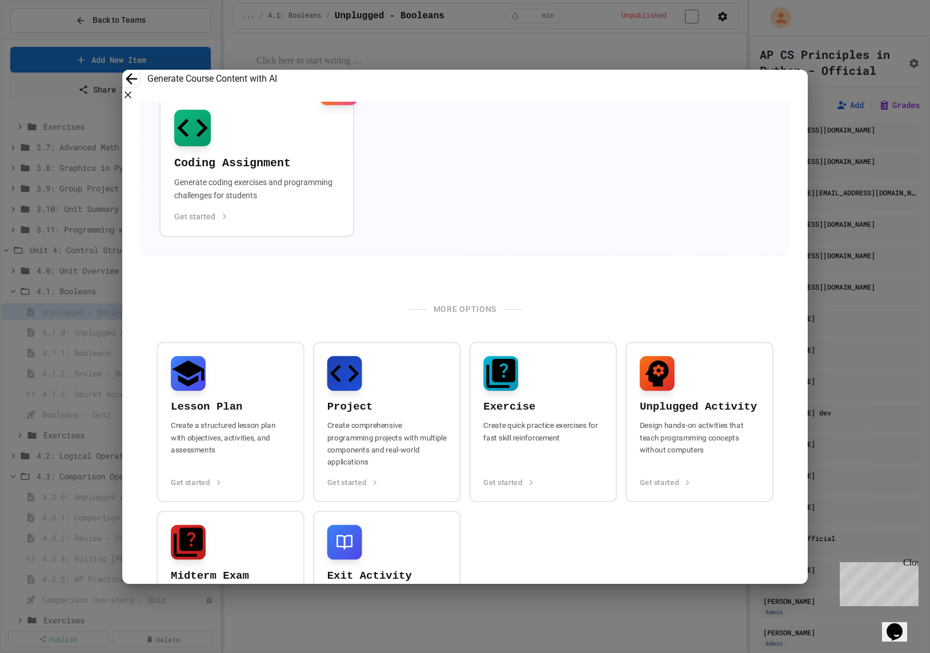
scroll to position [351, 0]
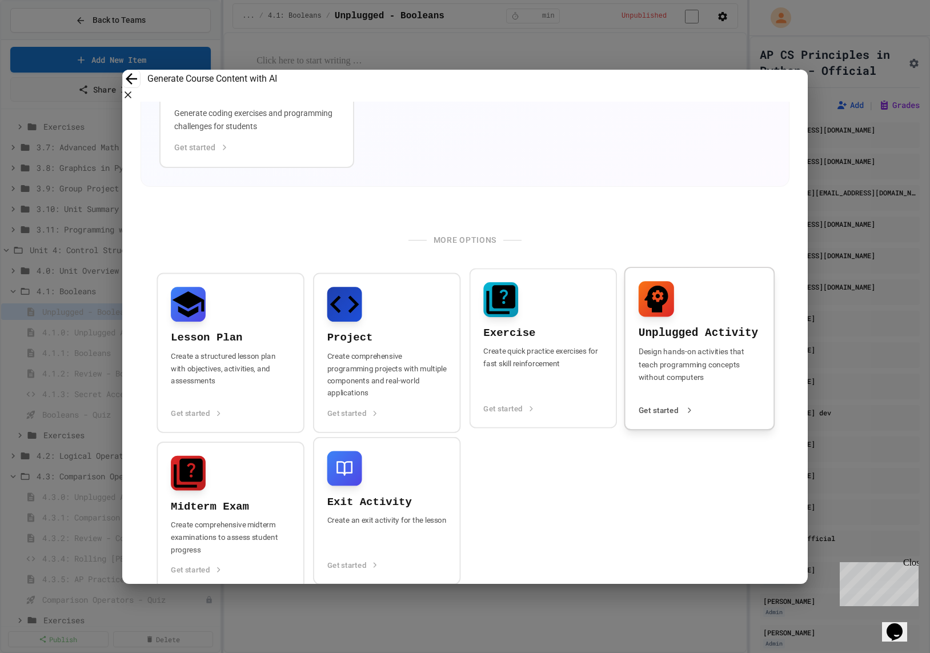
click at [677, 332] on h4 "Unplugged Activity" at bounding box center [699, 333] width 122 height 15
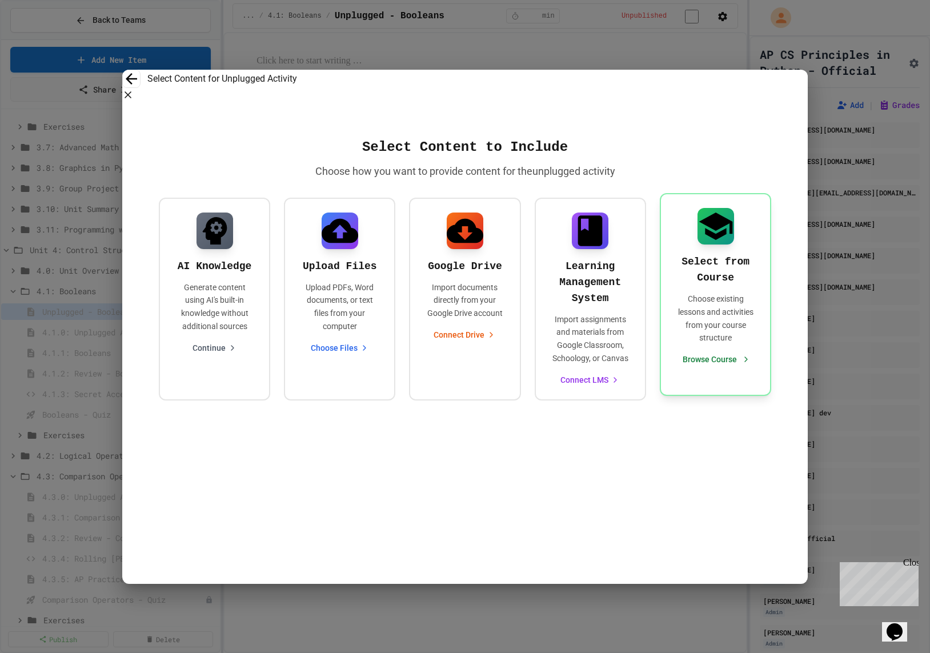
click at [694, 297] on p "Choose existing lessons and activities from your course structure" at bounding box center [715, 318] width 82 height 52
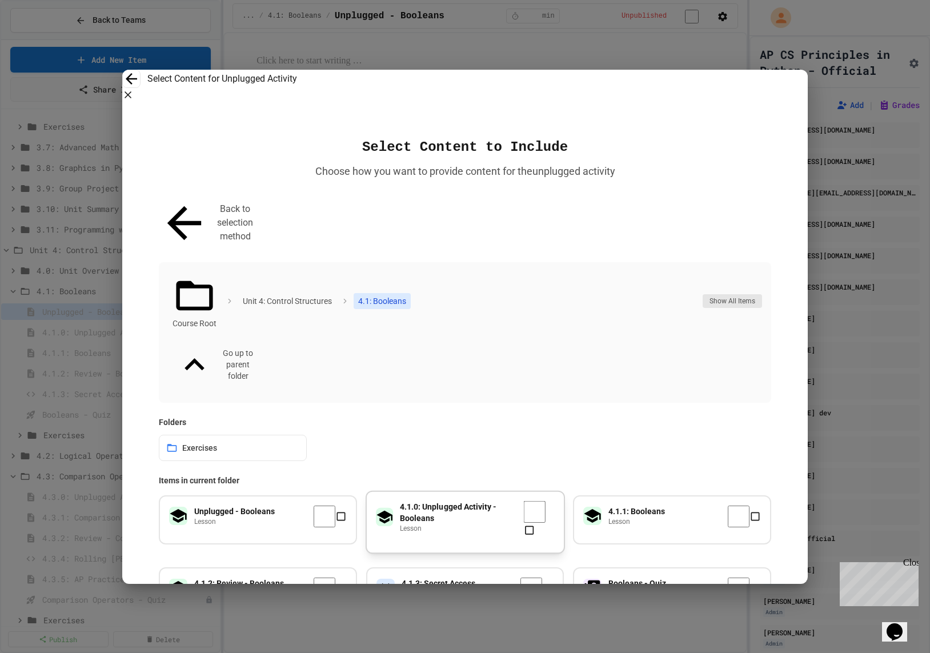
click at [440, 501] on h4 "4.1.0: Unplugged Activity - Booleans" at bounding box center [461, 512] width 123 height 23
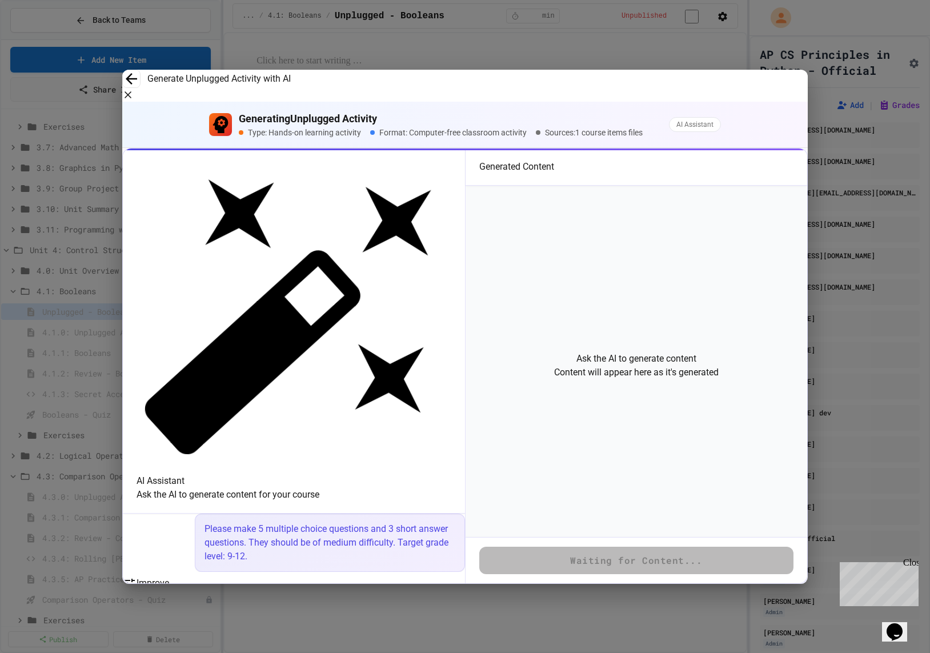
click at [228, 643] on textarea at bounding box center [181, 649] width 91 height 13
paste textarea "**********"
type textarea "**********"
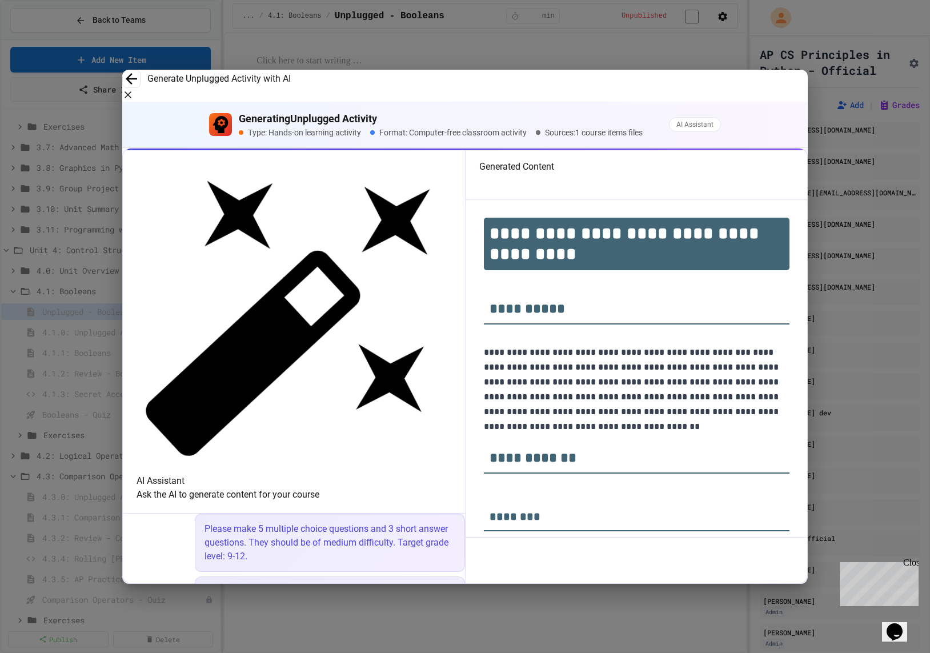
click at [134, 89] on icon "button" at bounding box center [127, 94] width 11 height 11
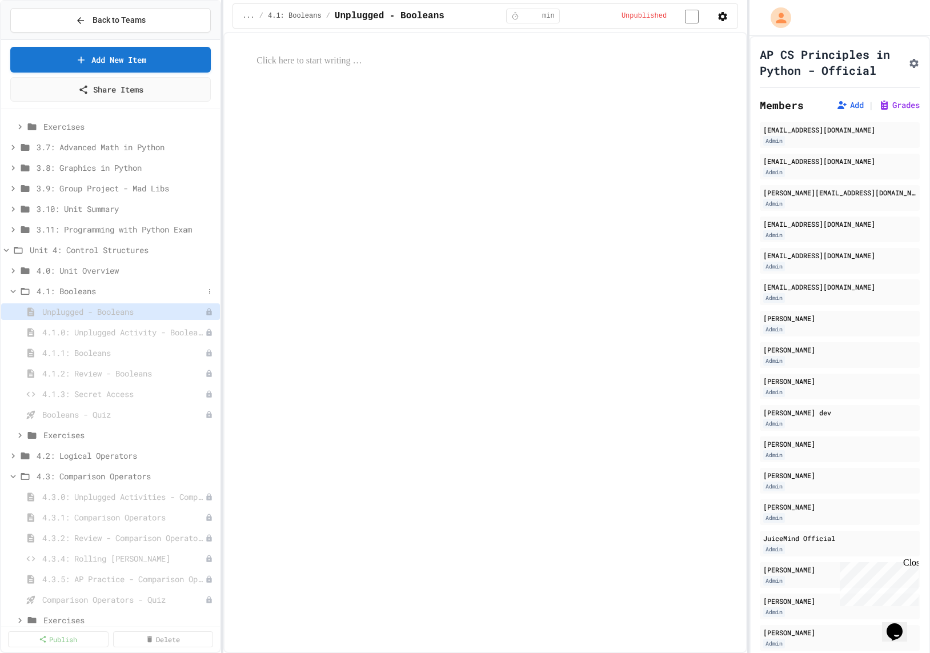
click at [22, 286] on icon at bounding box center [25, 291] width 14 height 10
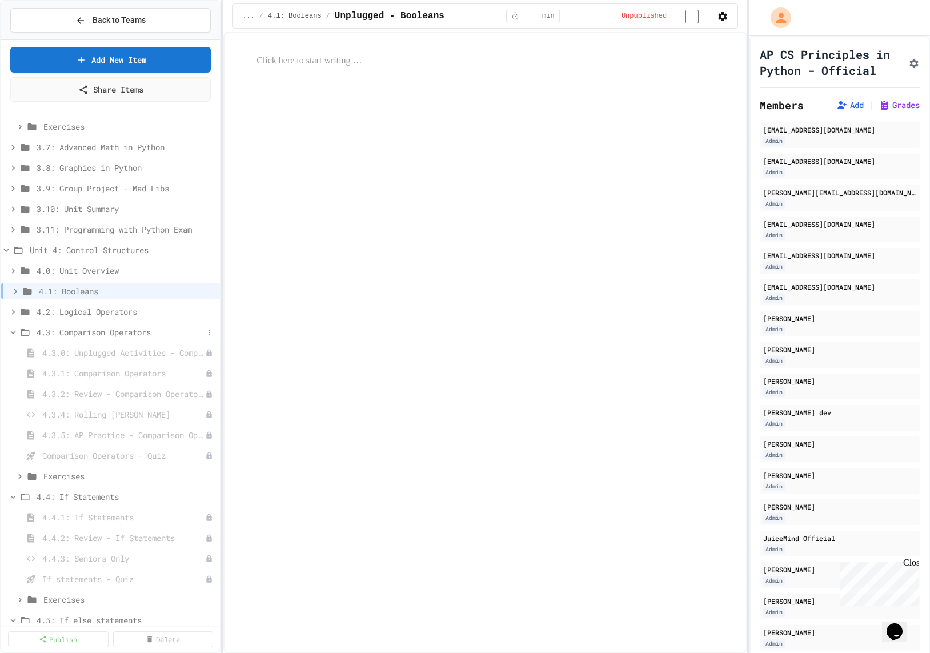
click at [40, 327] on span "4.3: Comparison Operators" at bounding box center [120, 332] width 167 height 12
click at [27, 286] on icon at bounding box center [28, 291] width 14 height 10
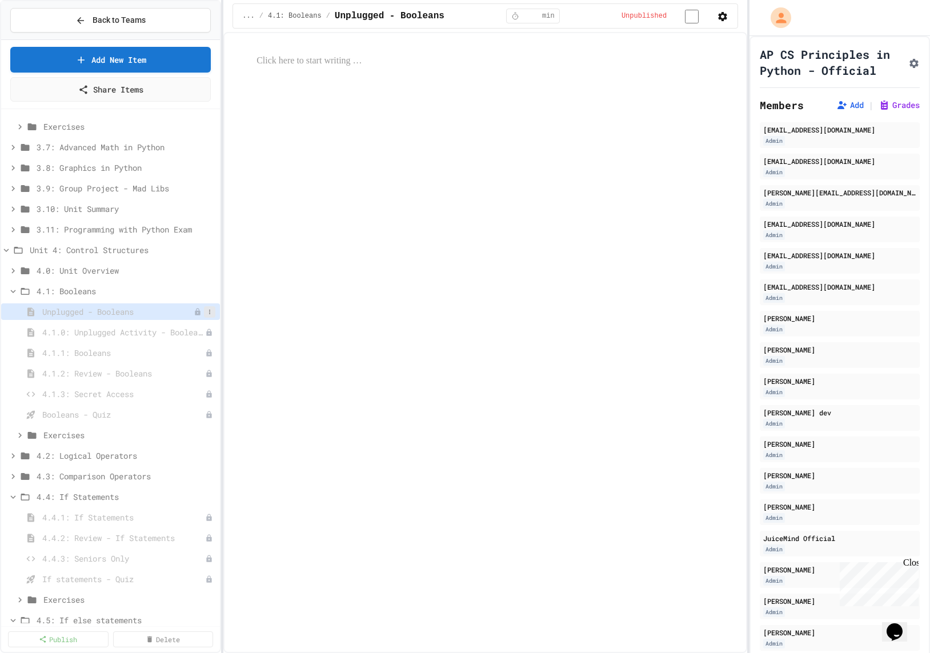
click at [212, 310] on icon at bounding box center [209, 311] width 7 height 7
click at [197, 374] on button "Delete" at bounding box center [179, 373] width 72 height 21
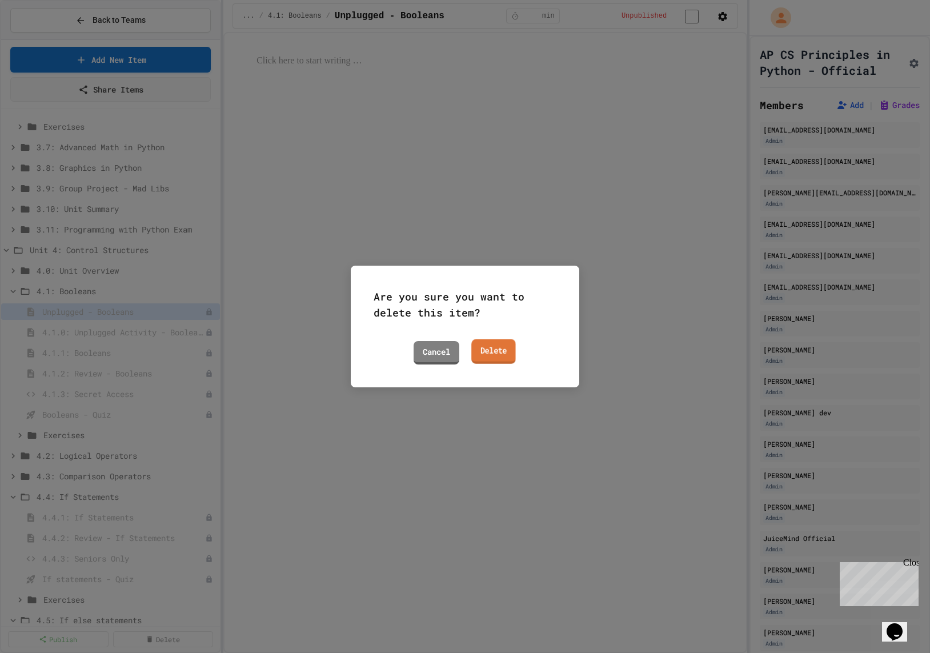
click at [508, 352] on link "Delete" at bounding box center [493, 351] width 45 height 25
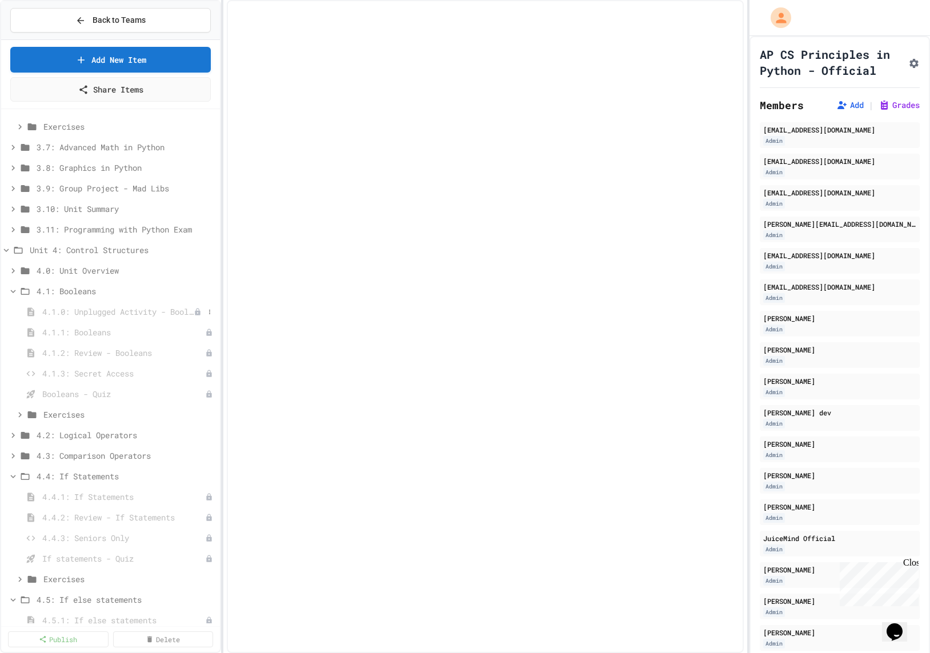
click at [103, 306] on span "4.1.0: Unplugged Activity - Booleans" at bounding box center [117, 312] width 151 height 12
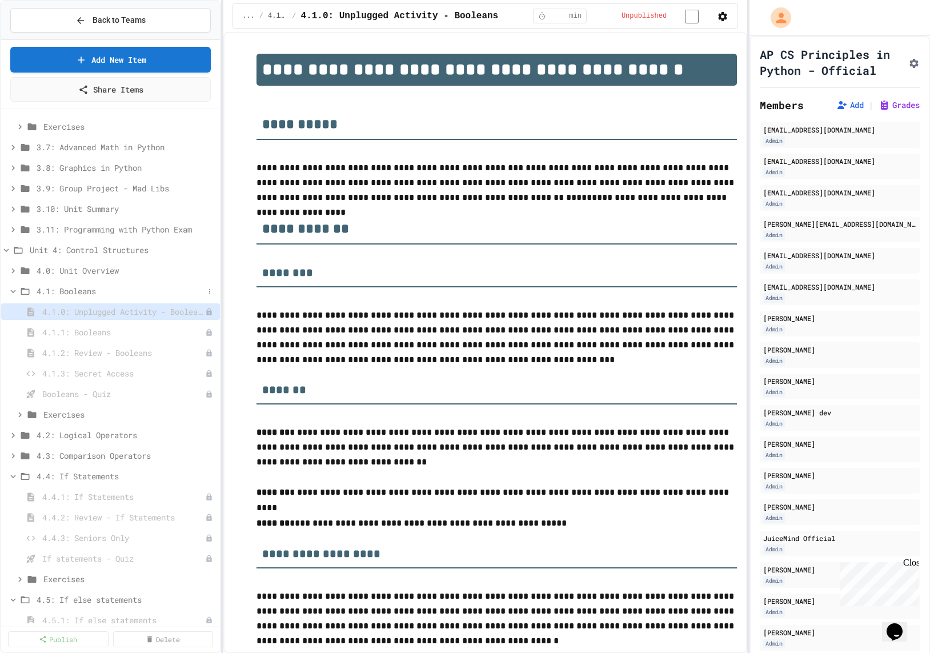
click at [146, 288] on span "4.1: Booleans" at bounding box center [120, 291] width 167 height 12
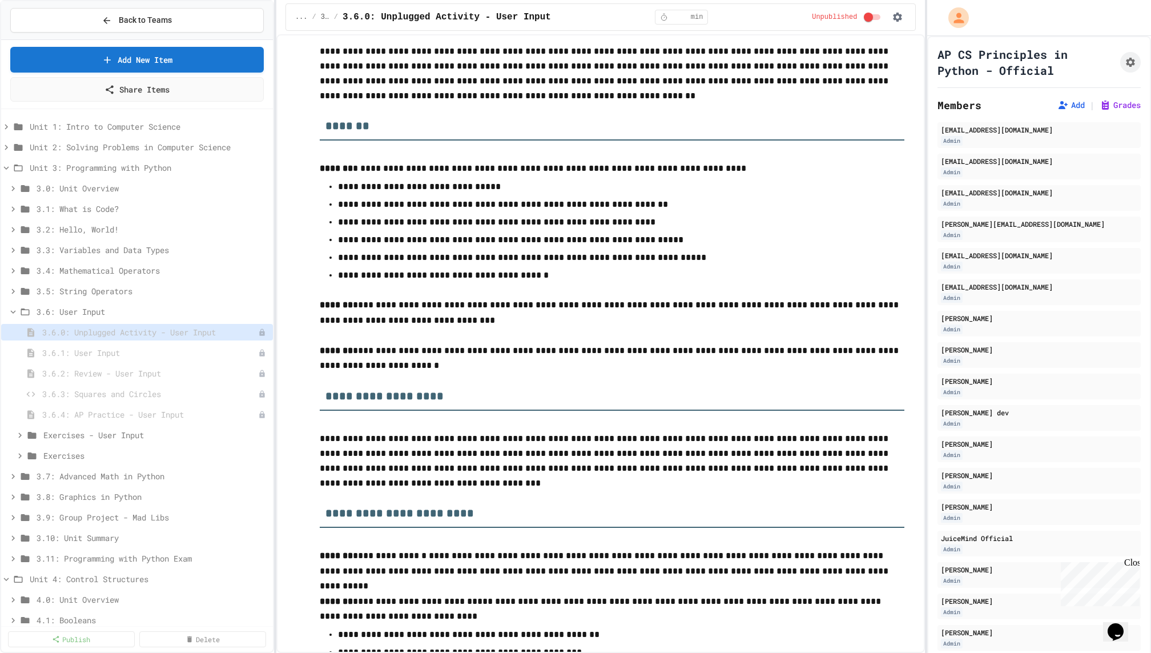
scroll to position [281, 0]
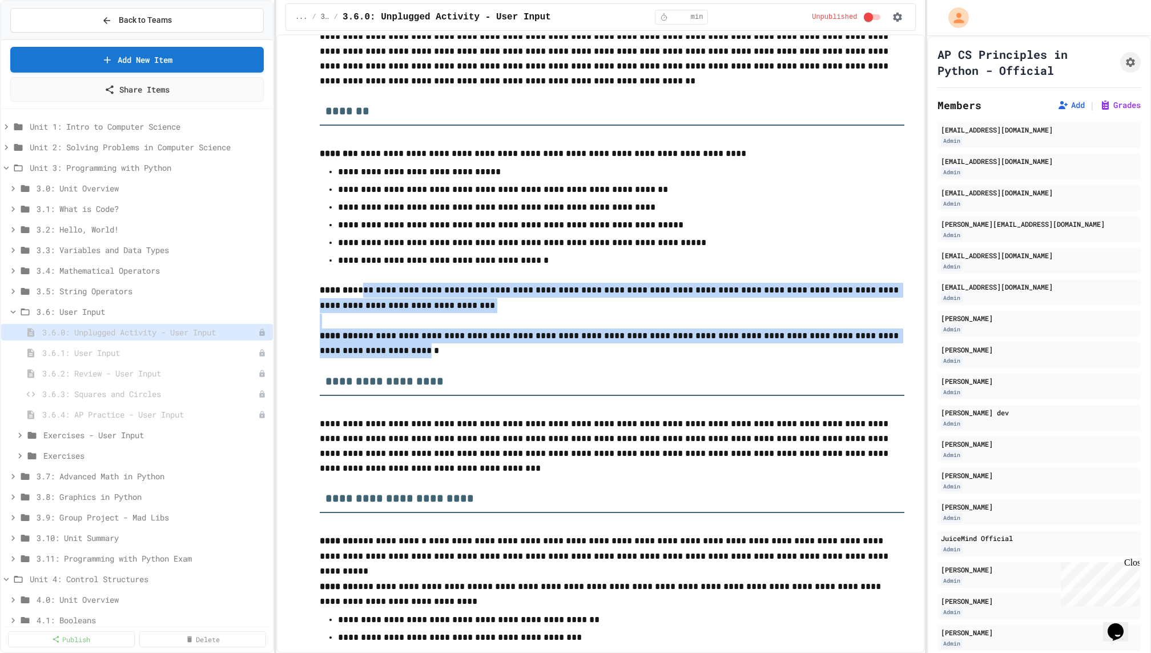
drag, startPoint x: 360, startPoint y: 292, endPoint x: 475, endPoint y: 357, distance: 131.8
click at [477, 346] on p "**********" at bounding box center [612, 343] width 585 height 30
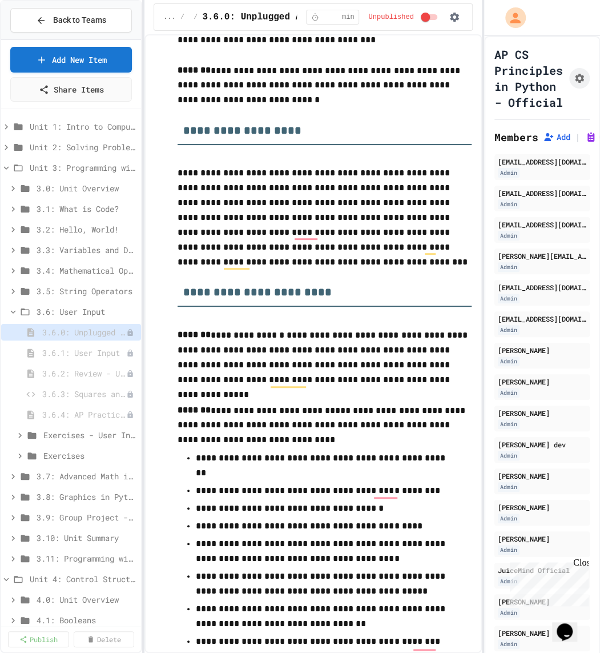
scroll to position [749, 0]
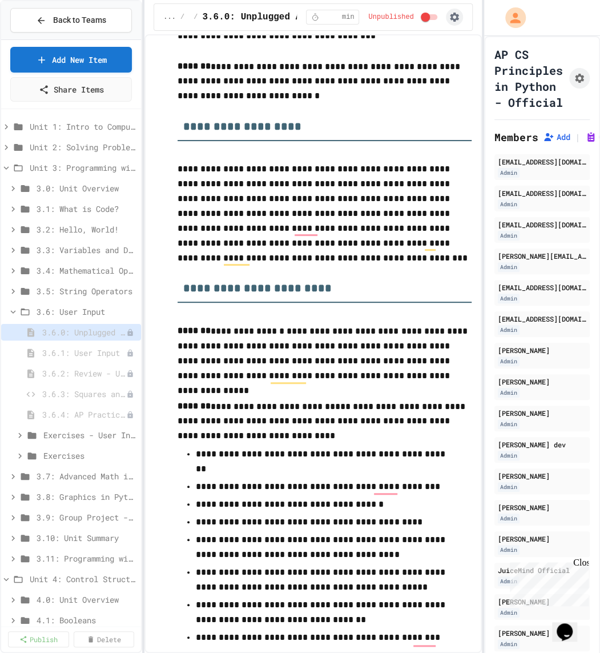
click at [453, 17] on icon "button" at bounding box center [454, 16] width 11 height 11
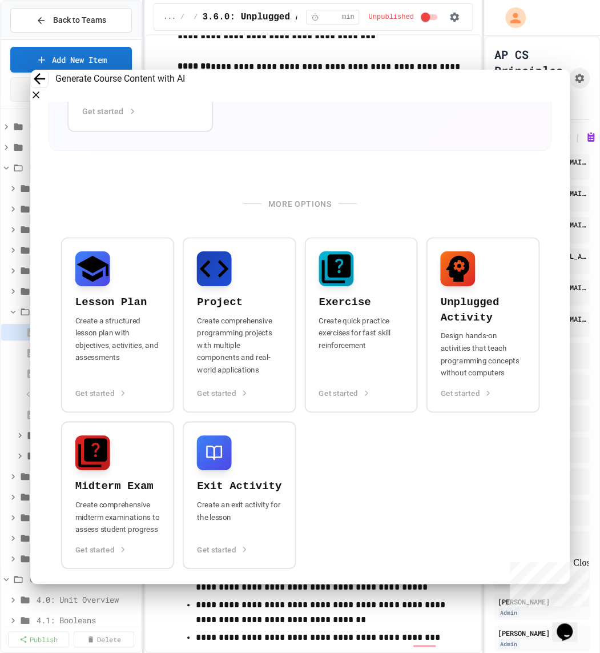
scroll to position [453, 0]
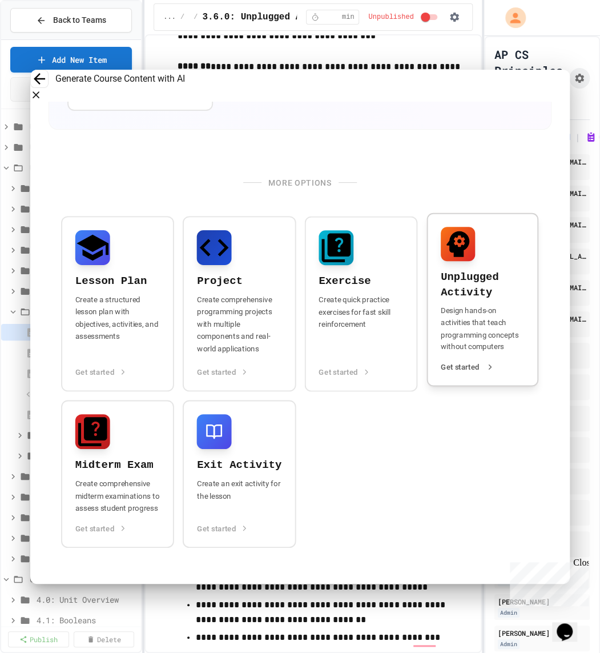
click at [459, 278] on h4 "Unplugged Activity" at bounding box center [483, 285] width 84 height 30
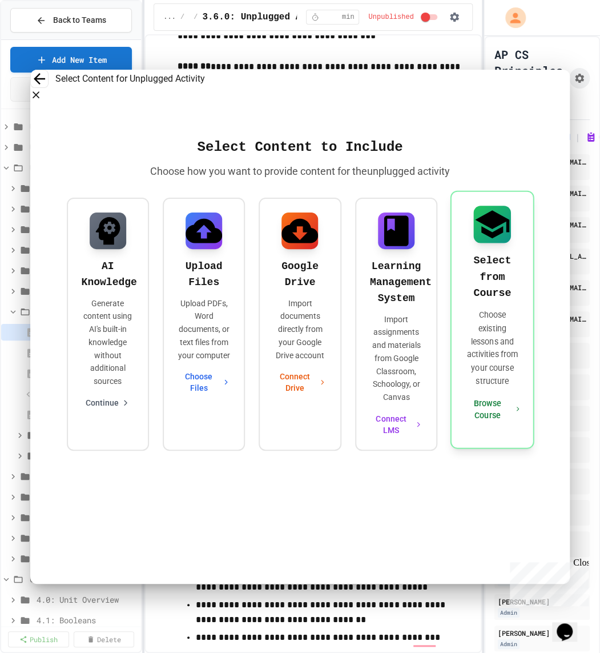
click at [467, 275] on h4 "Select from Course" at bounding box center [492, 276] width 54 height 49
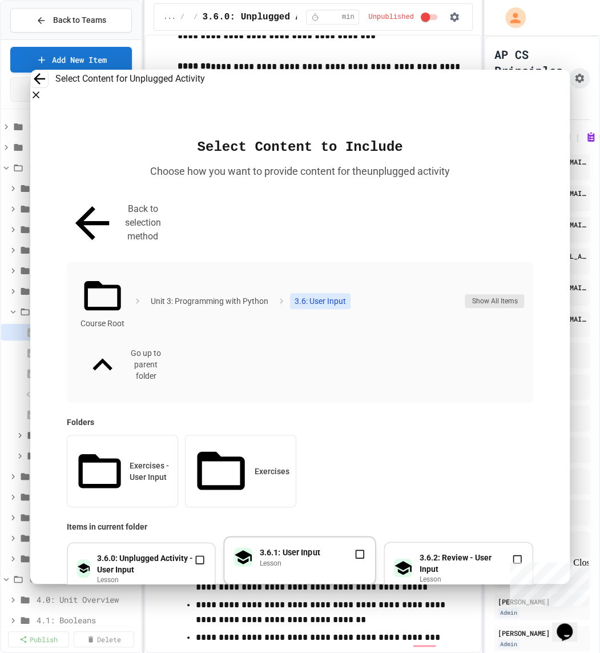
click at [264, 558] on p "lesson" at bounding box center [290, 562] width 61 height 9
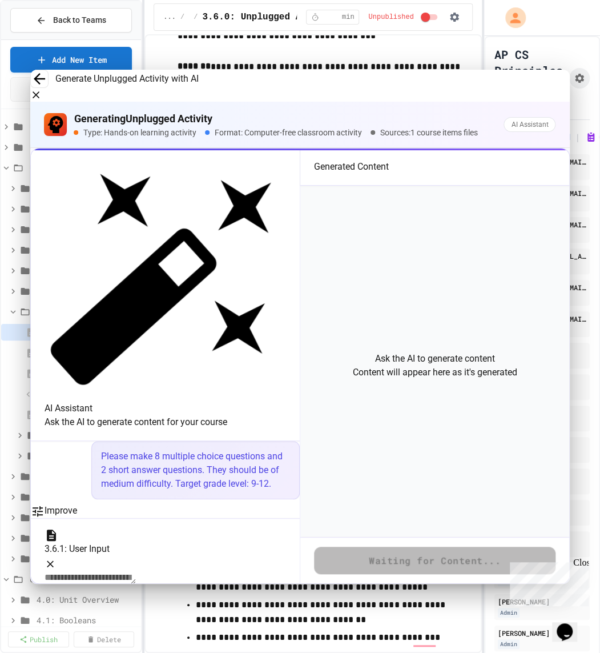
click at [77, 504] on button "Improve" at bounding box center [54, 511] width 46 height 14
drag, startPoint x: 150, startPoint y: 546, endPoint x: 51, endPoint y: 529, distance: 100.2
click at [51, 570] on div "* ​" at bounding box center [166, 603] width 242 height 67
type textarea "**********"
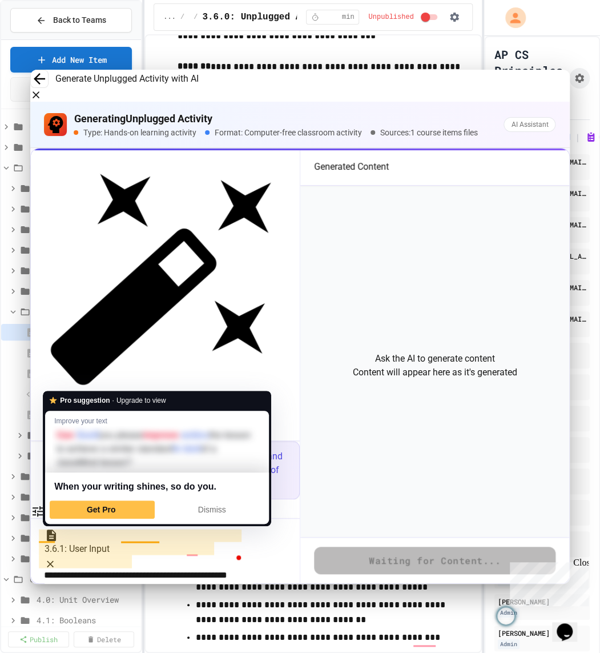
drag, startPoint x: 55, startPoint y: 531, endPoint x: 81, endPoint y: 545, distance: 28.9
click at [81, 570] on textarea "To enrich screen reader interactions, please activate Accessibility in Grammarl…" at bounding box center [149, 589] width 208 height 39
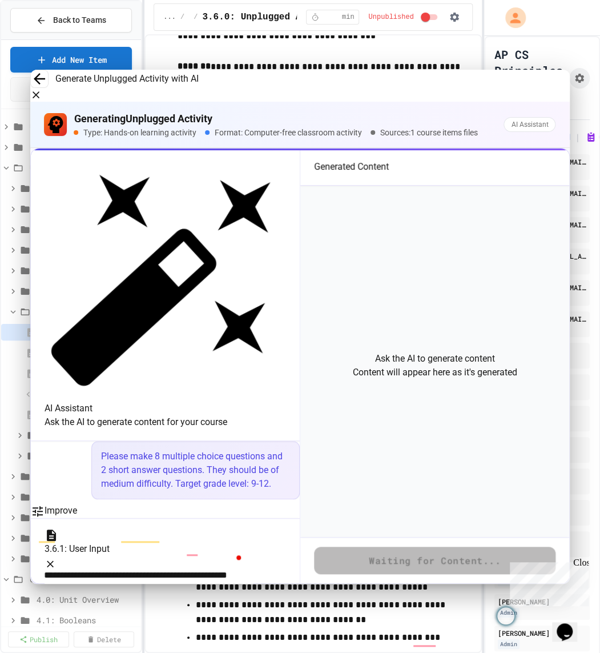
click at [103, 570] on textarea "To enrich screen reader interactions, please activate Accessibility in Grammarl…" at bounding box center [149, 589] width 208 height 39
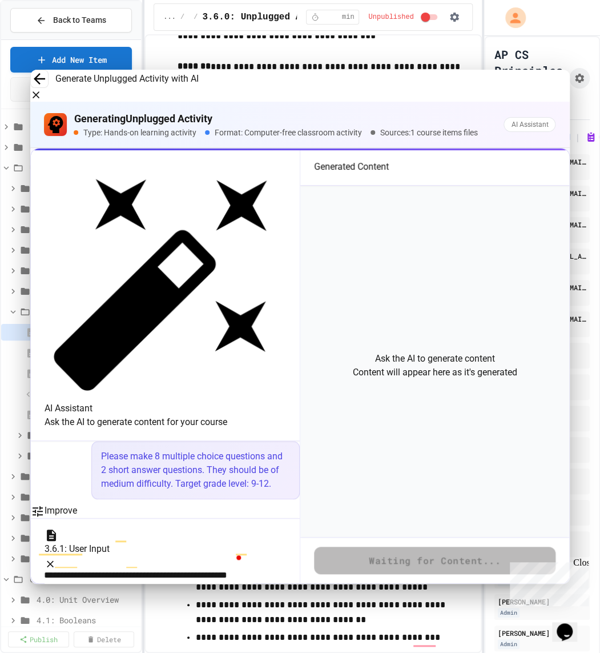
drag, startPoint x: 53, startPoint y: 532, endPoint x: 158, endPoint y: 589, distance: 118.8
click at [158, 652] on div "Generate Unplugged Activity with AI Generating Unplugged Activity Type: Hands-o…" at bounding box center [300, 653] width 600 height 0
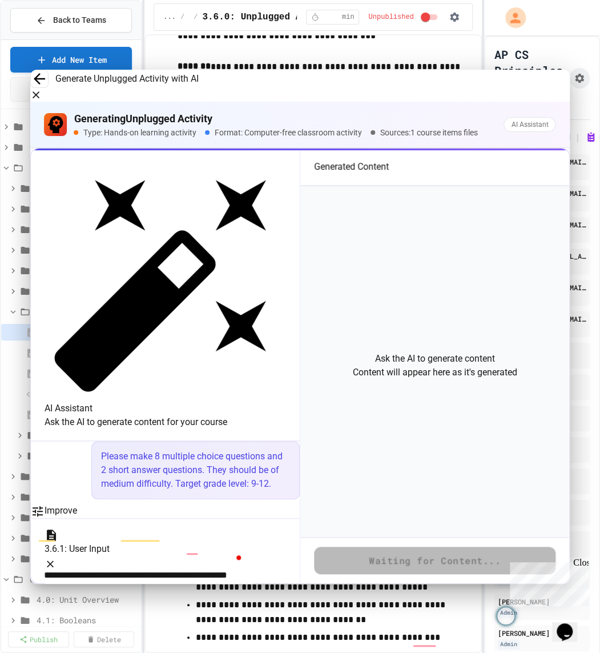
drag, startPoint x: 222, startPoint y: 558, endPoint x: 52, endPoint y: 532, distance: 171.5
click at [52, 570] on textarea "To enrich screen reader interactions, please activate Accessibility in Grammarl…" at bounding box center [149, 589] width 208 height 39
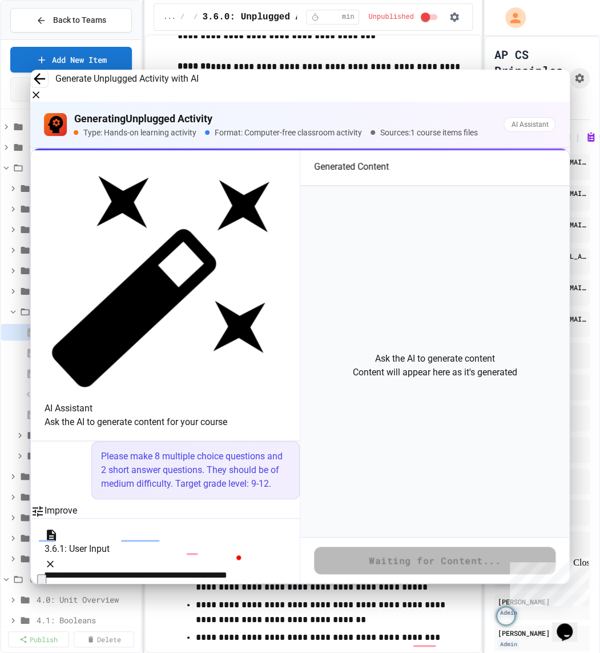
scroll to position [8367, 0]
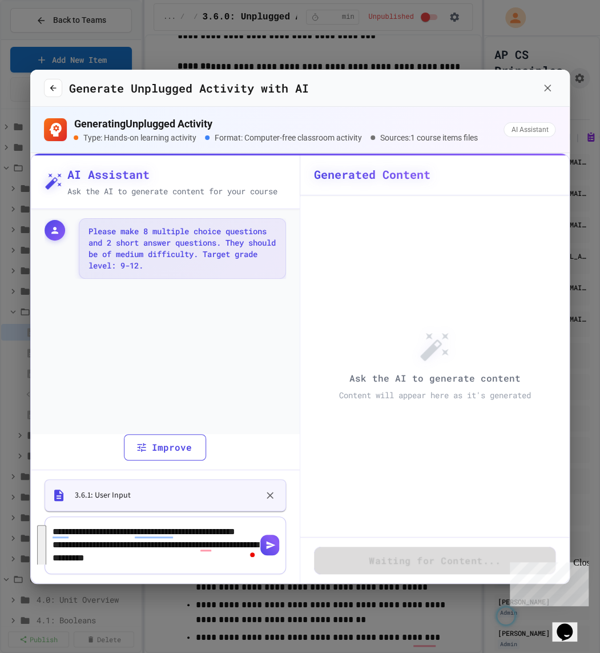
scroll to position [8367, 0]
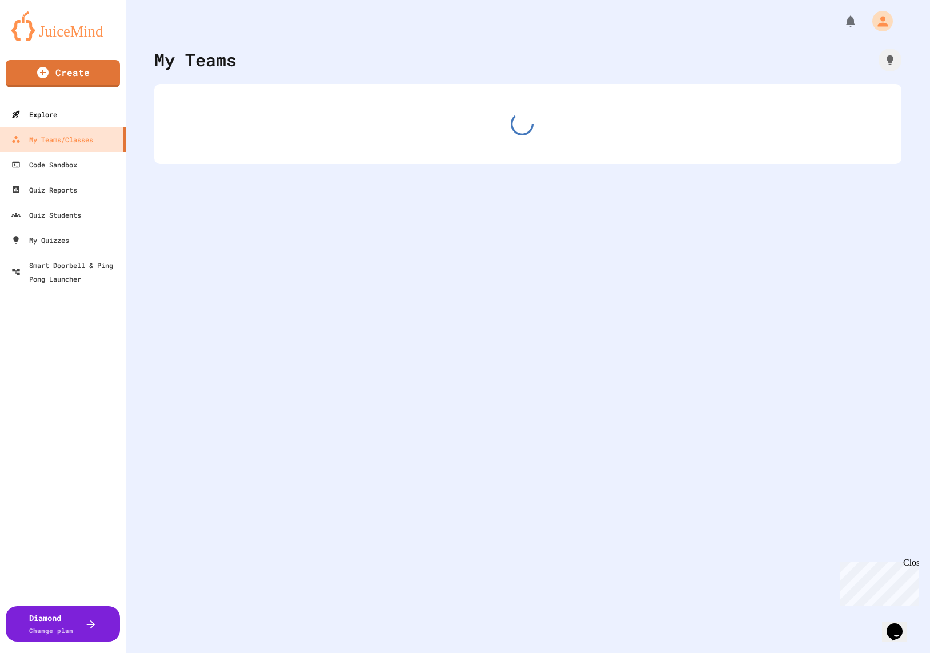
click at [72, 115] on link "Explore" at bounding box center [63, 114] width 126 height 25
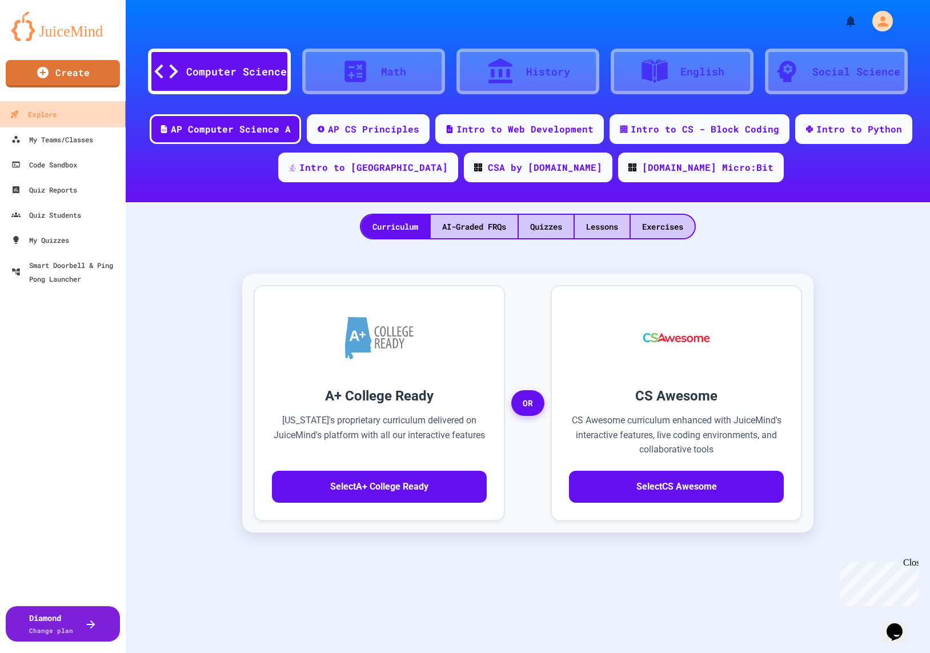
click at [71, 109] on link "Explore" at bounding box center [63, 114] width 130 height 26
click at [420, 119] on div "AP CS Principles" at bounding box center [367, 128] width 126 height 31
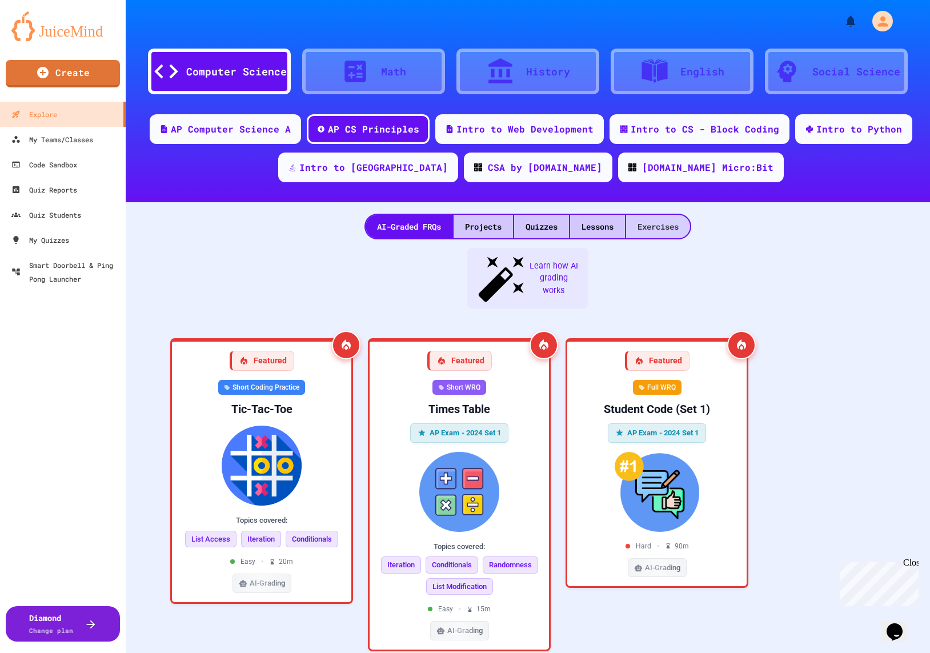
click at [641, 229] on div "Exercises" at bounding box center [658, 226] width 64 height 23
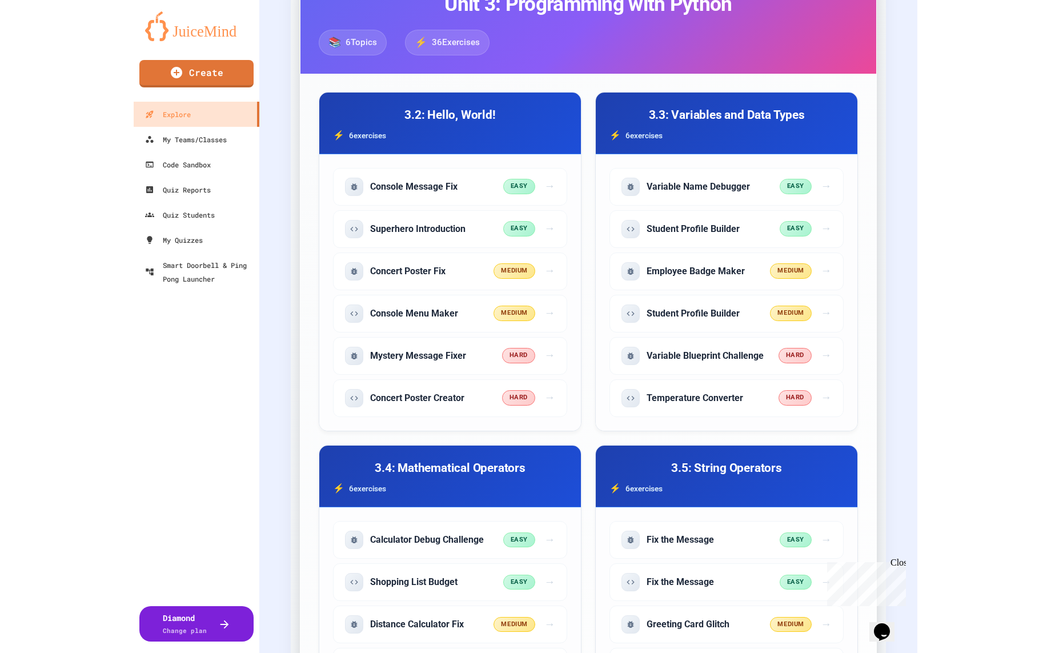
scroll to position [327, 0]
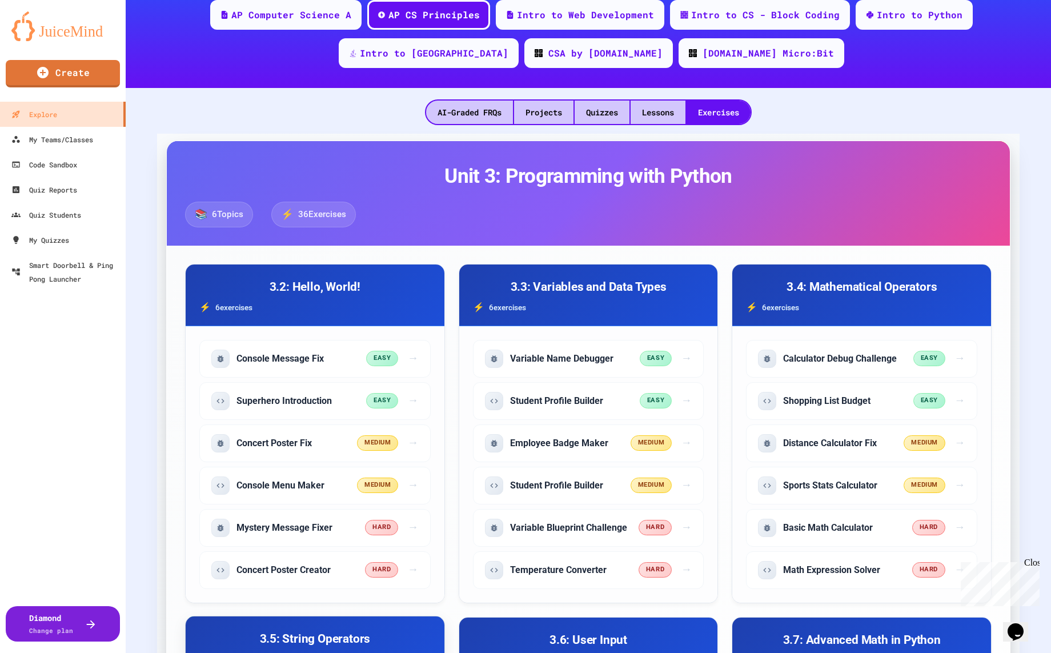
scroll to position [0, 0]
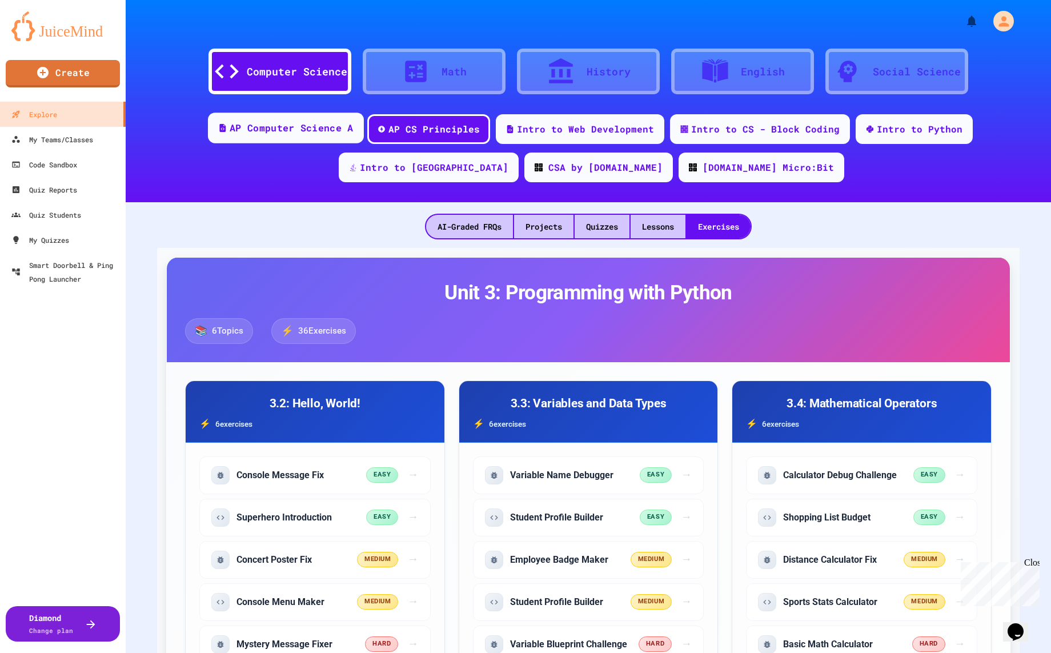
click at [274, 134] on div "AP Computer Science A" at bounding box center [291, 128] width 123 height 14
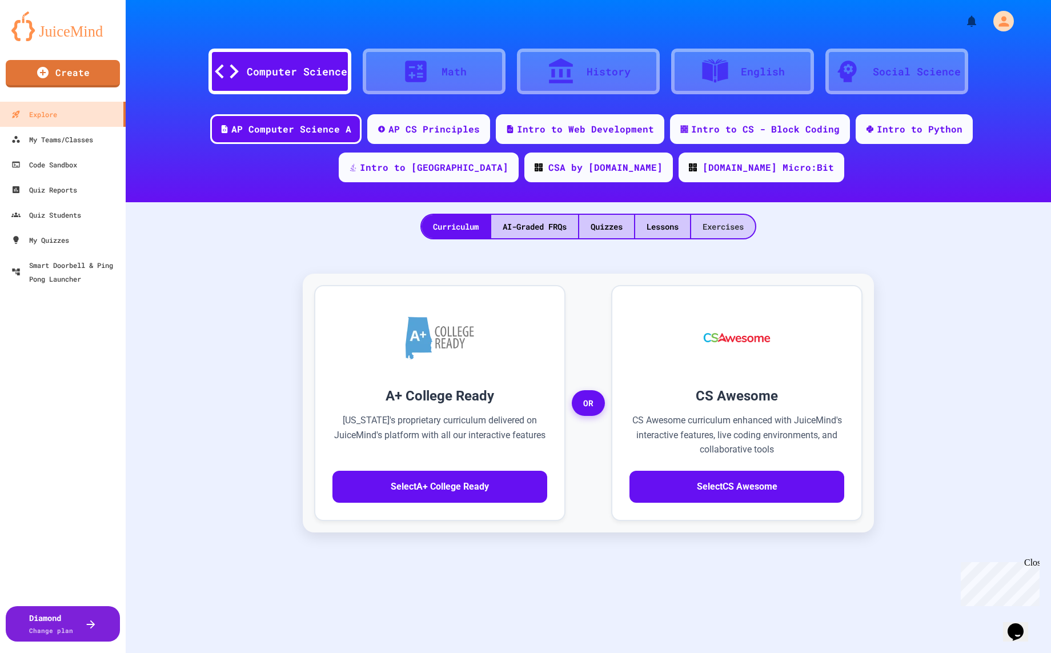
click at [755, 224] on div "Exercises" at bounding box center [723, 226] width 64 height 23
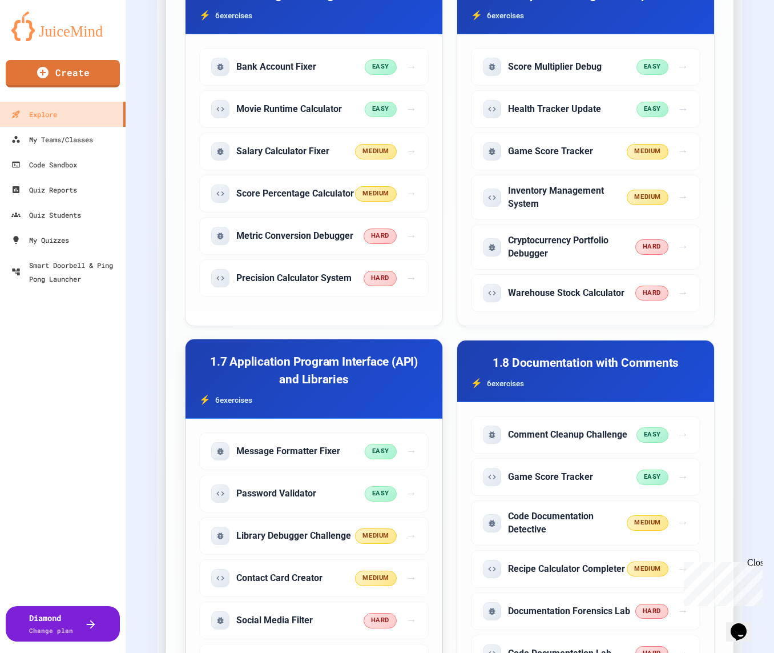
scroll to position [1594, 0]
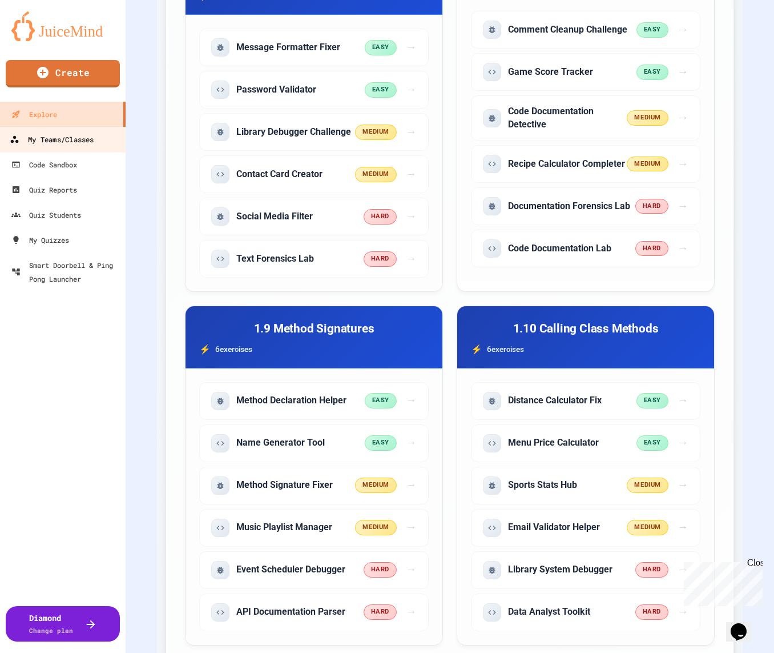
click at [74, 134] on div "My Teams/Classes" at bounding box center [52, 139] width 84 height 14
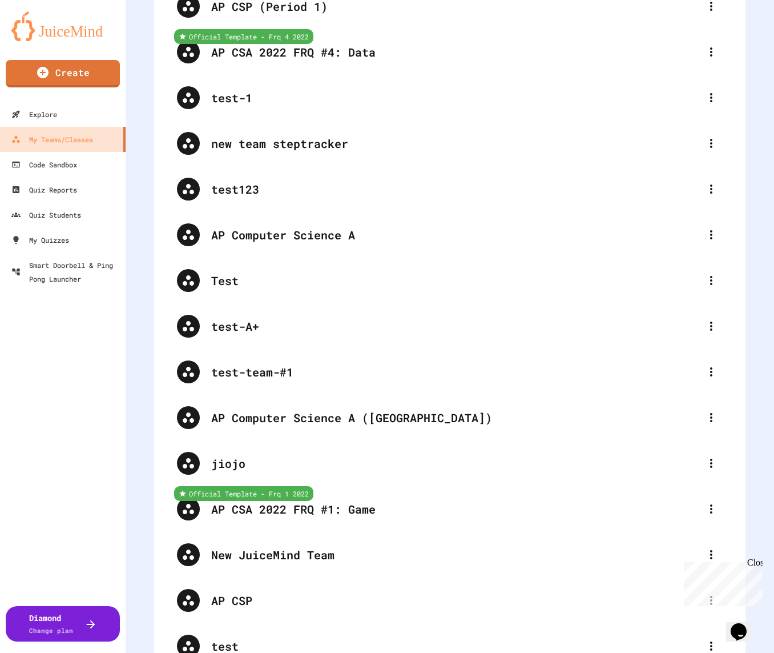
scroll to position [2076, 0]
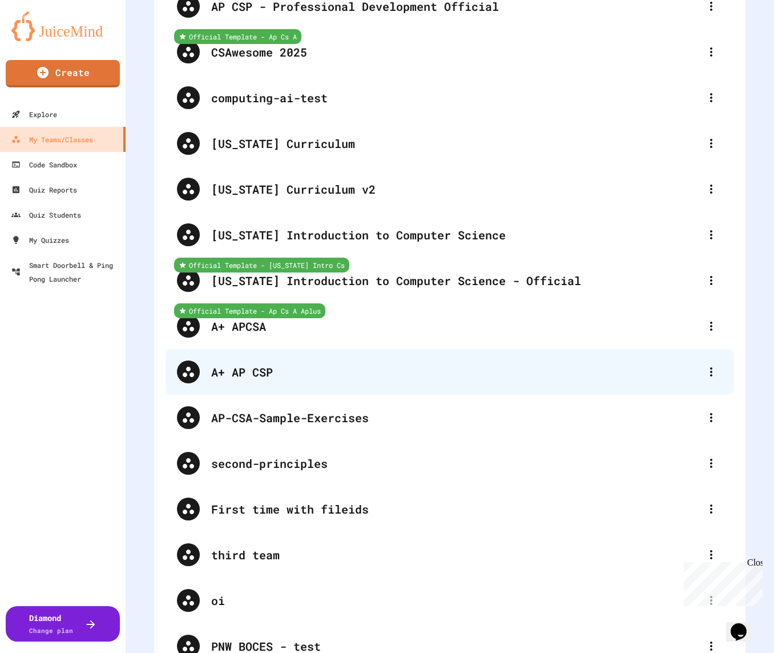
click at [287, 371] on div "A+ AP CSP" at bounding box center [455, 371] width 489 height 17
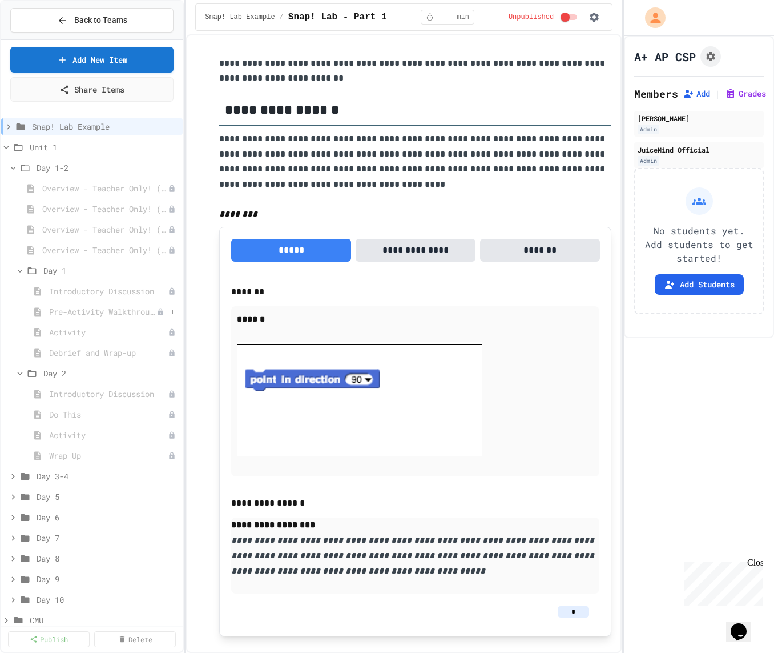
scroll to position [14, 0]
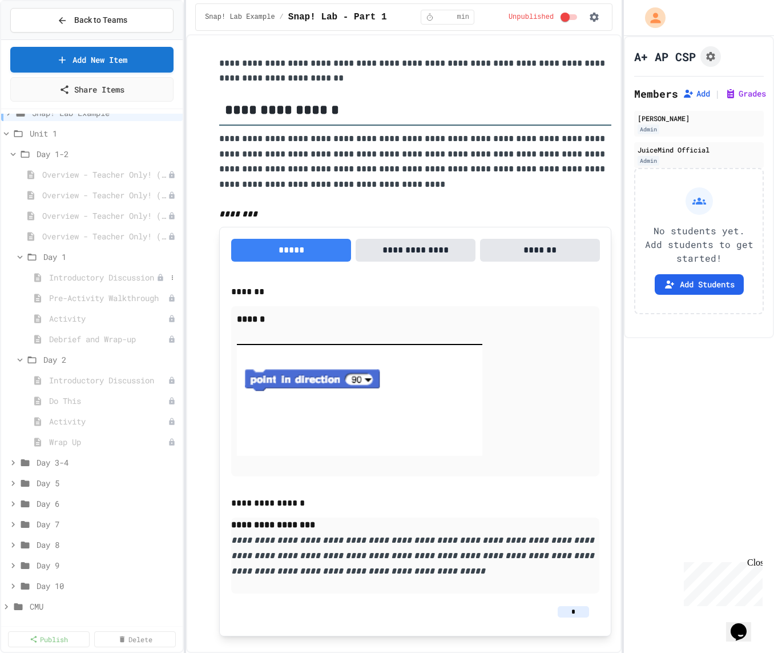
click at [85, 282] on div "Introductory Discussion" at bounding box center [92, 277] width 182 height 17
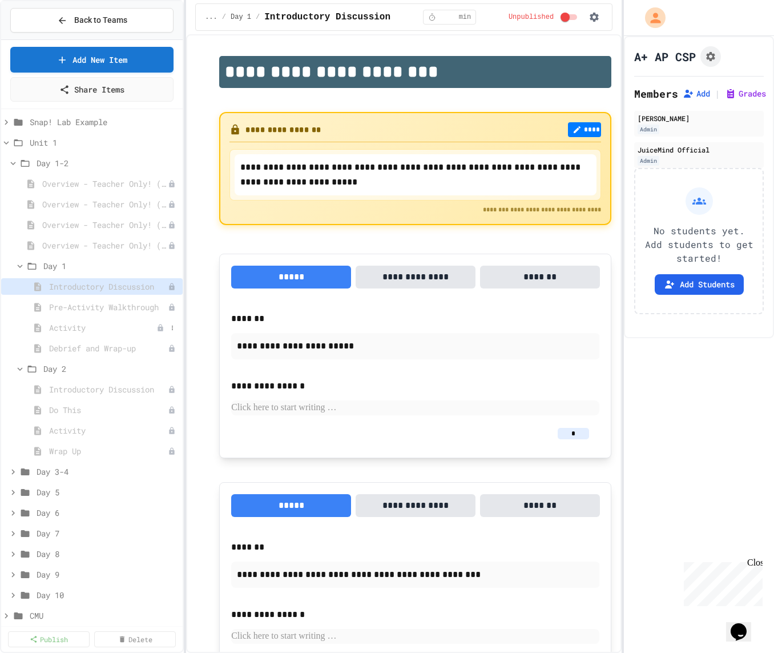
click at [81, 330] on span "Activity" at bounding box center [102, 328] width 107 height 12
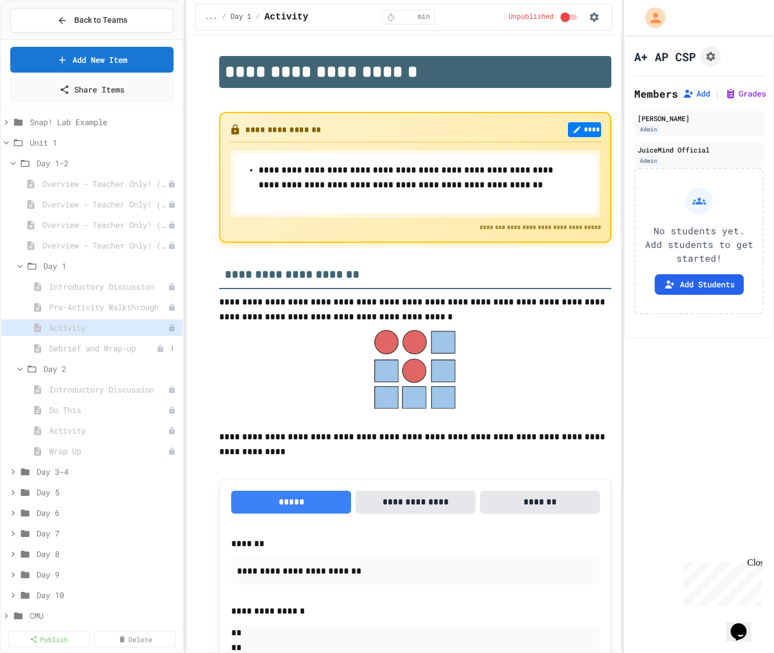
click at [135, 348] on span "Debrief and Wrap-up" at bounding box center [102, 348] width 107 height 12
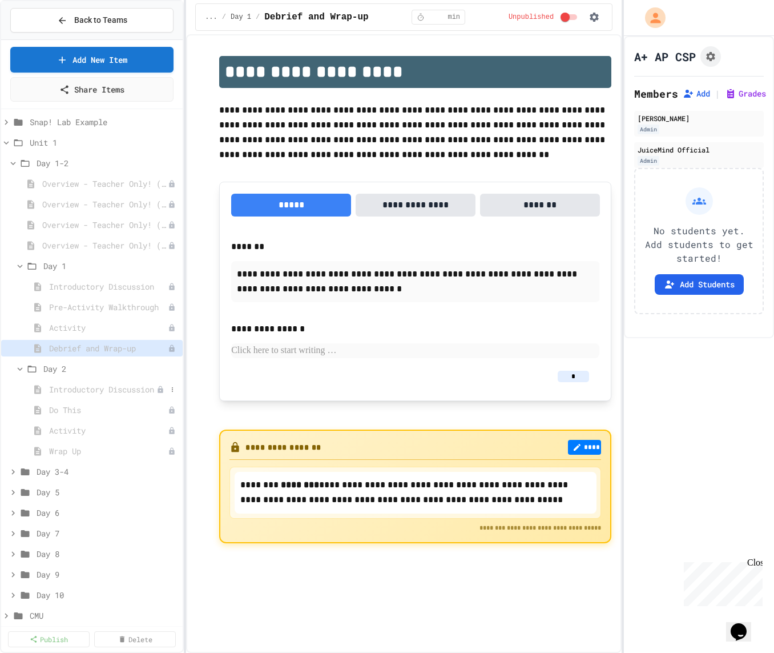
click at [98, 383] on span "Introductory Discussion" at bounding box center [102, 389] width 107 height 12
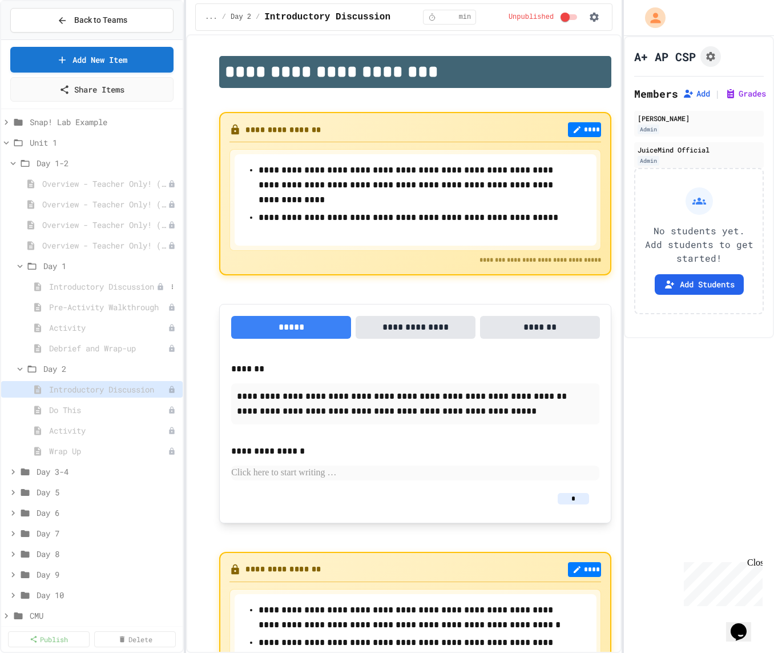
click at [105, 287] on span "Introductory Discussion" at bounding box center [102, 286] width 107 height 12
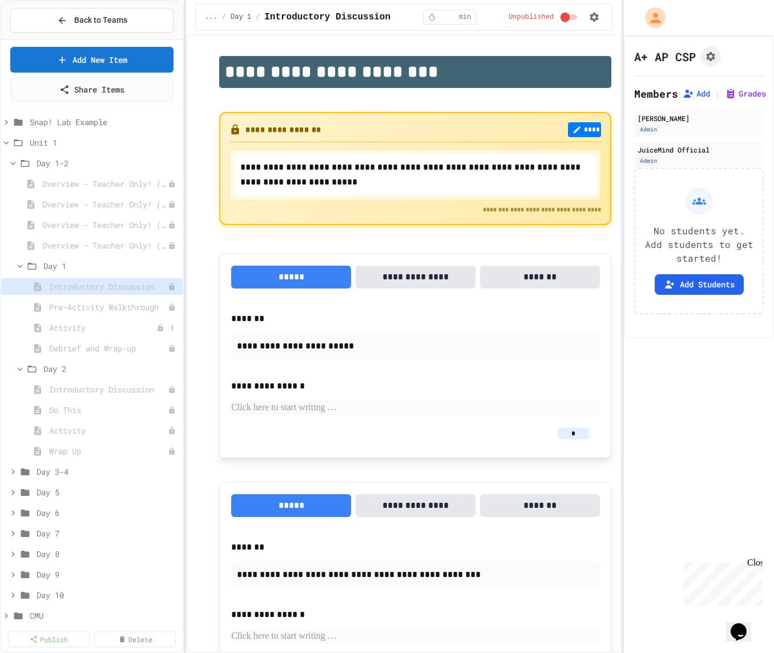
click at [99, 334] on div "Activity" at bounding box center [92, 327] width 182 height 17
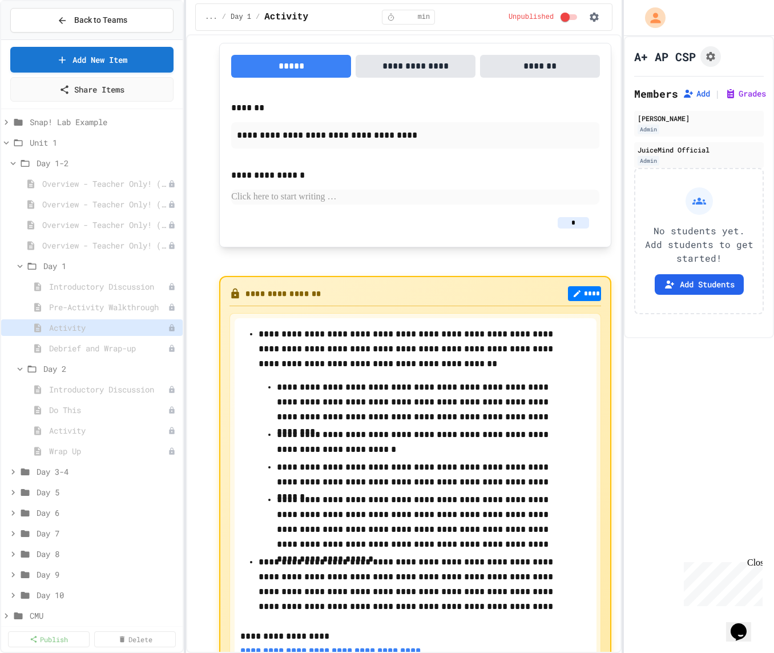
scroll to position [1473, 0]
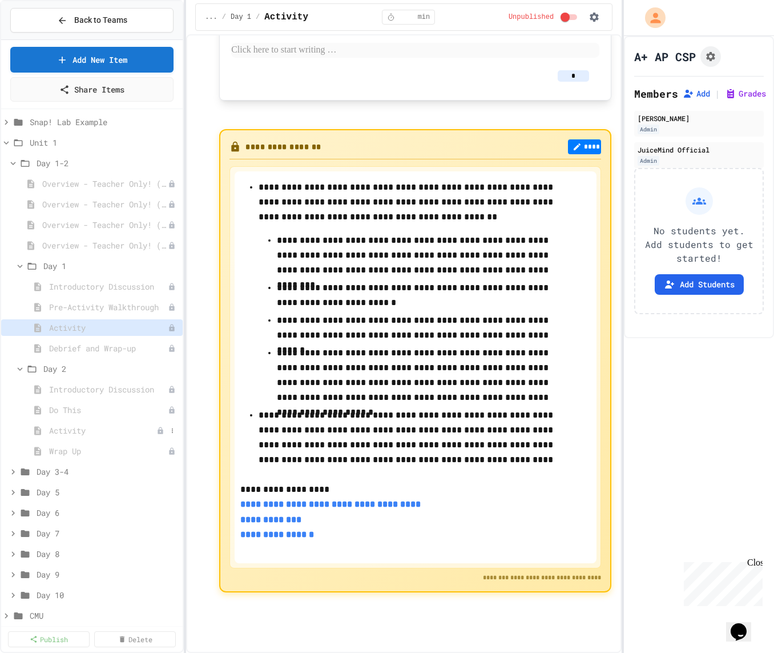
click at [91, 431] on span "Activity" at bounding box center [102, 430] width 107 height 12
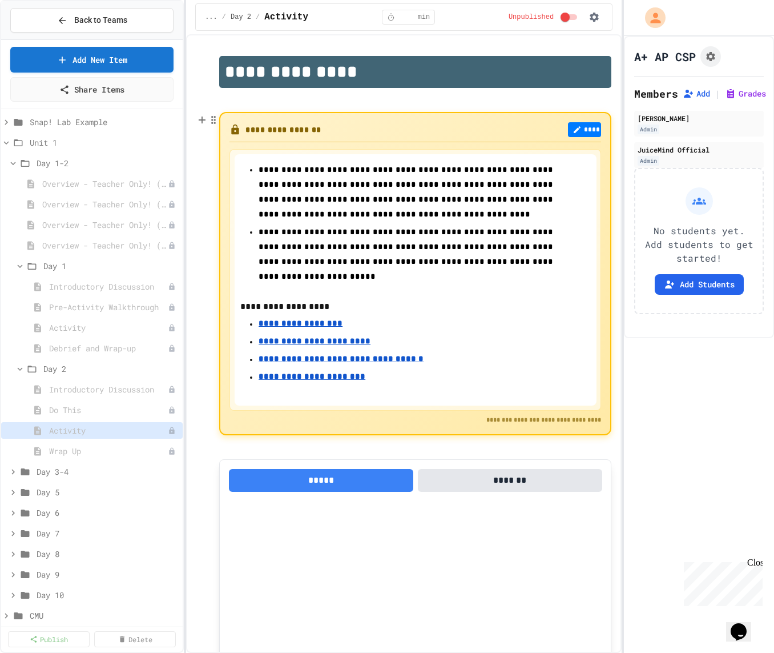
click at [325, 337] on u "**********" at bounding box center [315, 341] width 112 height 8
click at [123, 12] on button "Back to Teams" at bounding box center [91, 20] width 163 height 25
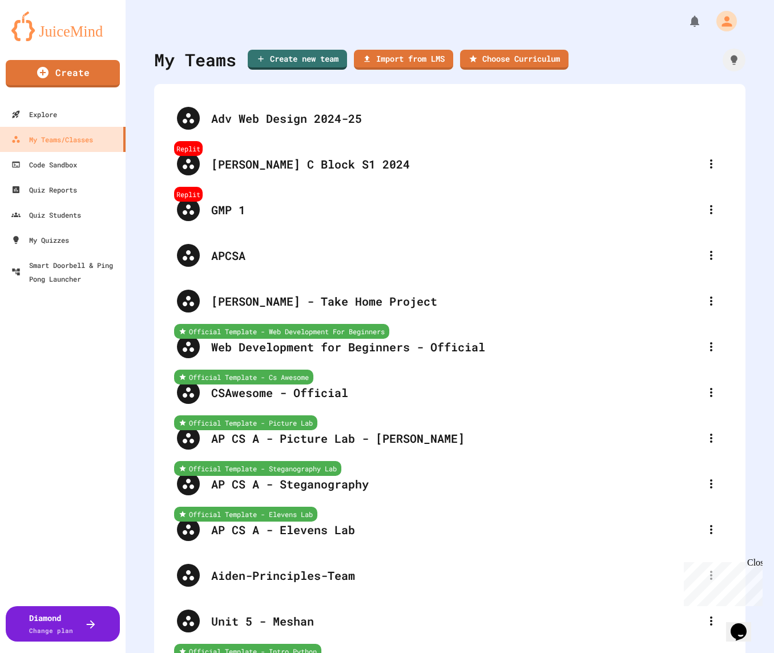
scroll to position [386, 0]
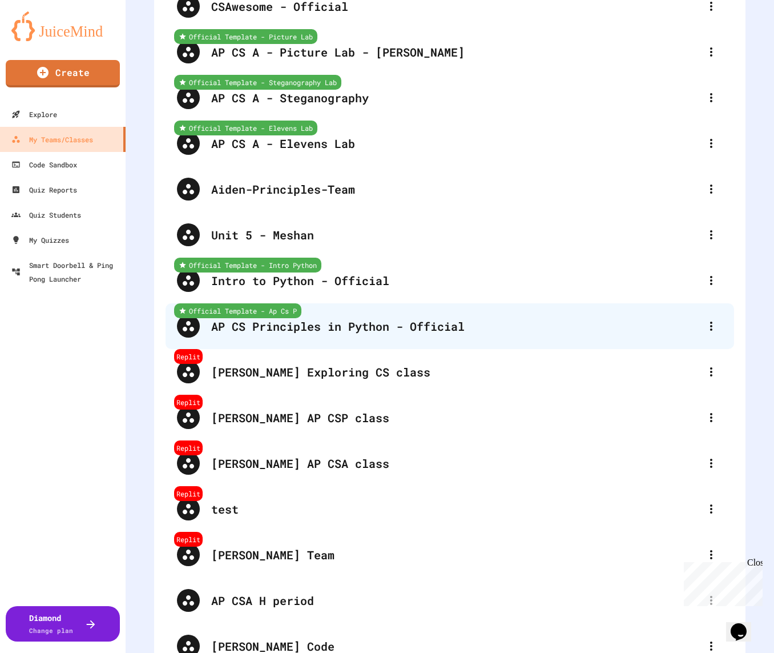
click at [369, 336] on div "Official Template - Ap Cs P AP CS Principles in Python - Official" at bounding box center [450, 326] width 569 height 46
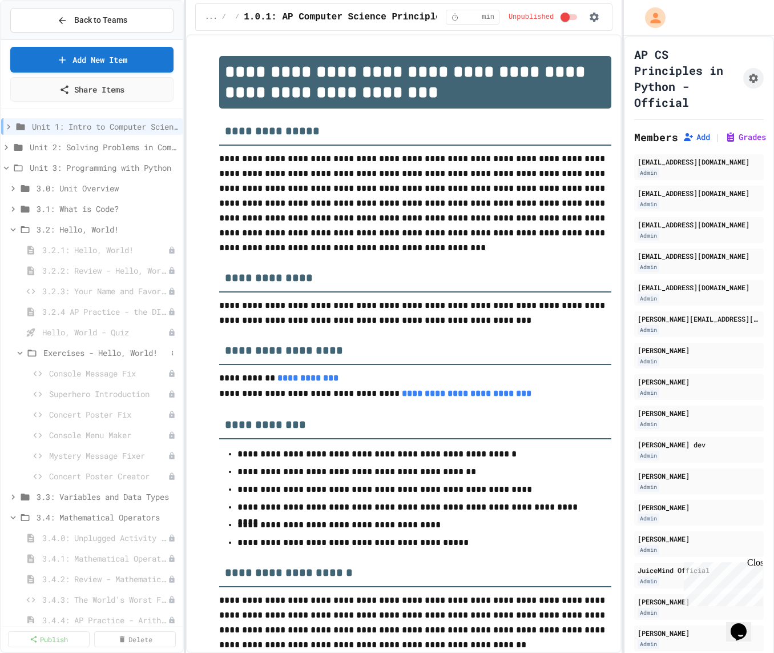
click at [109, 354] on span "Exercises - Hello, World!" at bounding box center [104, 353] width 123 height 12
click at [88, 229] on span "3.2: Hello, World!" at bounding box center [102, 229] width 130 height 12
click at [88, 251] on span "3.3: Variables and Data Types" at bounding box center [102, 250] width 130 height 12
click at [90, 266] on span "3.3.0: Unplugged Activity - Variables and Data" at bounding box center [99, 270] width 114 height 12
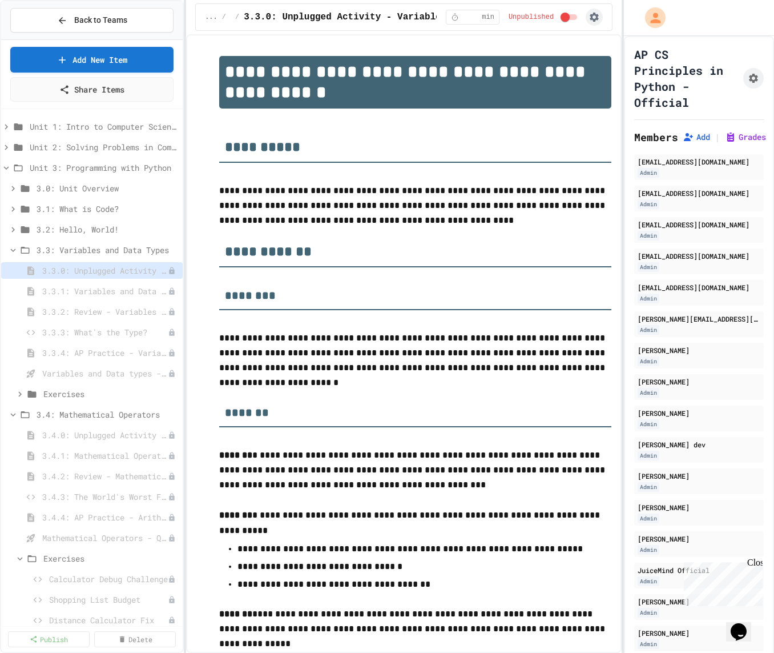
click at [601, 21] on button "button" at bounding box center [594, 17] width 17 height 17
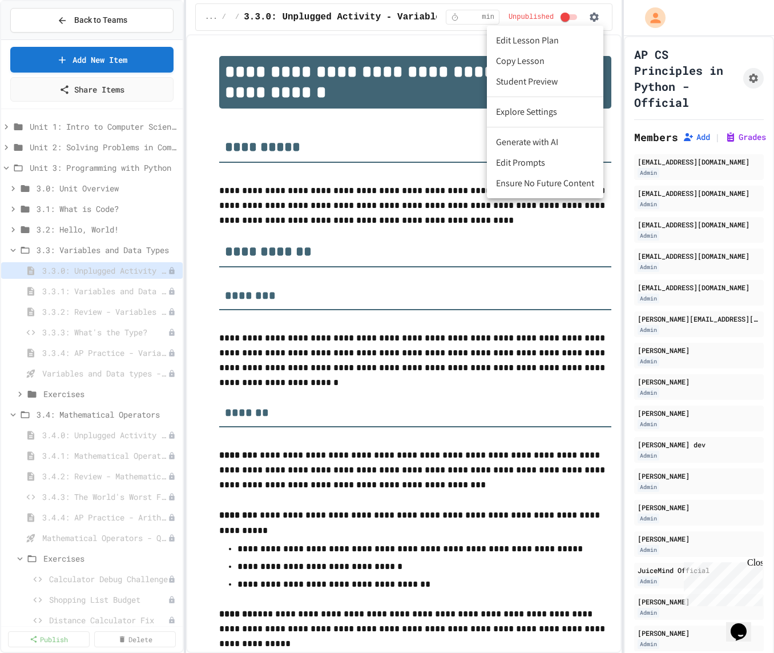
click at [548, 150] on li "Generate with AI" at bounding box center [545, 142] width 116 height 21
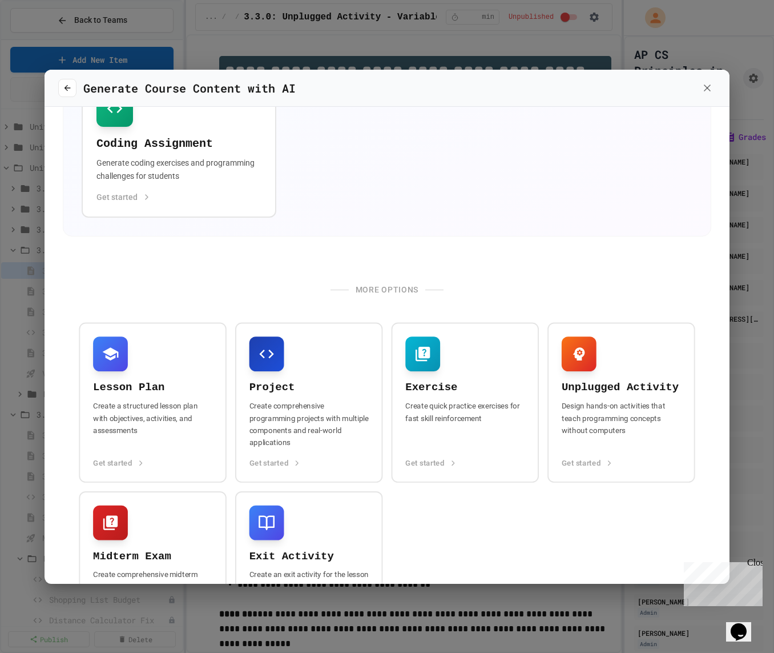
scroll to position [343, 0]
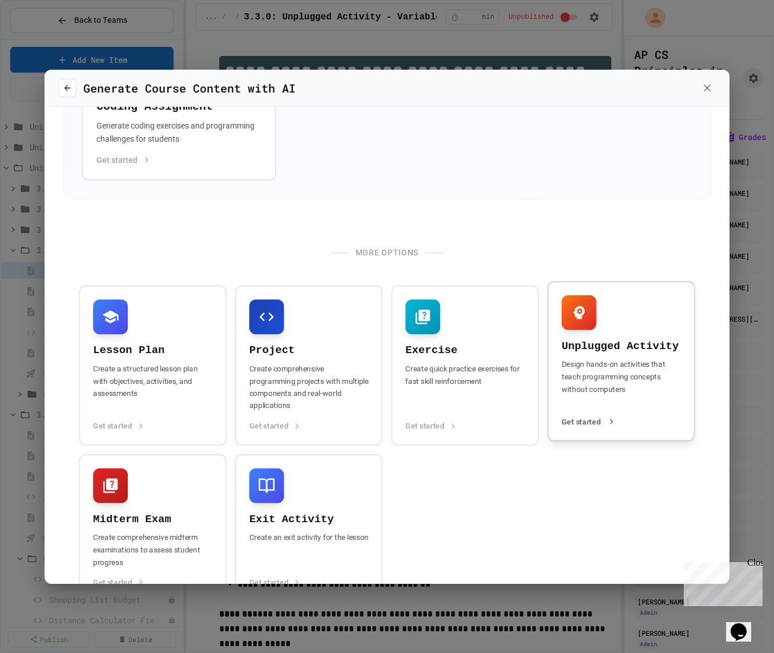
click at [573, 339] on h4 "Unplugged Activity" at bounding box center [621, 346] width 119 height 15
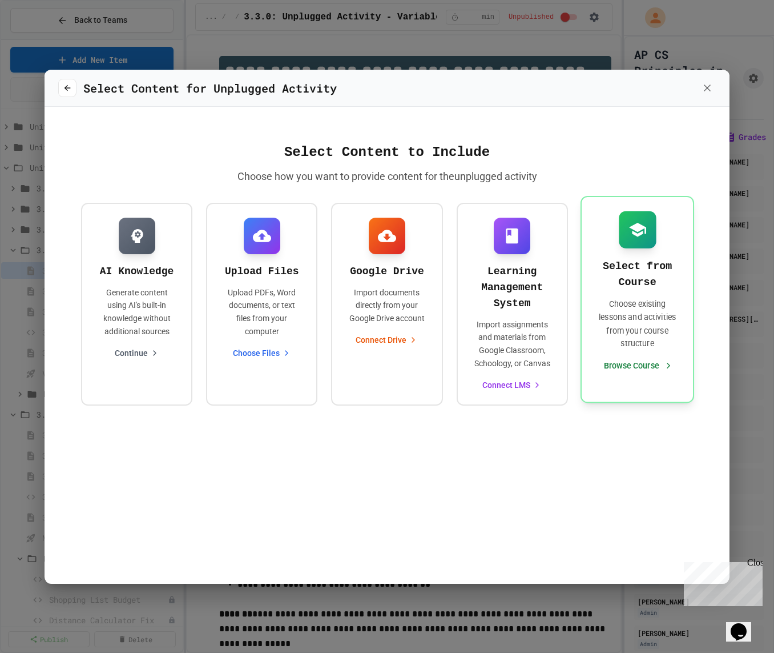
click at [669, 303] on p "Choose existing lessons and activities from your course structure" at bounding box center [637, 323] width 83 height 53
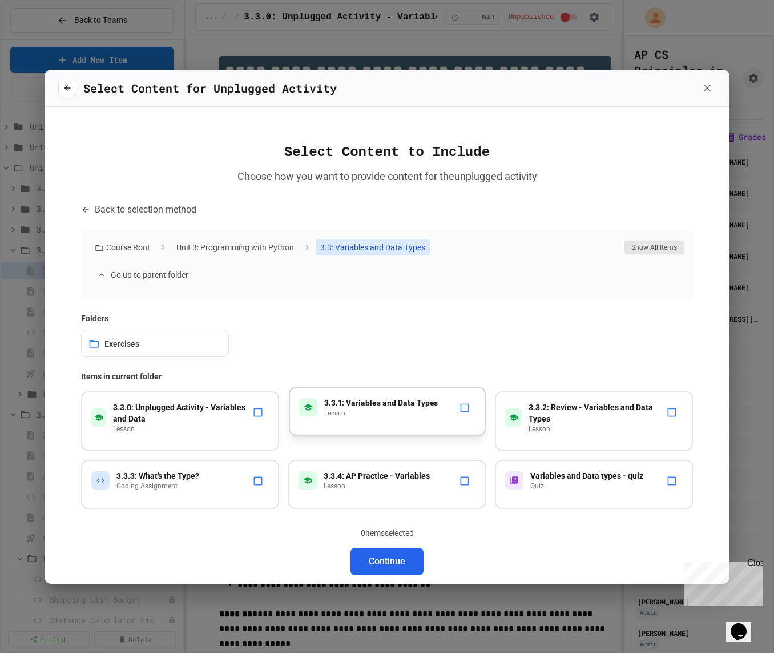
click at [379, 420] on div "3.3.1: Variables and Data Types lesson" at bounding box center [387, 411] width 197 height 49
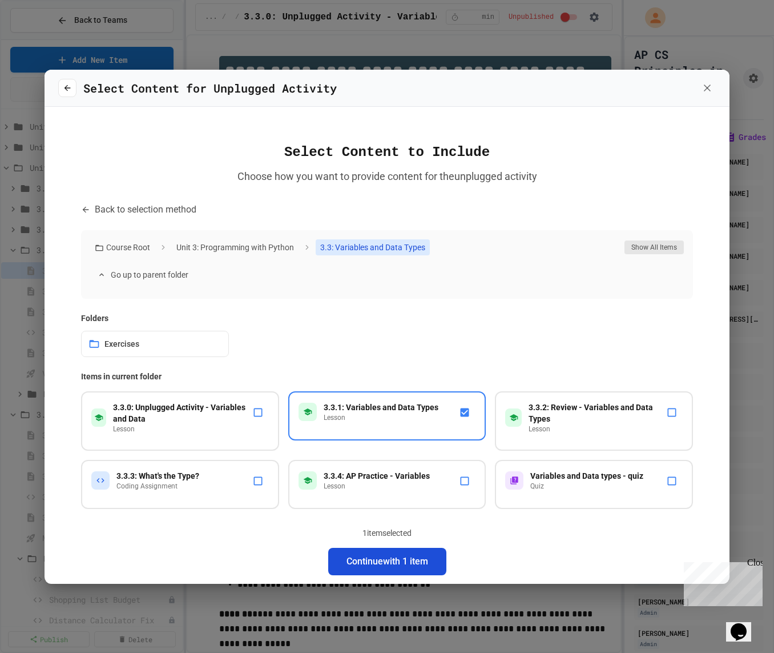
click at [374, 552] on button "Continue with 1 item" at bounding box center [387, 561] width 118 height 27
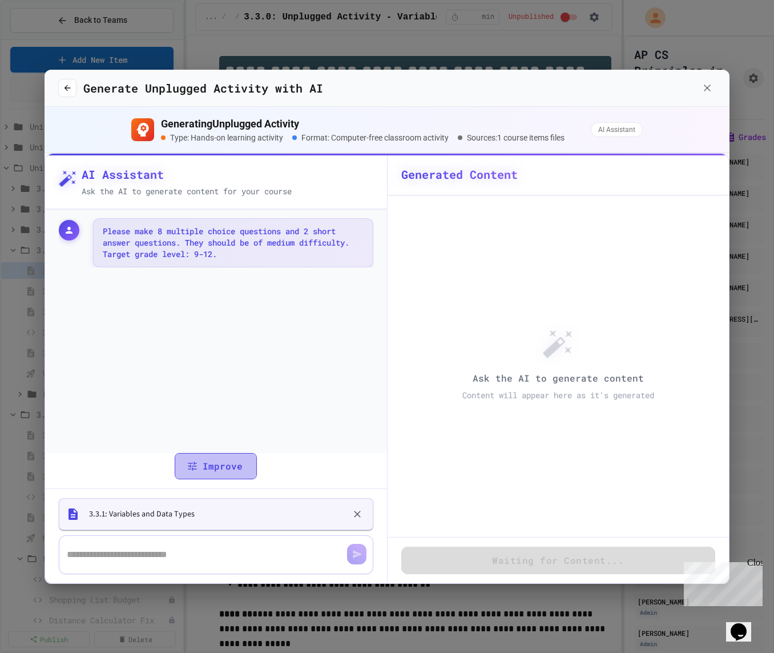
click at [196, 466] on icon "button" at bounding box center [192, 465] width 9 height 9
type textarea "**********"
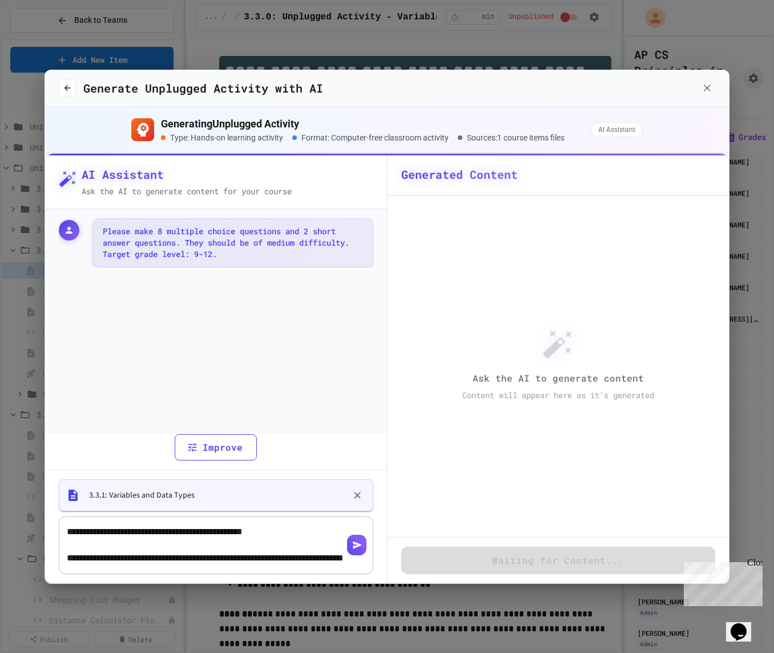
scroll to position [12, 0]
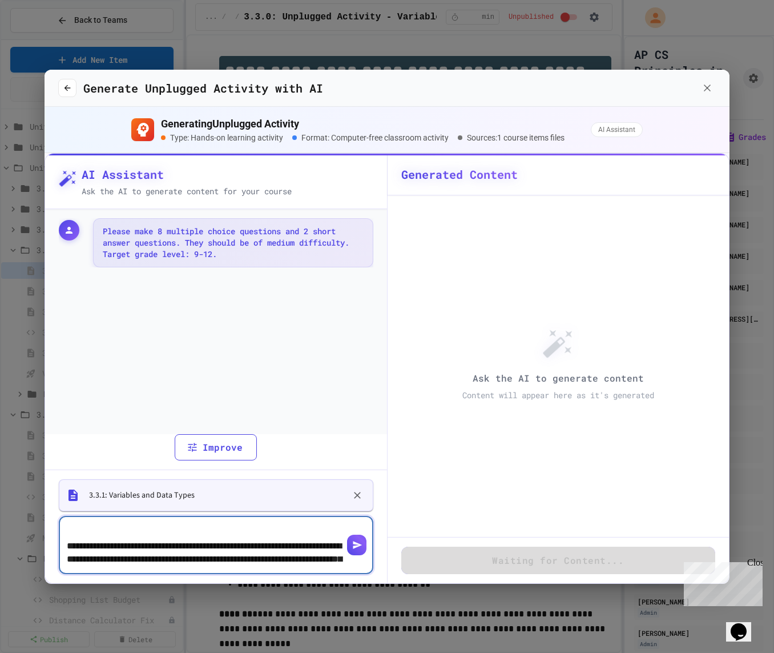
click at [139, 545] on textarea "To enrich screen reader interactions, please activate Accessibility in Grammarl…" at bounding box center [207, 544] width 280 height 39
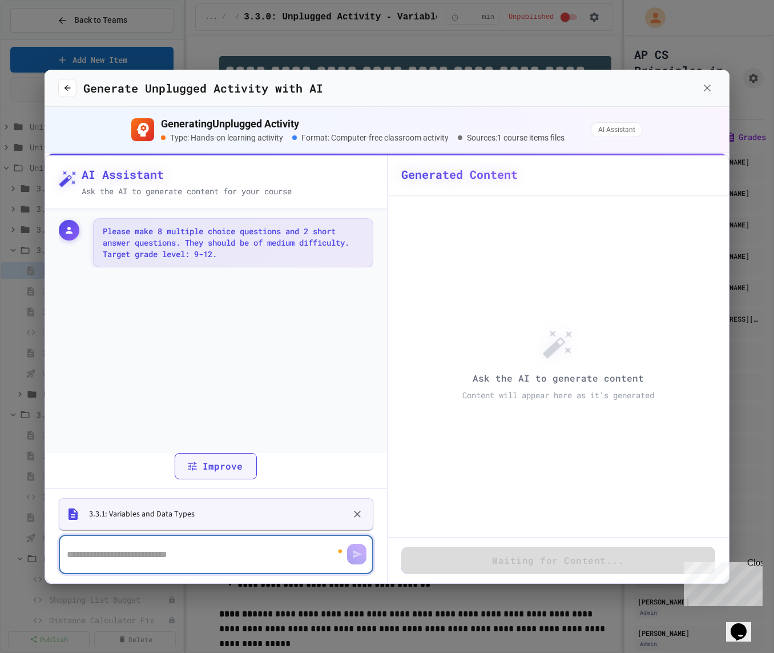
click at [214, 465] on button "Improve" at bounding box center [216, 466] width 82 height 26
type textarea "**********"
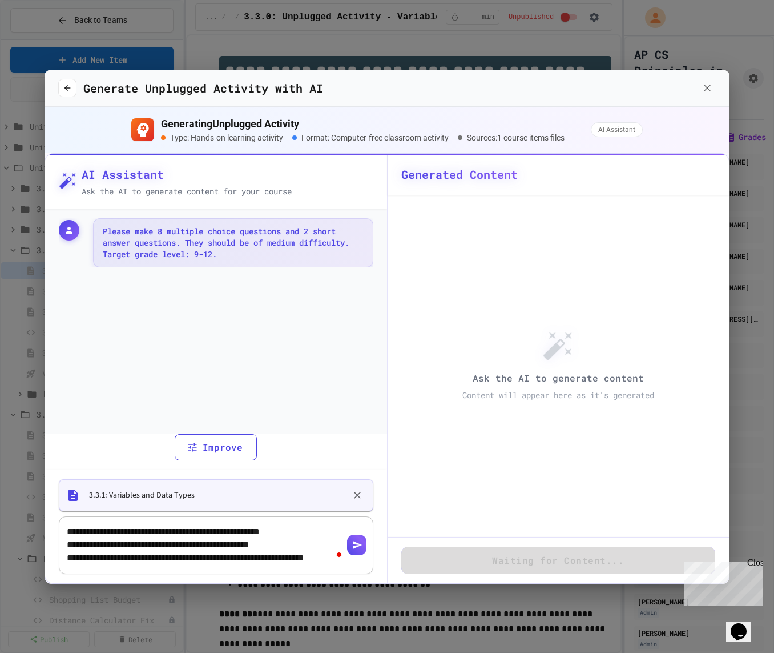
scroll to position [4650, 0]
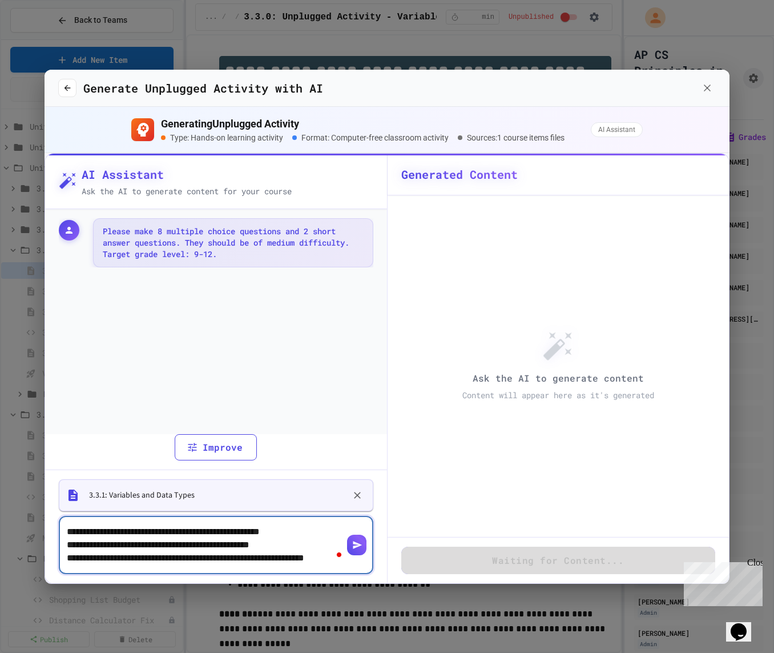
click at [173, 536] on textarea "To enrich screen reader interactions, please activate Accessibility in Grammarl…" at bounding box center [207, 544] width 280 height 39
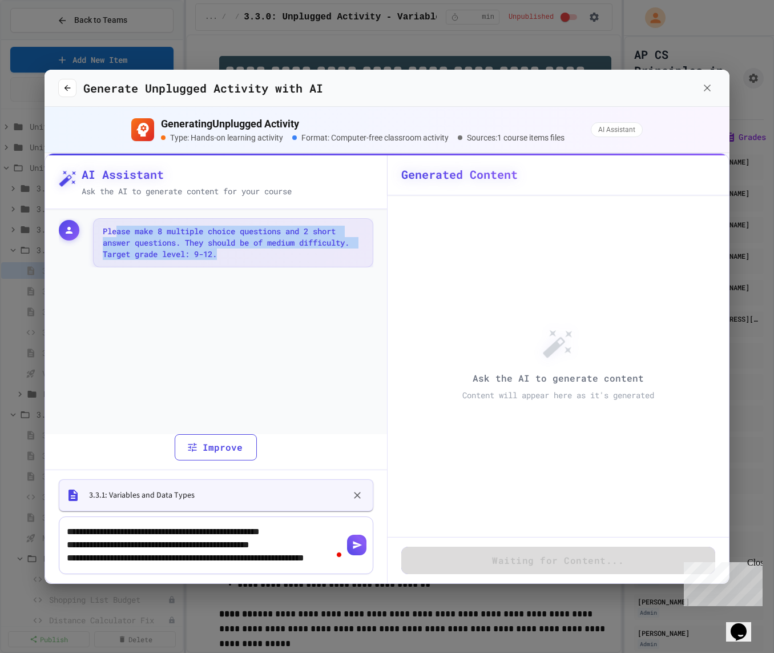
drag, startPoint x: 240, startPoint y: 250, endPoint x: 119, endPoint y: 227, distance: 123.7
click at [119, 227] on p "Please make 8 multiple choice questions and 2 short answer questions. They shou…" at bounding box center [233, 243] width 261 height 34
click at [65, 229] on icon at bounding box center [69, 230] width 10 height 10
drag, startPoint x: 104, startPoint y: 228, endPoint x: 222, endPoint y: 253, distance: 120.7
click at [222, 253] on p "Please make 8 multiple choice questions and 2 short answer questions. They shou…" at bounding box center [233, 243] width 261 height 34
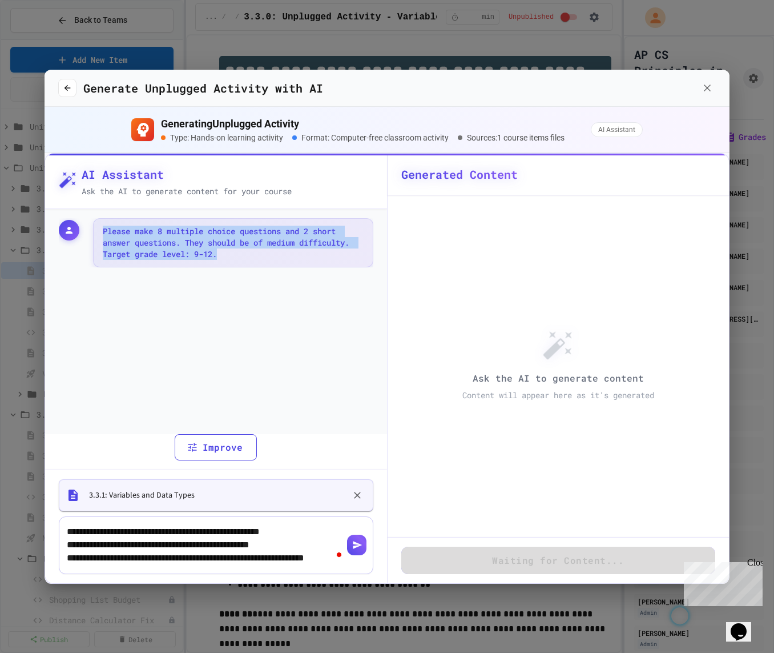
click at [706, 86] on icon "button" at bounding box center [707, 87] width 11 height 11
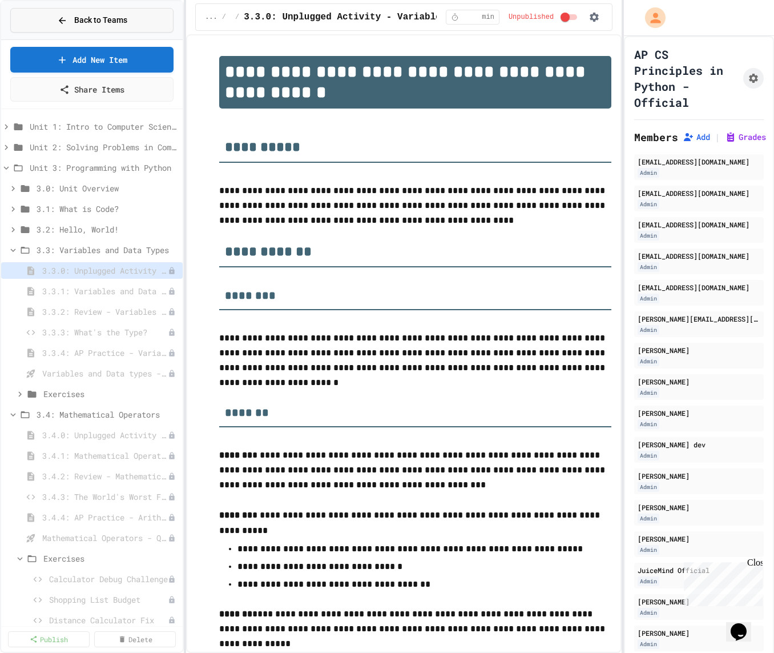
click at [137, 22] on button "Back to Teams" at bounding box center [91, 20] width 163 height 25
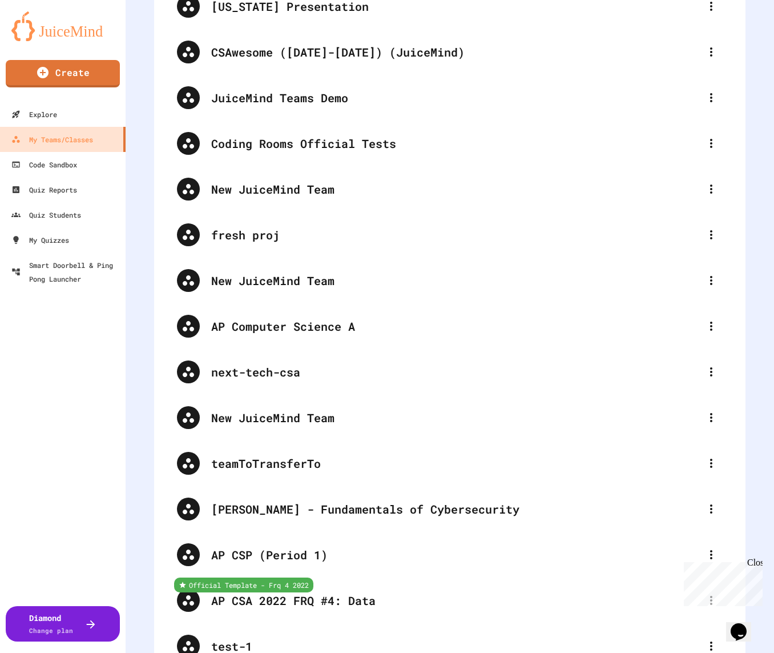
scroll to position [3995, 0]
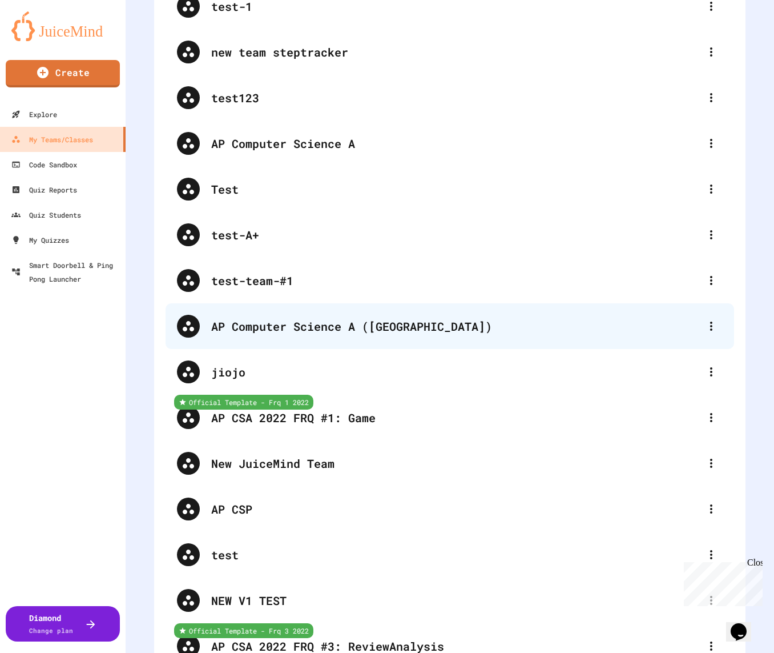
click at [340, 324] on div "AP Computer Science A (Java)" at bounding box center [455, 326] width 489 height 17
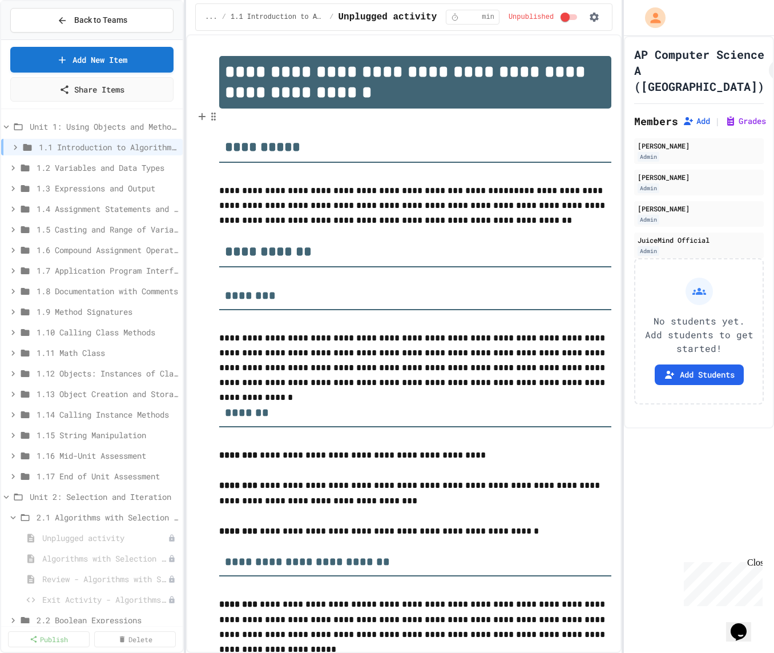
click at [68, 507] on div "Unit 2: Selection and Iteration" at bounding box center [92, 498] width 182 height 21
click at [62, 516] on span "2.1 Algorithms with Selection and Repetition" at bounding box center [102, 517] width 130 height 12
click at [35, 501] on span "Unit 2: Selection and Iteration" at bounding box center [98, 497] width 137 height 12
click at [33, 543] on div "Unit 4: Data Collections" at bounding box center [92, 537] width 182 height 17
click at [81, 119] on div "Unit 1: Using Objects and Methods" at bounding box center [92, 126] width 182 height 17
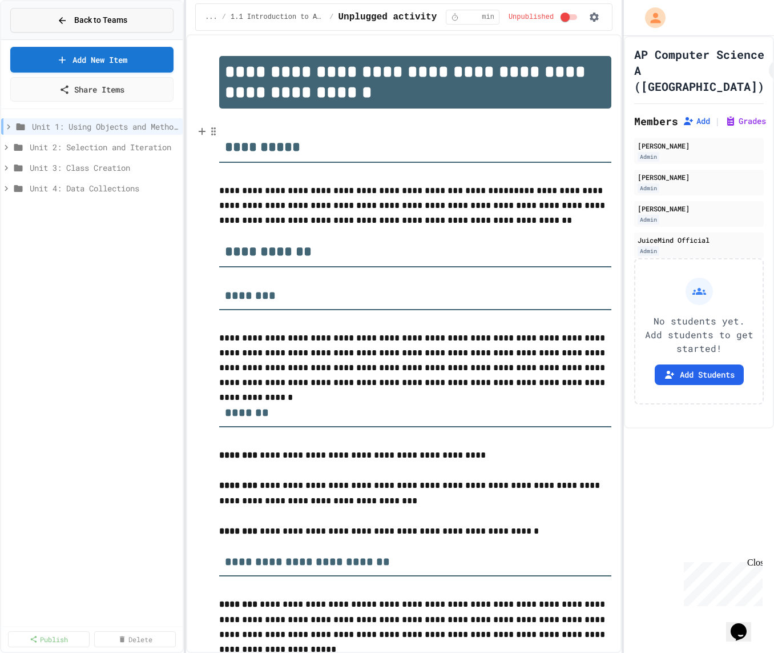
click at [63, 30] on button "Back to Teams" at bounding box center [91, 20] width 163 height 25
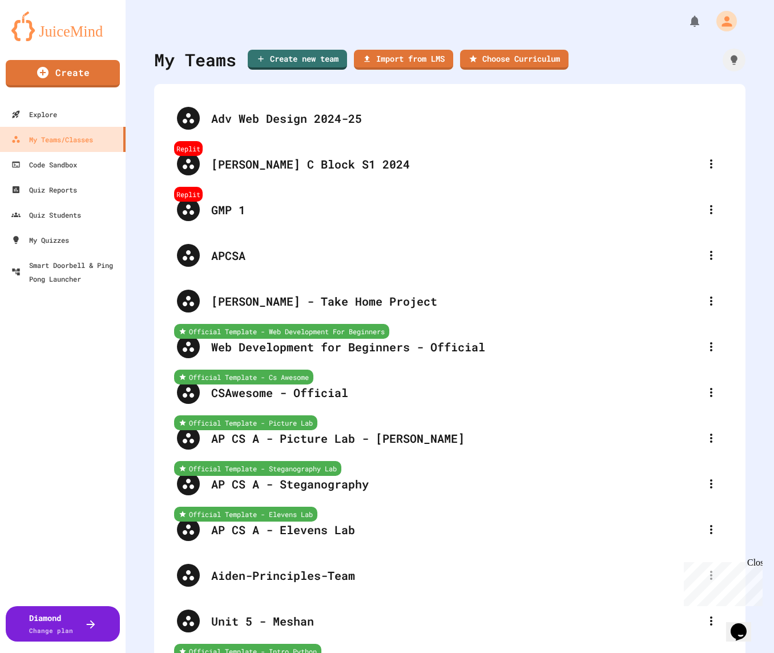
scroll to position [2076, 0]
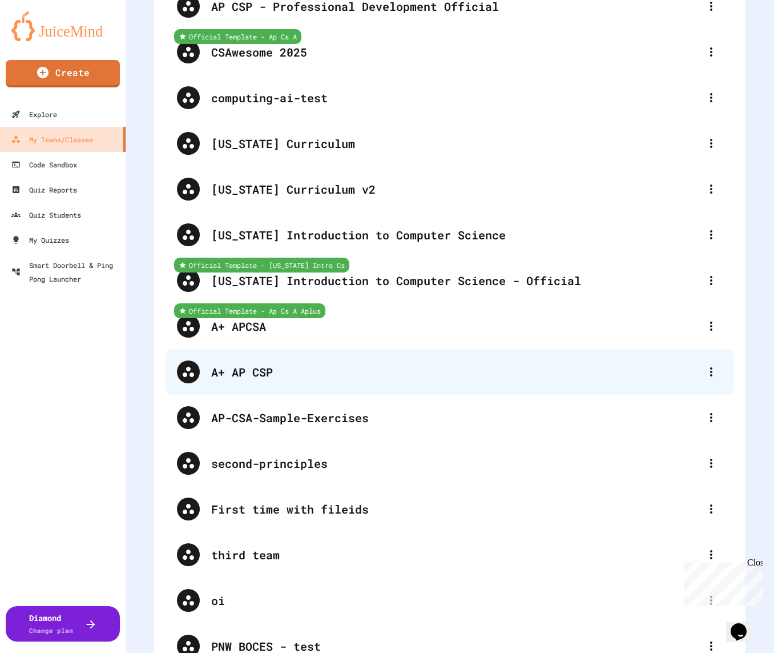
click at [368, 362] on div "A+ AP CSP" at bounding box center [450, 372] width 569 height 46
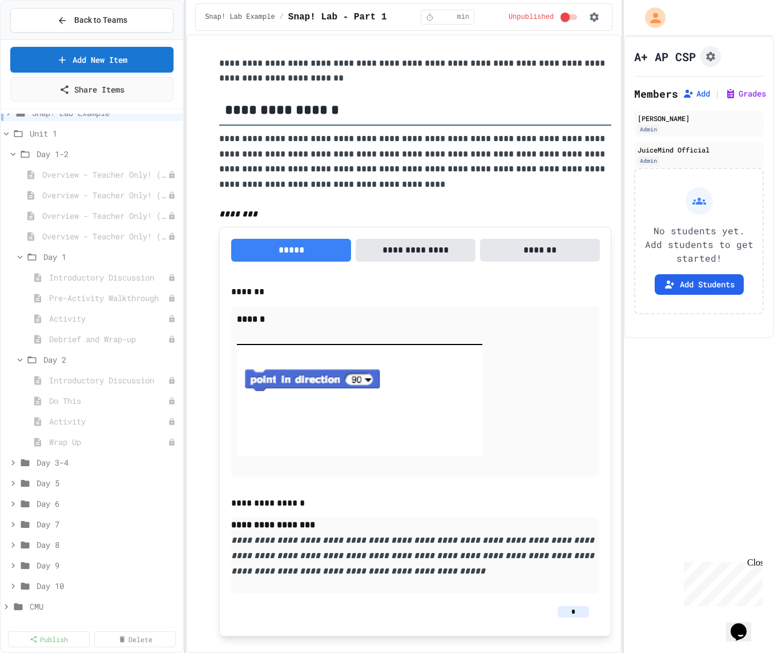
scroll to position [14, 0]
click at [93, 424] on span "Activity" at bounding box center [102, 421] width 107 height 12
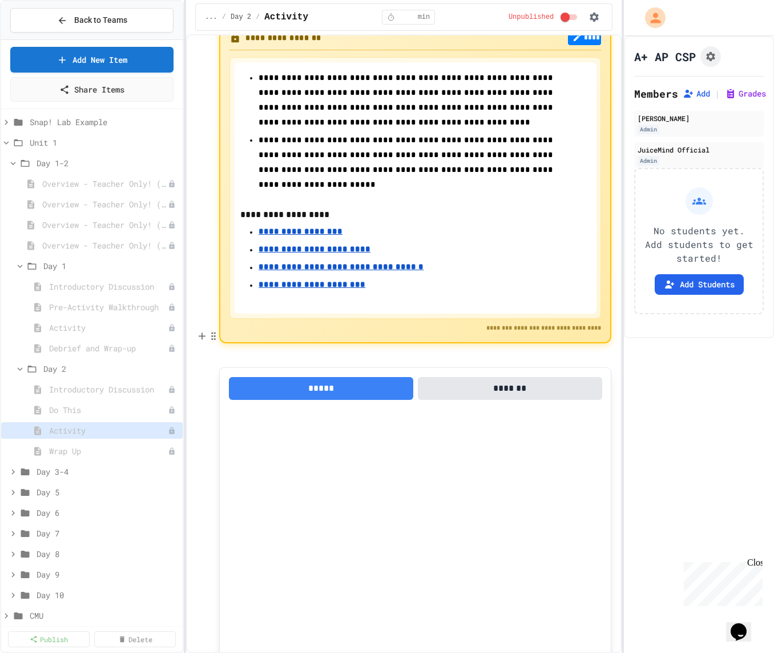
scroll to position [128, 0]
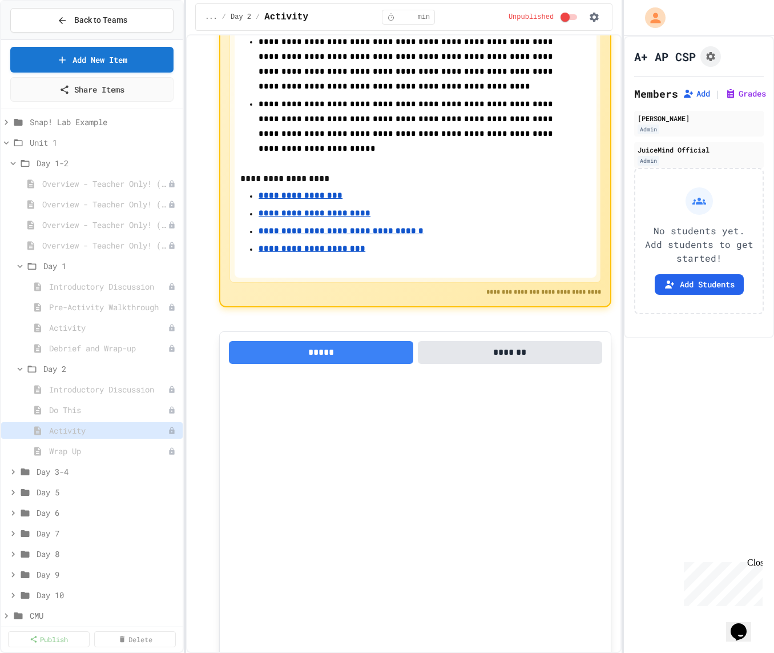
click at [330, 209] on u "**********" at bounding box center [315, 213] width 112 height 8
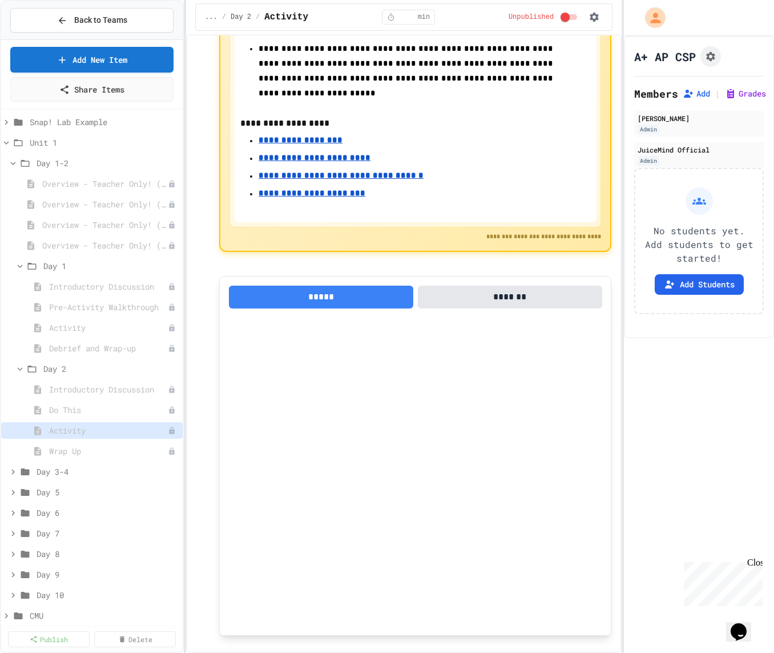
scroll to position [192, 0]
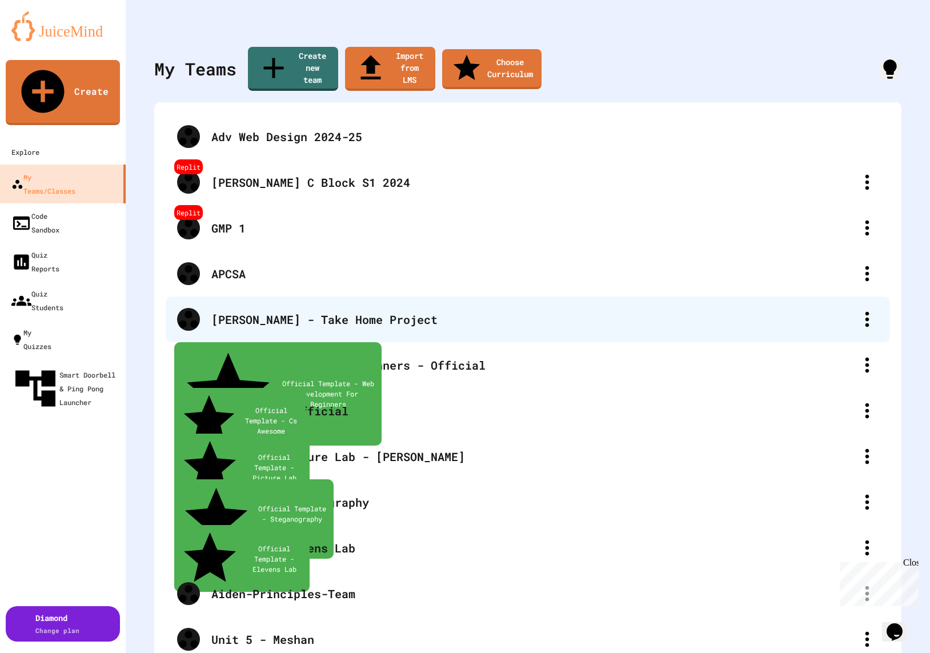
scroll to position [386, 0]
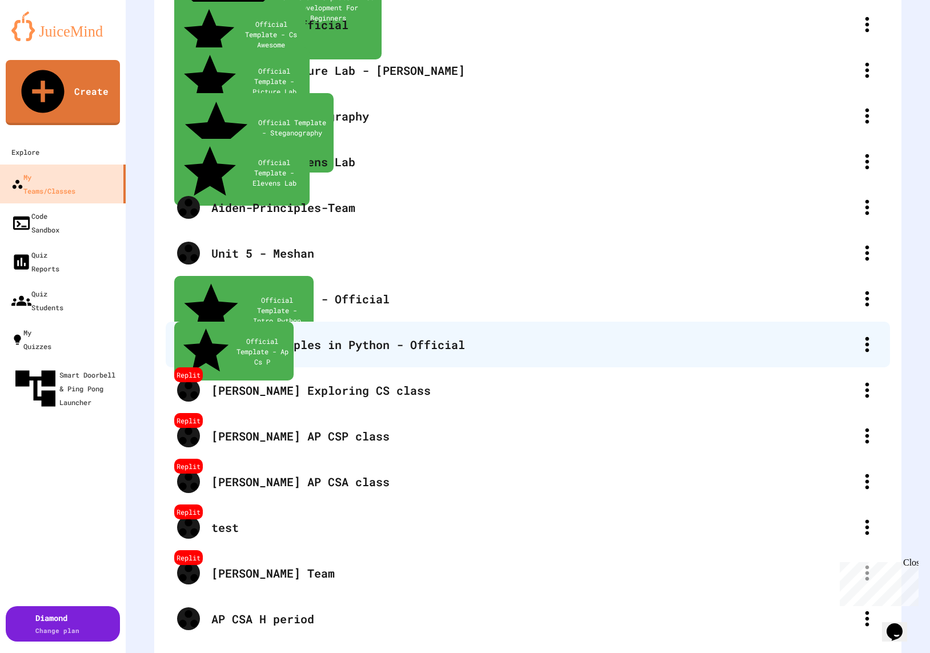
click at [364, 336] on div "AP CS Principles in Python - Official" at bounding box center [533, 344] width 644 height 17
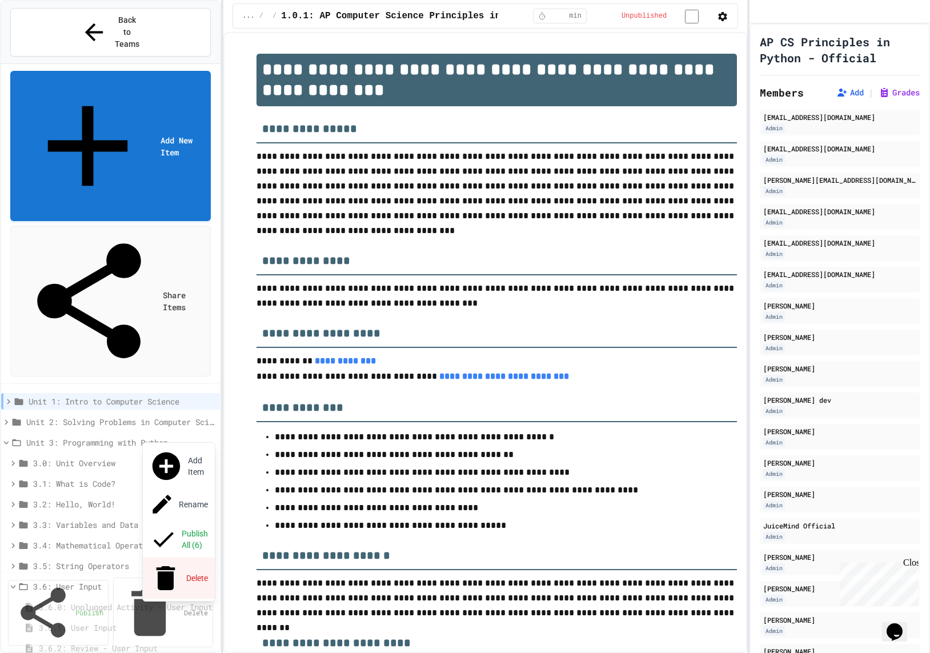
click at [186, 557] on button "Delete" at bounding box center [179, 577] width 72 height 41
click at [131, 560] on span "3.5: String Operators" at bounding box center [122, 566] width 178 height 12
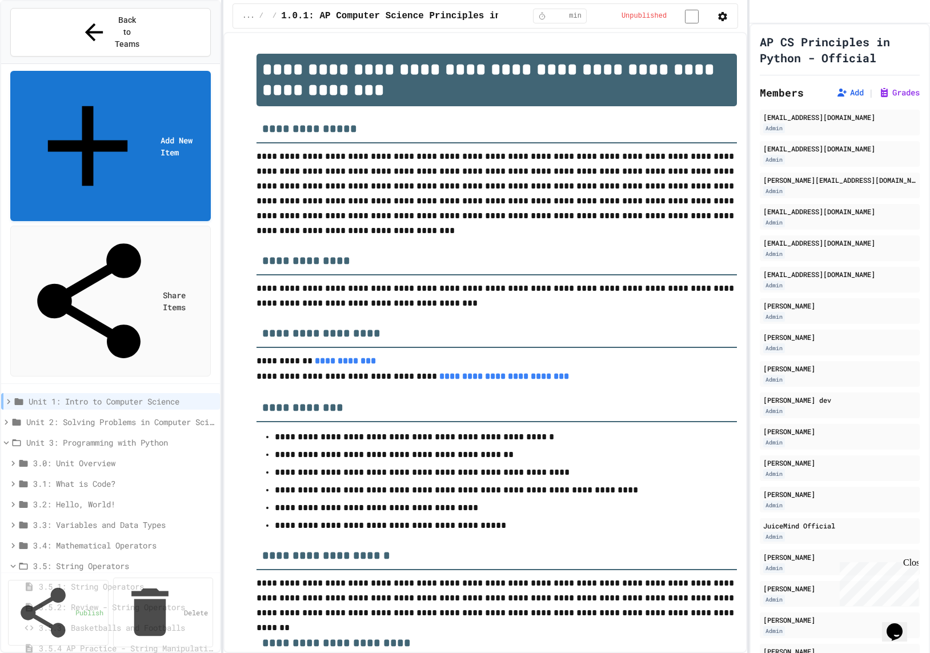
click at [128, 539] on span "3.4: Mathematical Operators" at bounding box center [124, 545] width 182 height 12
click at [132, 519] on span "3.3: Variables and Data Types" at bounding box center [122, 525] width 178 height 12
click at [132, 519] on span "3.3: Variables and Data Types" at bounding box center [124, 525] width 182 height 12
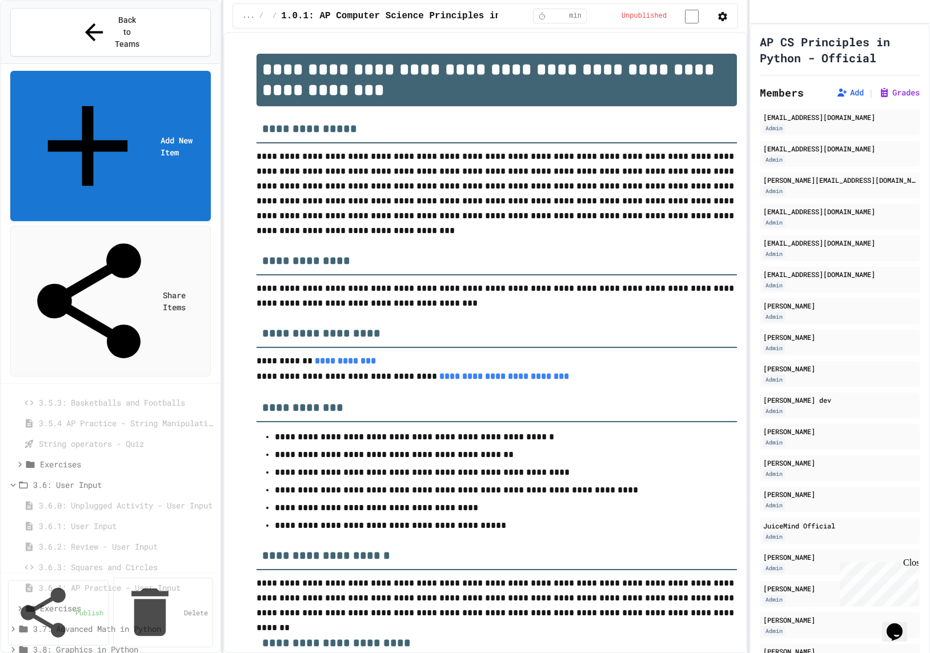
scroll to position [399, 0]
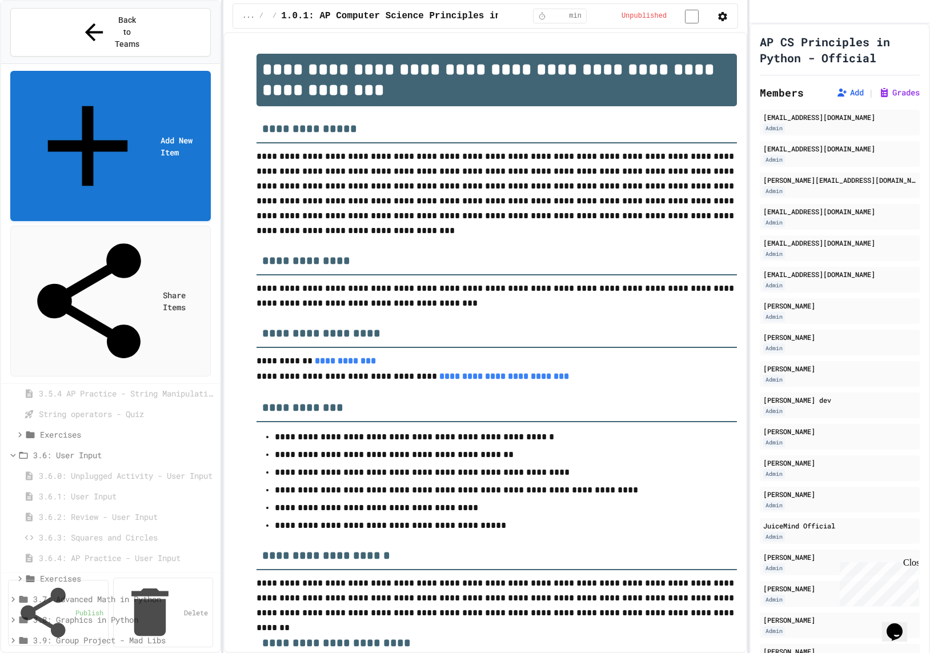
click at [128, 593] on span "3.7: Advanced Math in Python" at bounding box center [122, 599] width 178 height 12
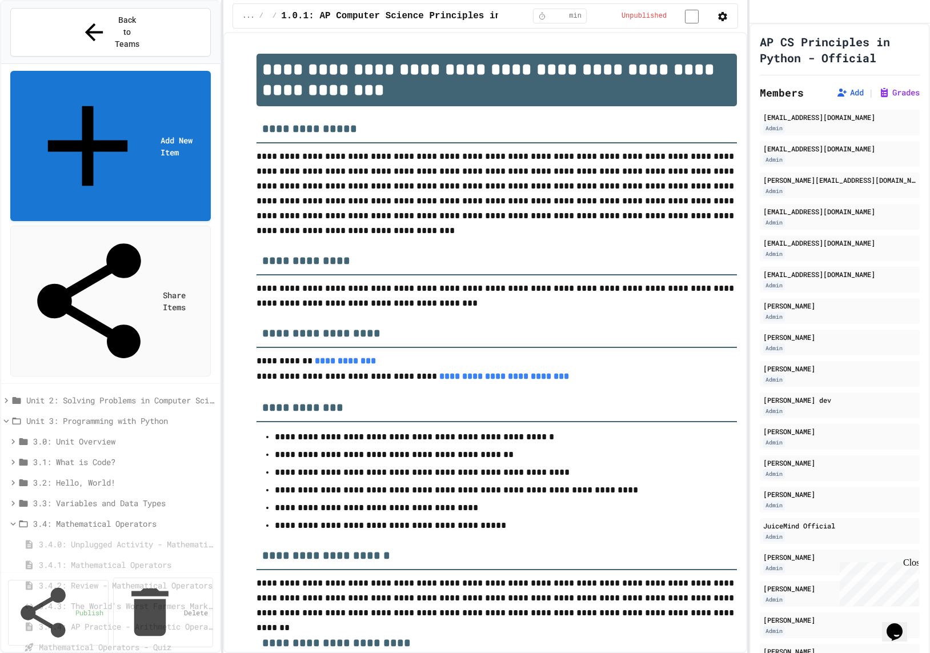
click at [122, 476] on span "3.2: Hello, World!" at bounding box center [122, 482] width 178 height 12
click at [127, 600] on span "Exercises - Hello, World!" at bounding box center [125, 606] width 171 height 12
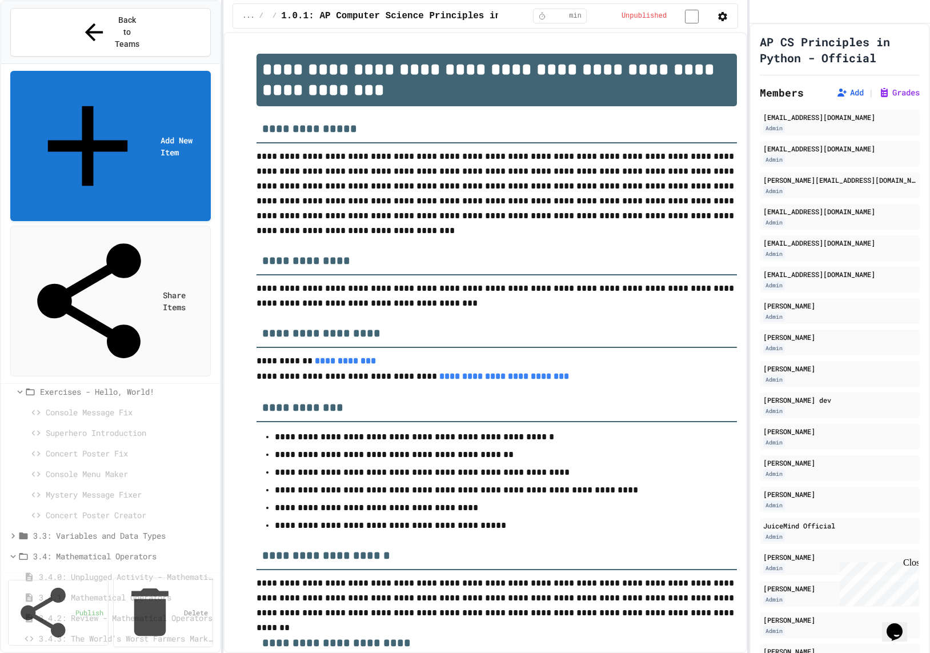
scroll to position [266, 0]
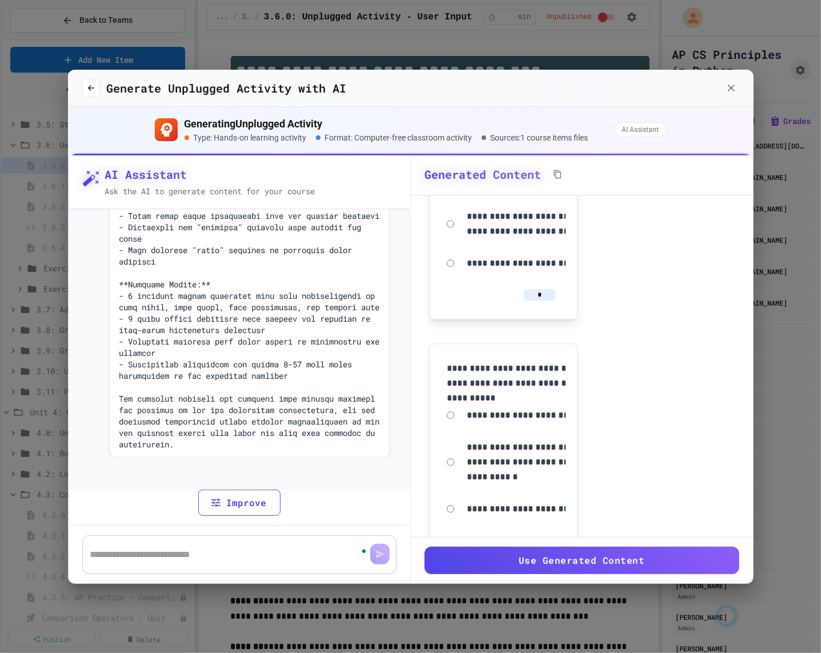
scroll to position [4326, 0]
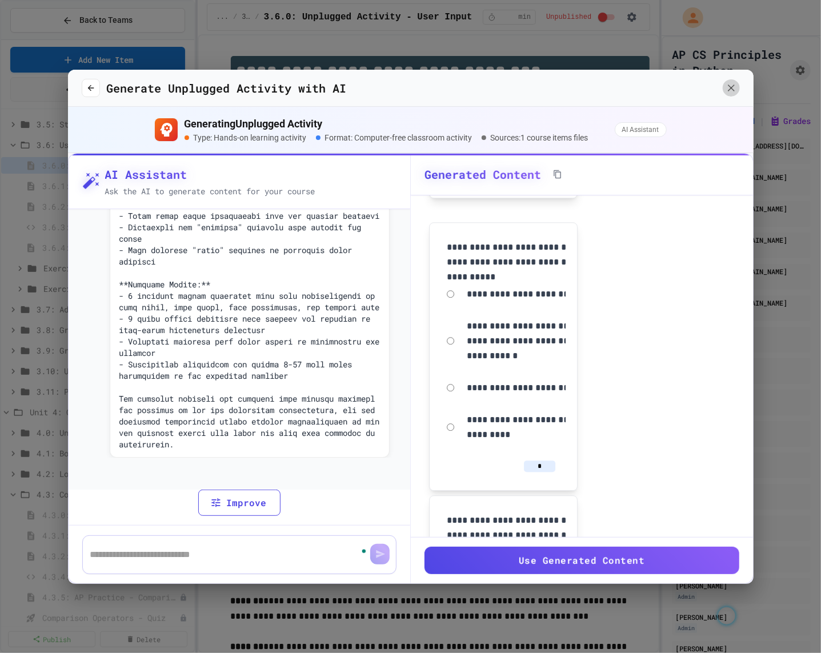
click at [727, 90] on icon "button" at bounding box center [730, 87] width 11 height 11
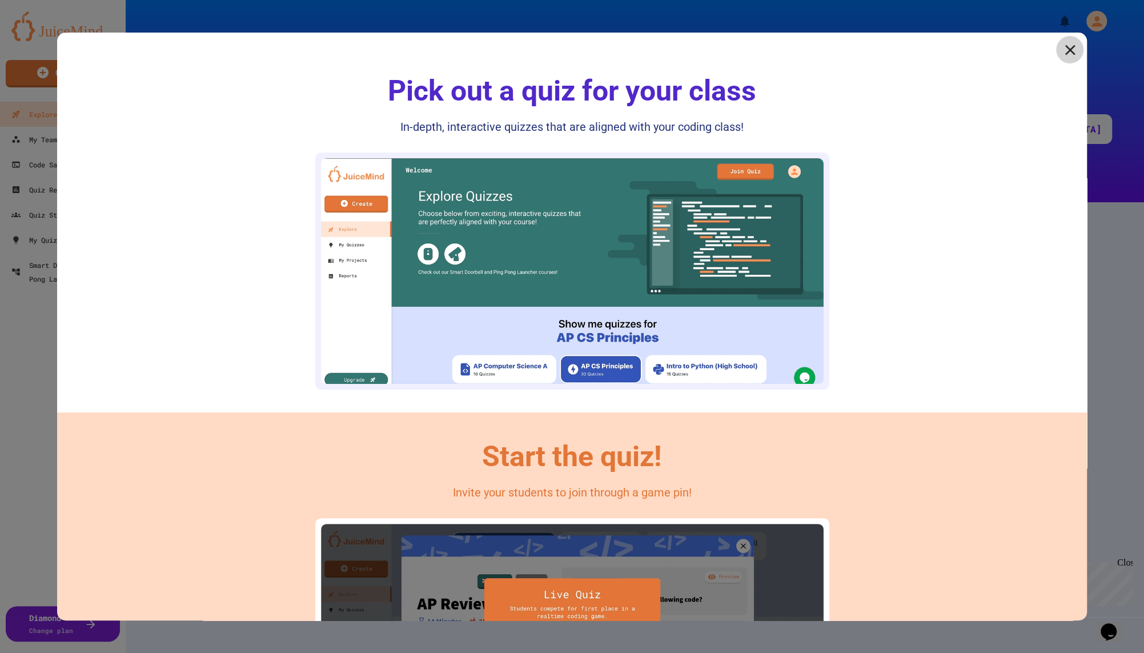
click at [1075, 43] on icon at bounding box center [1069, 49] width 17 height 17
